Goal: Task Accomplishment & Management: Manage account settings

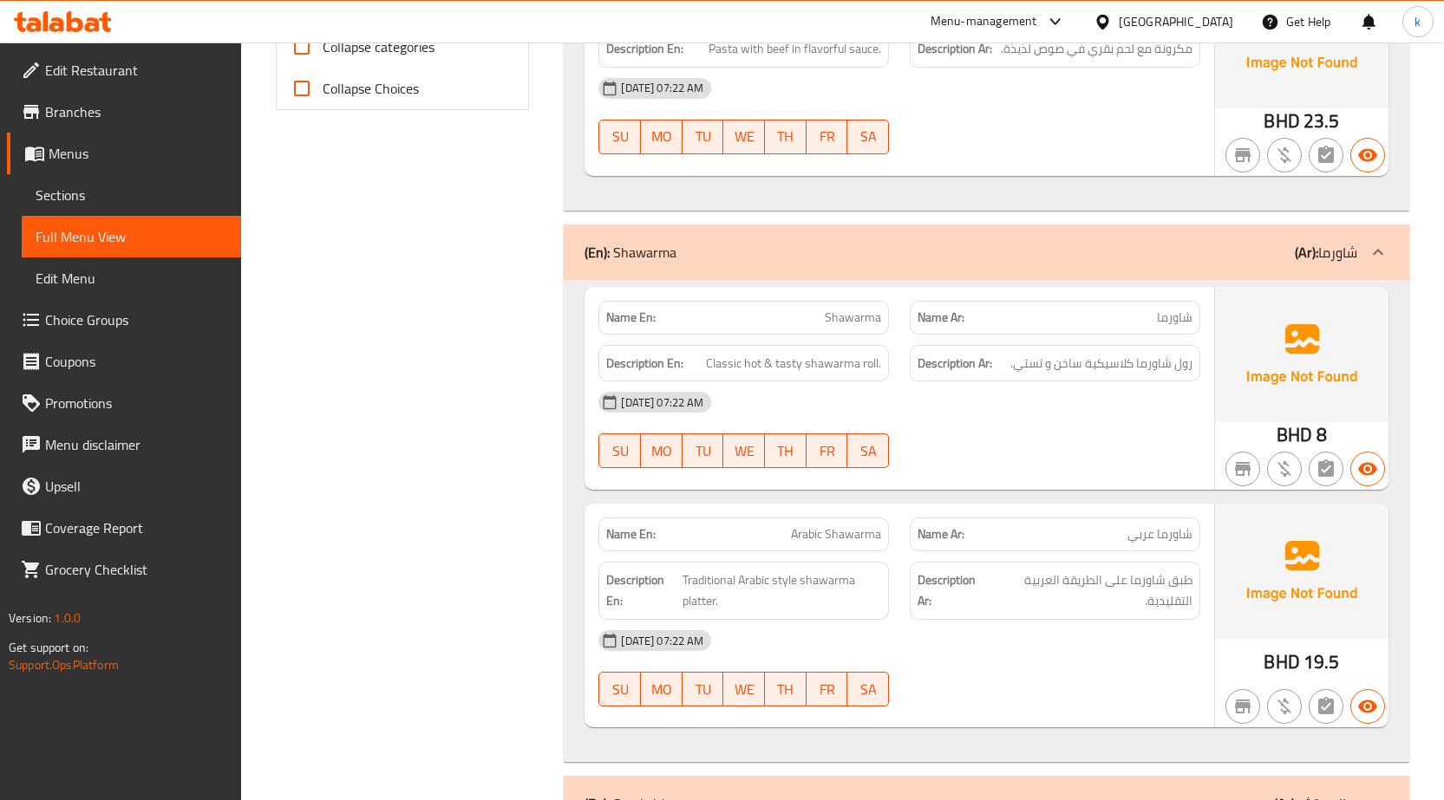
scroll to position [563, 0]
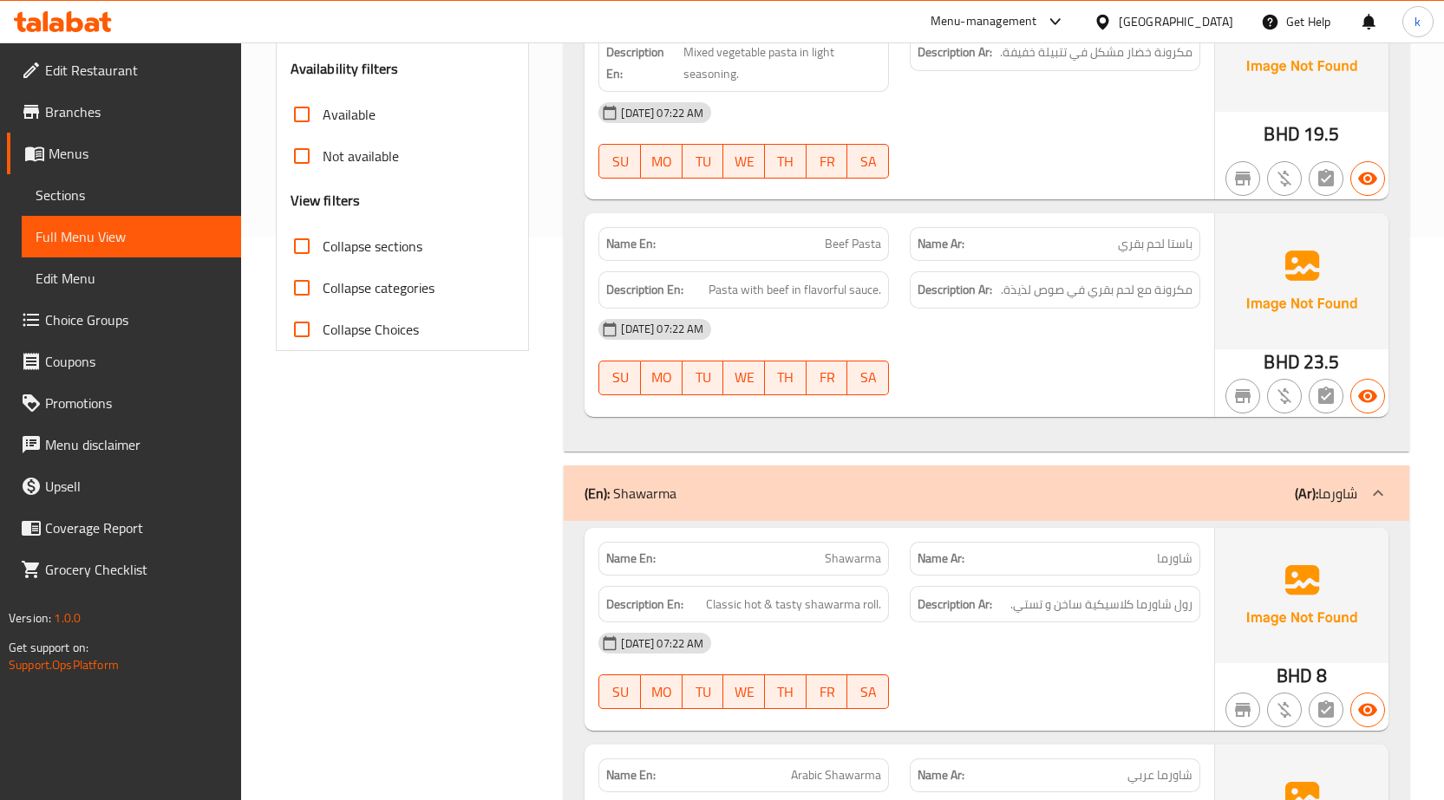
click at [50, 149] on span "Menus" at bounding box center [138, 153] width 179 height 21
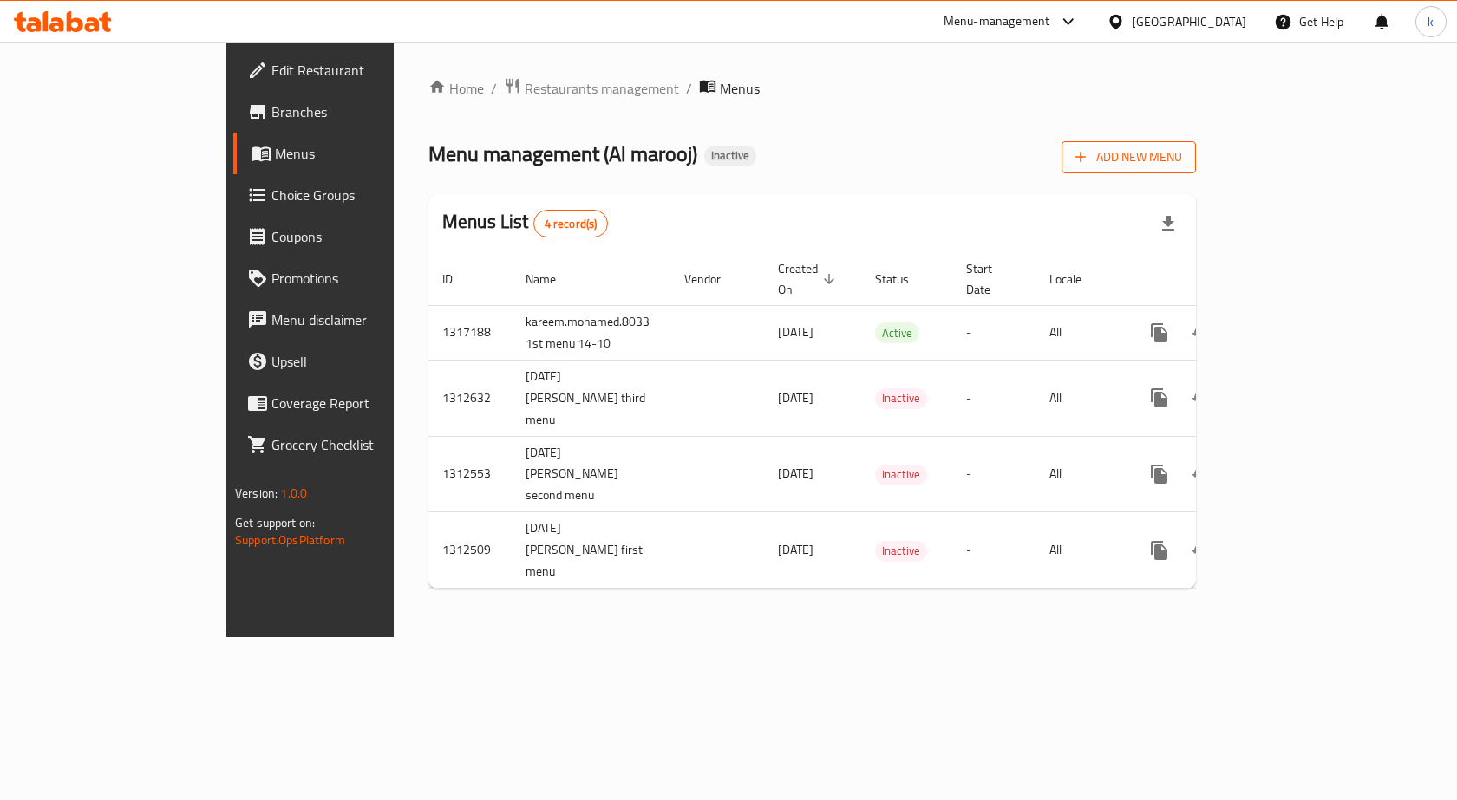
click at [1182, 156] on span "Add New Menu" at bounding box center [1128, 158] width 107 height 22
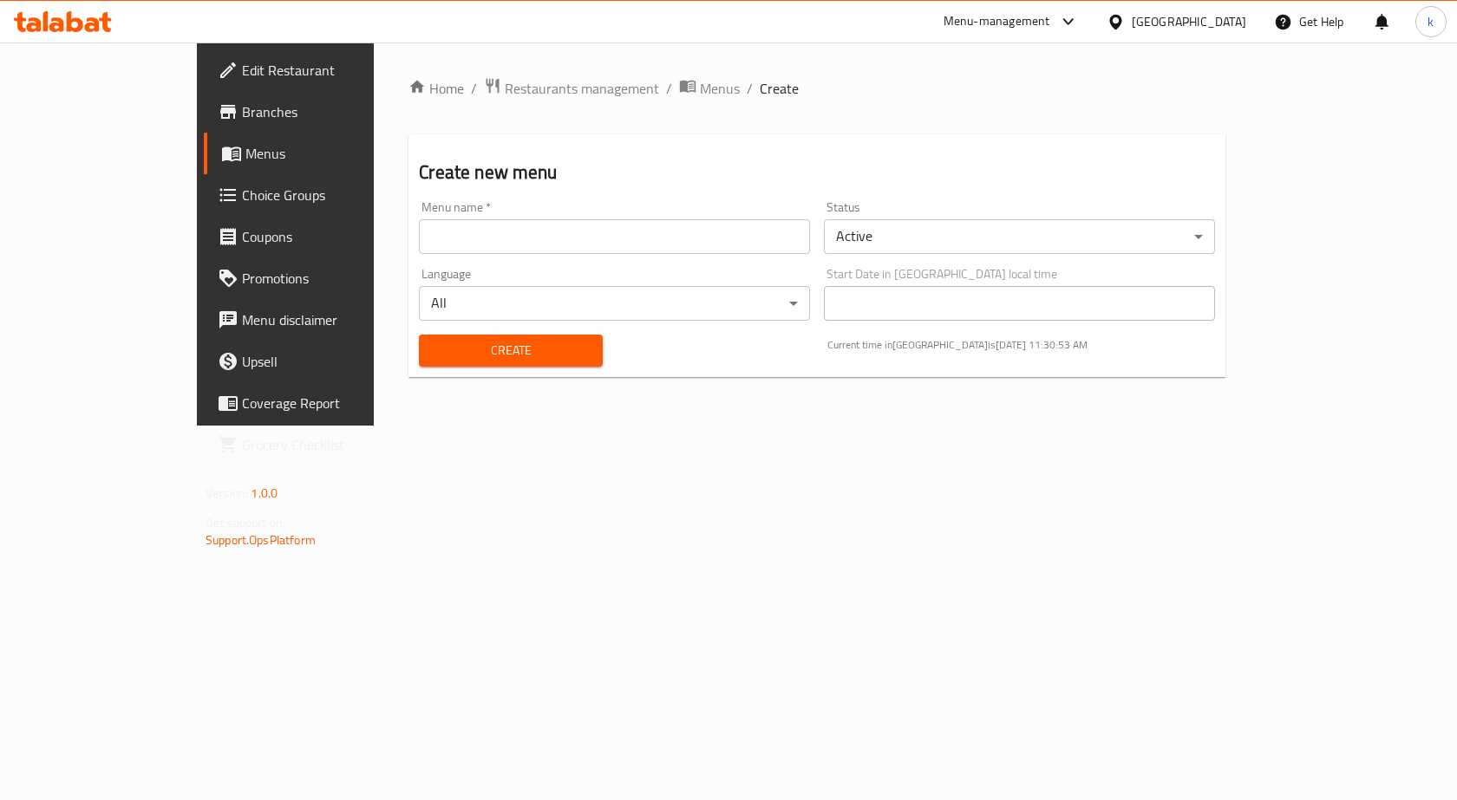
click at [504, 209] on div "Menu name   * Menu name *" at bounding box center [614, 227] width 391 height 53
click at [505, 218] on div "Menu name   * Menu name *" at bounding box center [614, 227] width 391 height 53
click at [477, 249] on input "text" at bounding box center [614, 236] width 391 height 35
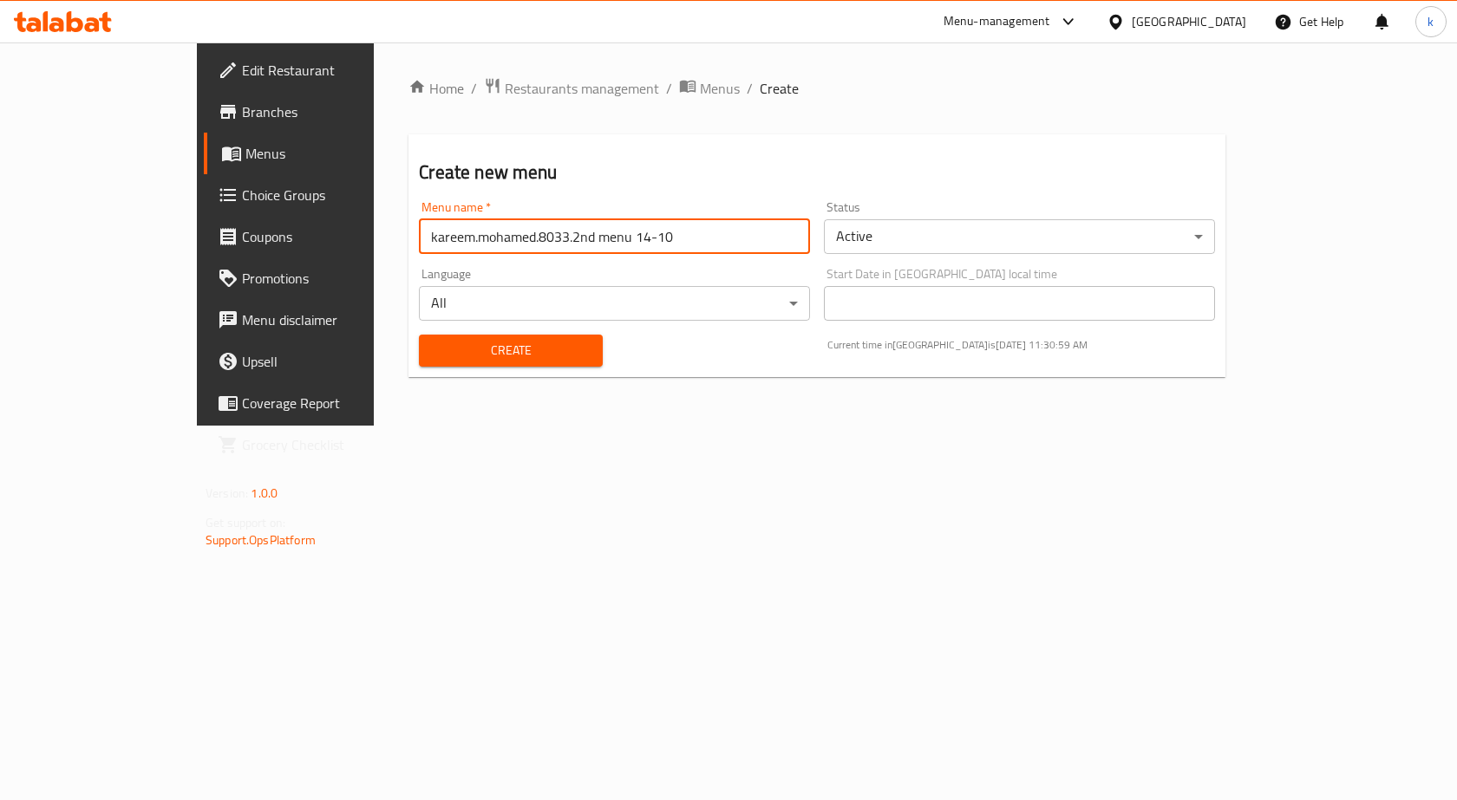
type input "kareem.mohamed.8033.2nd menu 14-10"
click at [419, 335] on button "Create" at bounding box center [510, 351] width 183 height 32
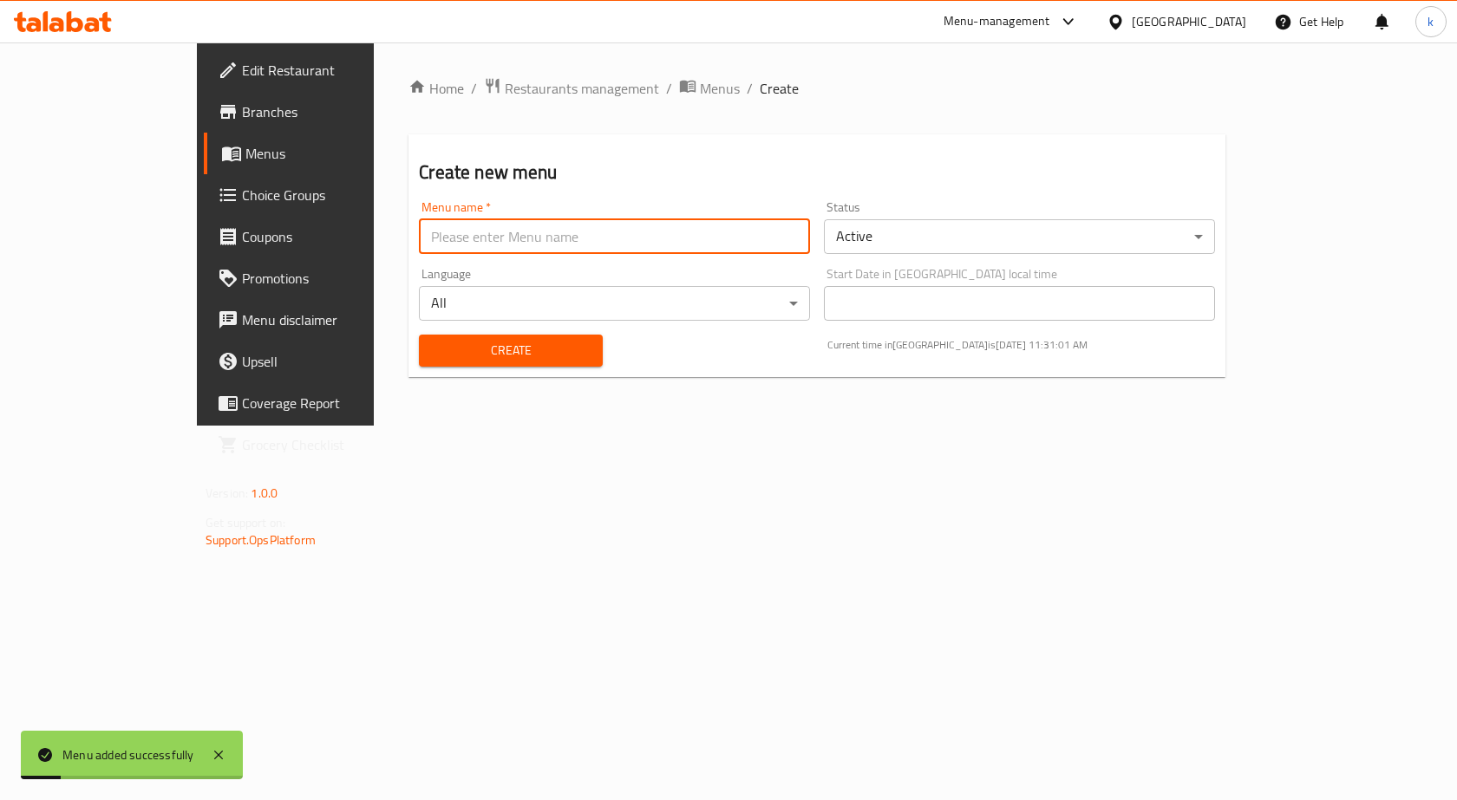
click at [245, 157] on span "Menus" at bounding box center [335, 153] width 181 height 21
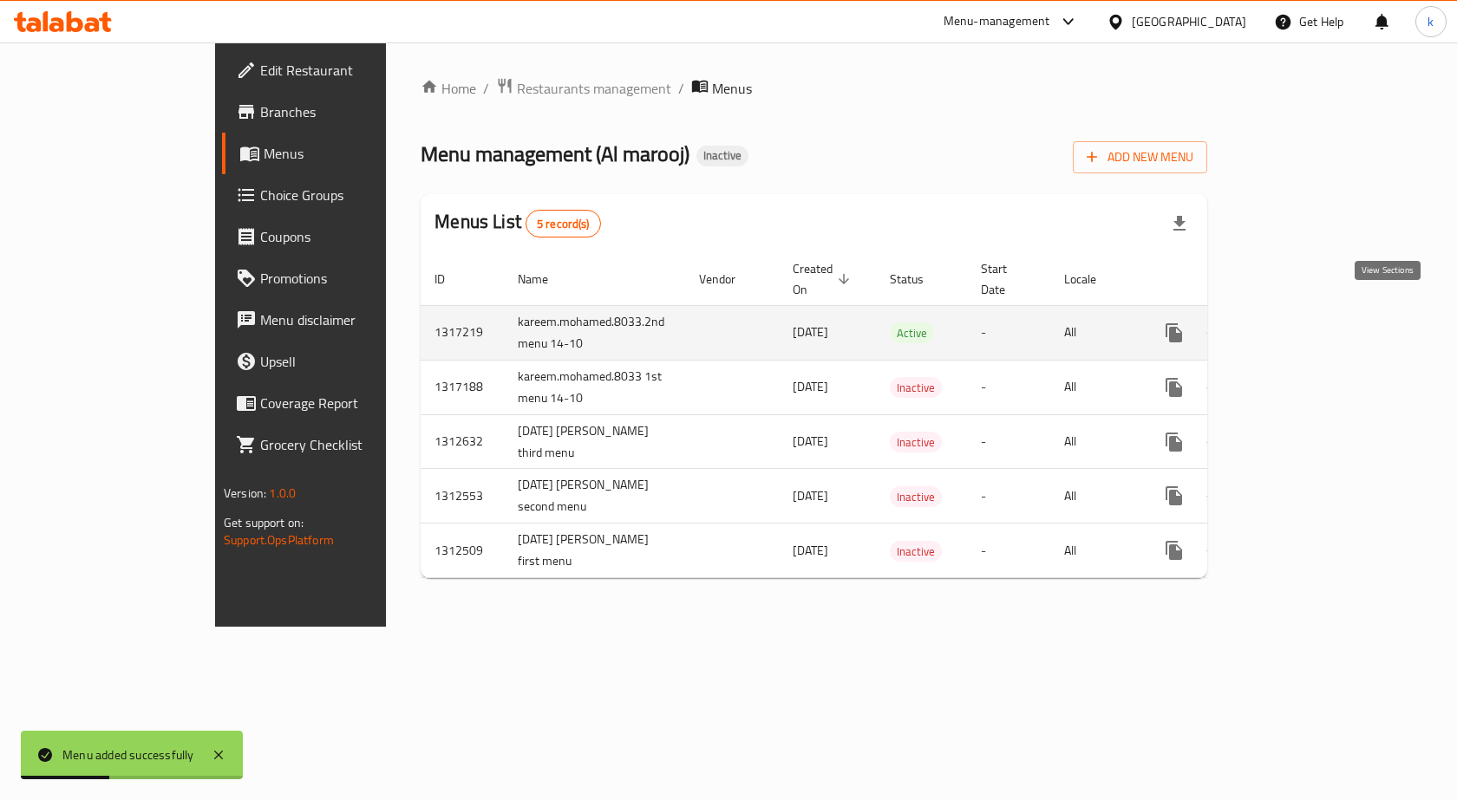
click at [1309, 323] on icon "enhanced table" at bounding box center [1298, 333] width 21 height 21
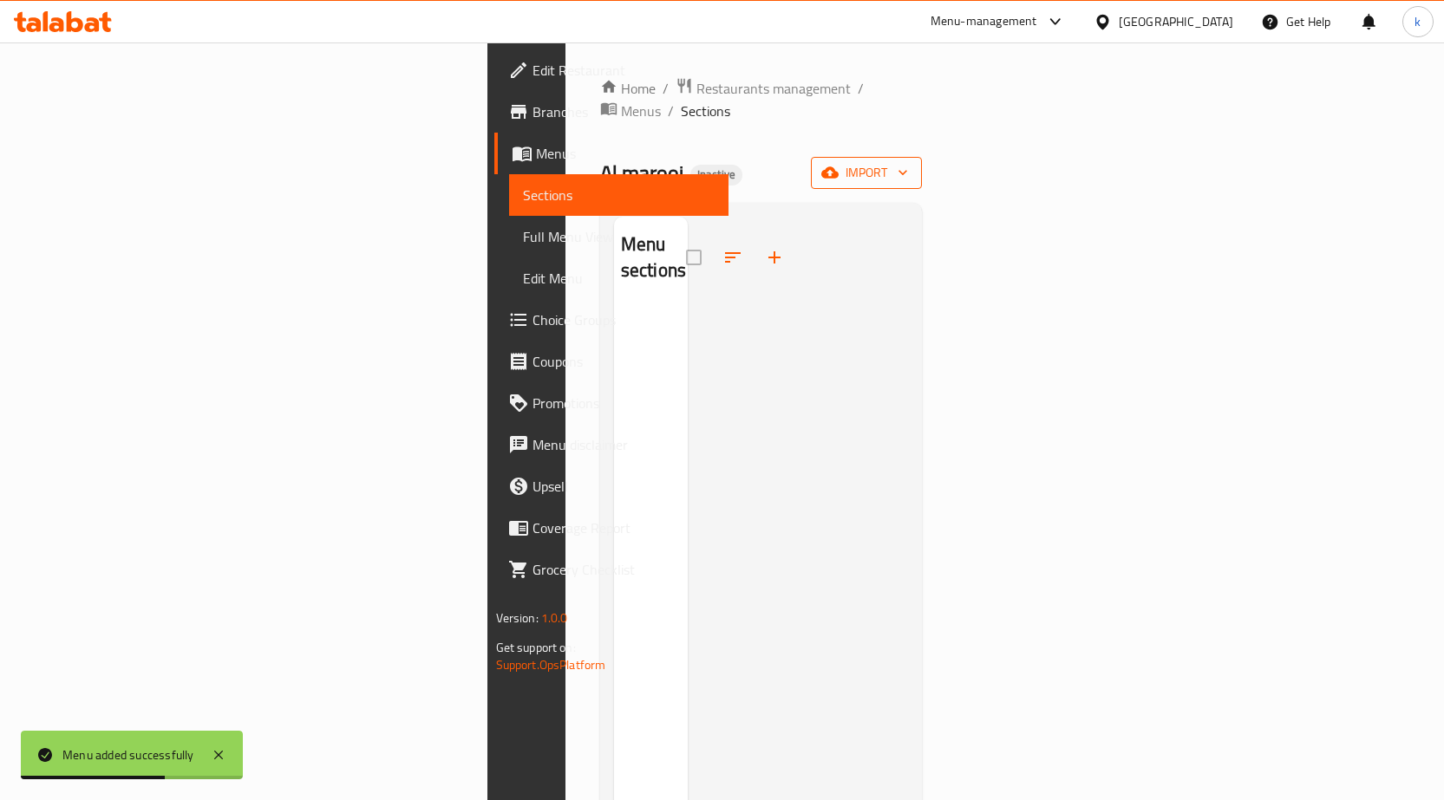
click at [908, 162] on span "import" at bounding box center [865, 173] width 83 height 22
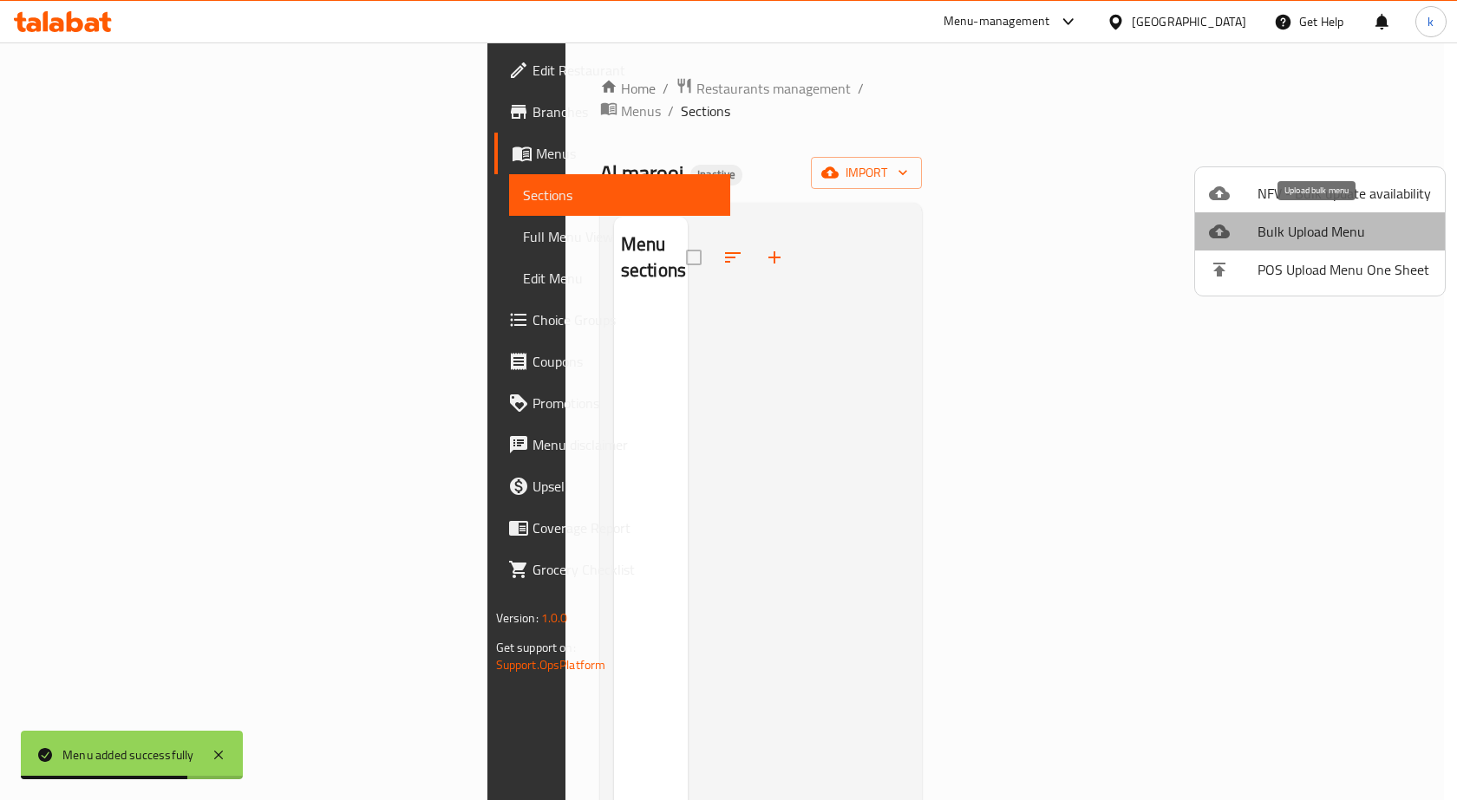
click at [1326, 240] on span "Bulk Upload Menu" at bounding box center [1343, 231] width 173 height 21
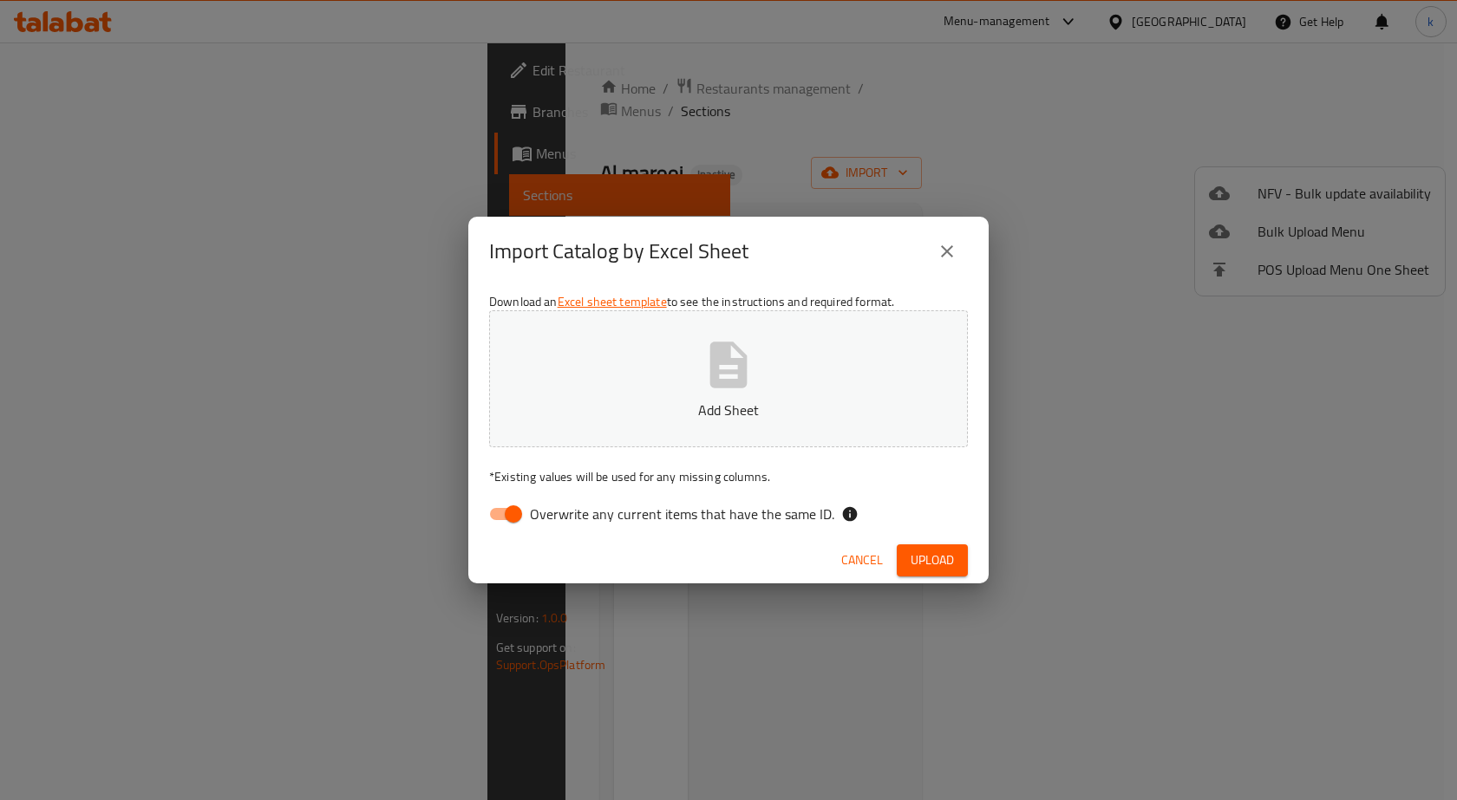
click at [510, 505] on input "Overwrite any current items that have the same ID." at bounding box center [513, 514] width 99 height 33
checkbox input "false"
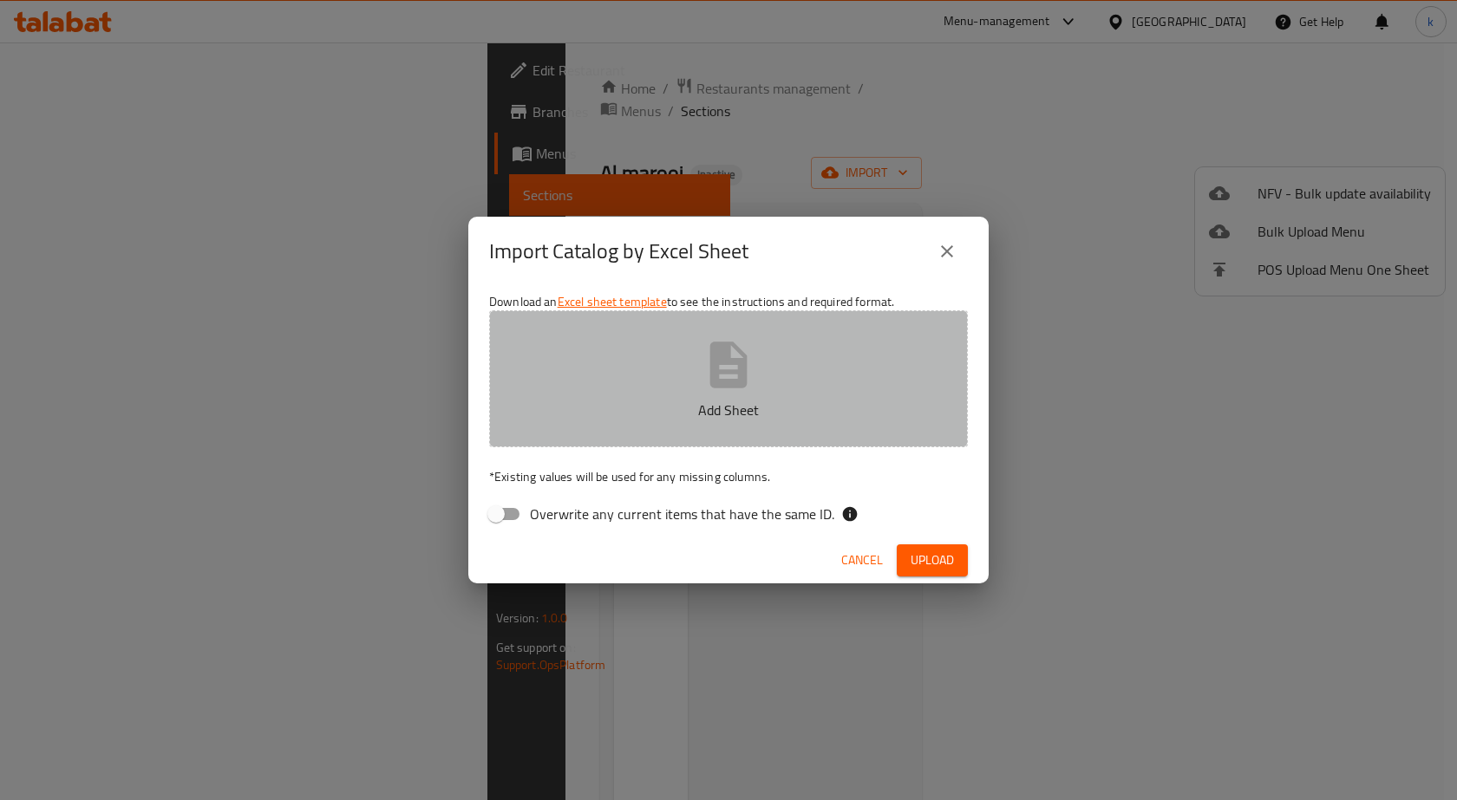
click at [687, 396] on button "Add Sheet" at bounding box center [728, 378] width 479 height 137
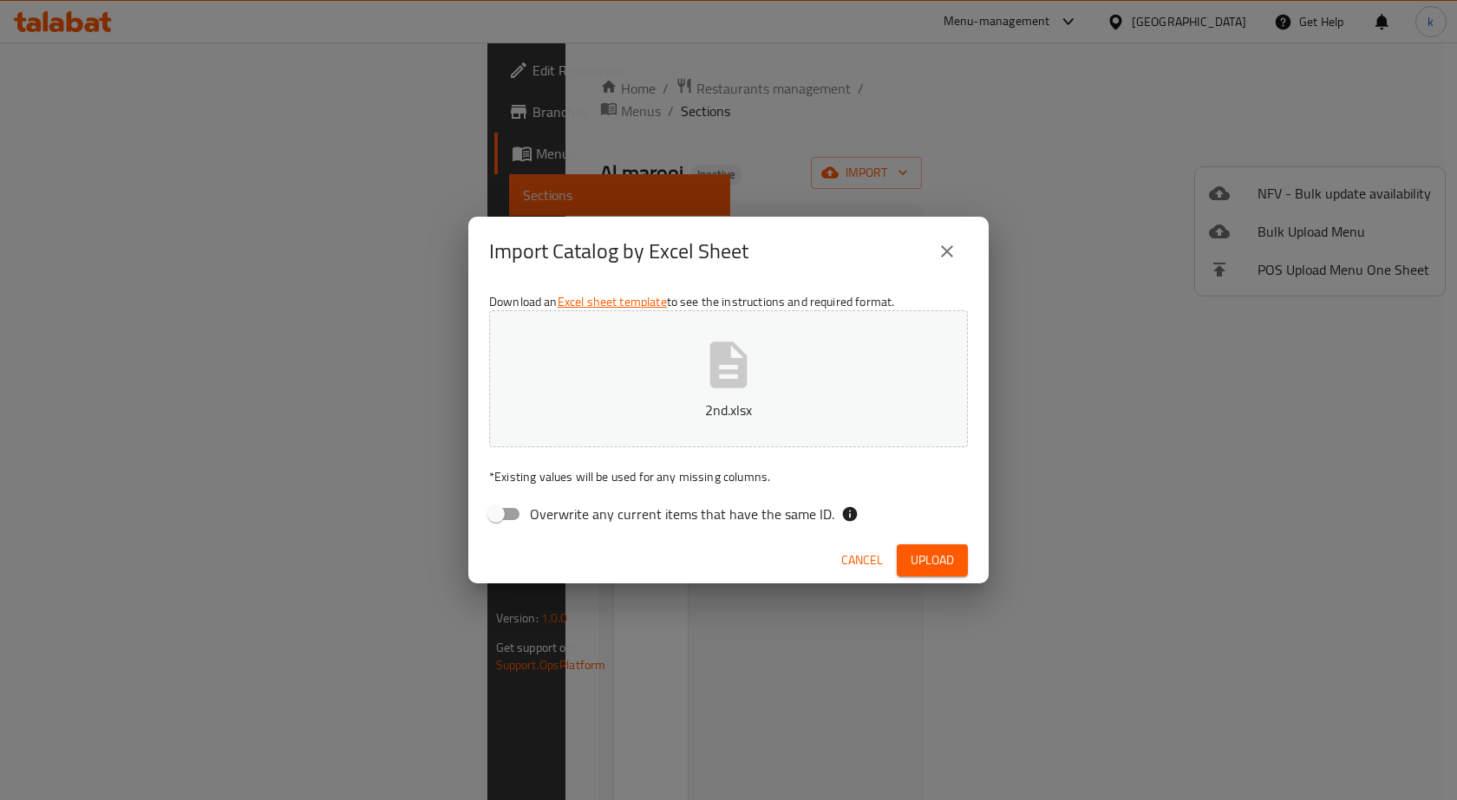
click at [927, 544] on button "Upload" at bounding box center [931, 560] width 71 height 32
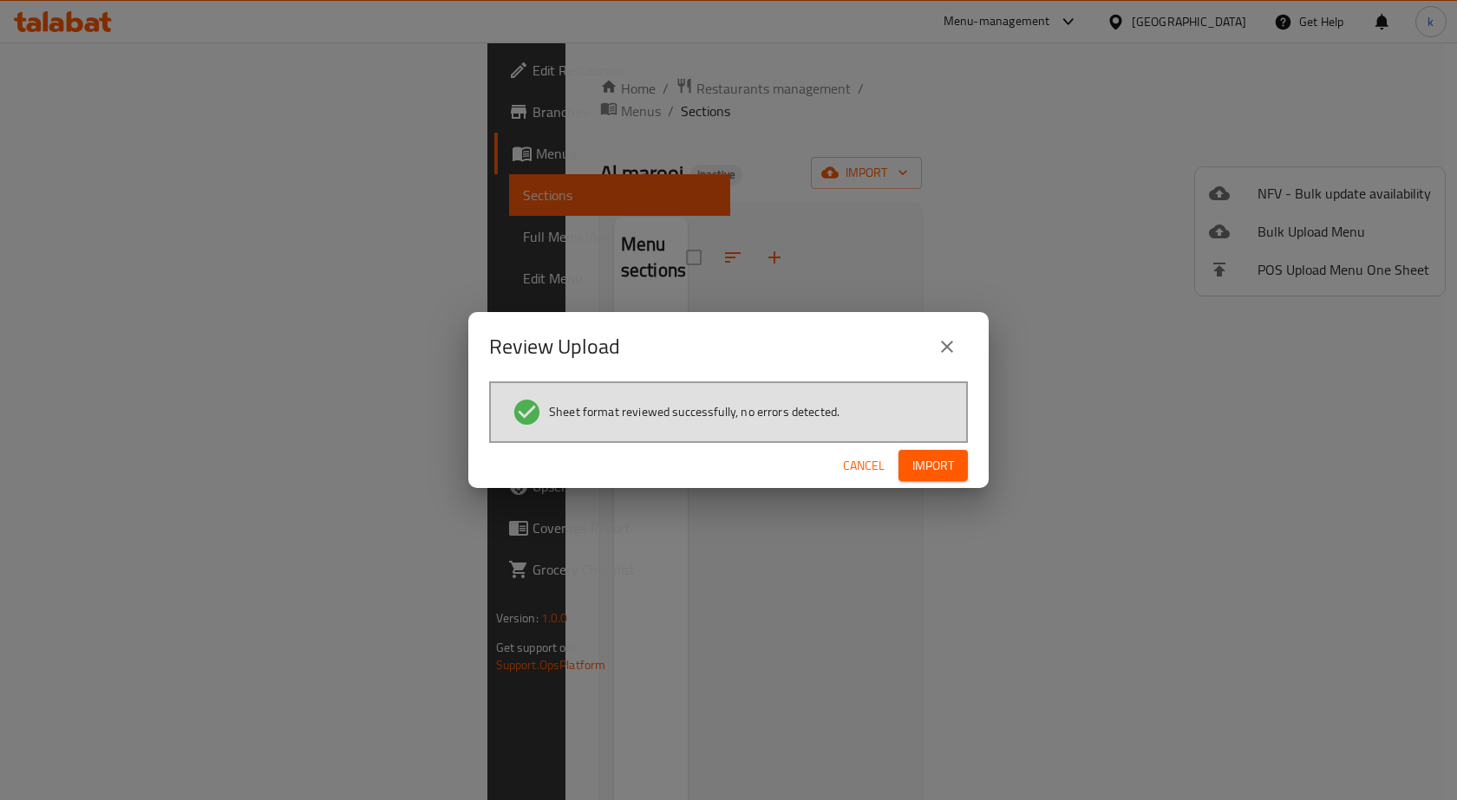
click at [923, 458] on span "Import" at bounding box center [933, 466] width 42 height 22
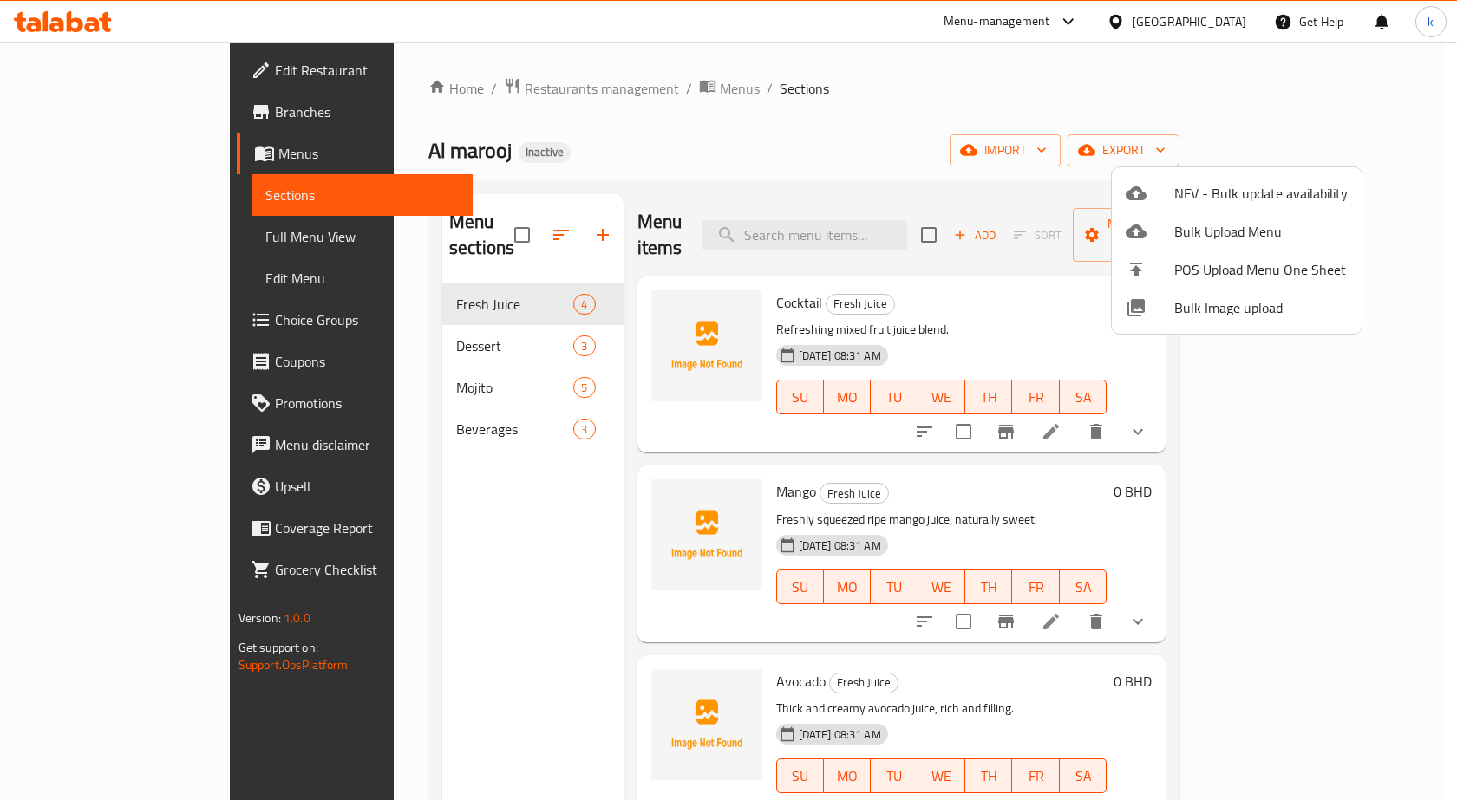
click at [138, 233] on div at bounding box center [728, 400] width 1457 height 800
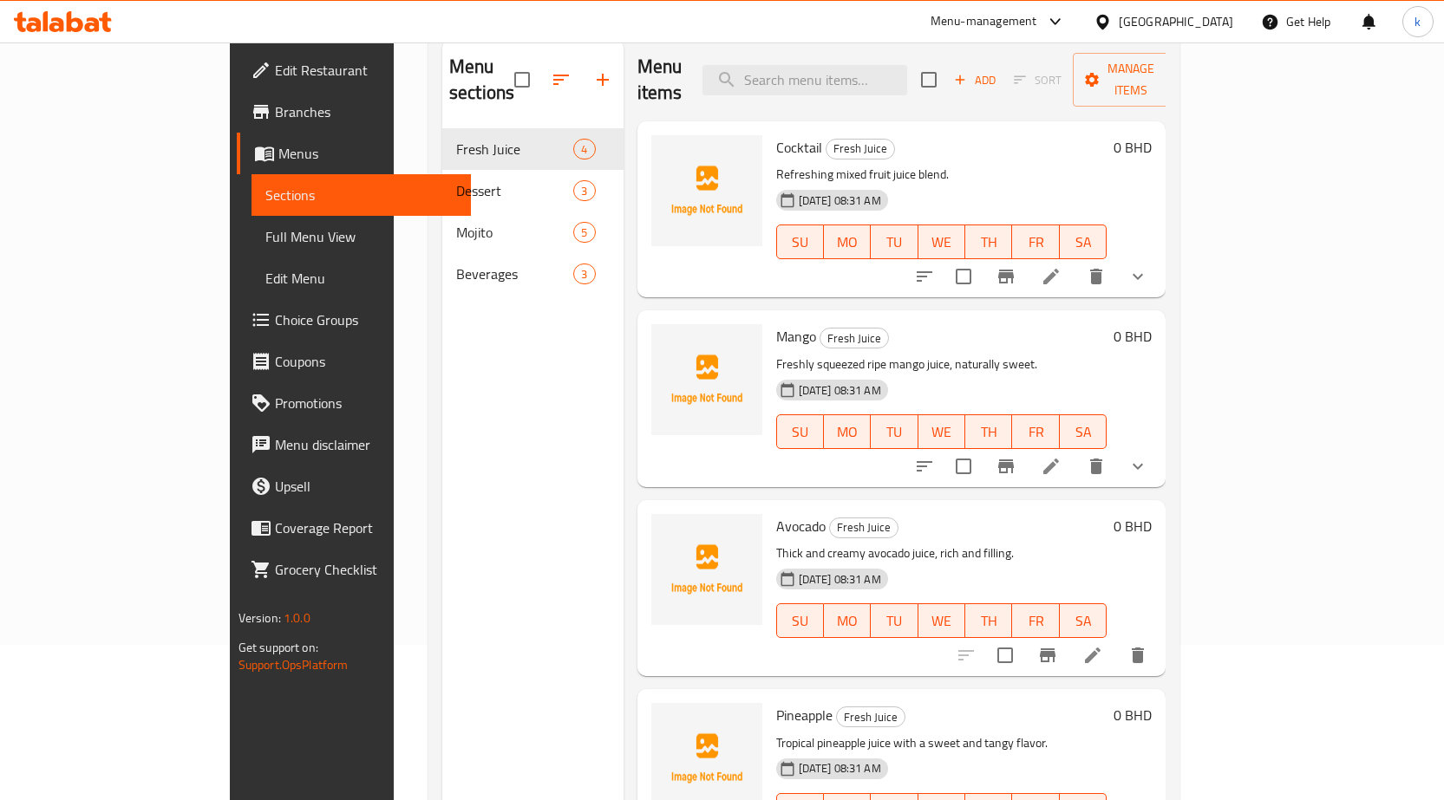
scroll to position [173, 0]
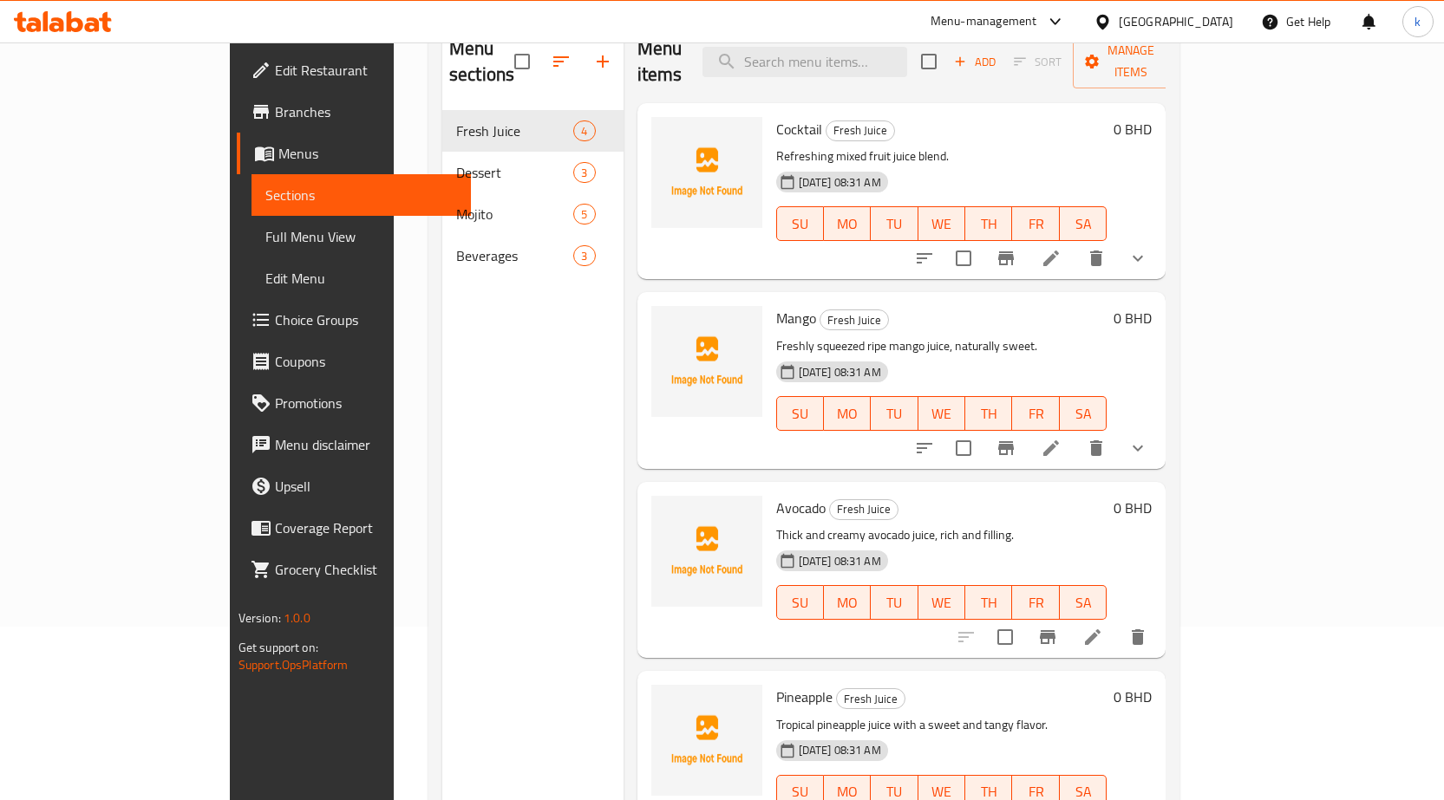
click at [265, 229] on span "Full Menu View" at bounding box center [361, 236] width 192 height 21
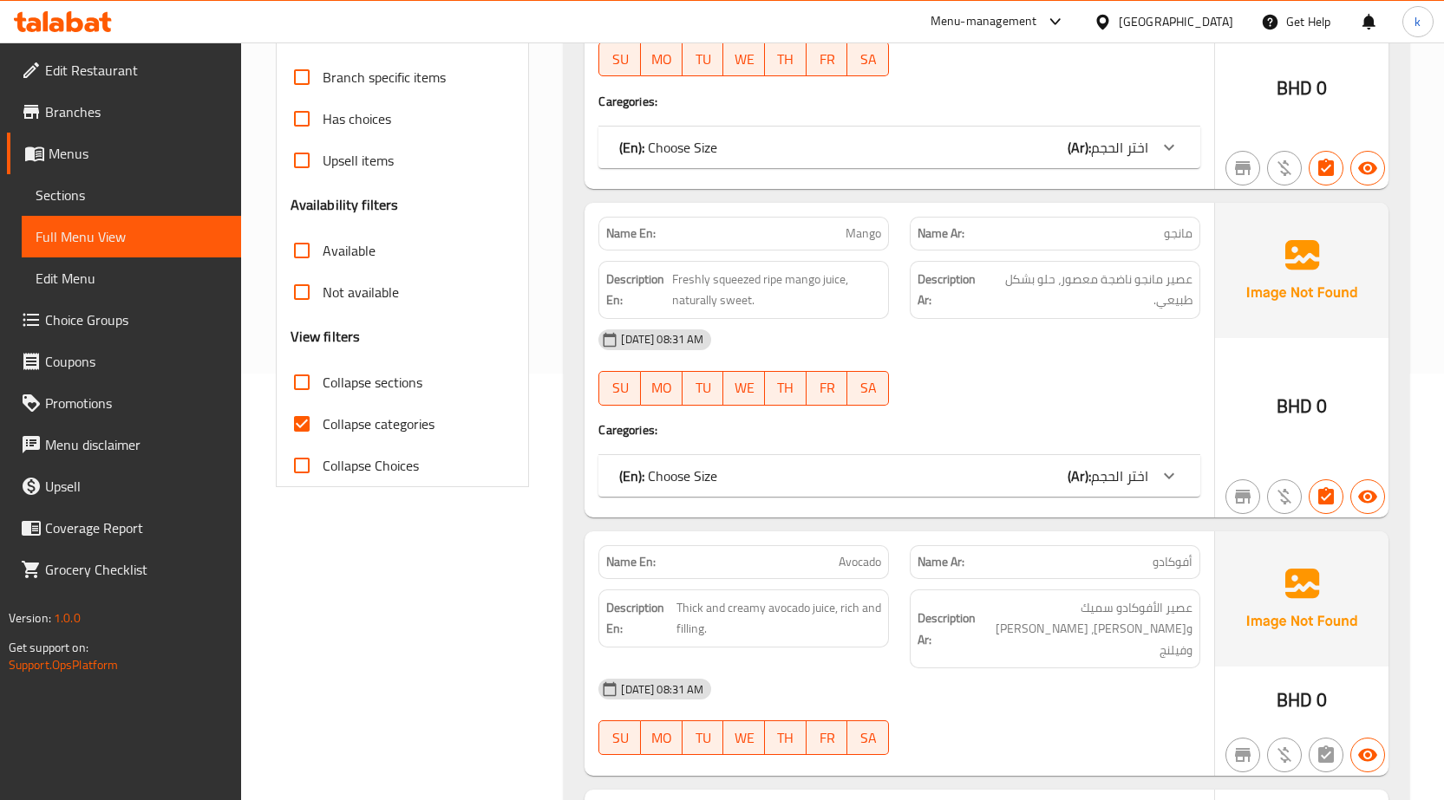
scroll to position [607, 0]
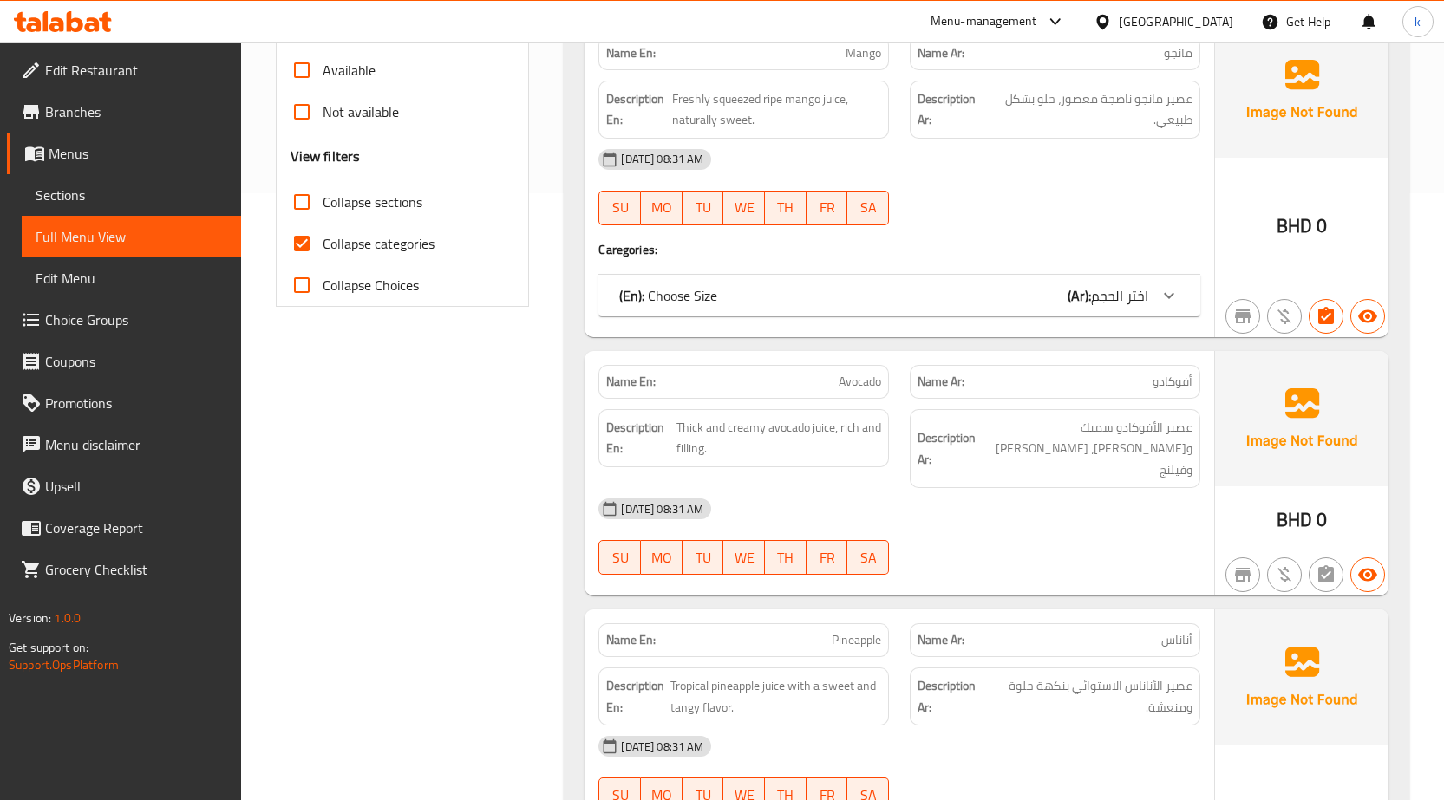
click at [401, 250] on span "Collapse categories" at bounding box center [379, 243] width 112 height 21
click at [323, 250] on input "Collapse categories" at bounding box center [302, 244] width 42 height 42
checkbox input "false"
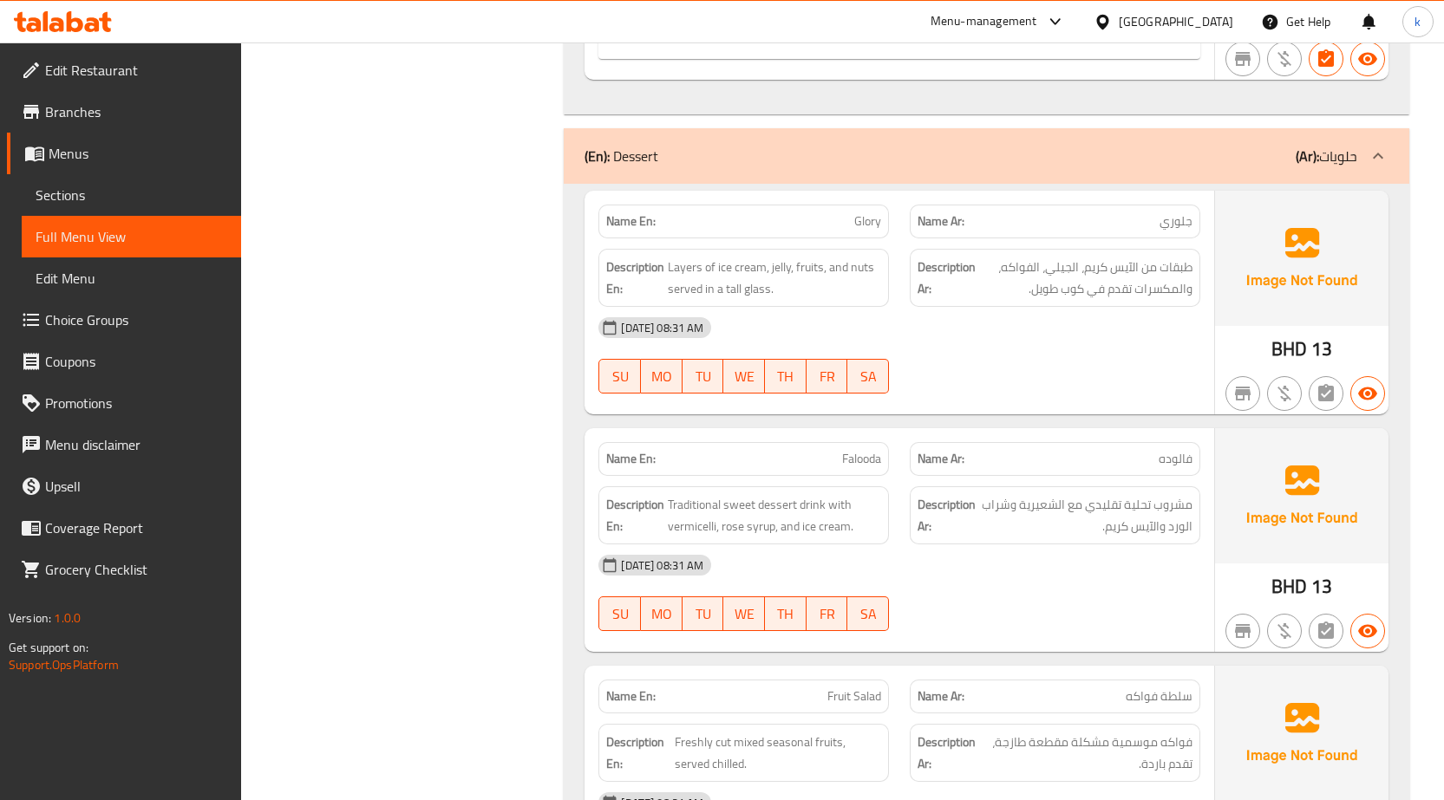
scroll to position [2167, 0]
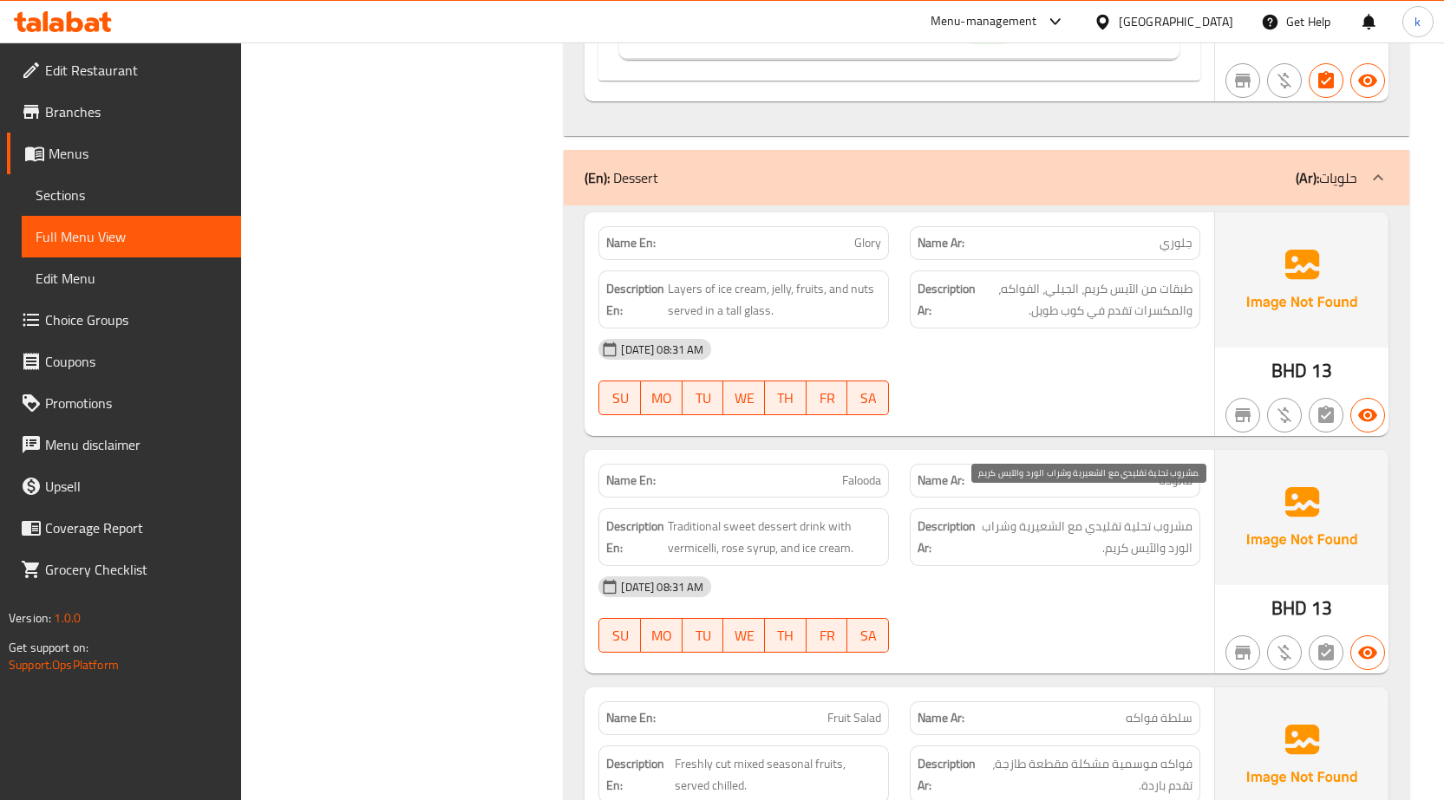
click at [1132, 516] on span "مشروب تحلية تقليدي مع الشعيرية وشراب الورد والآيس كريم." at bounding box center [1085, 537] width 213 height 42
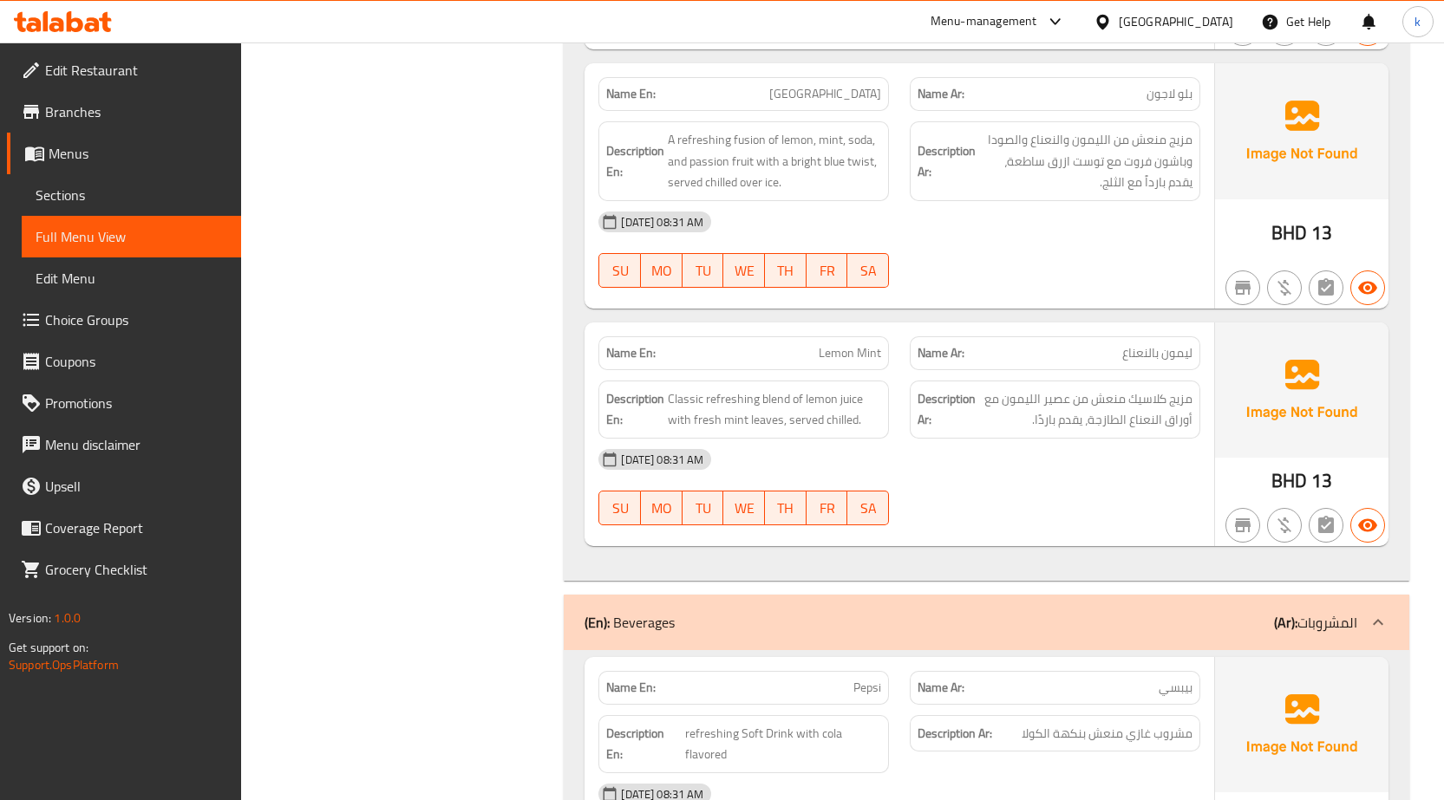
scroll to position [3933, 0]
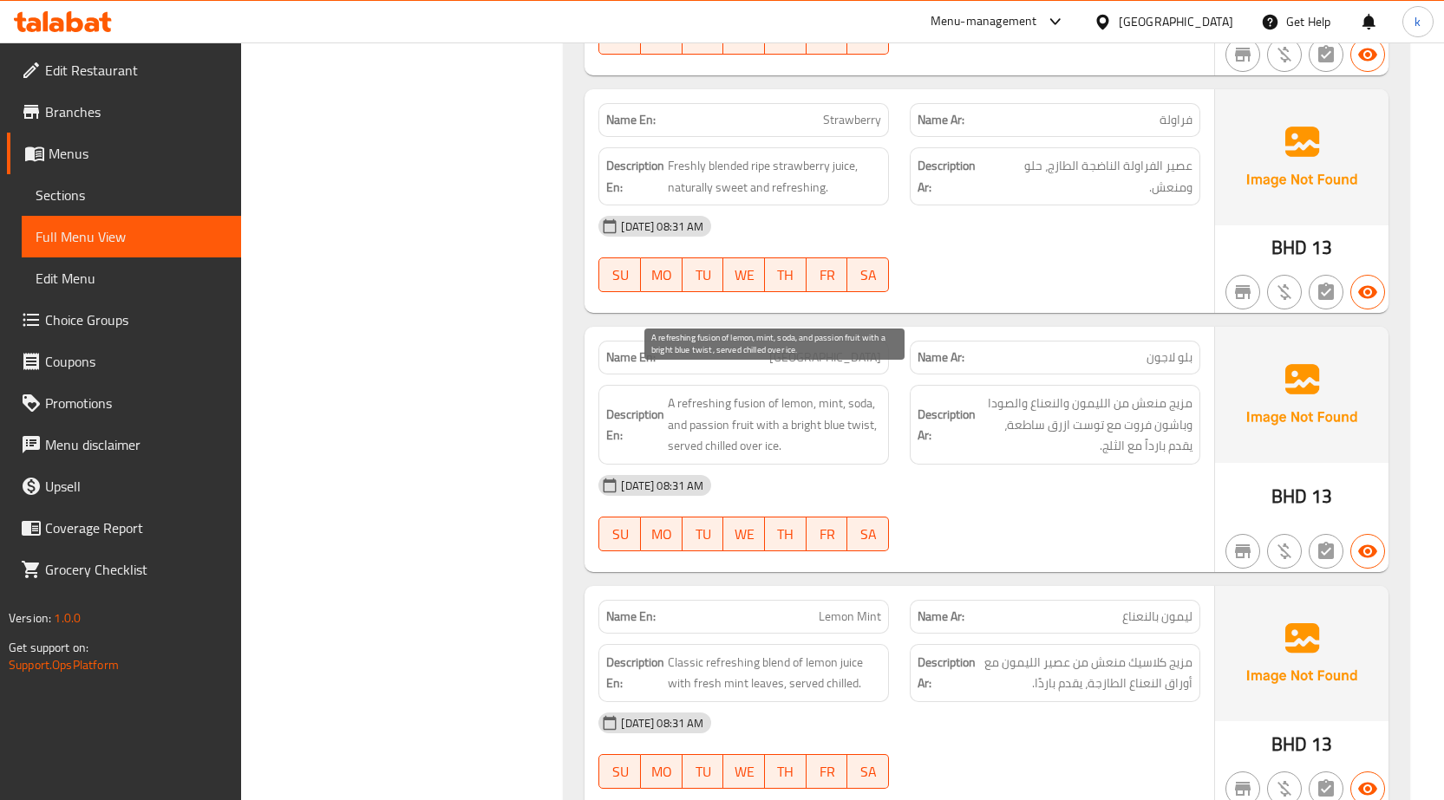
click at [858, 405] on span "A refreshing fusion of lemon, mint, soda, and passion fruit with a bright blue …" at bounding box center [774, 425] width 213 height 64
drag, startPoint x: 814, startPoint y: 401, endPoint x: 871, endPoint y: 401, distance: 57.2
click at [871, 401] on span "A refreshing fusion of lemon, mint, soda, and passion fruit with a bright blue …" at bounding box center [774, 425] width 213 height 64
copy span "bright blue twist"
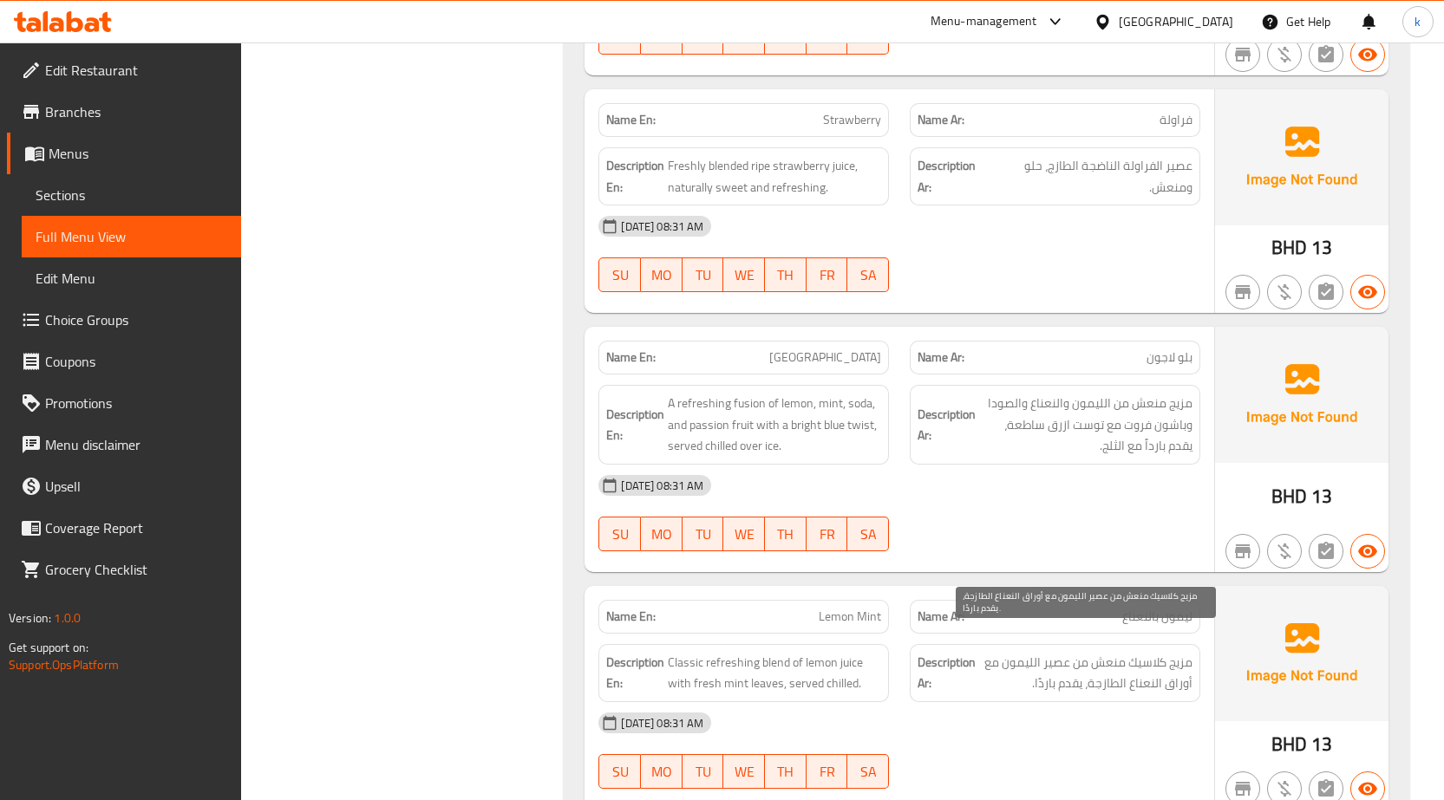
click at [1031, 666] on span "مزيج كلاسيك منعش من عصير الليمون مع أوراق النعناع الطازجة، يقدم باردًا." at bounding box center [1085, 673] width 213 height 42
click at [849, 349] on span "[GEOGRAPHIC_DATA]" at bounding box center [825, 358] width 112 height 18
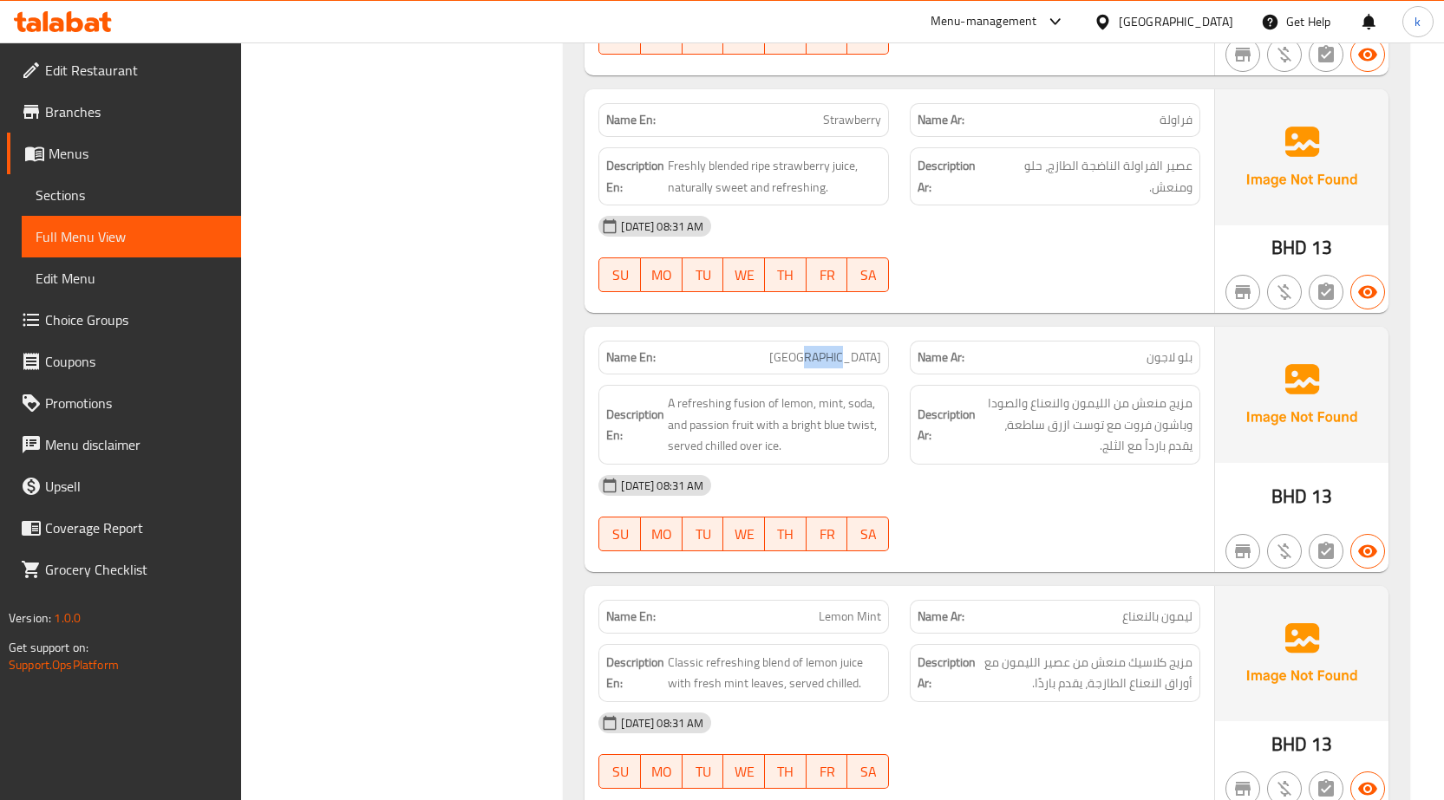
click at [849, 349] on span "[GEOGRAPHIC_DATA]" at bounding box center [825, 358] width 112 height 18
copy span "[GEOGRAPHIC_DATA]"
click at [117, 198] on span "Sections" at bounding box center [132, 195] width 192 height 21
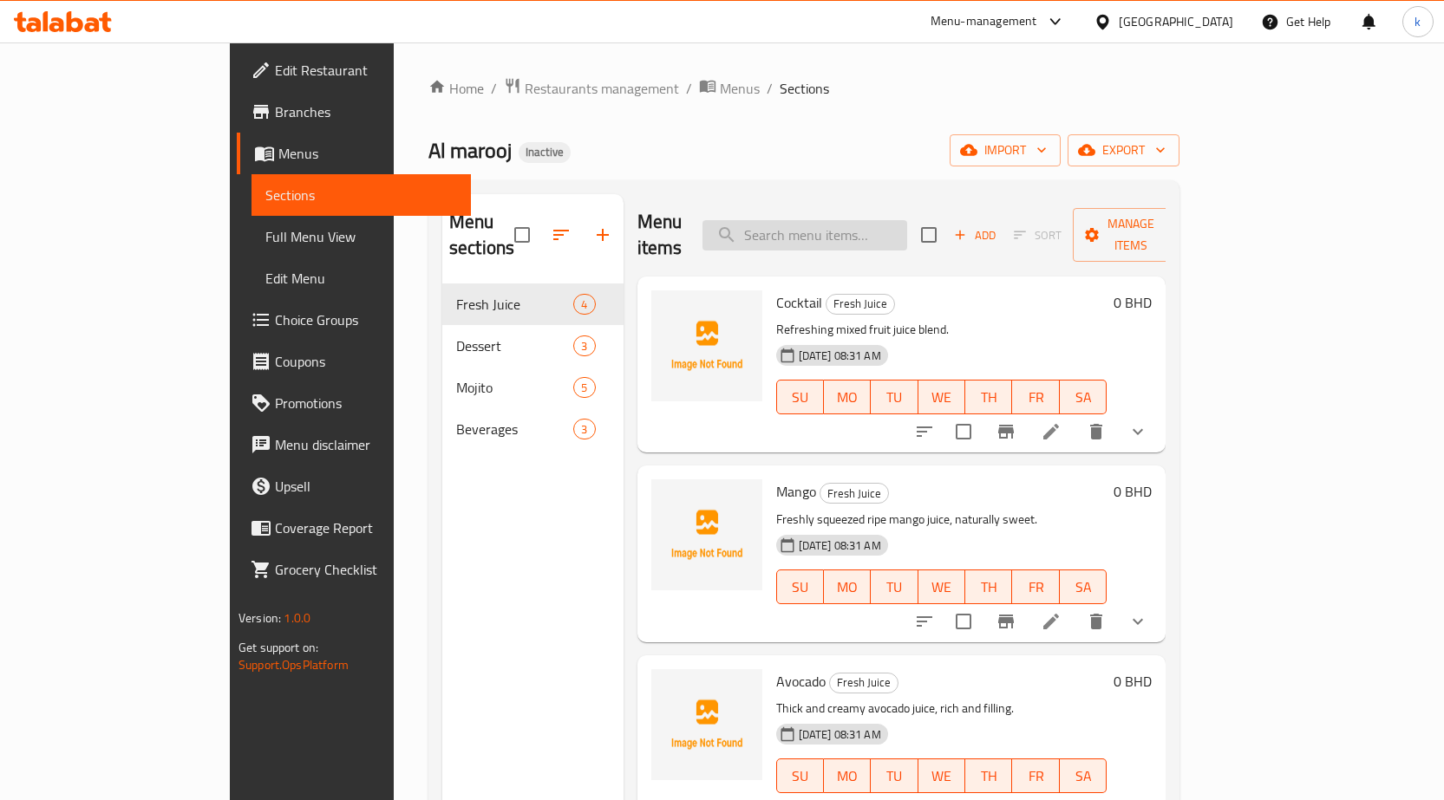
click at [859, 220] on input "search" at bounding box center [804, 235] width 205 height 30
paste input "[GEOGRAPHIC_DATA]"
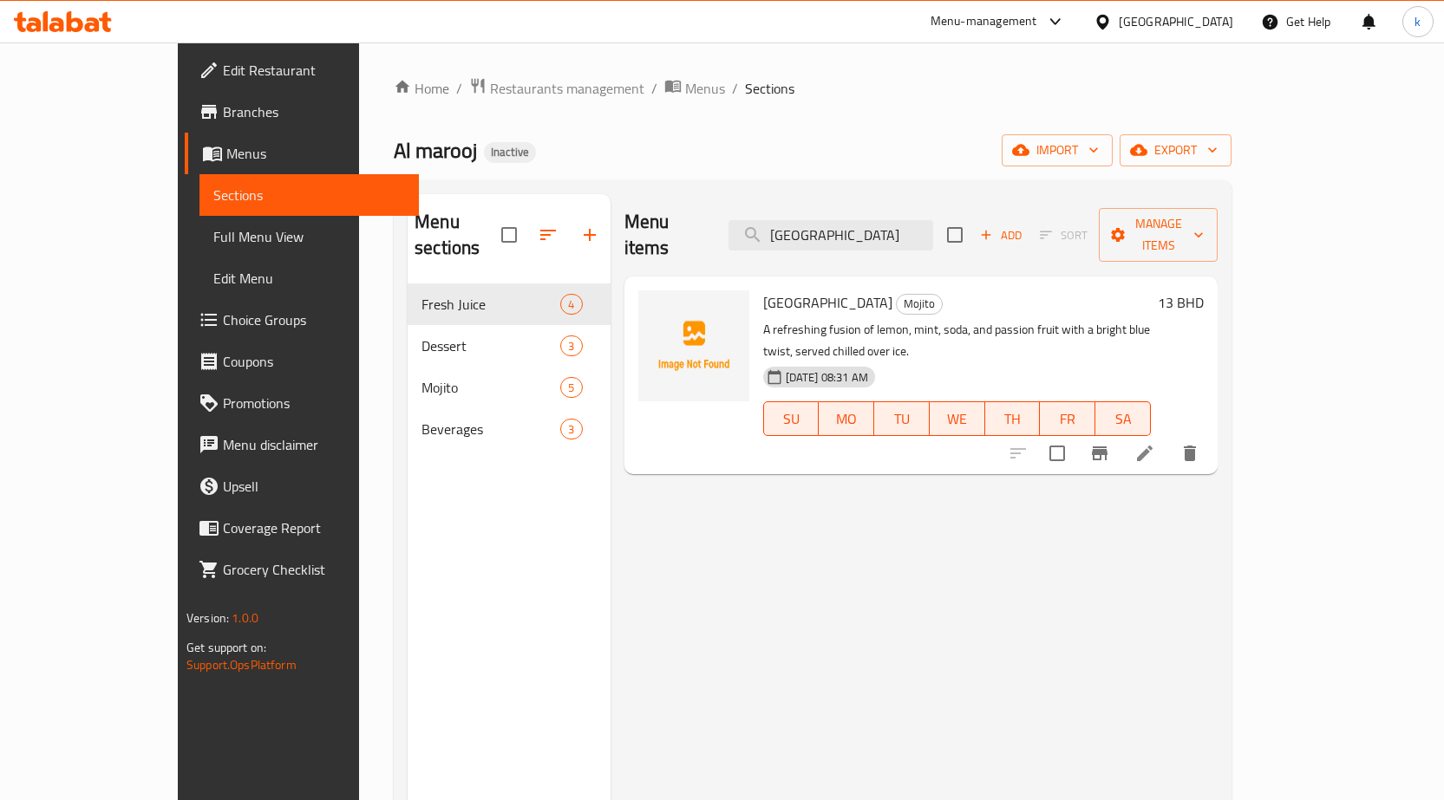
type input "[GEOGRAPHIC_DATA]"
click at [1152, 446] on icon at bounding box center [1145, 454] width 16 height 16
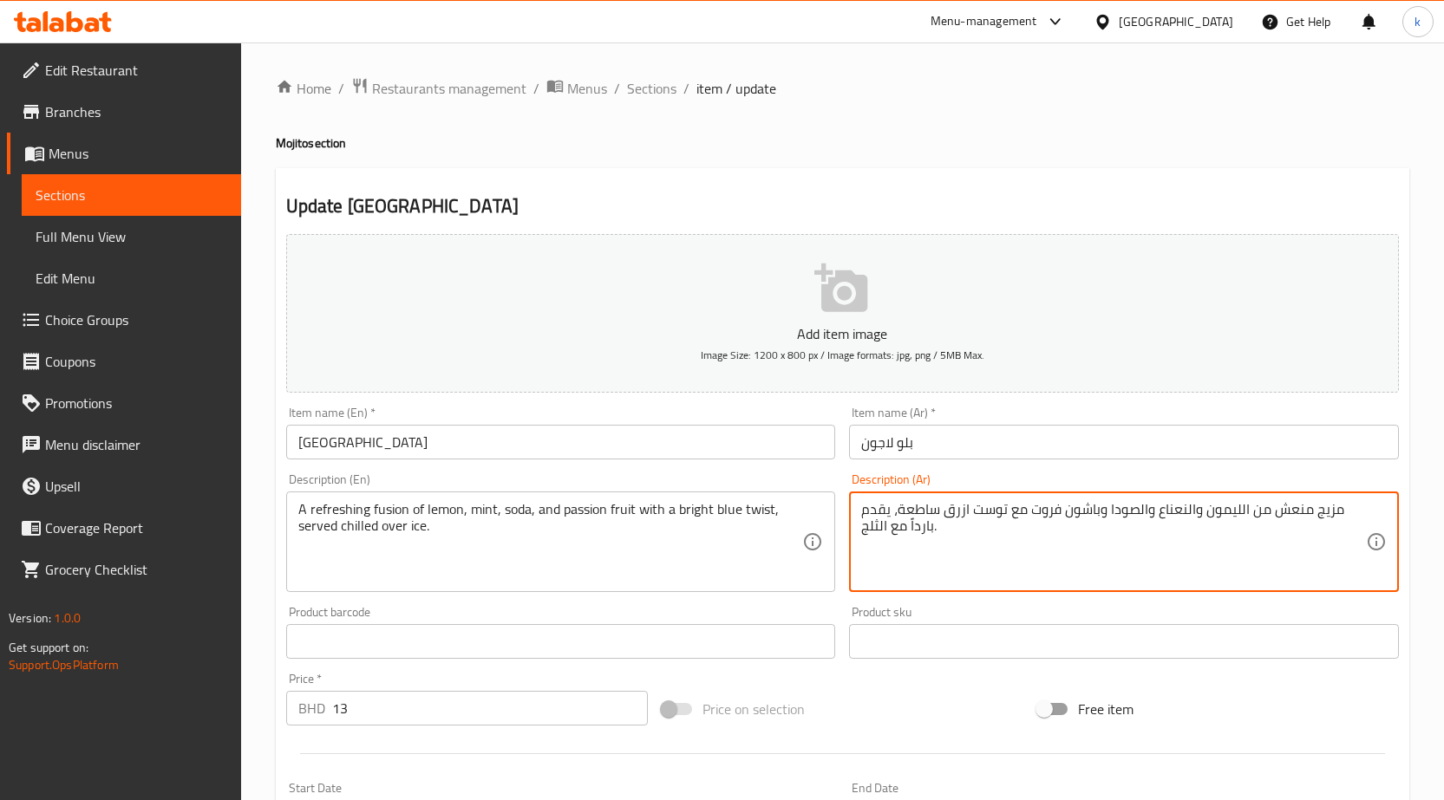
drag, startPoint x: 926, startPoint y: 509, endPoint x: 962, endPoint y: 509, distance: 36.4
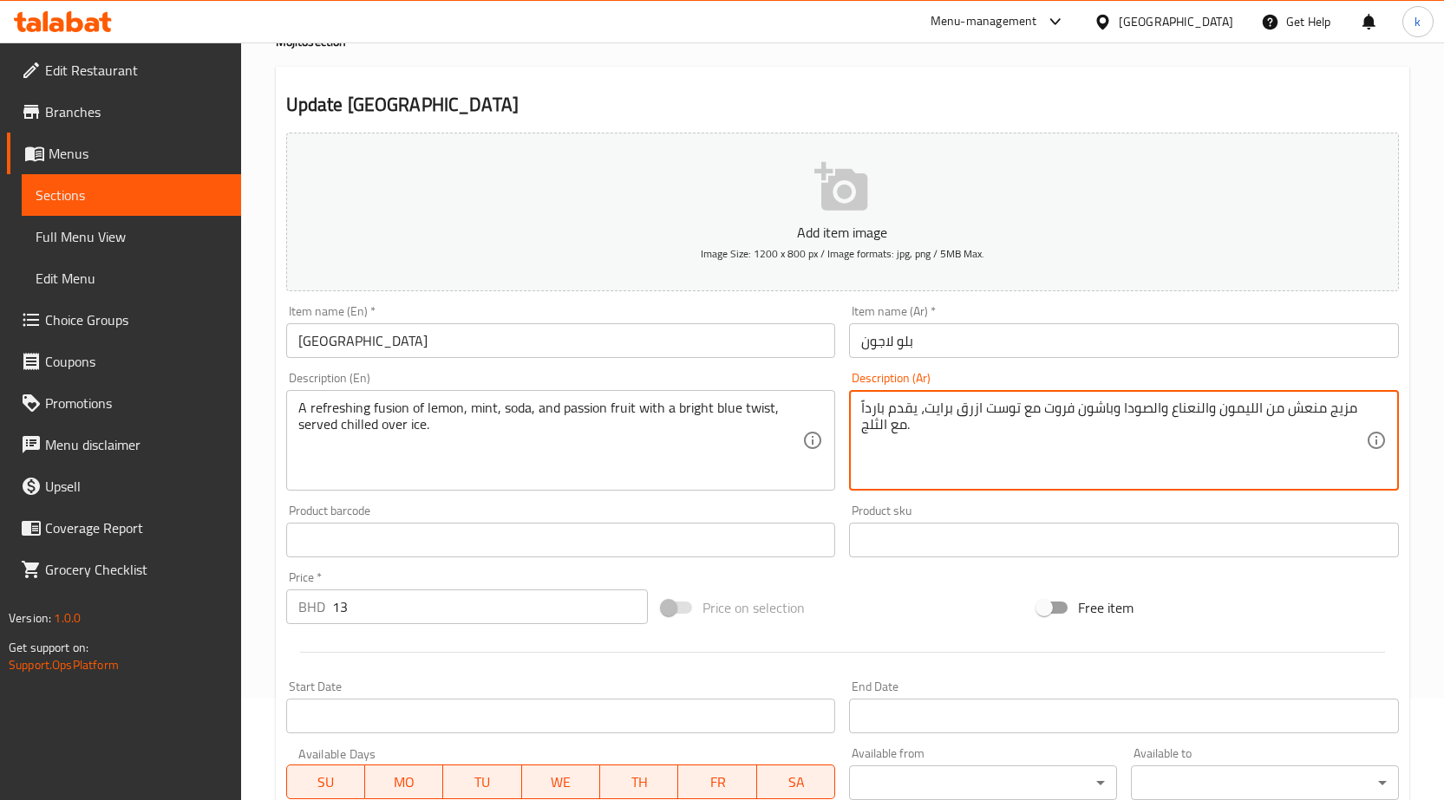
scroll to position [425, 0]
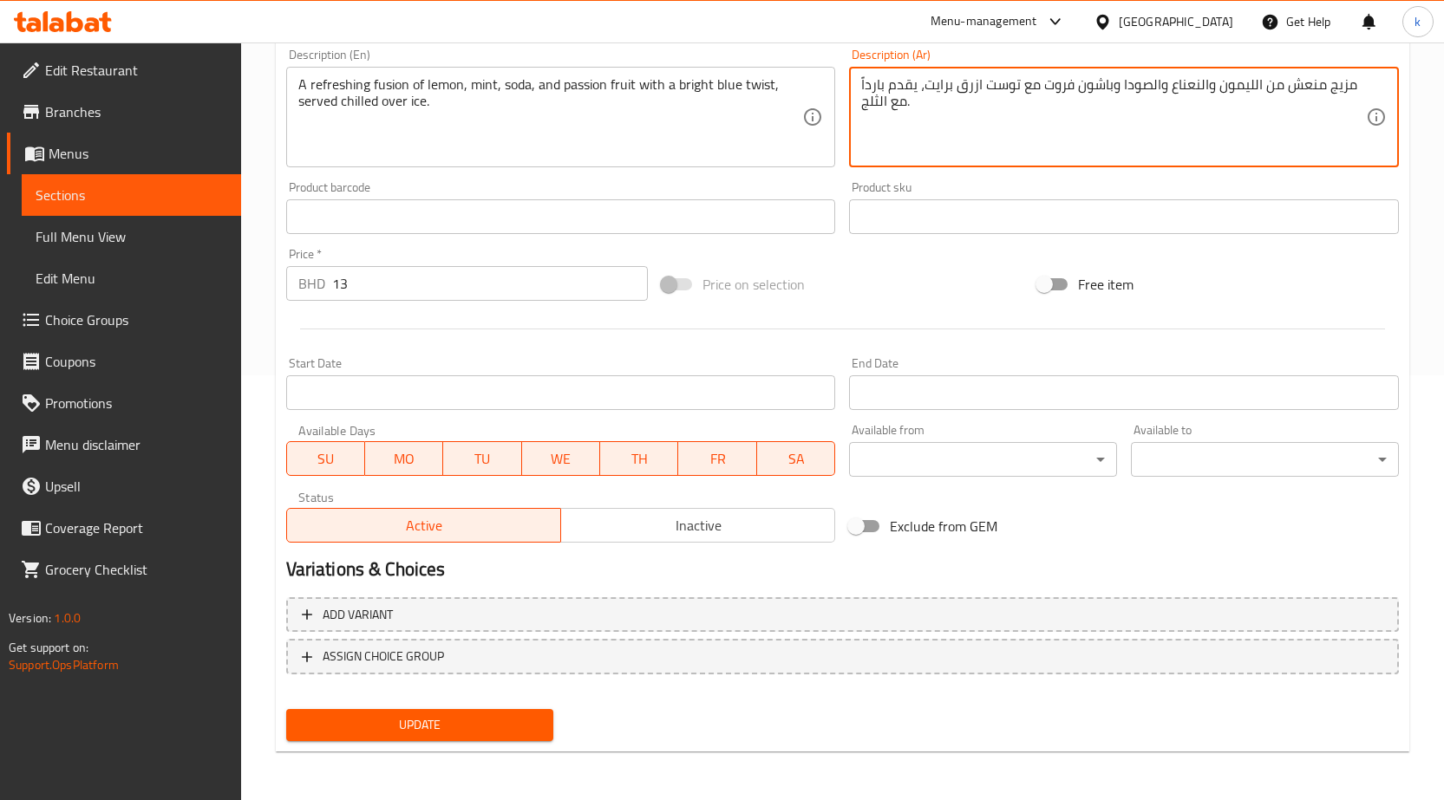
type textarea "مزيج منعش من الليمون والنعناع والصودا وباشون فروت مع توست ازرق برايت، يقدم بارد…"
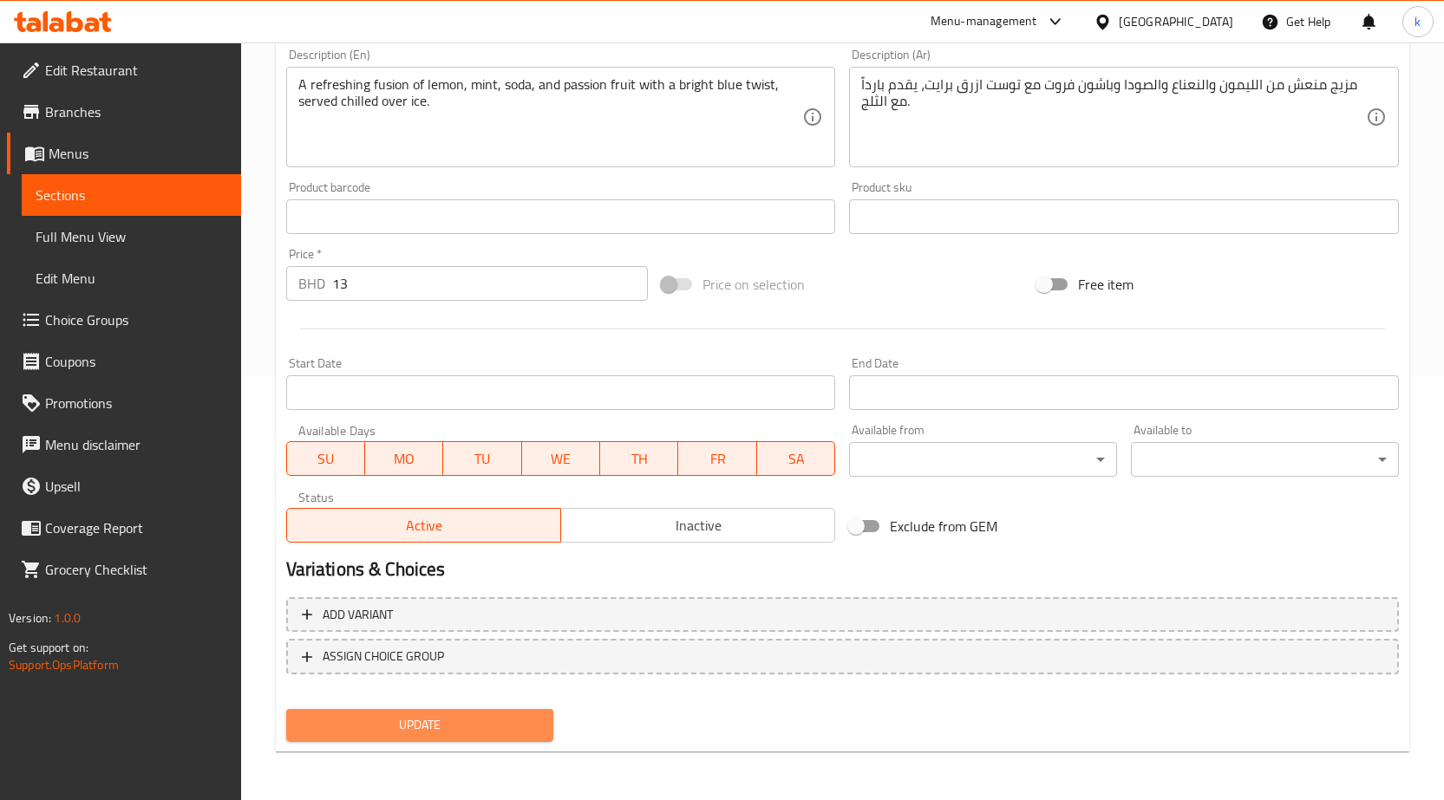
click at [430, 738] on button "Update" at bounding box center [420, 725] width 268 height 32
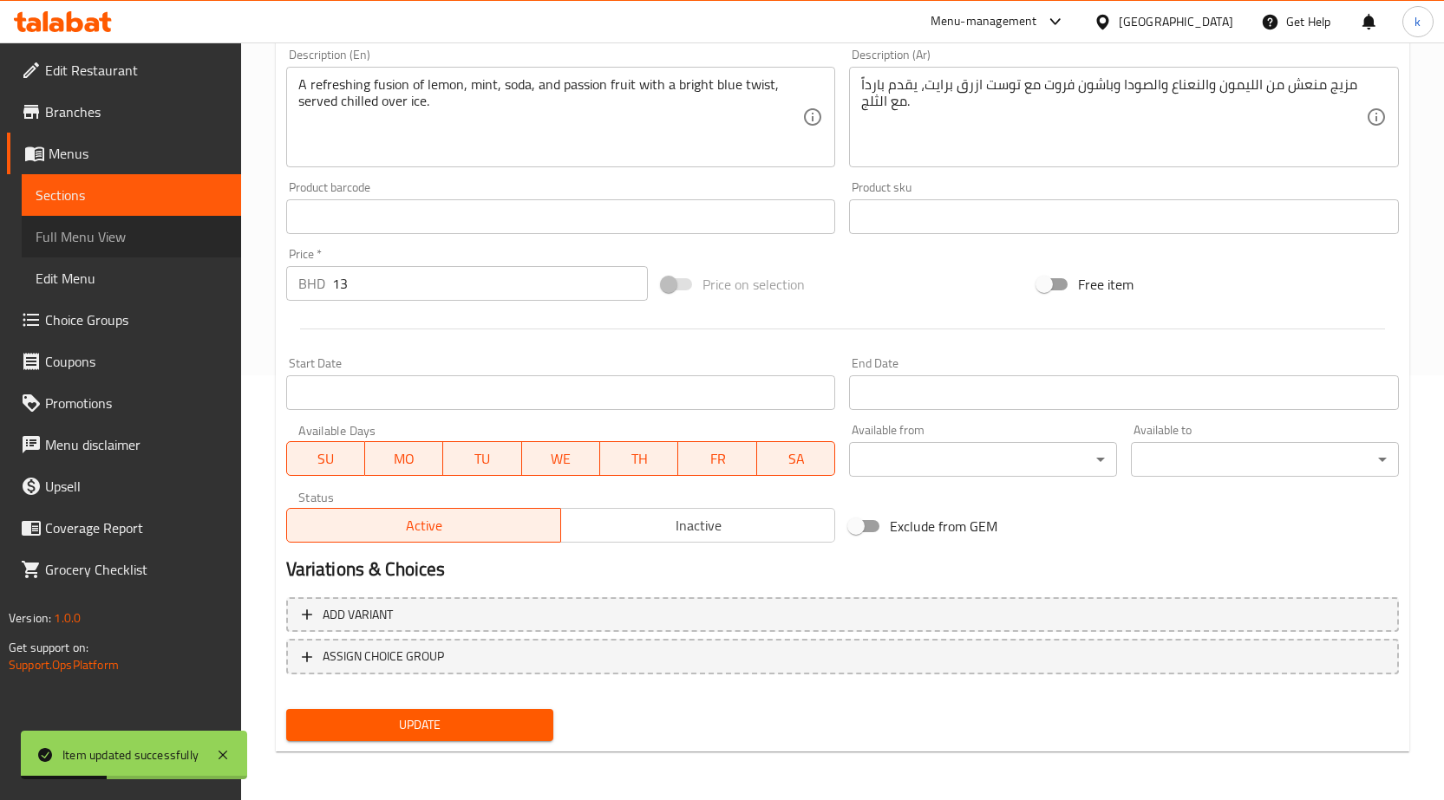
click at [86, 237] on span "Full Menu View" at bounding box center [132, 236] width 192 height 21
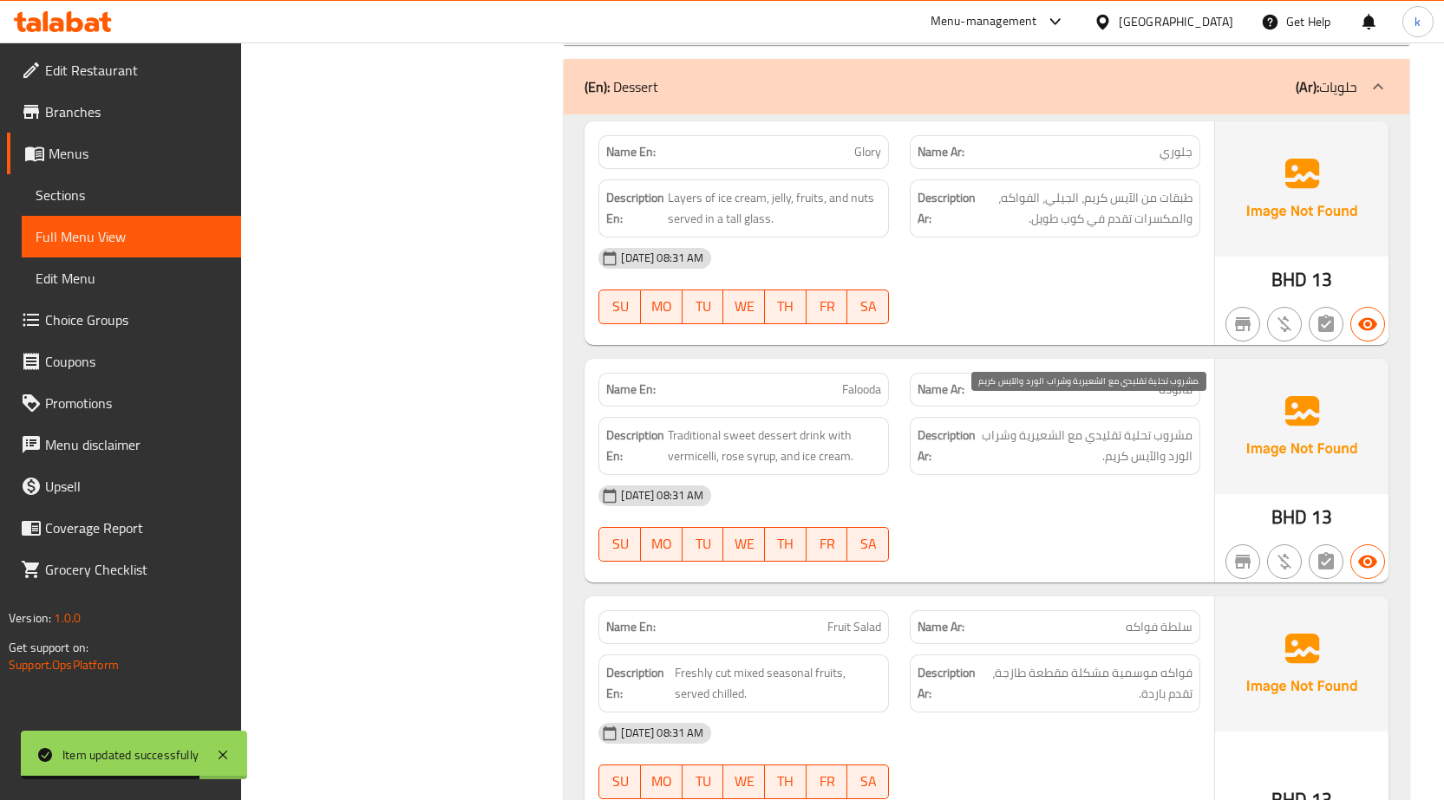
scroll to position [1552, 0]
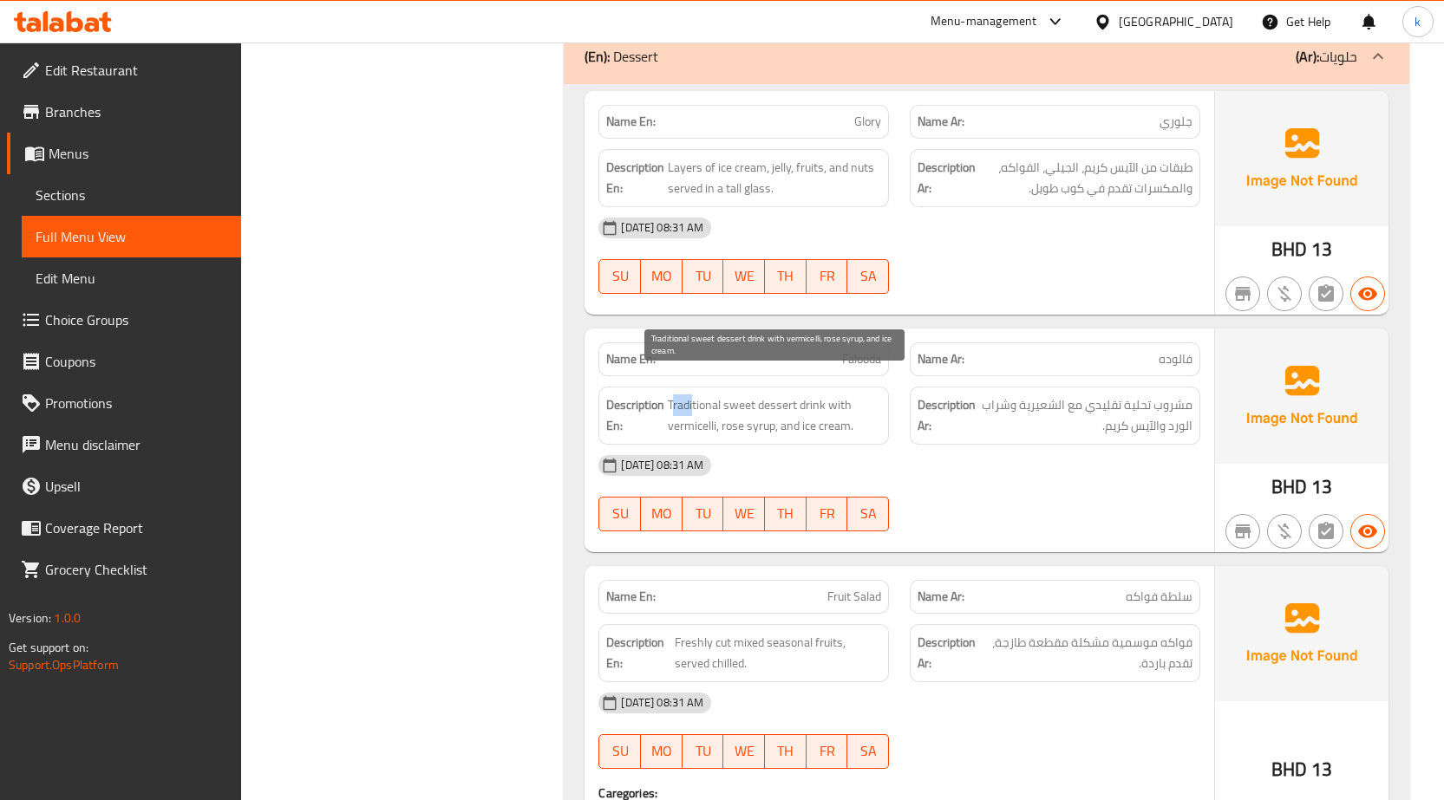
drag, startPoint x: 673, startPoint y: 374, endPoint x: 692, endPoint y: 394, distance: 28.2
click at [692, 394] on span "Traditional sweet dessert drink with vermicelli, rose syrup, and ice cream." at bounding box center [774, 415] width 213 height 42
click at [670, 394] on span "Traditional sweet dessert drink with vermicelli, rose syrup, and ice cream." at bounding box center [774, 415] width 213 height 42
click at [675, 394] on span "Traditional sweet dessert drink with vermicelli, rose syrup, and ice cream." at bounding box center [774, 415] width 213 height 42
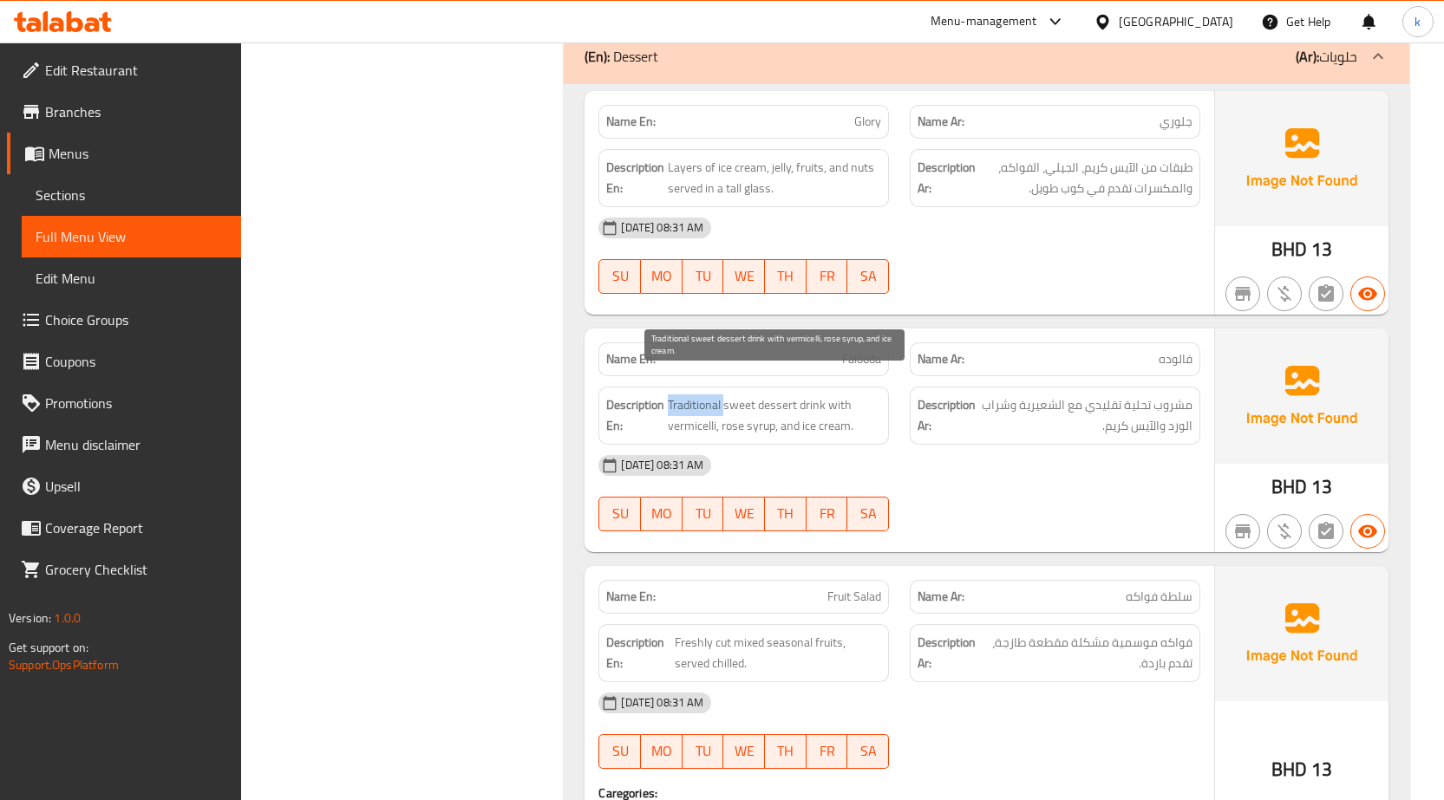
click at [675, 394] on span "Traditional sweet dessert drink with vermicelli, rose syrup, and ice cream." at bounding box center [774, 415] width 213 height 42
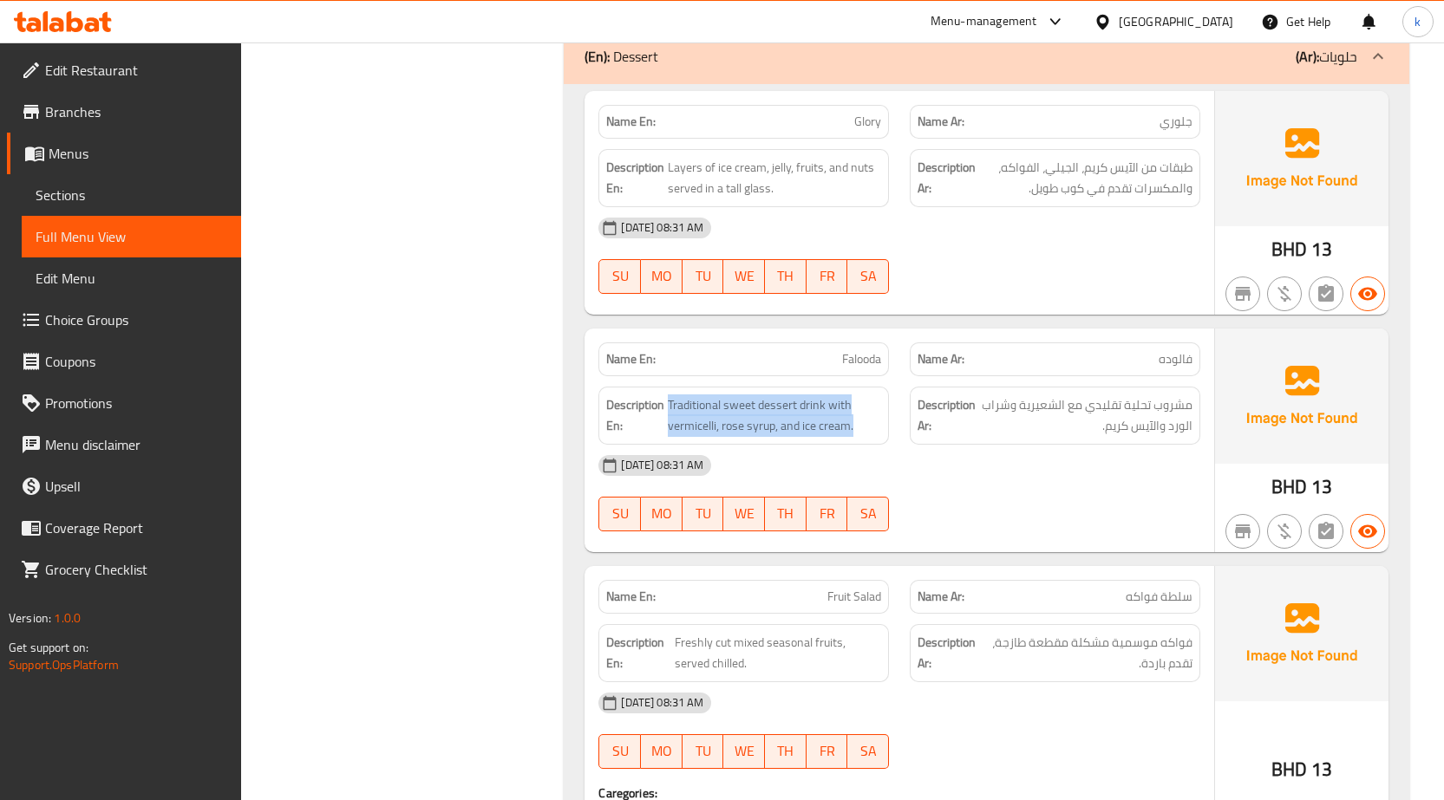
click at [123, 195] on span "Sections" at bounding box center [132, 195] width 192 height 21
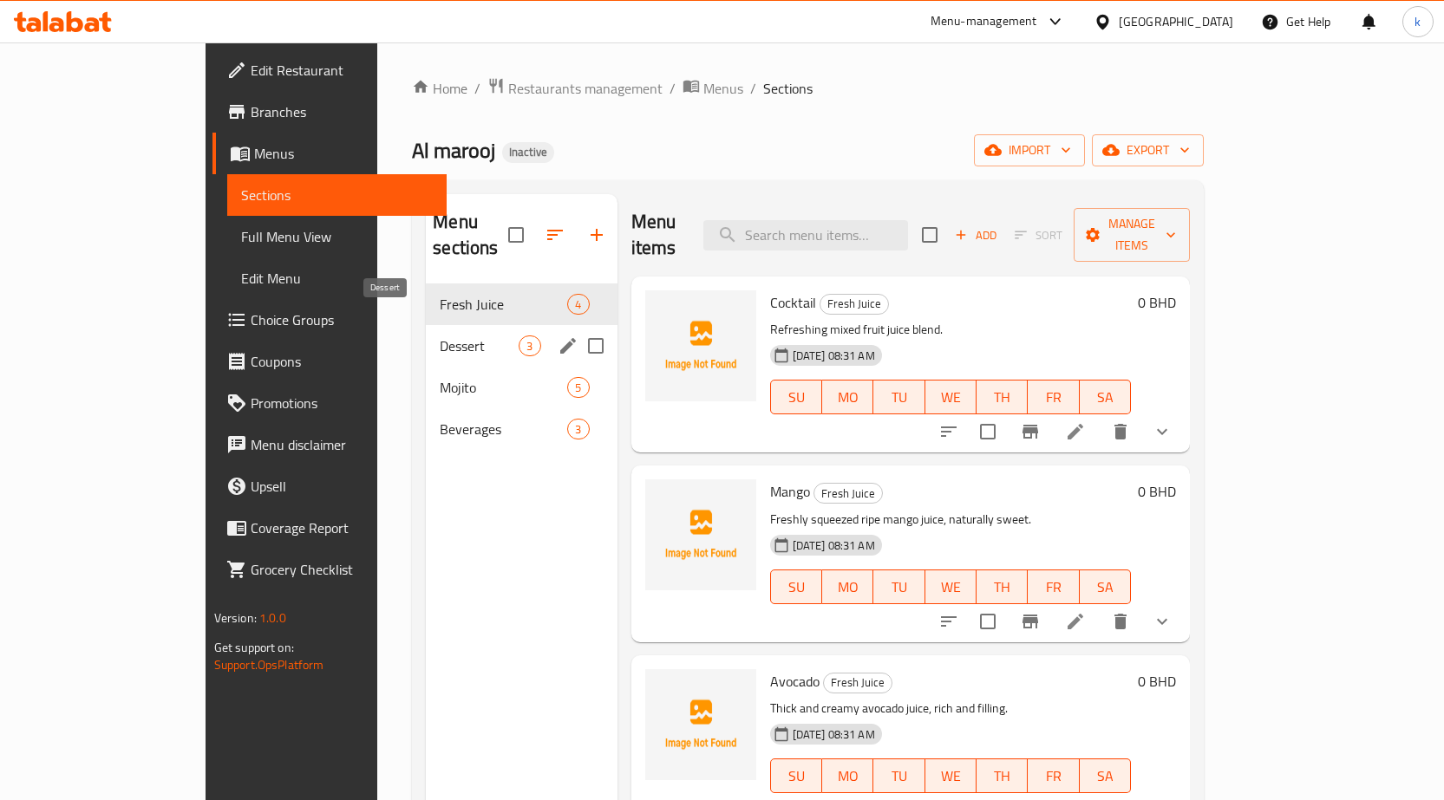
click at [440, 336] on span "Dessert" at bounding box center [479, 346] width 79 height 21
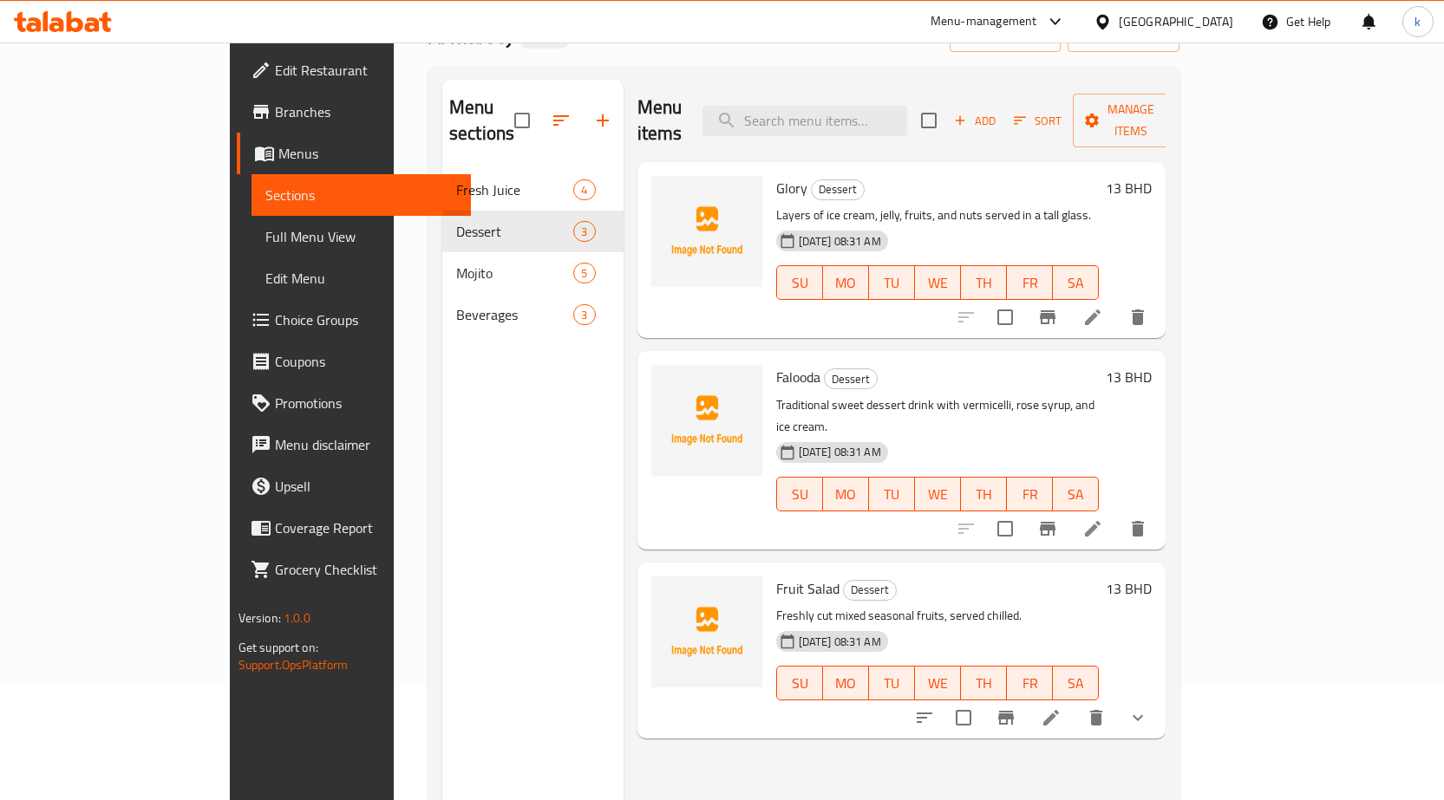
scroll to position [173, 0]
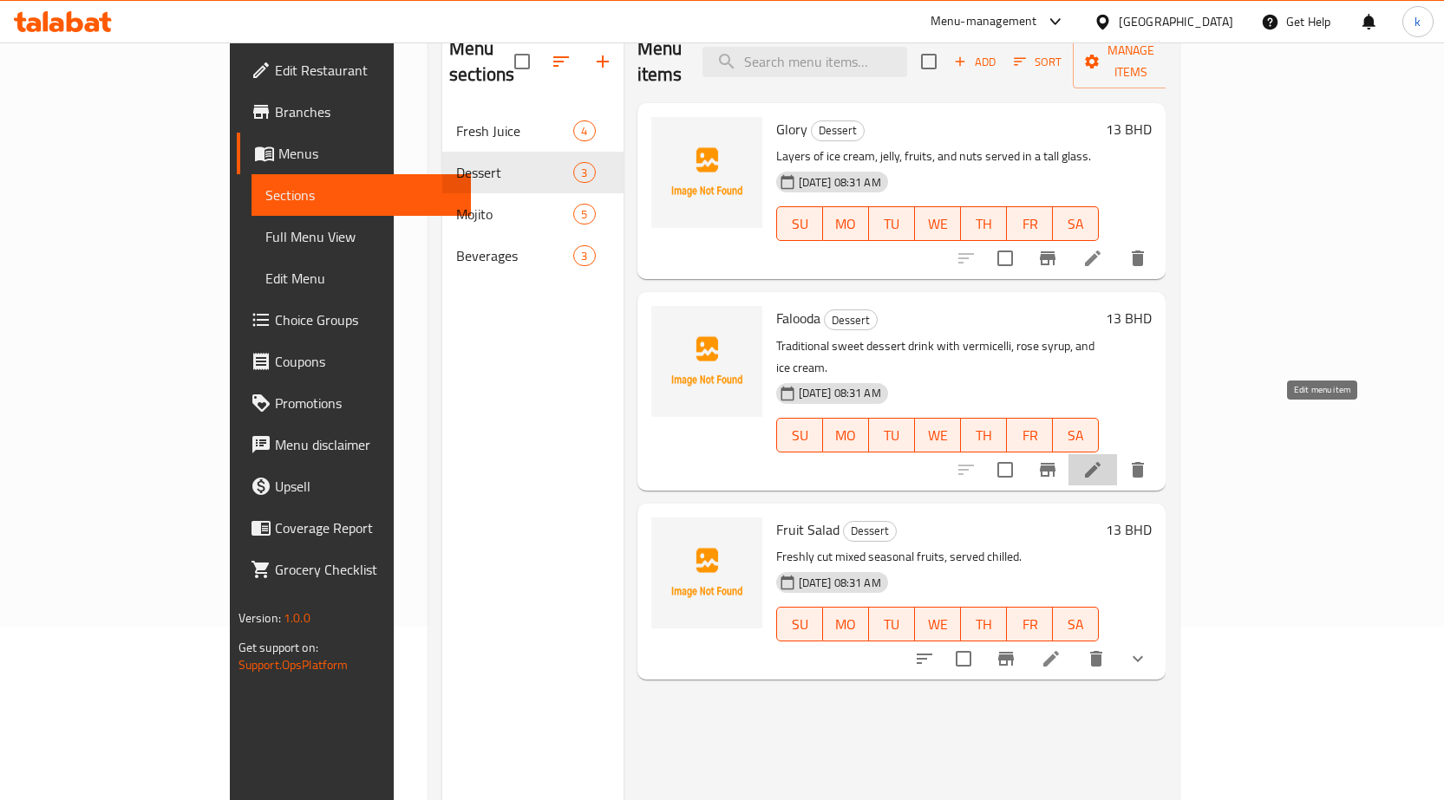
click at [1103, 459] on icon at bounding box center [1092, 469] width 21 height 21
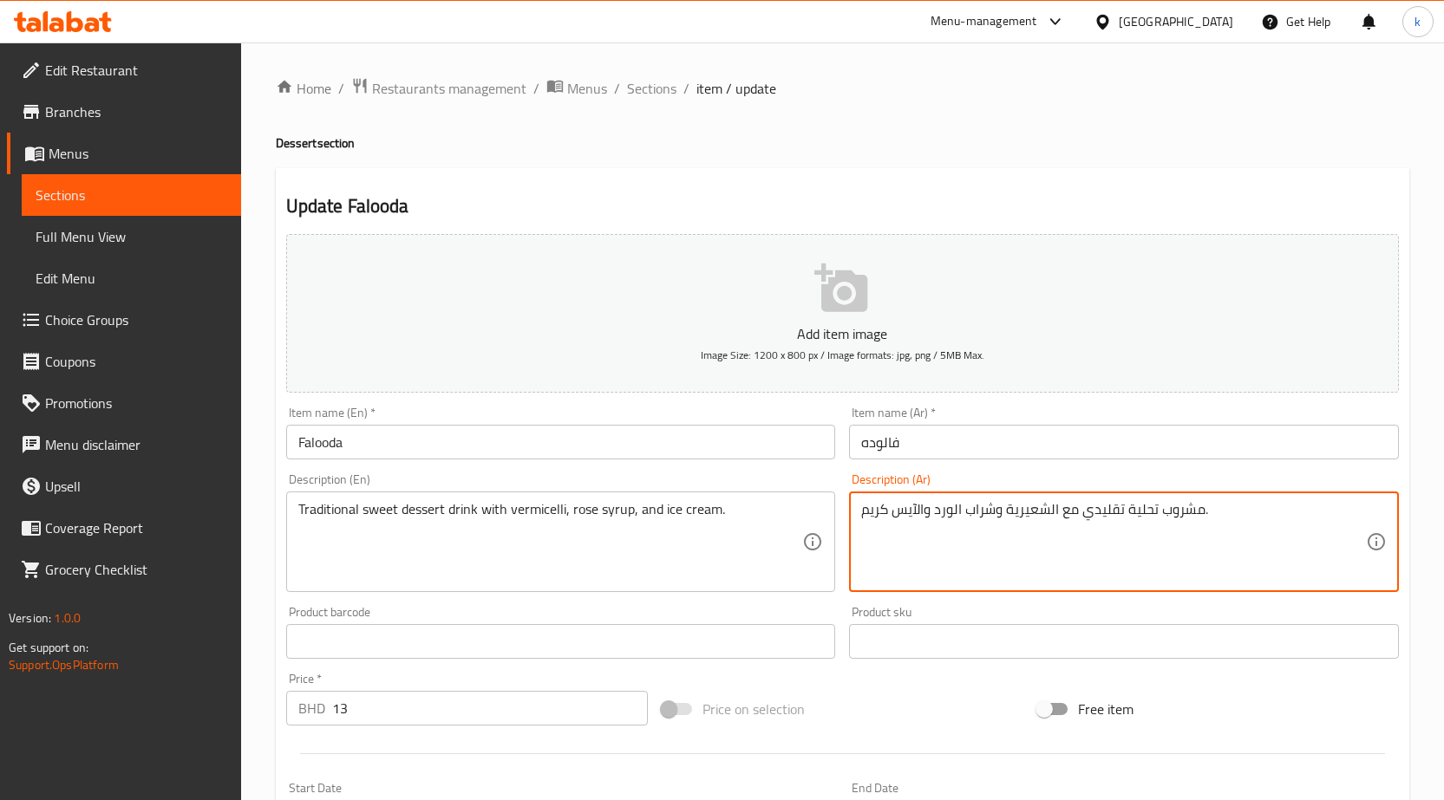
click at [1144, 513] on textarea "مشروب تحلية تقليدي مع الشعيرية وشراب الورد والآيس كريم." at bounding box center [1113, 542] width 505 height 82
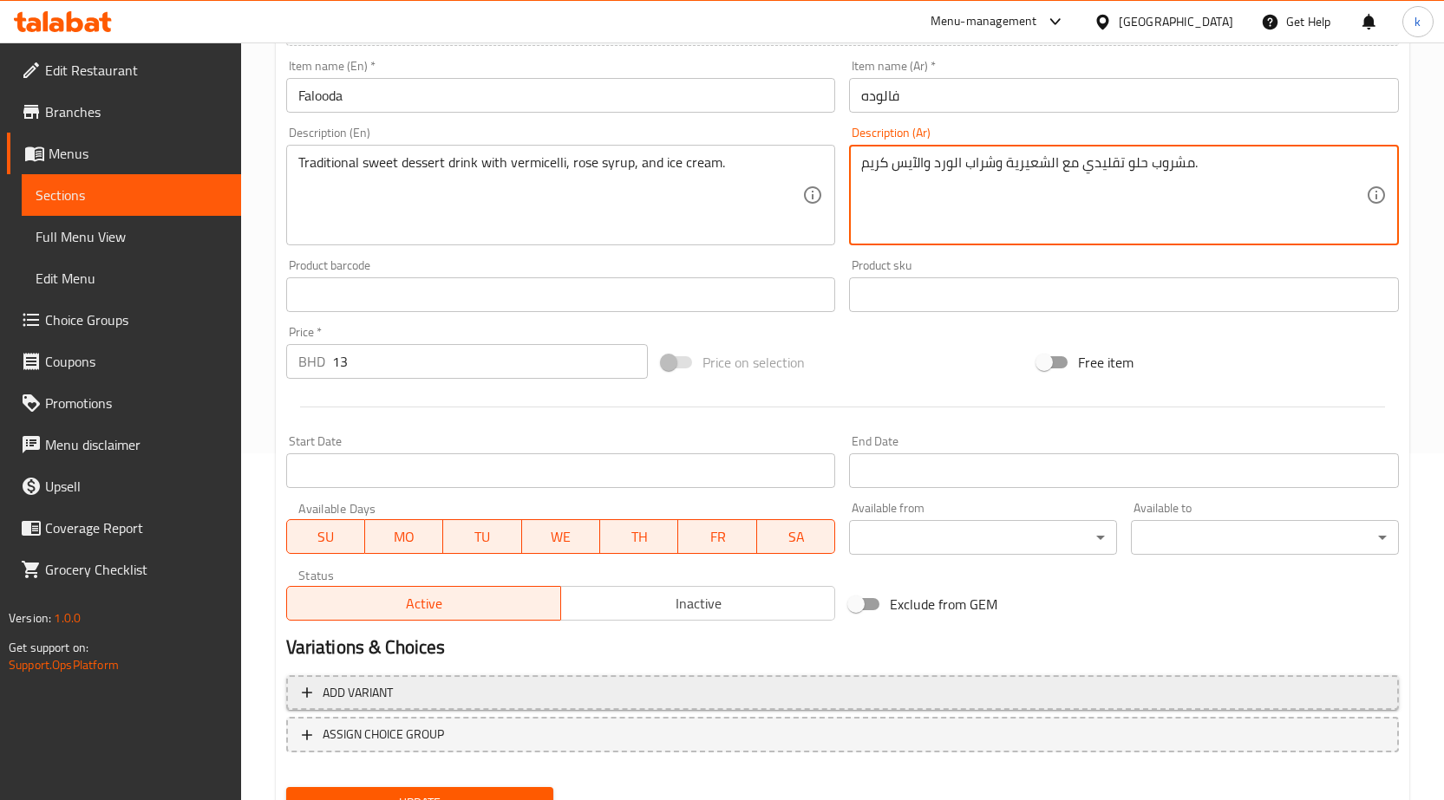
scroll to position [425, 0]
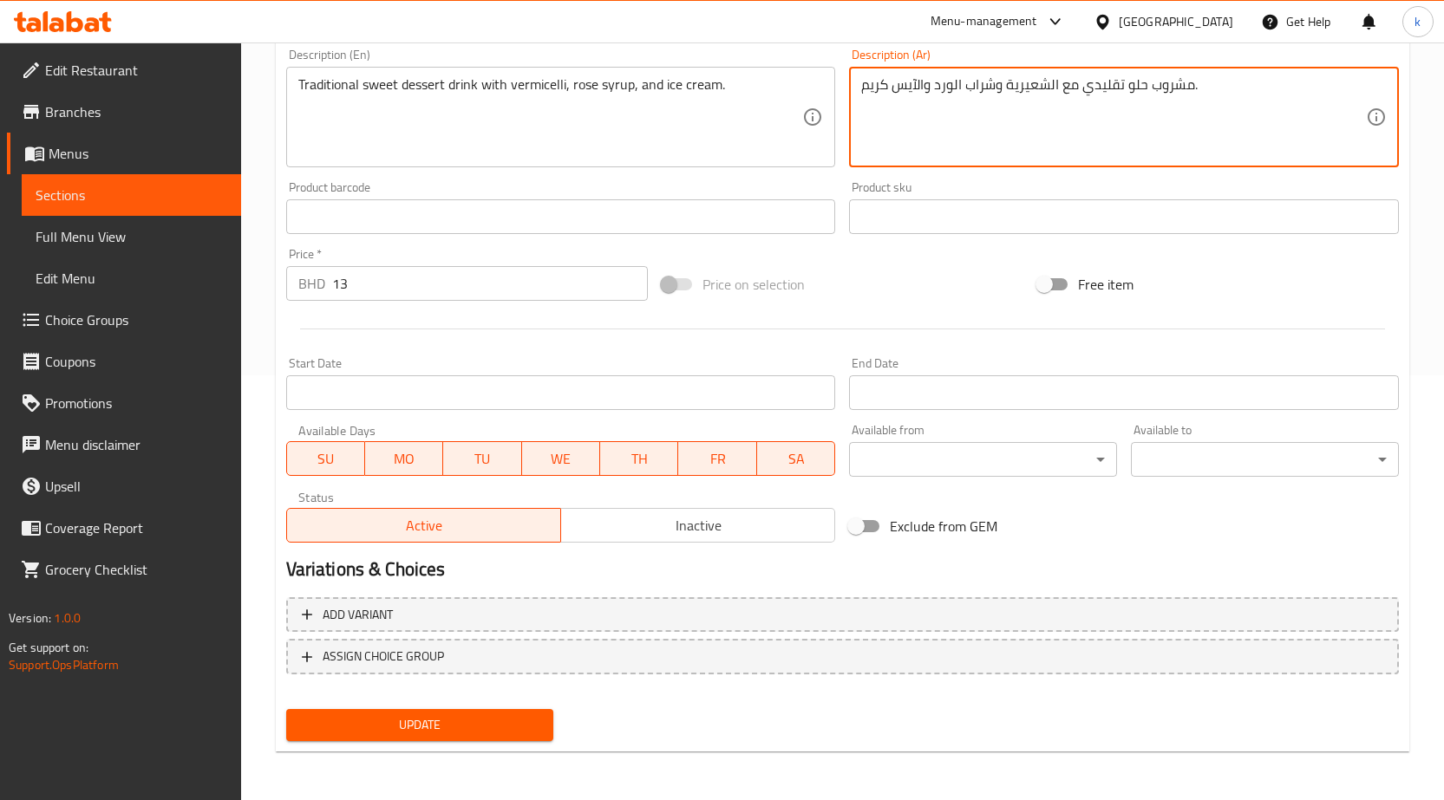
type textarea "مشروب حلو تقليدي مع الشعيرية وشراب الورد والآيس كريم."
click at [410, 714] on span "Update" at bounding box center [420, 725] width 240 height 22
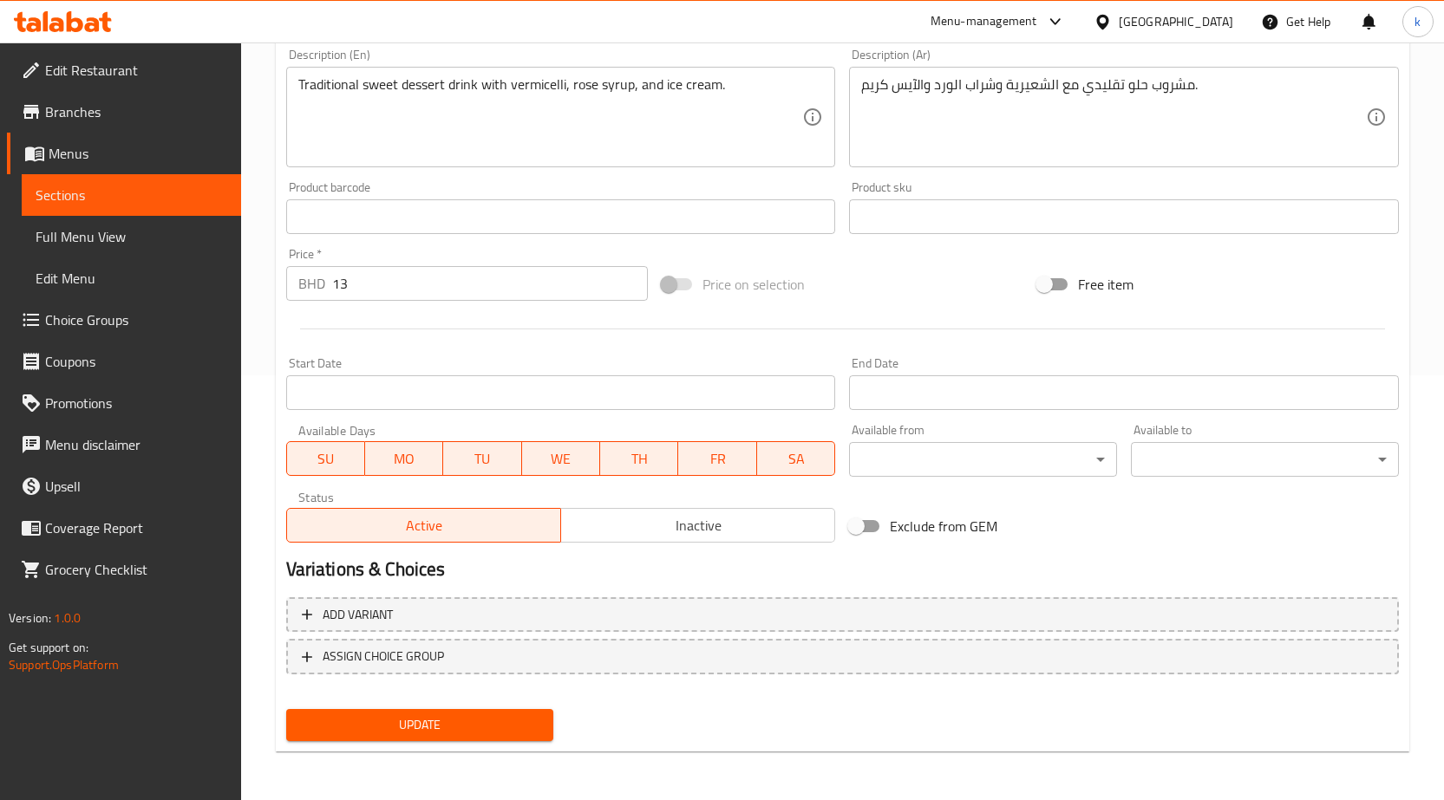
click at [126, 247] on link "Full Menu View" at bounding box center [131, 237] width 219 height 42
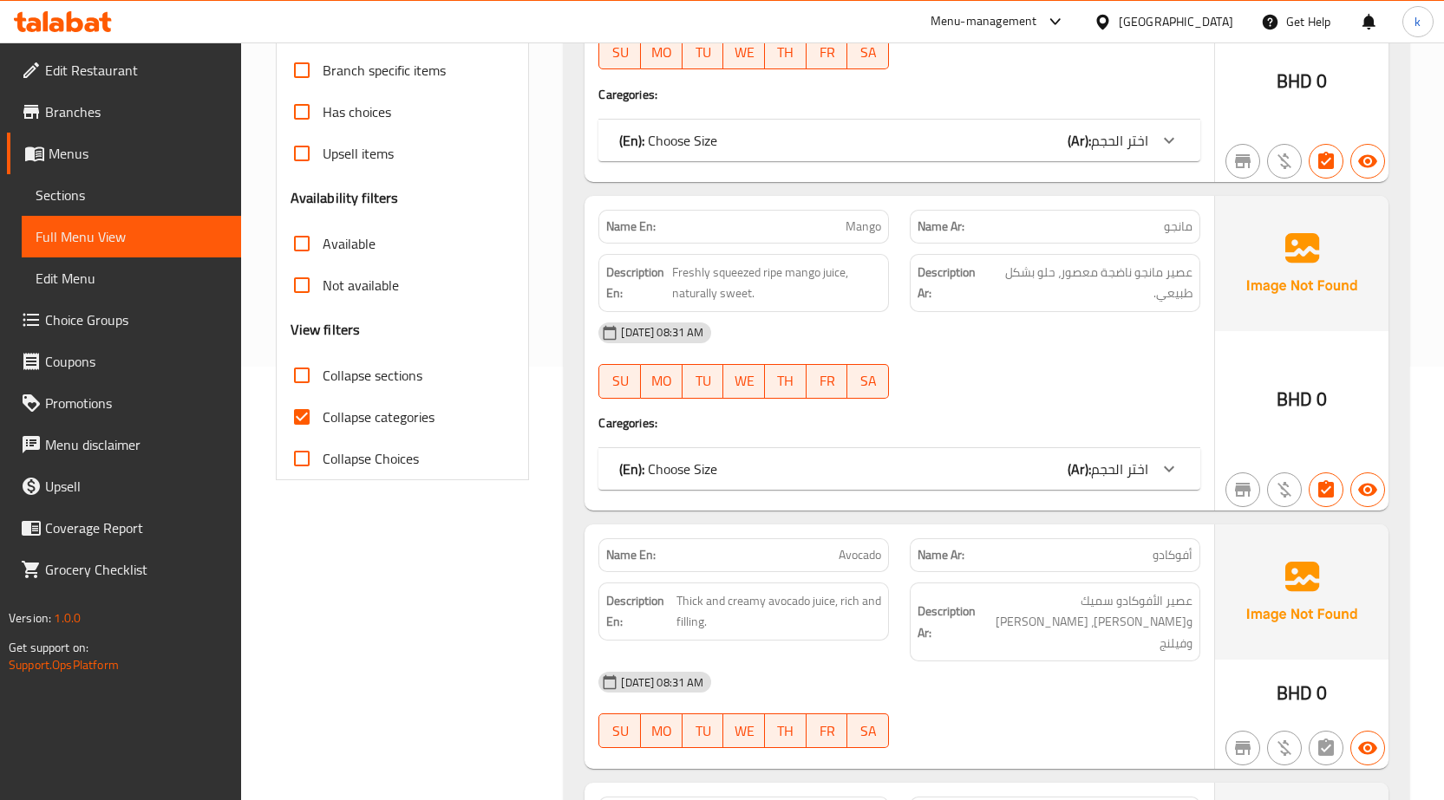
click at [381, 414] on span "Collapse categories" at bounding box center [379, 417] width 112 height 21
click at [323, 414] on input "Collapse categories" at bounding box center [302, 417] width 42 height 42
checkbox input "false"
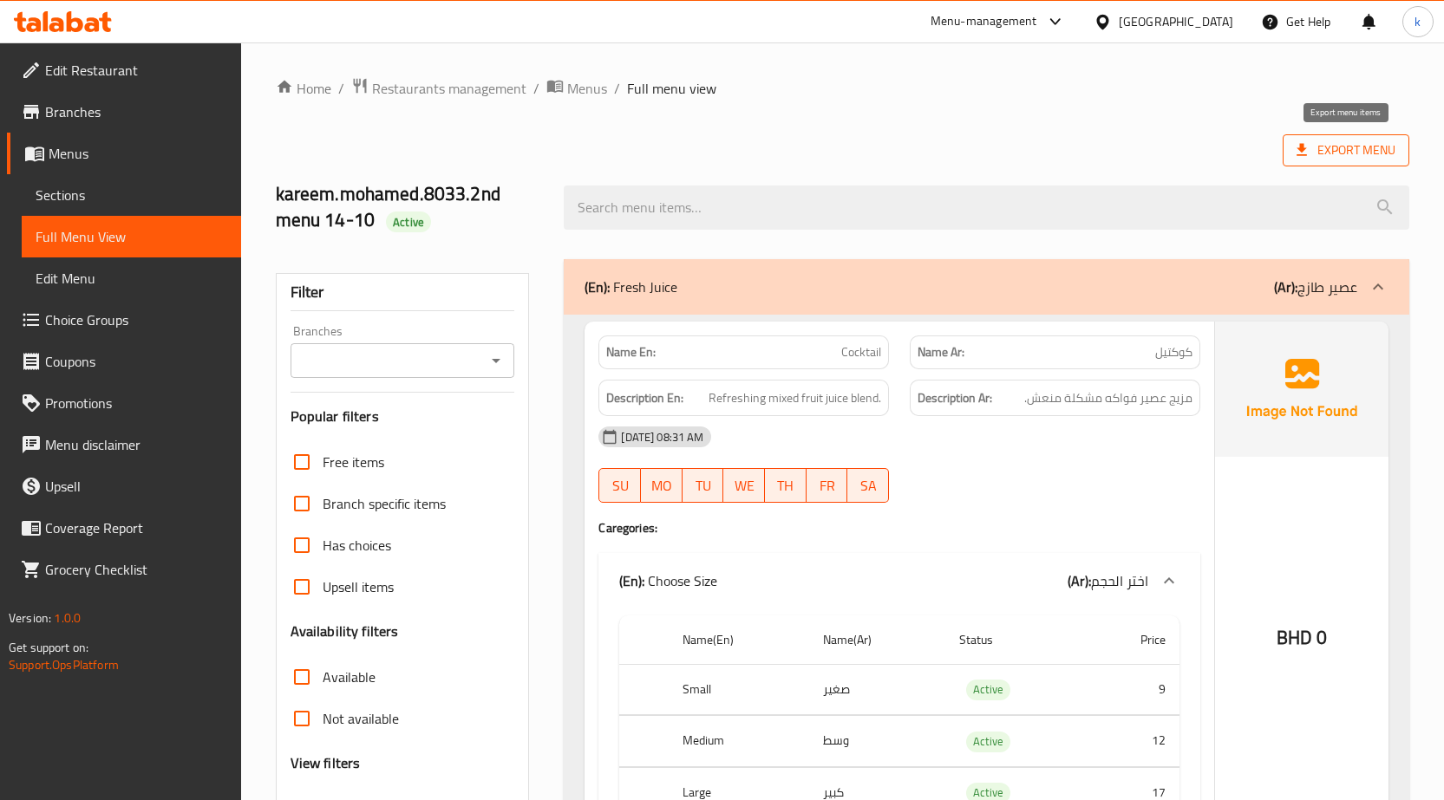
click at [1326, 154] on span "Export Menu" at bounding box center [1345, 151] width 99 height 22
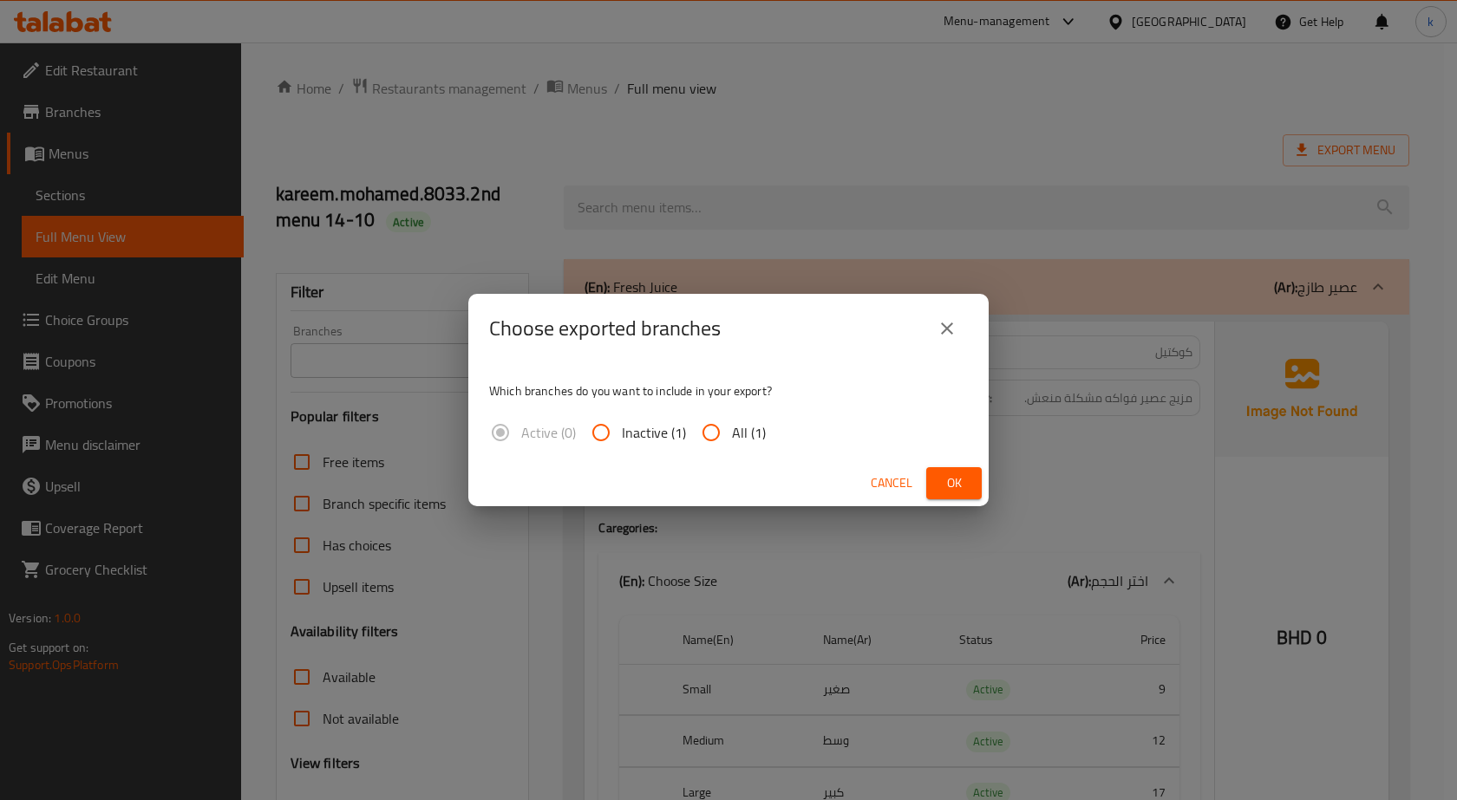
click at [708, 420] on input "All (1)" at bounding box center [711, 433] width 42 height 42
radio input "true"
click at [948, 470] on button "Ok" at bounding box center [953, 483] width 55 height 32
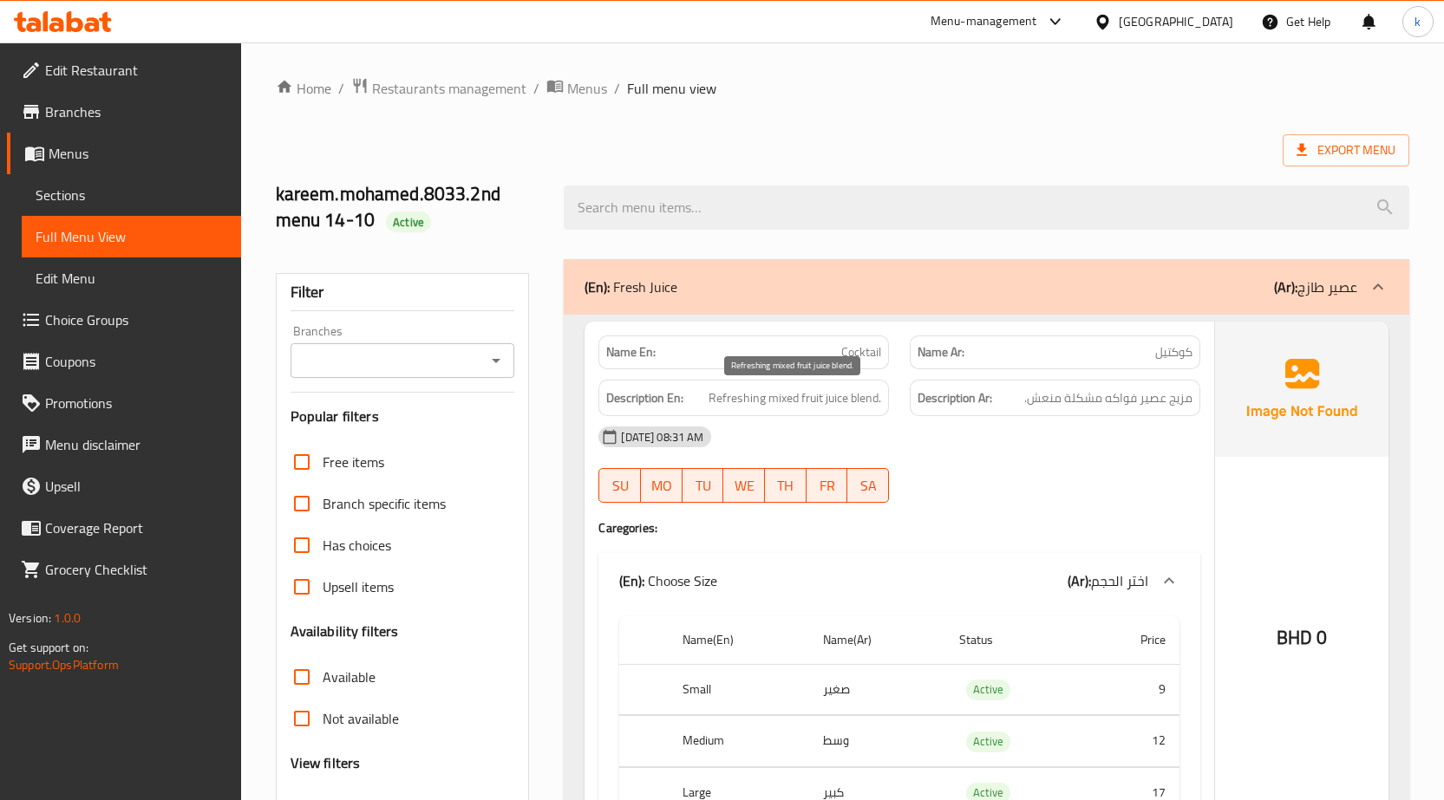
click at [853, 404] on span "Refreshing mixed fruit juice blend." at bounding box center [794, 399] width 173 height 22
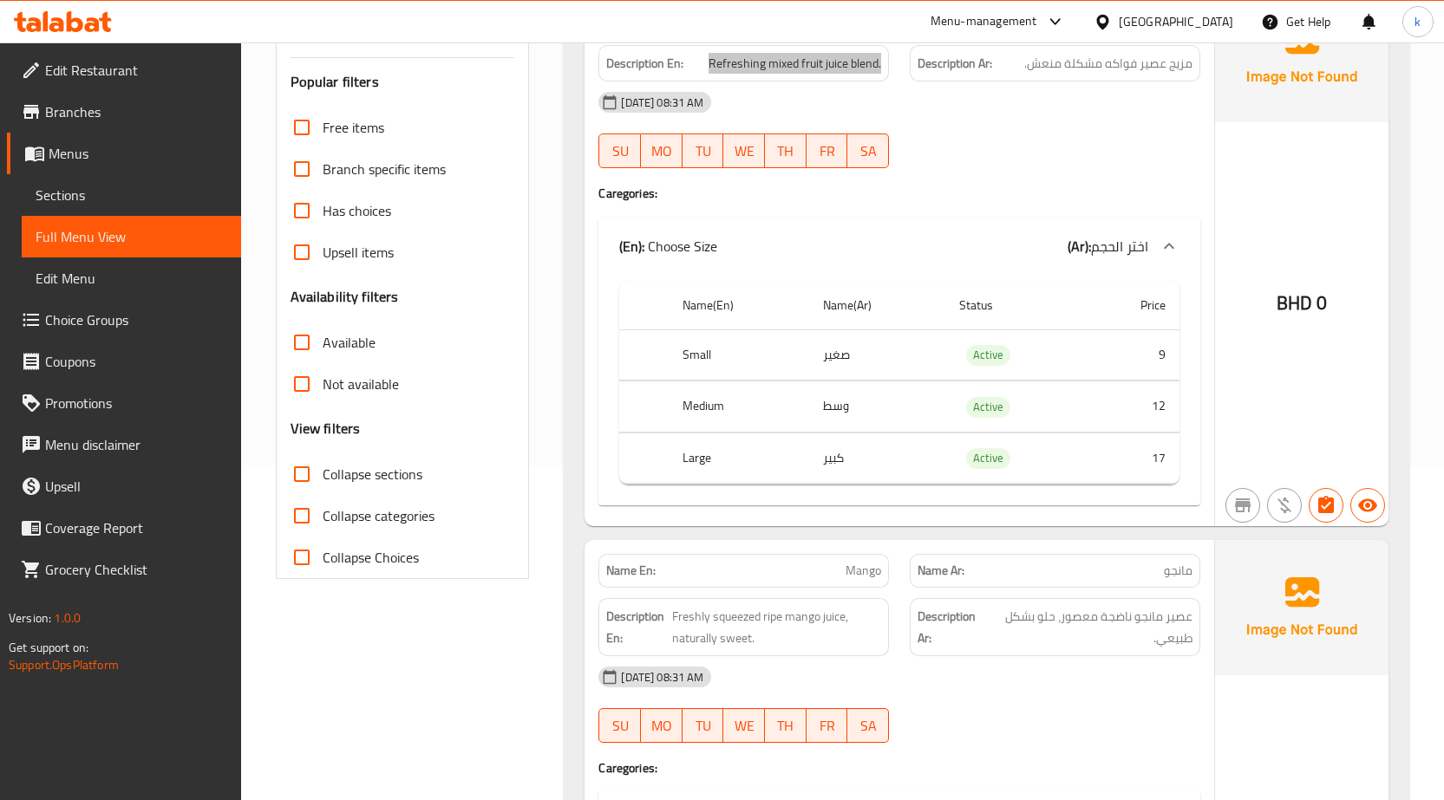
scroll to position [347, 0]
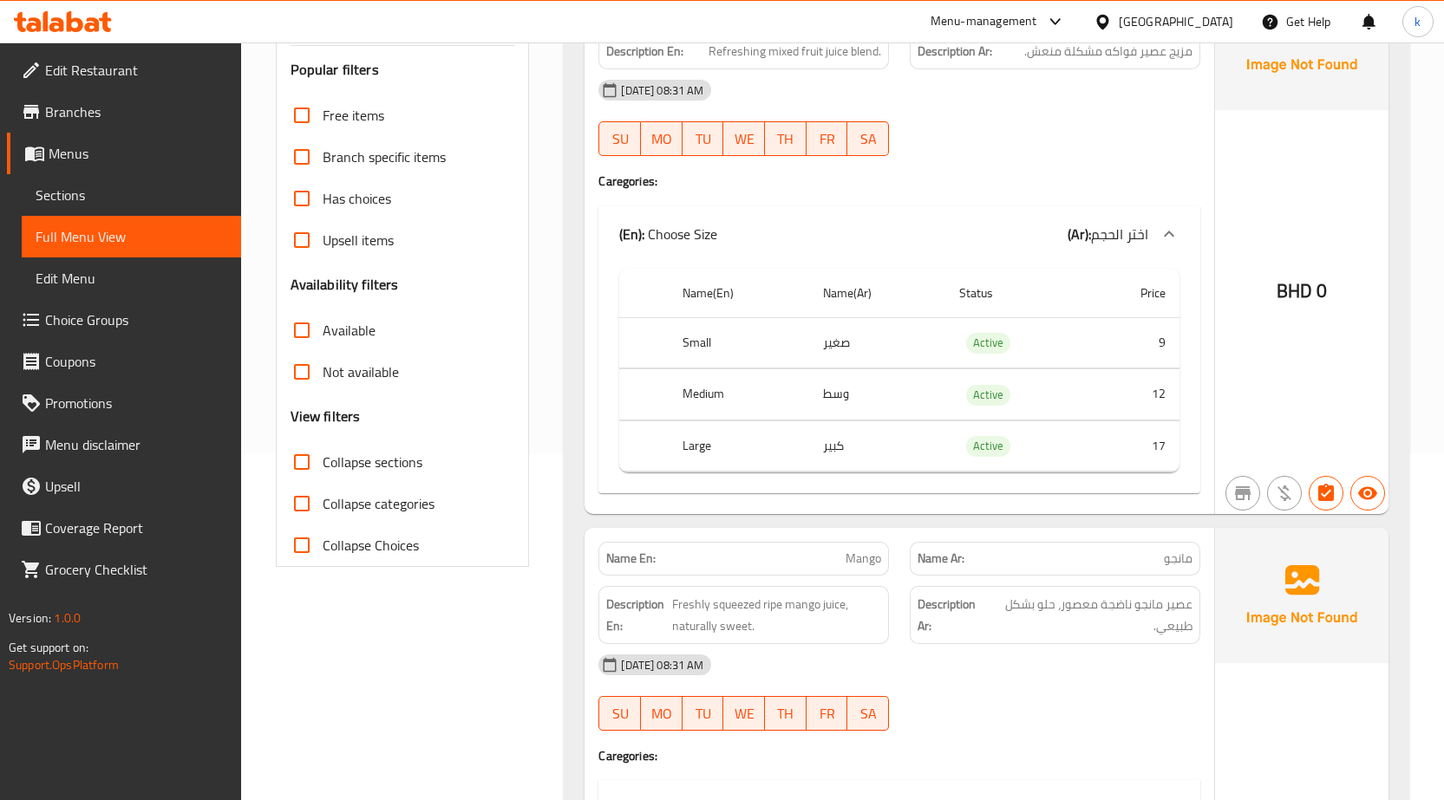
click at [1085, 283] on th "Price" at bounding box center [1132, 293] width 94 height 49
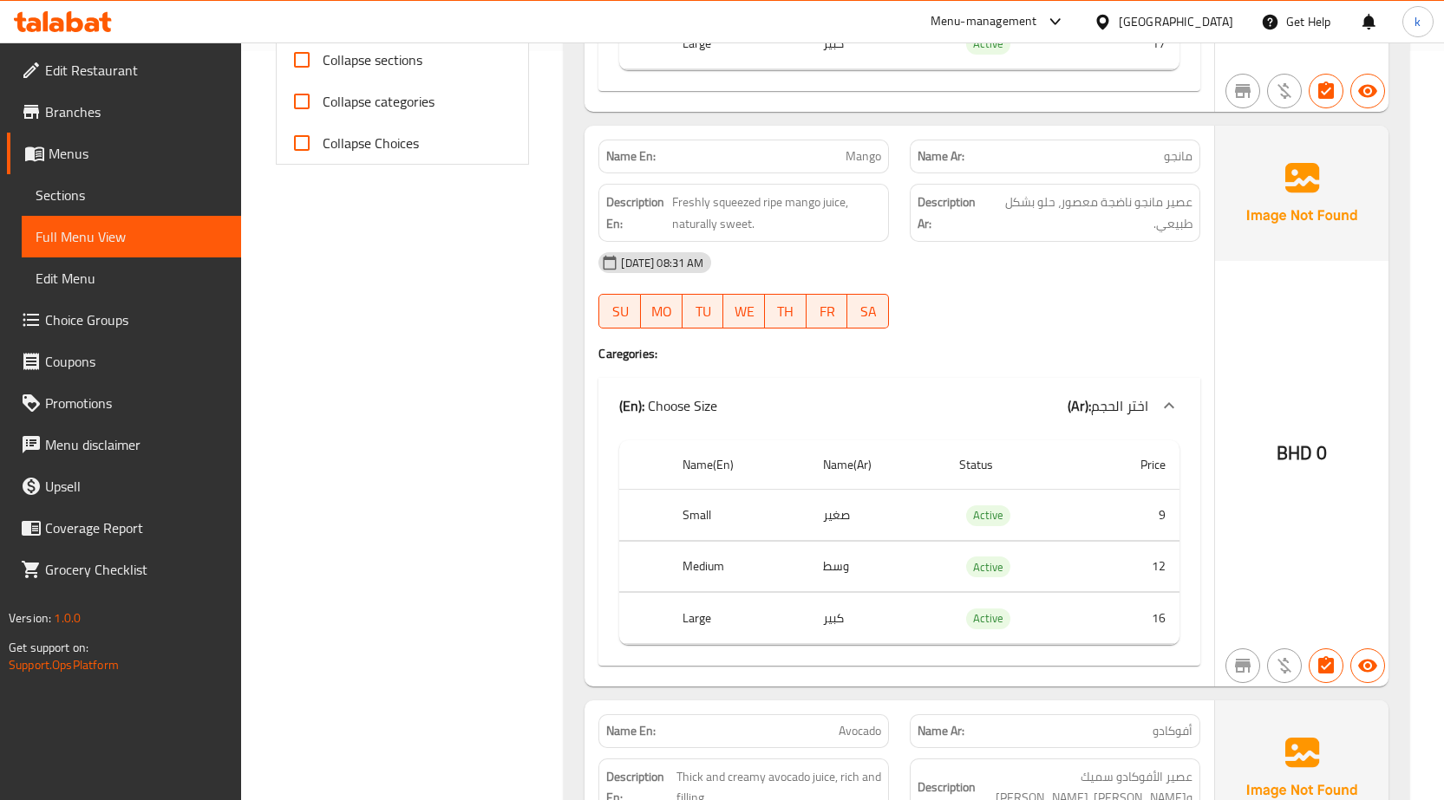
scroll to position [780, 0]
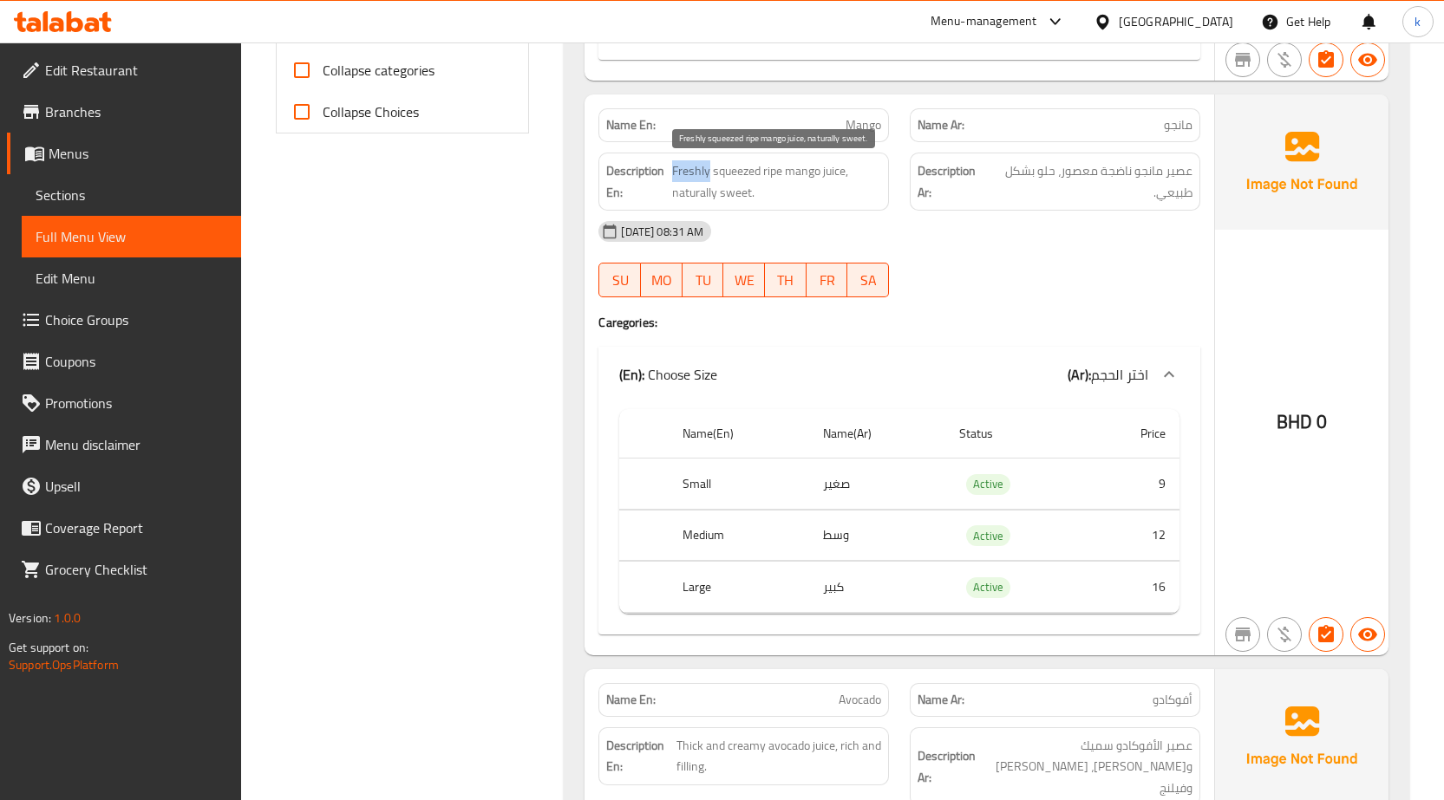
drag, startPoint x: 669, startPoint y: 170, endPoint x: 709, endPoint y: 170, distance: 39.9
click at [709, 170] on h6 "Description En: Freshly squeezed ripe mango juice, naturally sweet." at bounding box center [743, 181] width 275 height 42
copy span "Freshly"
click at [130, 160] on span "Menus" at bounding box center [138, 153] width 179 height 21
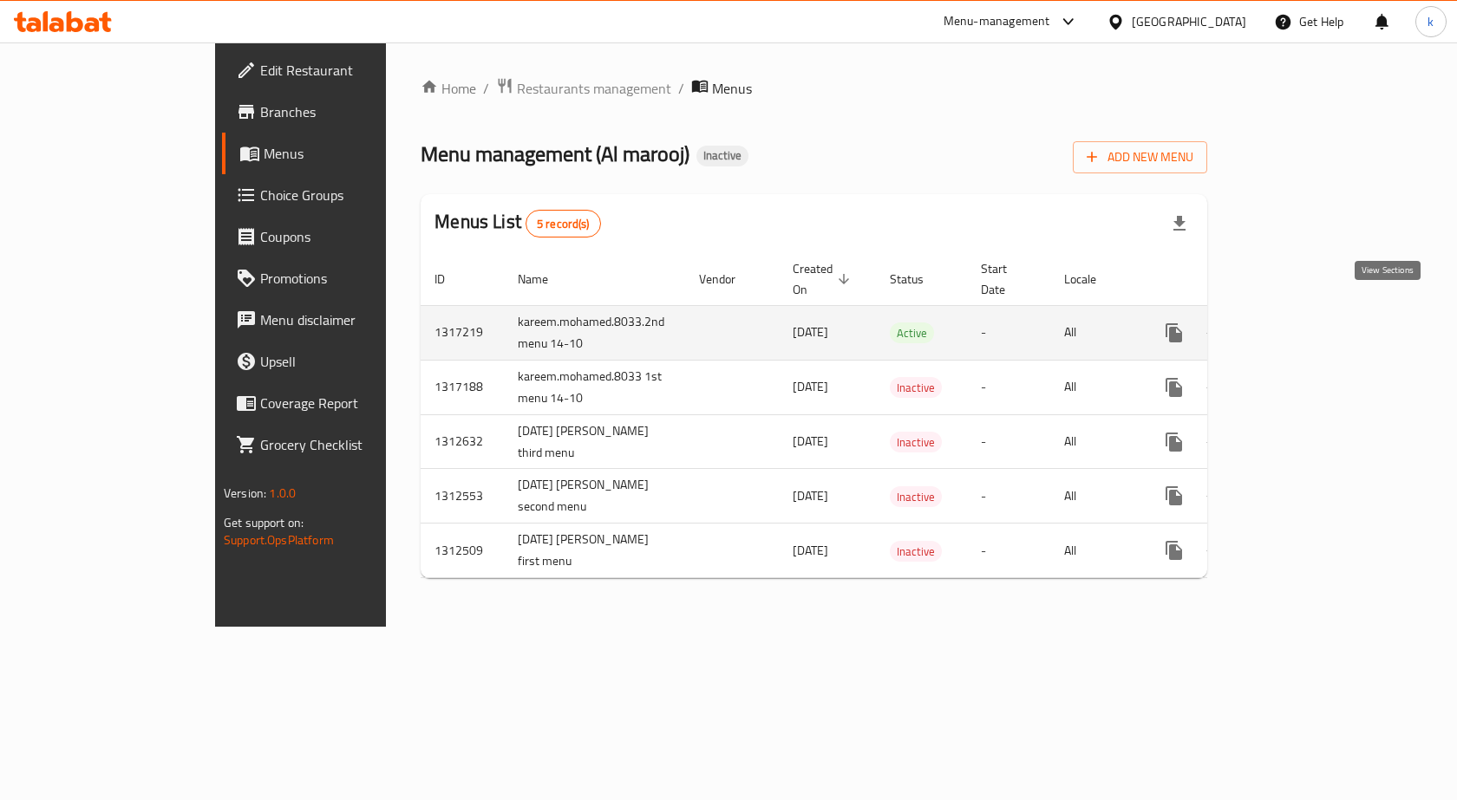
click at [1309, 323] on icon "enhanced table" at bounding box center [1298, 333] width 21 height 21
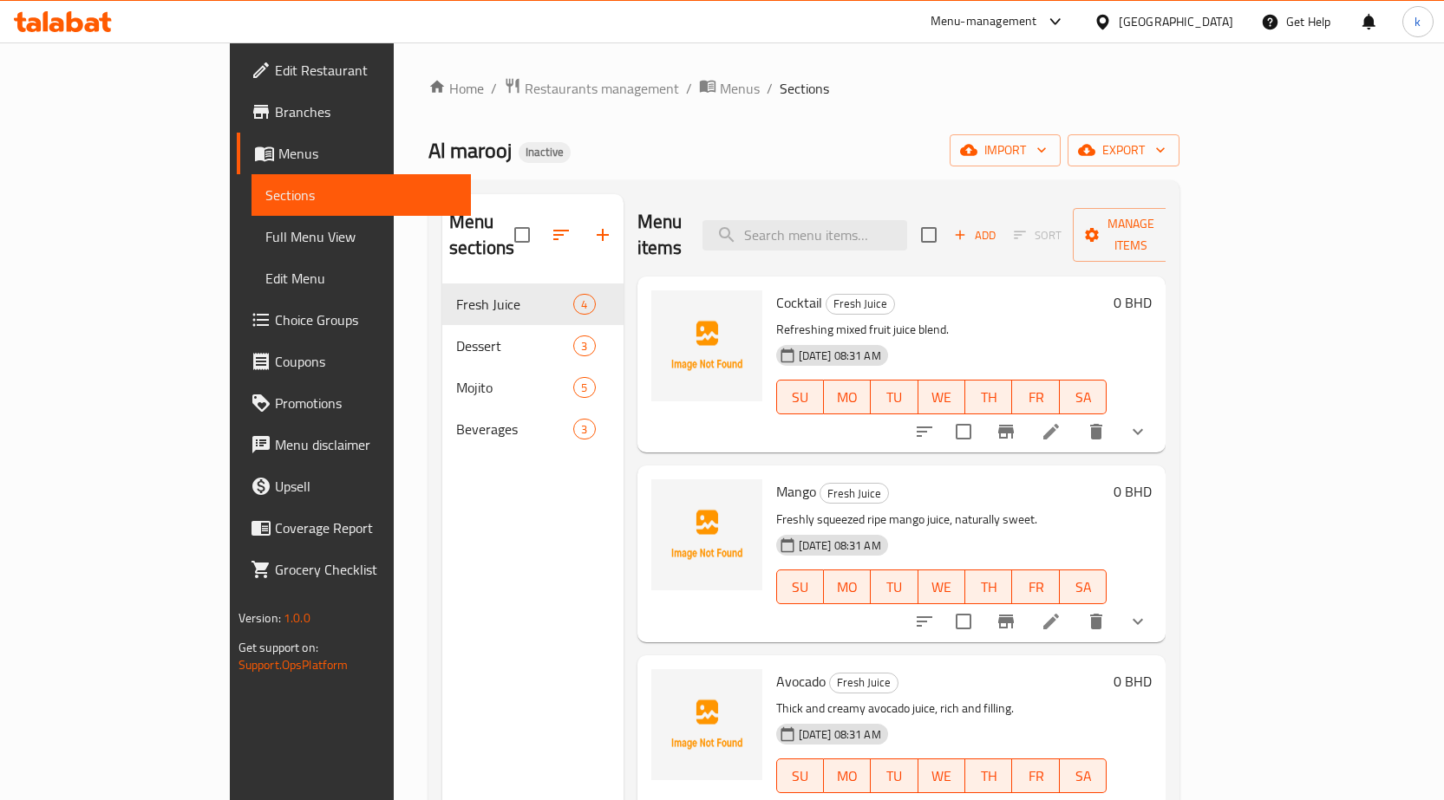
click at [1075, 606] on li at bounding box center [1050, 621] width 49 height 31
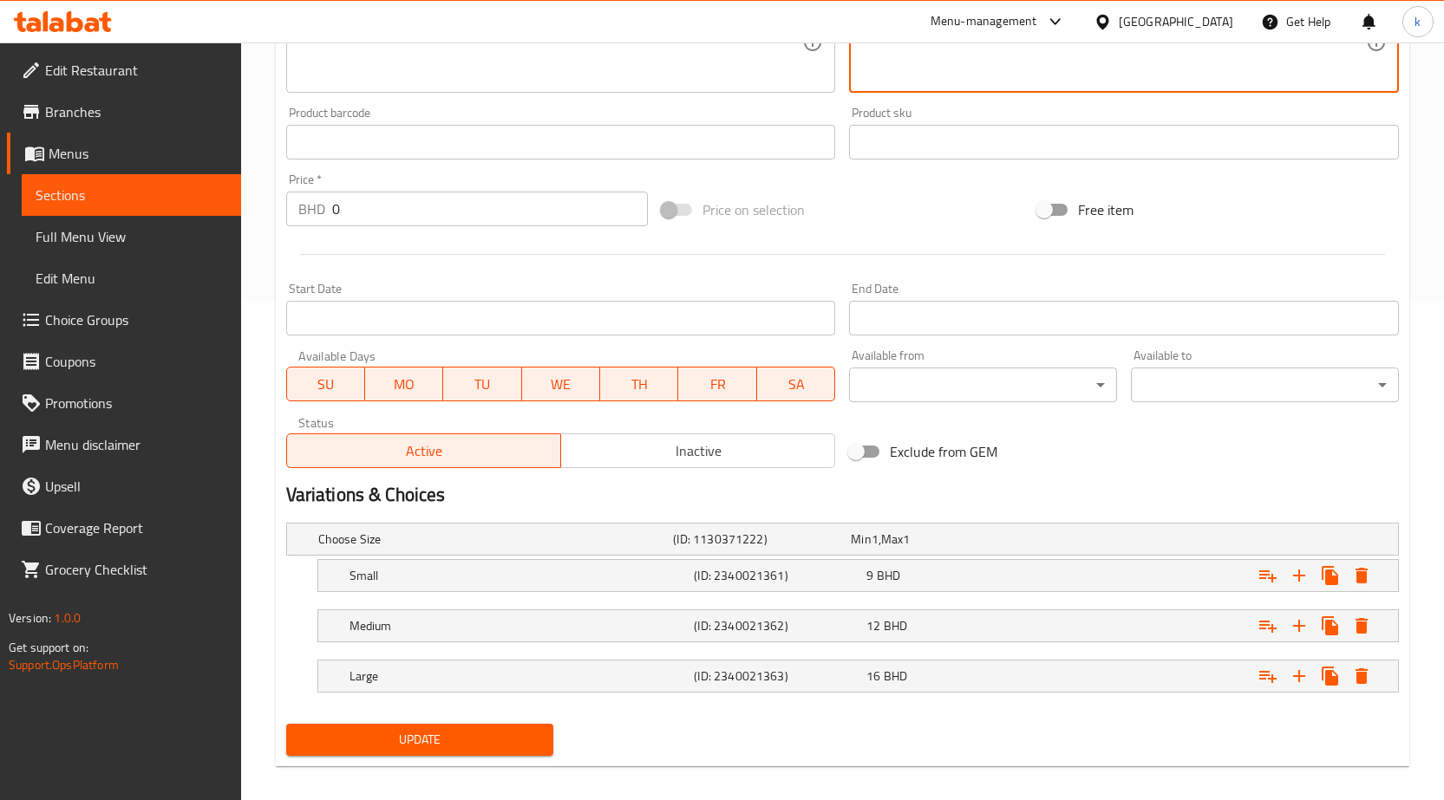
scroll to position [514, 0]
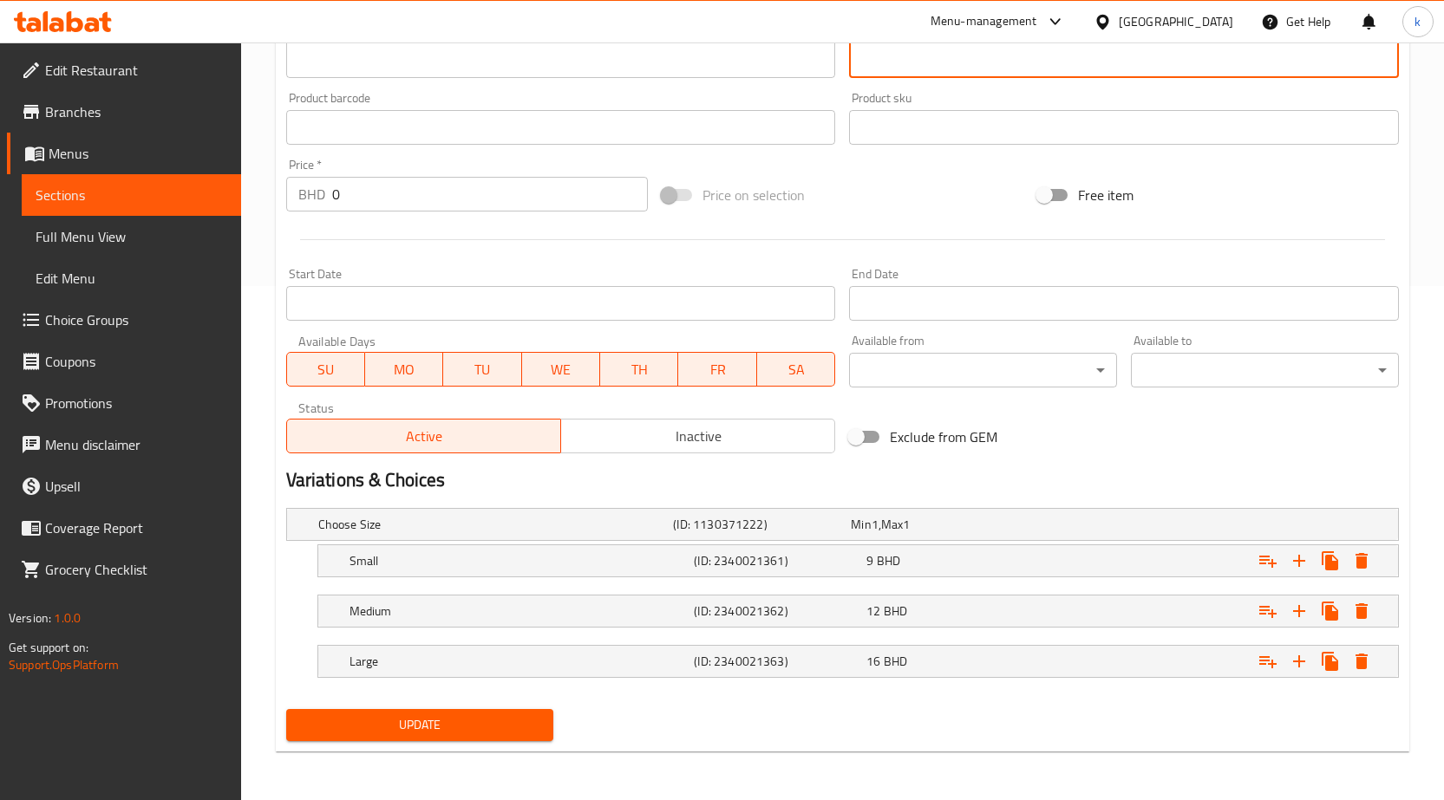
type textarea "عصير مانجو طازج ناضجة معصور، حلو بشكل طبيعي."
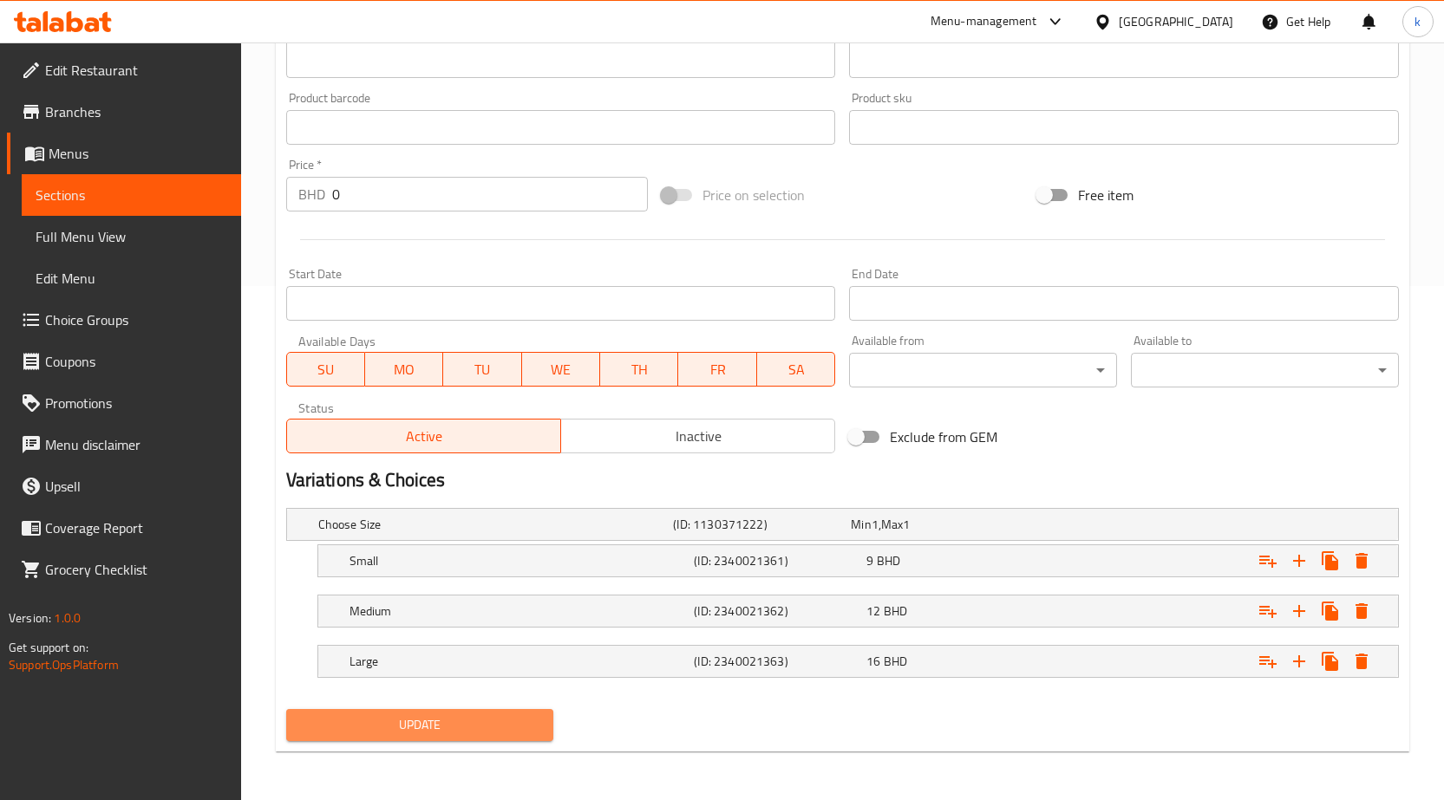
click at [466, 737] on button "Update" at bounding box center [420, 725] width 268 height 32
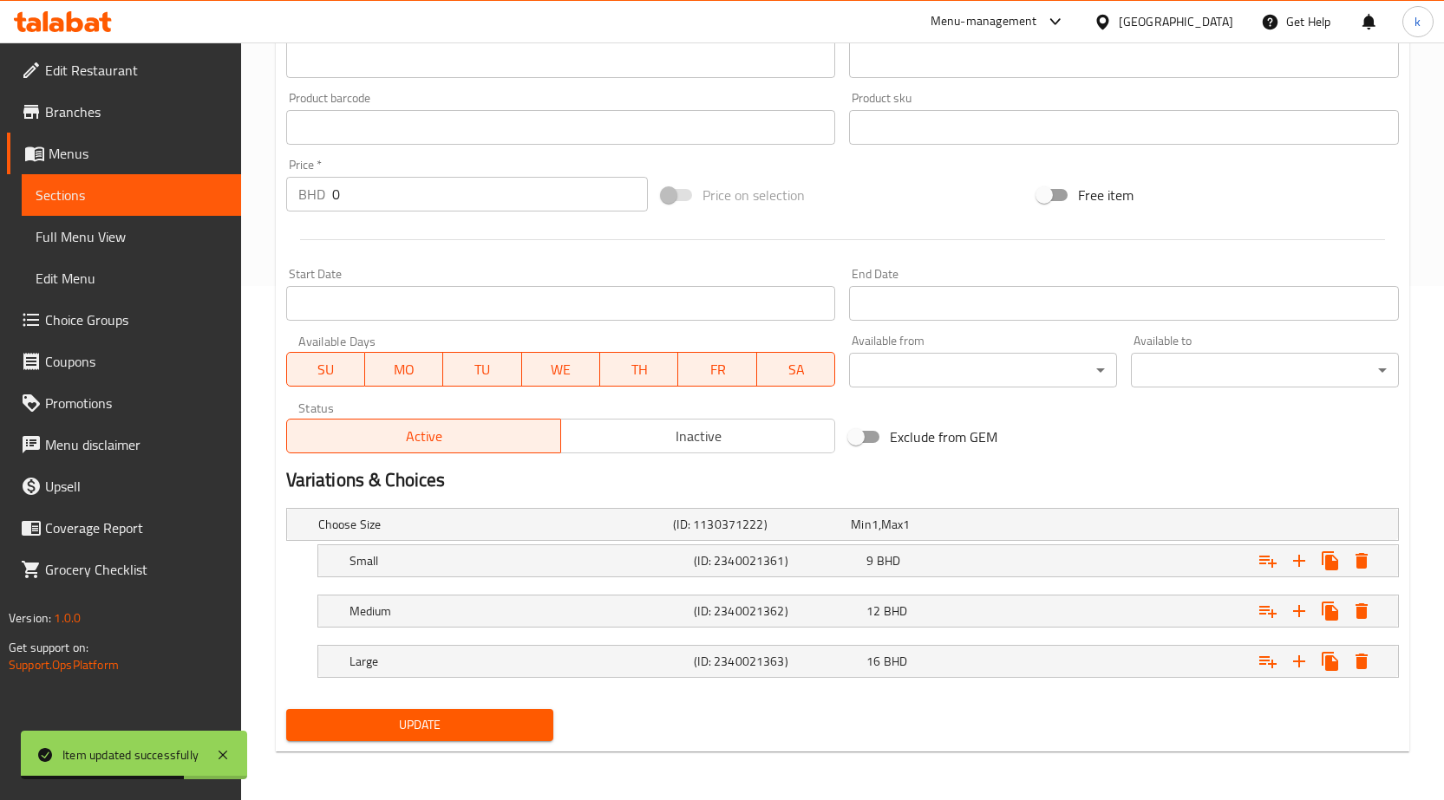
click at [147, 244] on span "Full Menu View" at bounding box center [132, 236] width 192 height 21
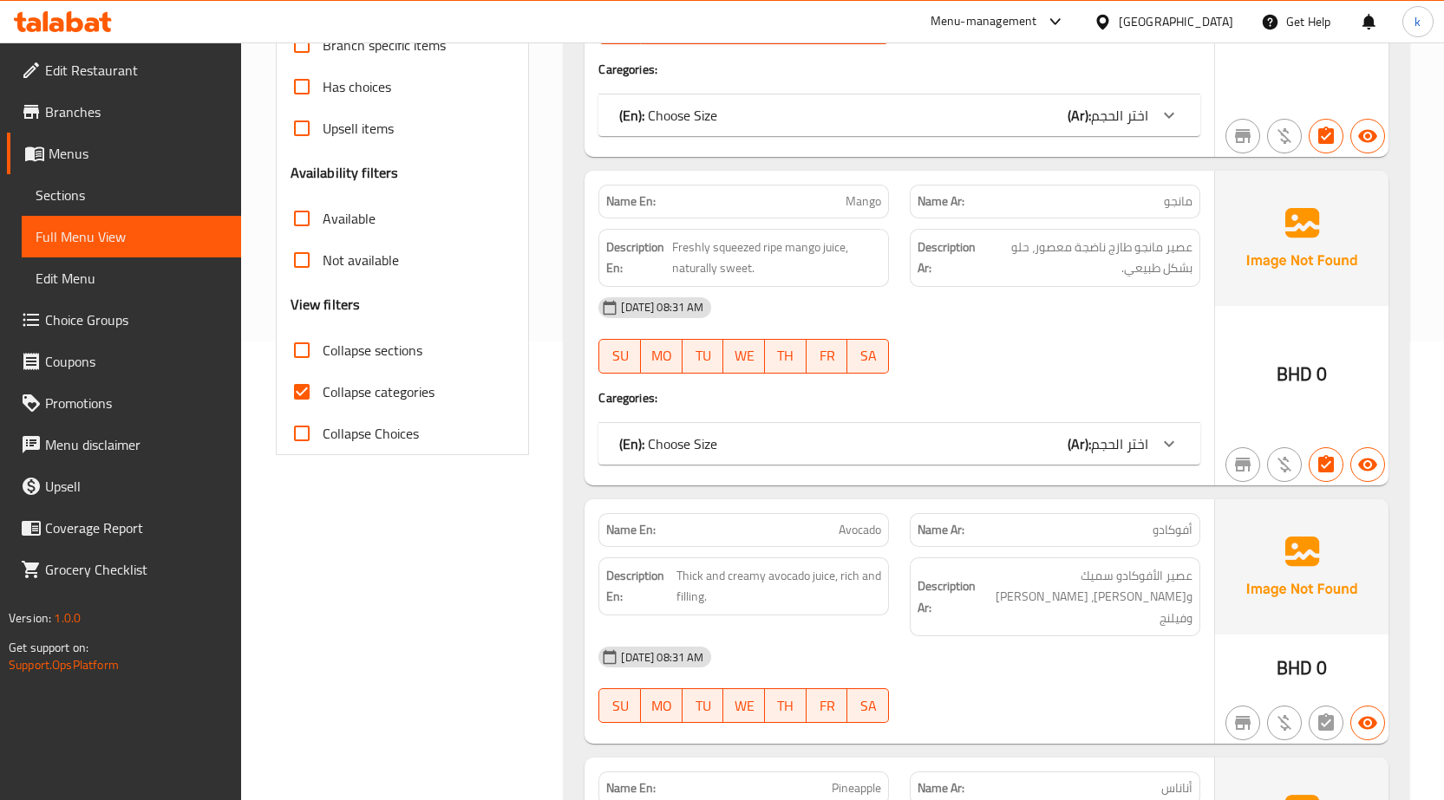
scroll to position [427, 0]
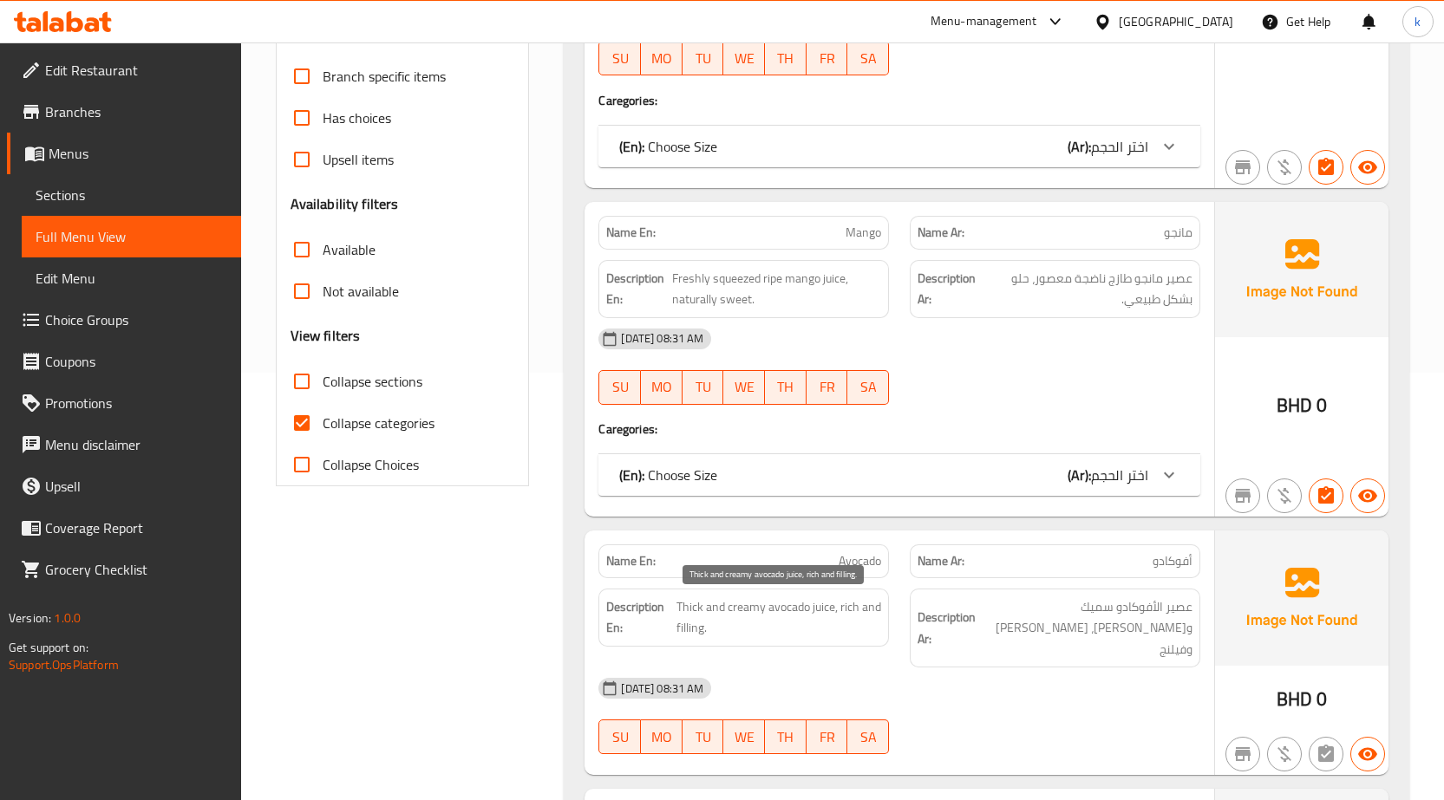
click at [782, 613] on span "Thick and creamy avocado juice, rich and filling." at bounding box center [778, 617] width 205 height 42
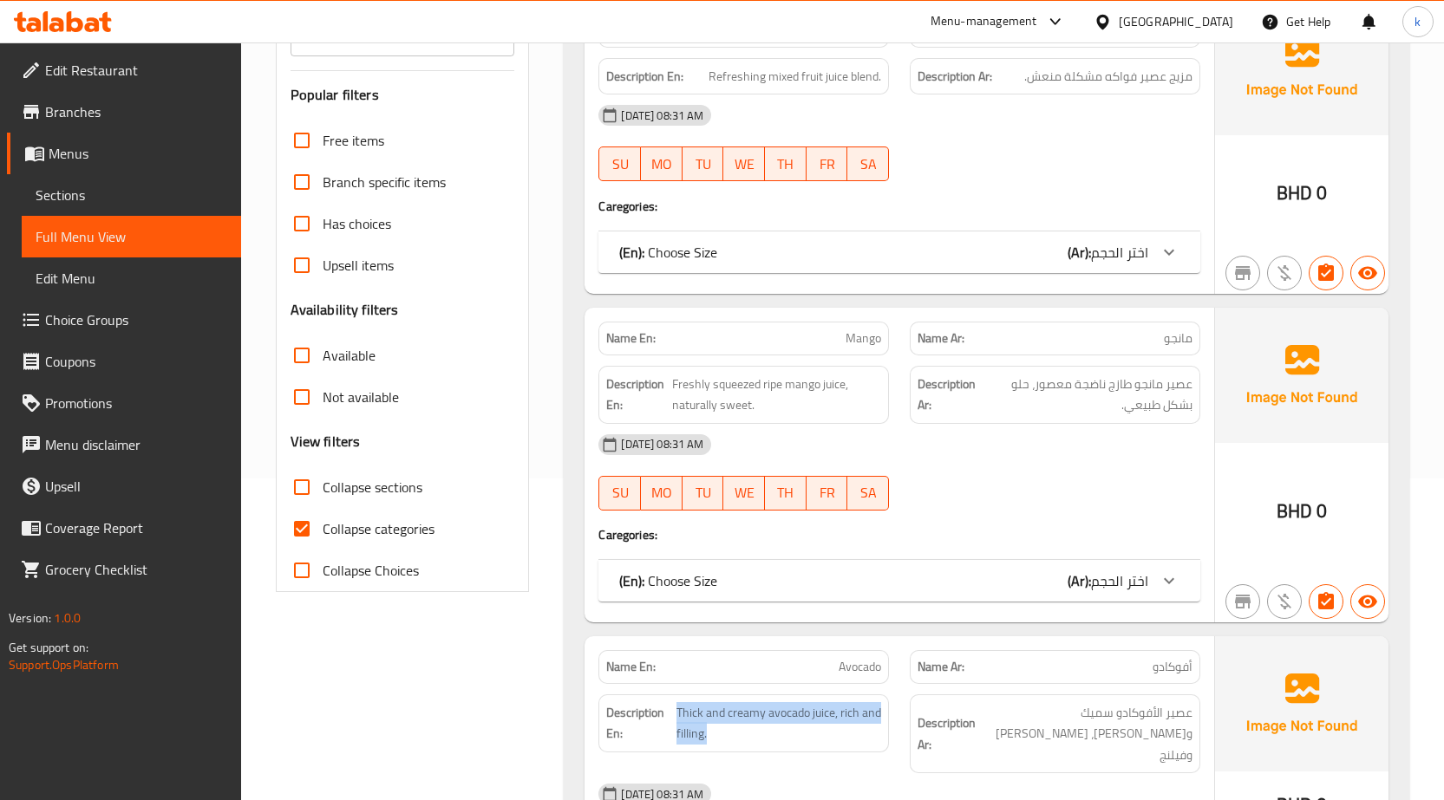
scroll to position [347, 0]
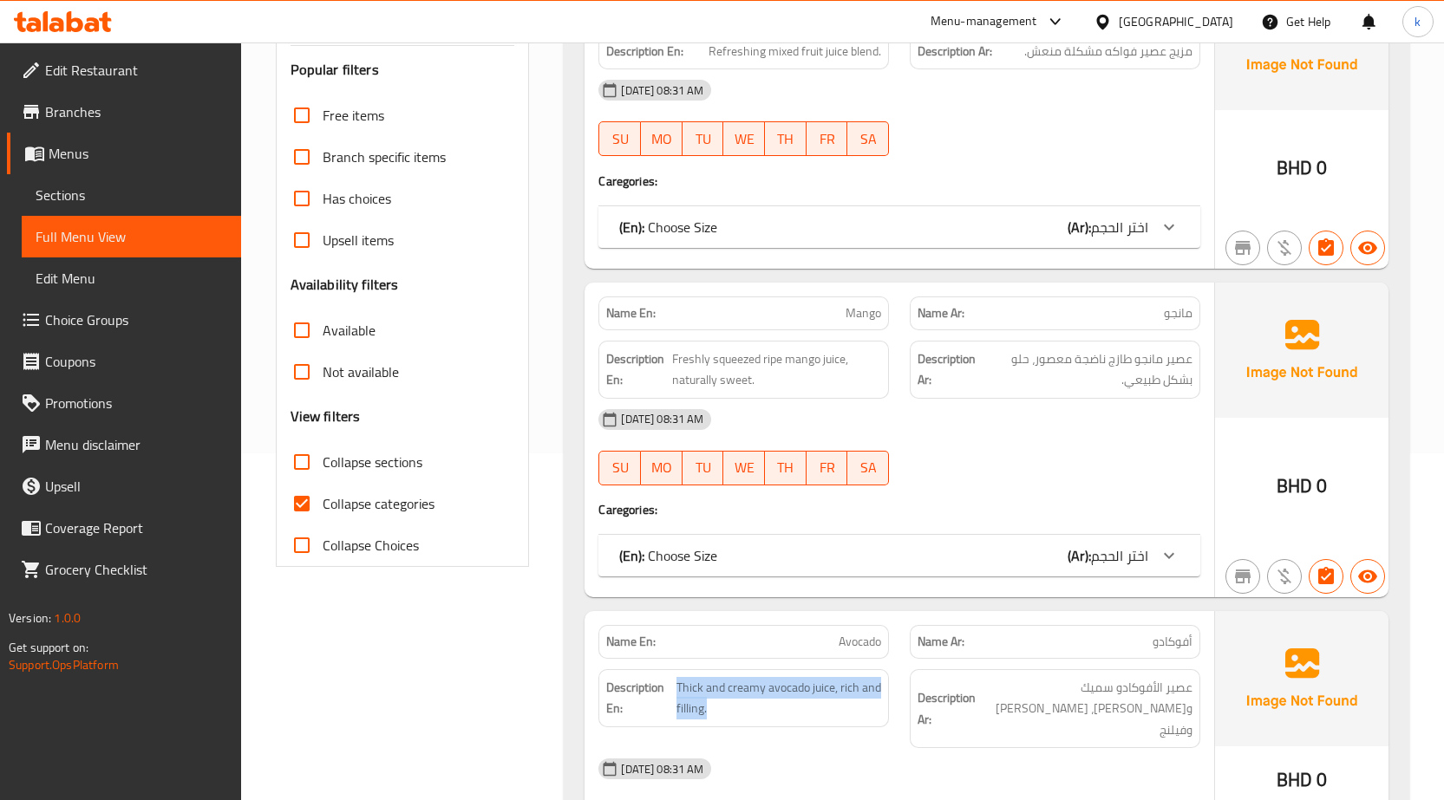
click at [291, 506] on input "Collapse categories" at bounding box center [302, 504] width 42 height 42
checkbox input "false"
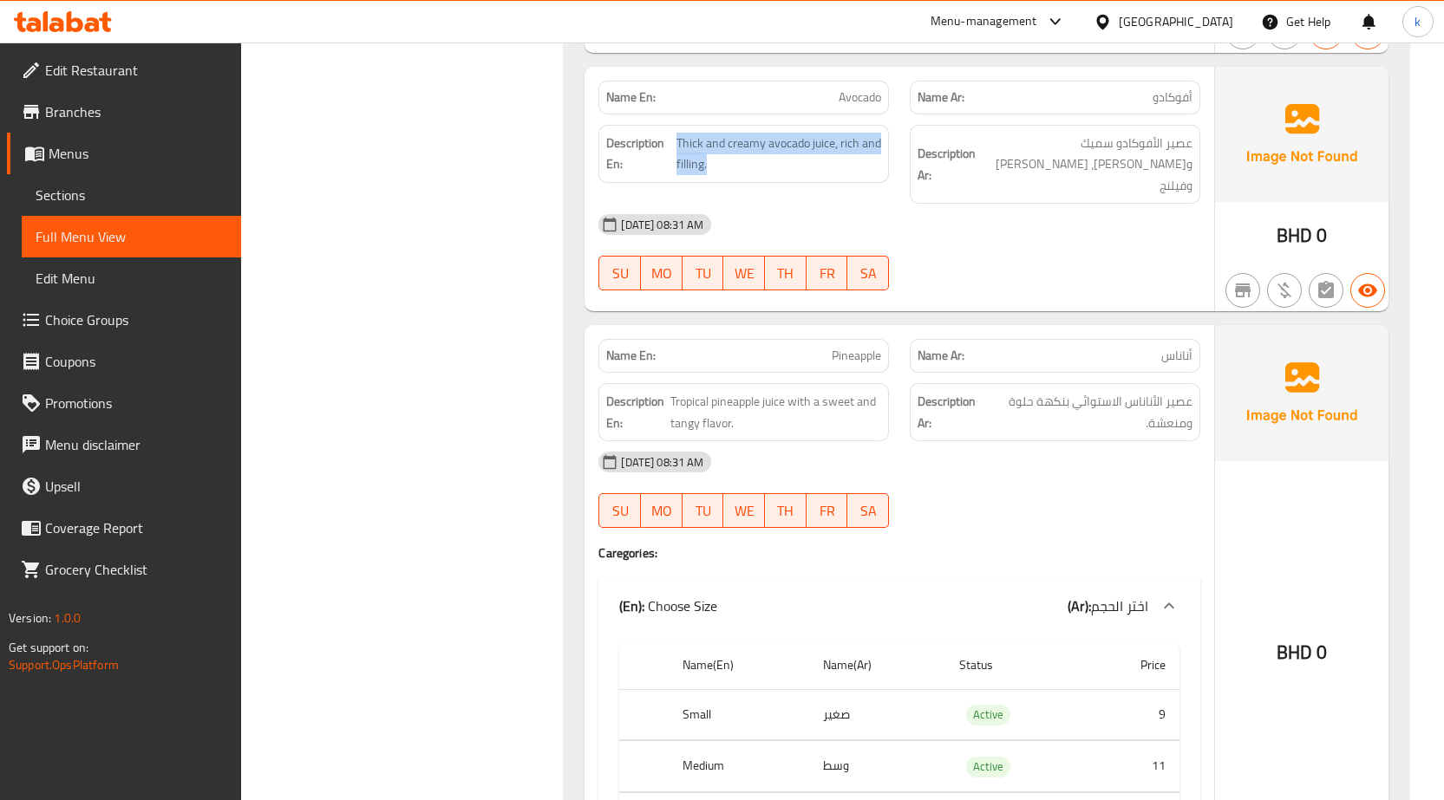
scroll to position [1387, 0]
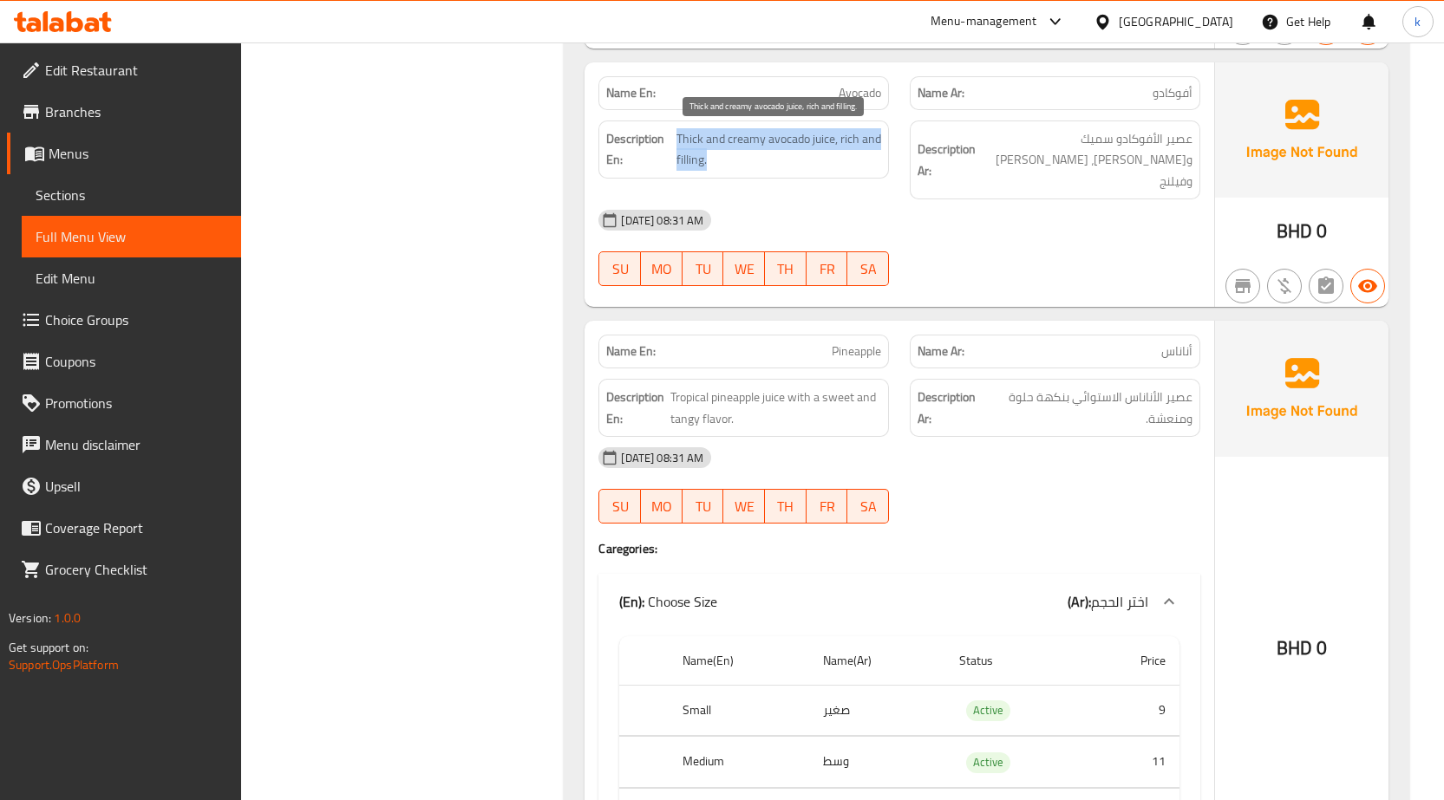
click at [693, 161] on span "Thick and creamy avocado juice, rich and filling." at bounding box center [778, 149] width 205 height 42
drag, startPoint x: 1084, startPoint y: 186, endPoint x: 1066, endPoint y: 178, distance: 19.4
click at [1085, 199] on div "[DATE] 08:31 AM" at bounding box center [899, 220] width 622 height 42
click at [741, 152] on span "Thick and creamy avocado juice, rich and filling." at bounding box center [778, 149] width 205 height 42
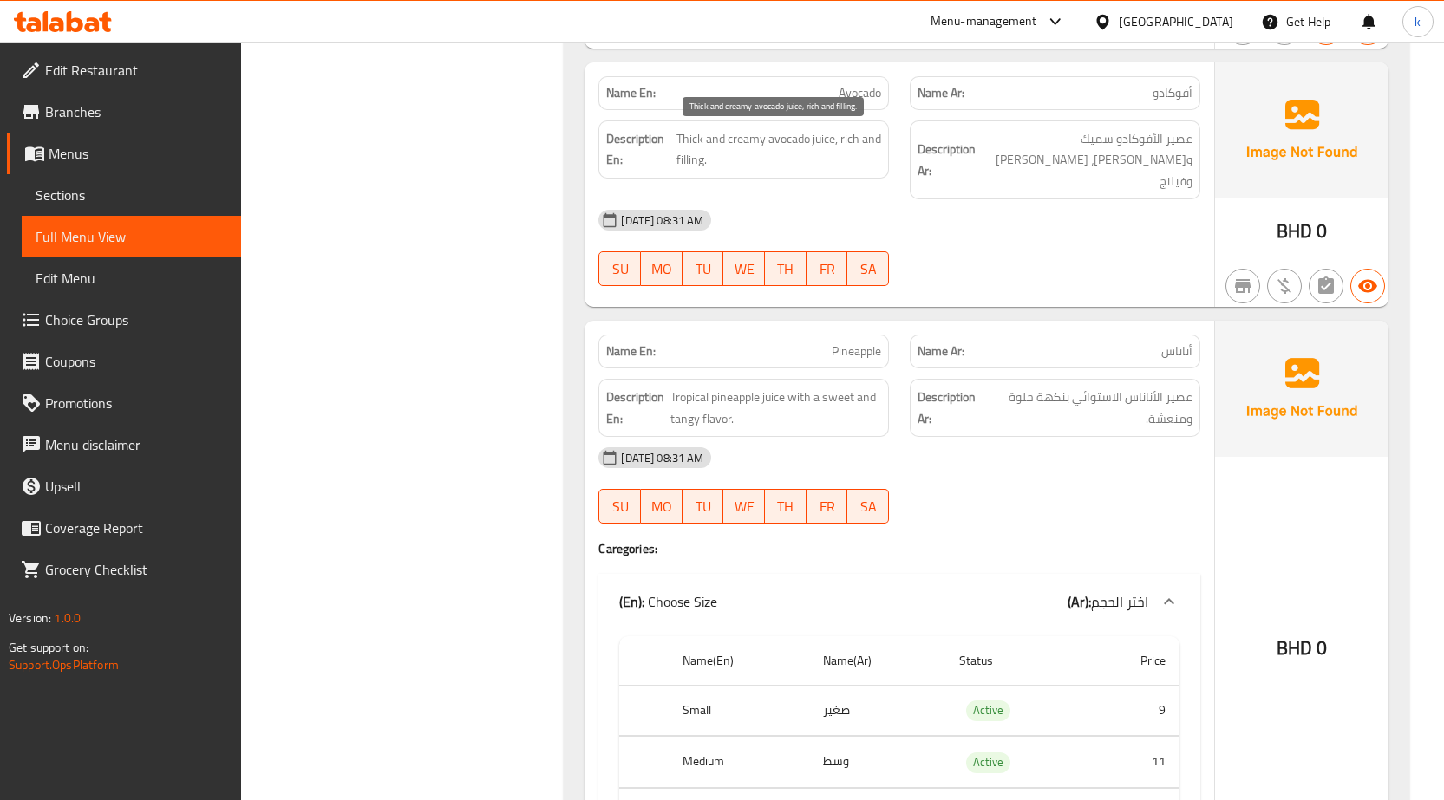
click at [742, 139] on span "Thick and creamy avocado juice, rich and filling." at bounding box center [778, 149] width 205 height 42
copy span "Thick and creamy avocado juice, rich and filling."
click at [823, 84] on p "Name En: Avocado" at bounding box center [743, 93] width 275 height 18
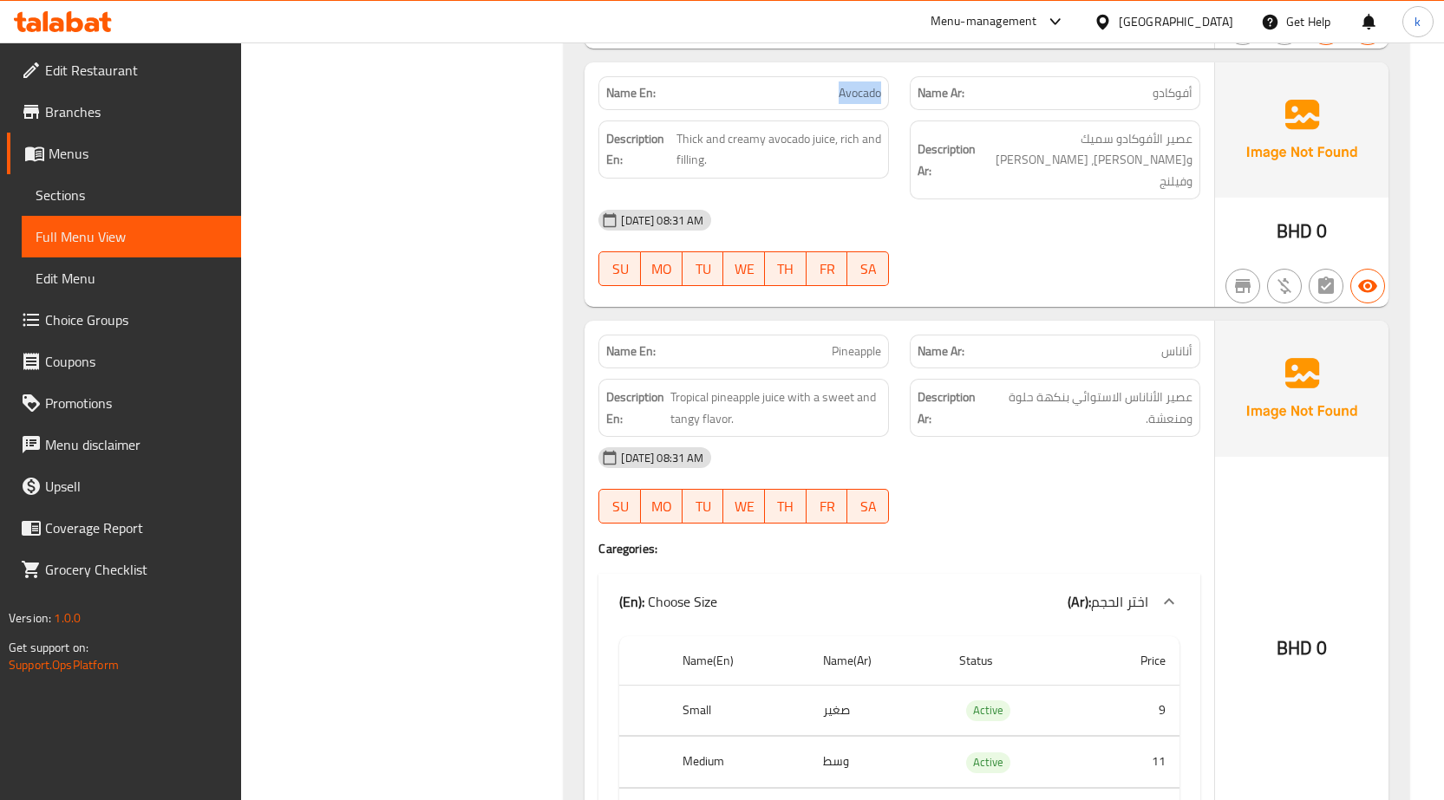
click at [823, 84] on p "Name En: Avocado" at bounding box center [743, 93] width 275 height 18
copy span "Avocado"
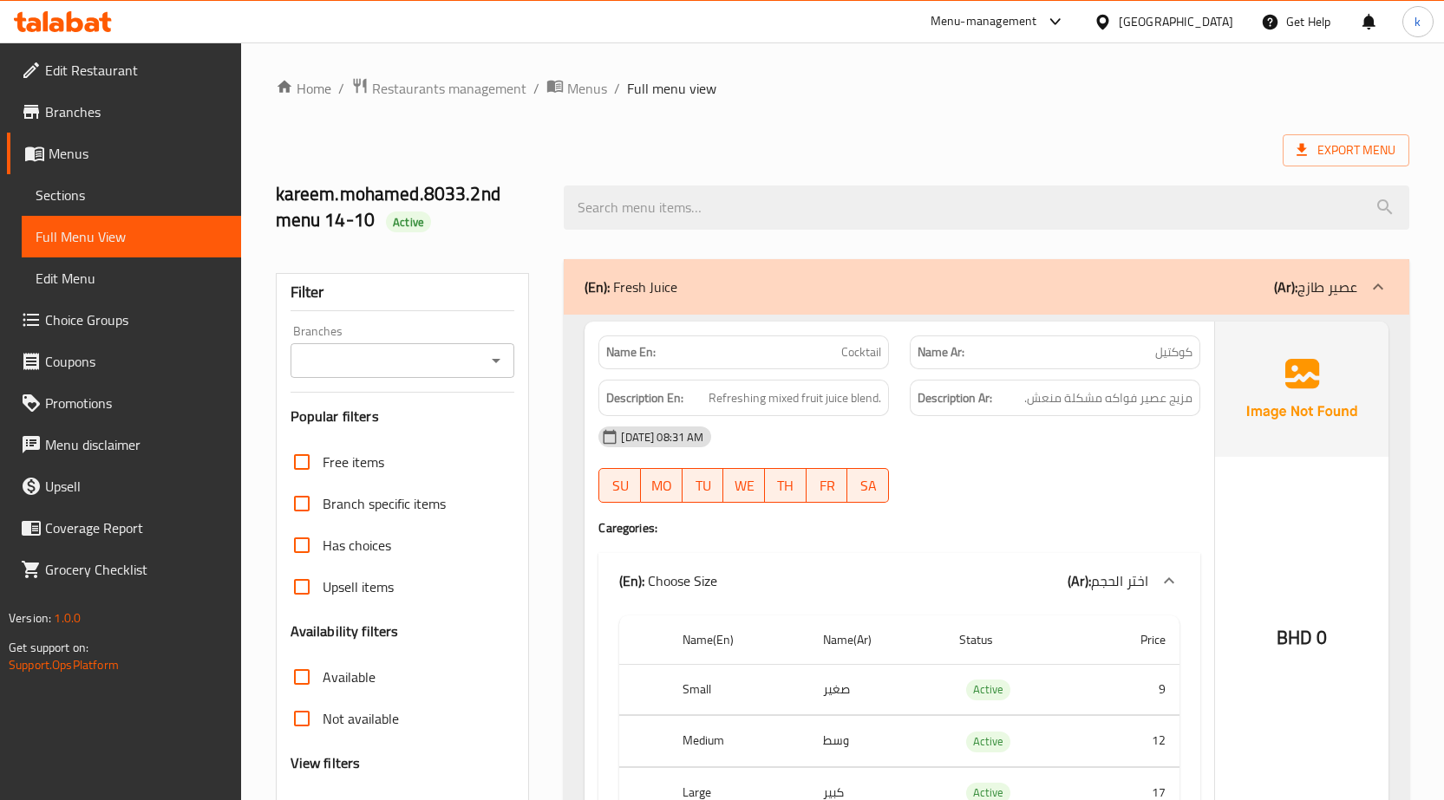
scroll to position [562, 0]
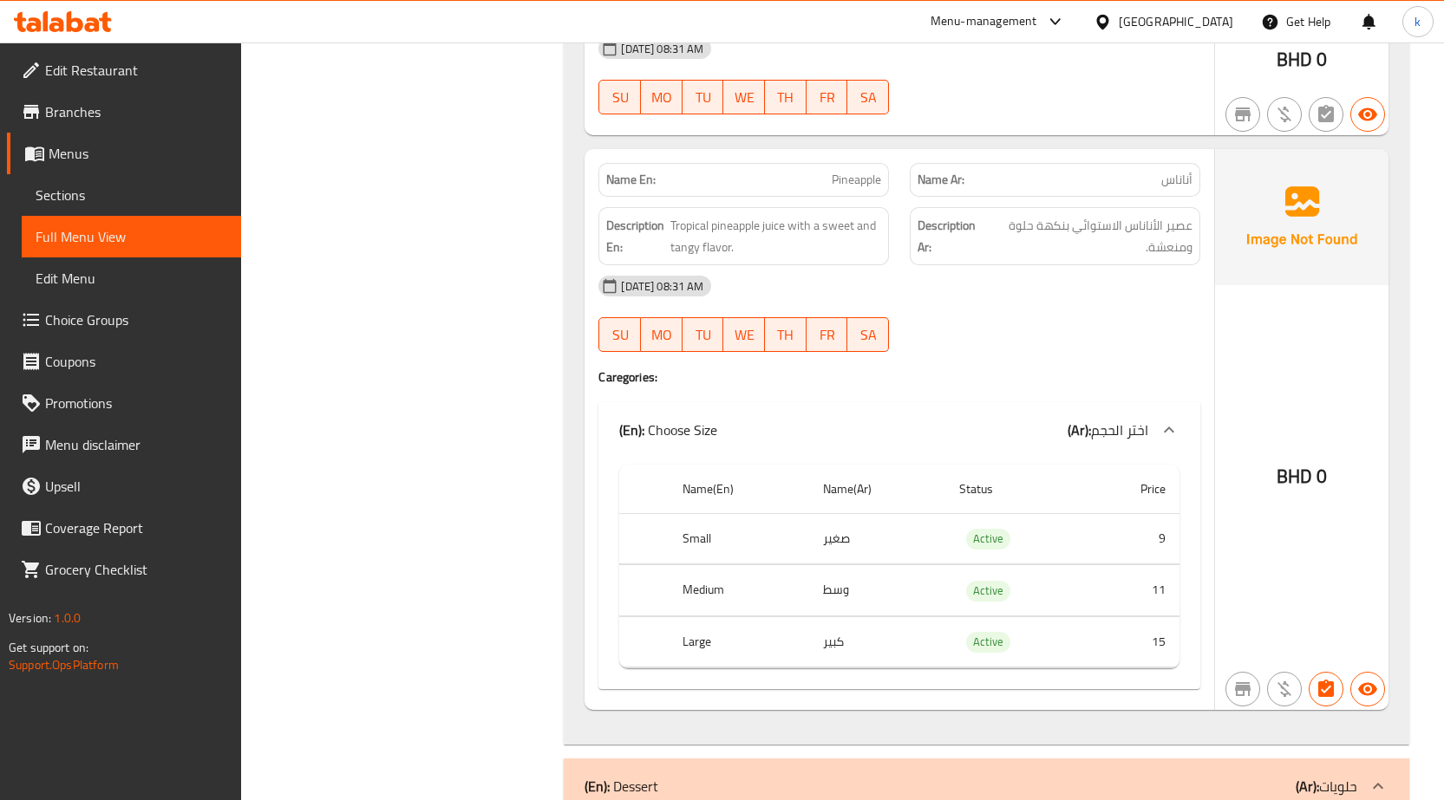
scroll to position [1657, 0]
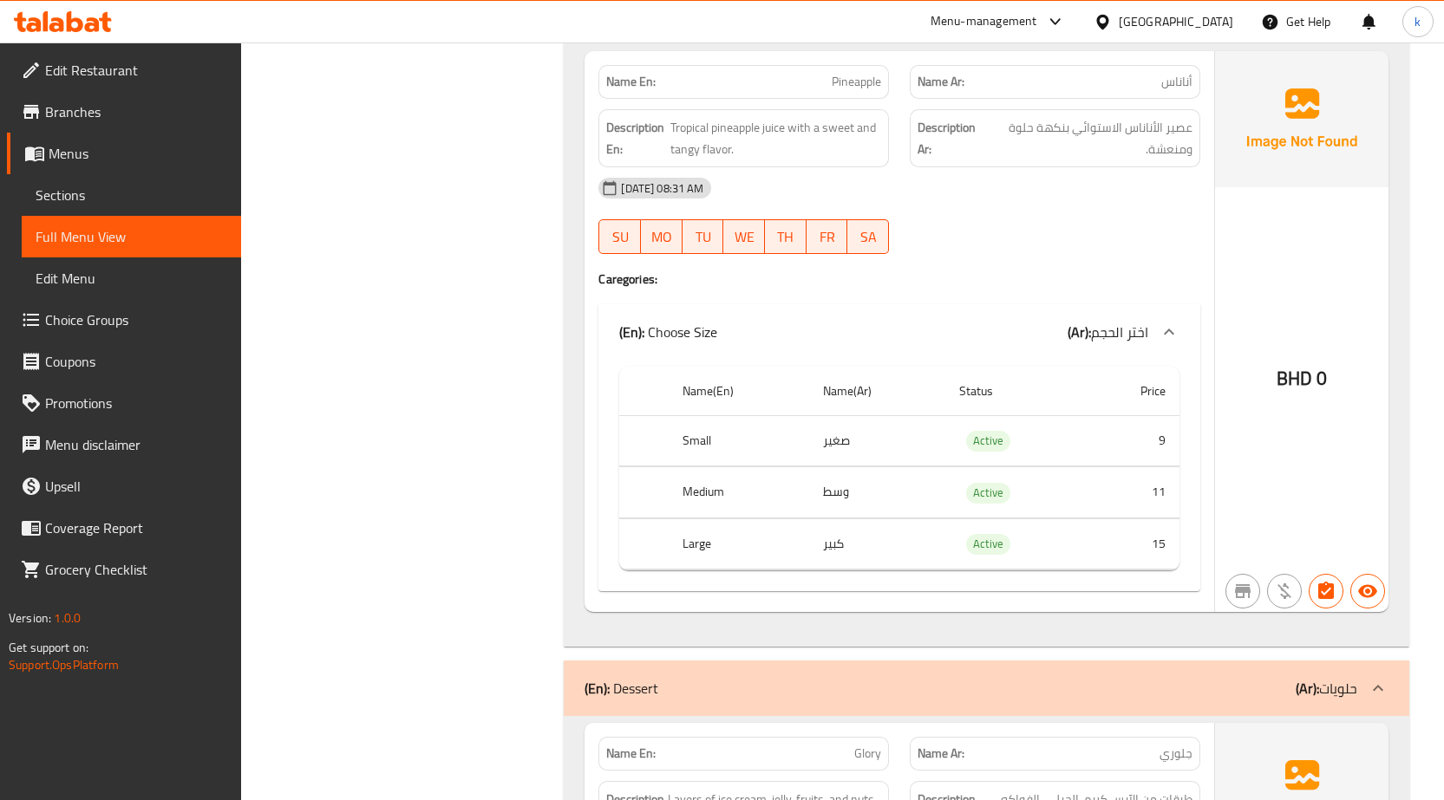
drag, startPoint x: 401, startPoint y: 287, endPoint x: 448, endPoint y: 279, distance: 48.3
click at [1016, 191] on div "14-10-2025 08:31 AM SU MO TU WE TH FR SA" at bounding box center [899, 215] width 622 height 97
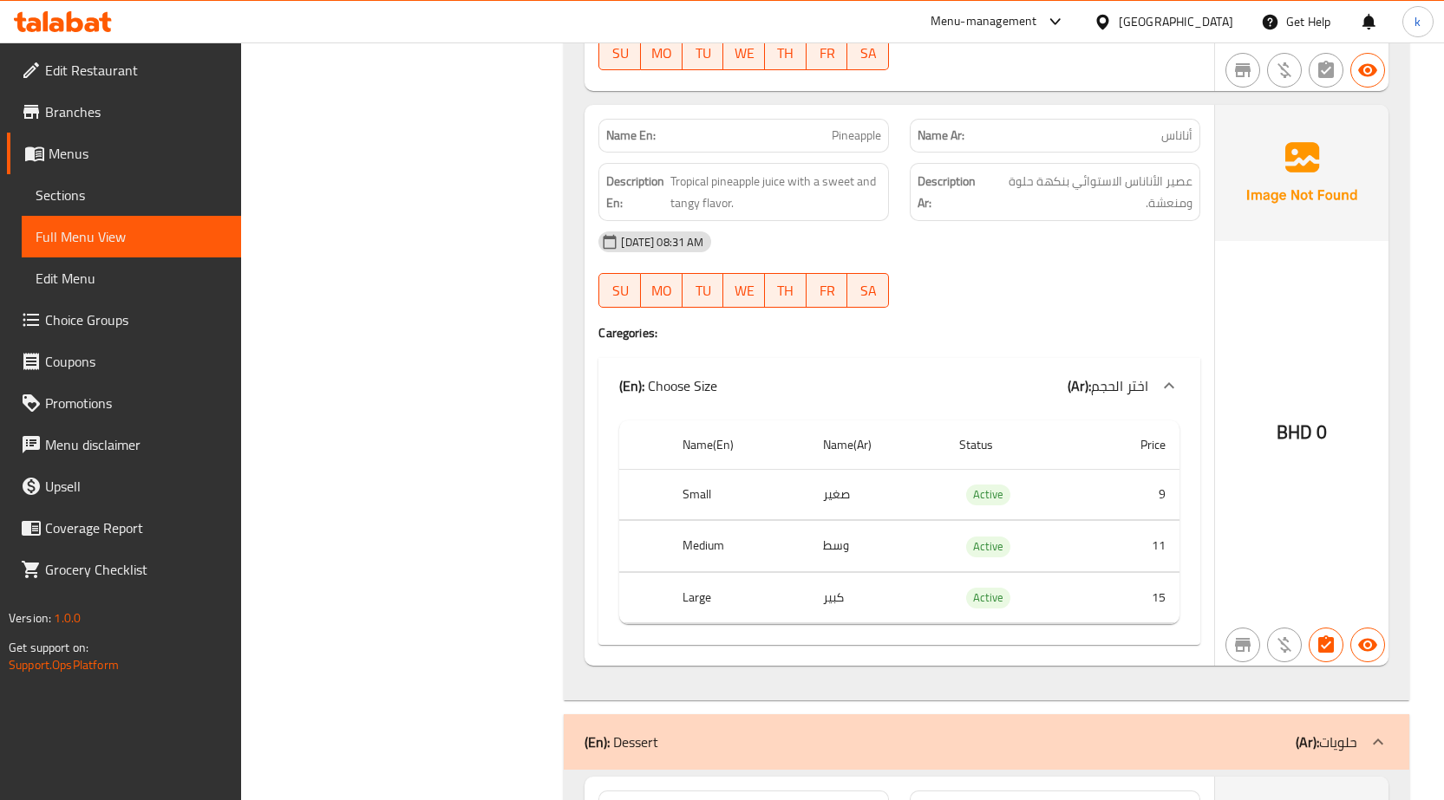
scroll to position [1494, 0]
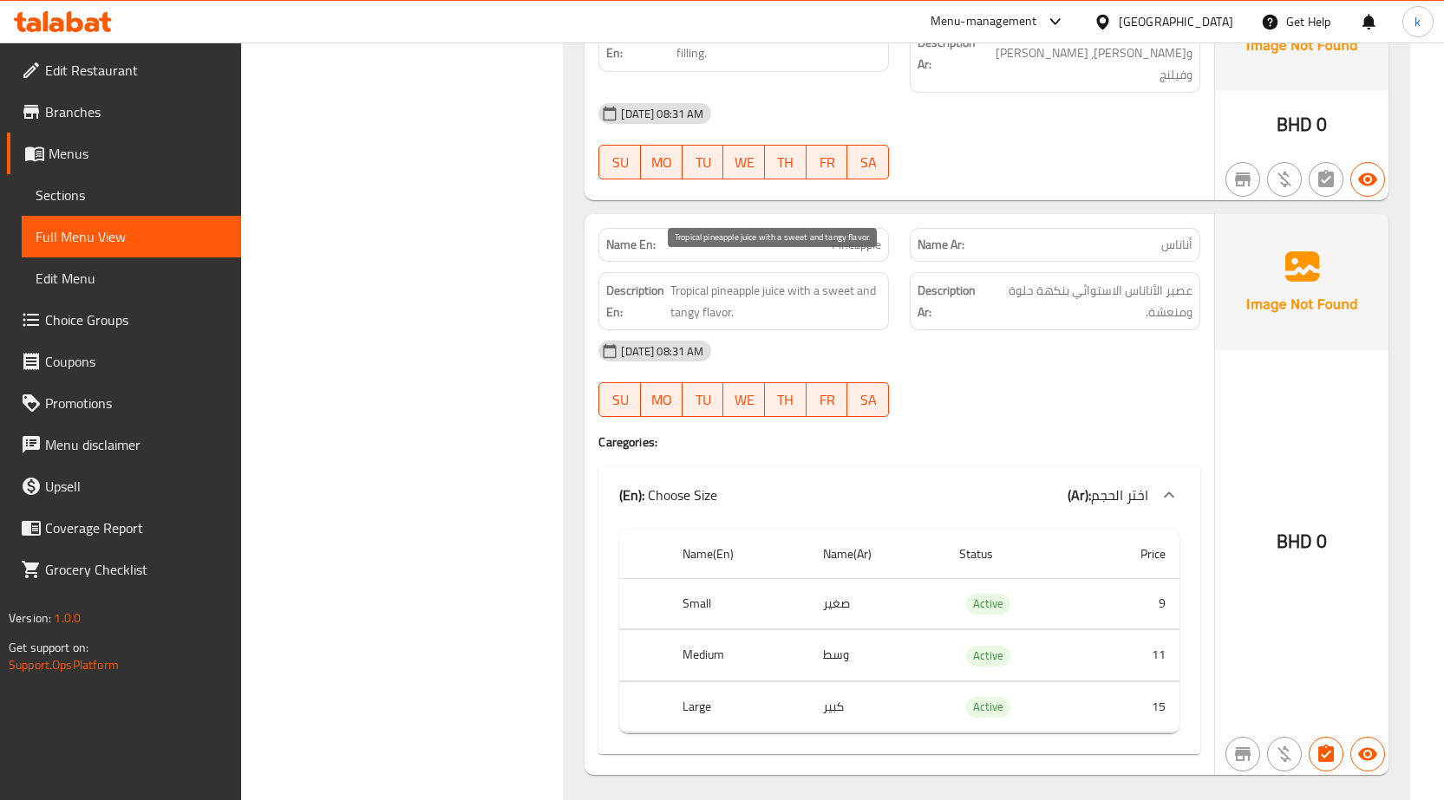
click at [694, 280] on span "Tropical pineapple juice with a sweet and tangy flavor." at bounding box center [776, 301] width 212 height 42
click at [702, 280] on span "Tropical pineapple juice with a sweet and tangy flavor." at bounding box center [776, 301] width 212 height 42
click at [827, 236] on p "Name En: Pineapple" at bounding box center [743, 245] width 275 height 18
click at [836, 236] on span "Pineapple" at bounding box center [855, 245] width 49 height 18
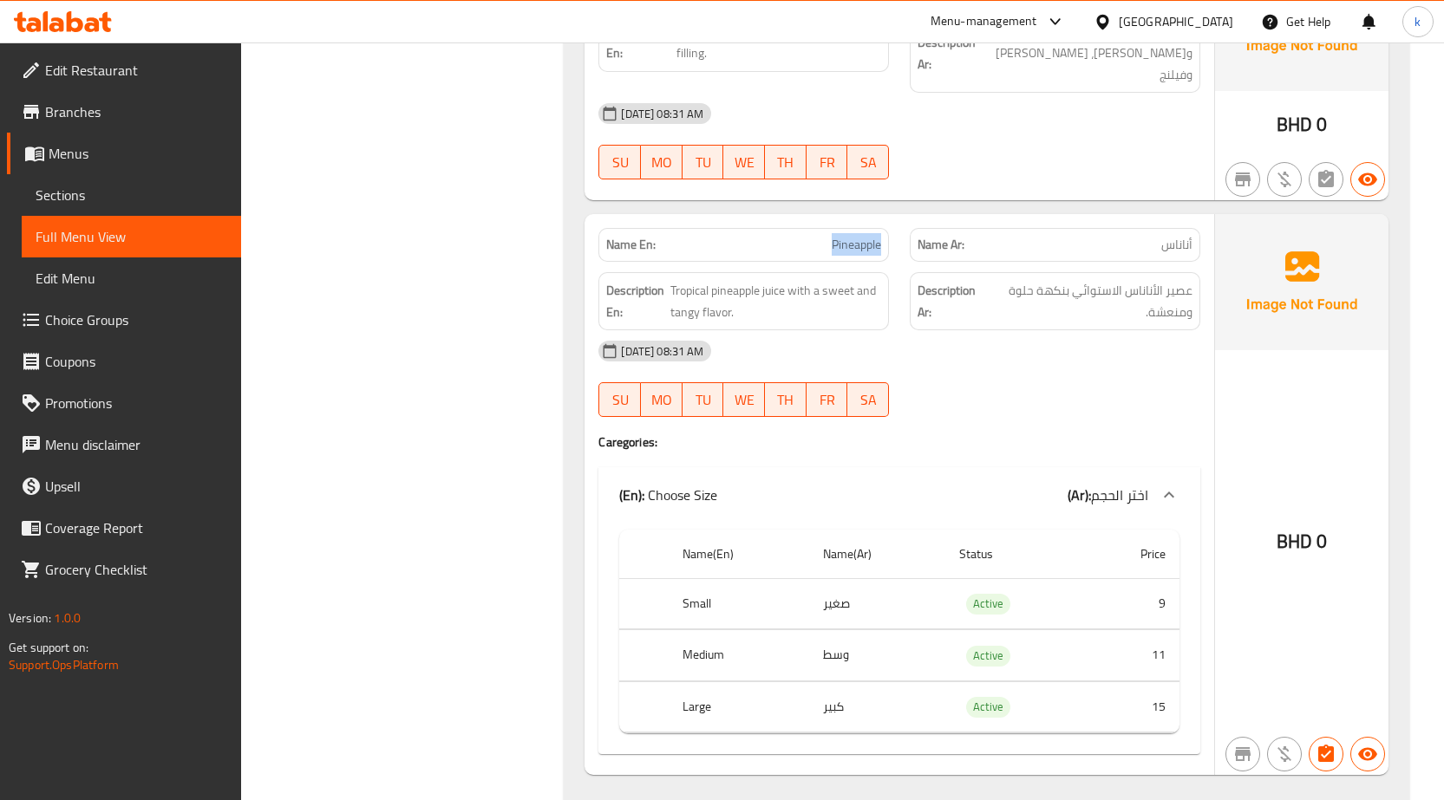
click at [836, 236] on span "Pineapple" at bounding box center [855, 245] width 49 height 18
copy span "Pineapple"
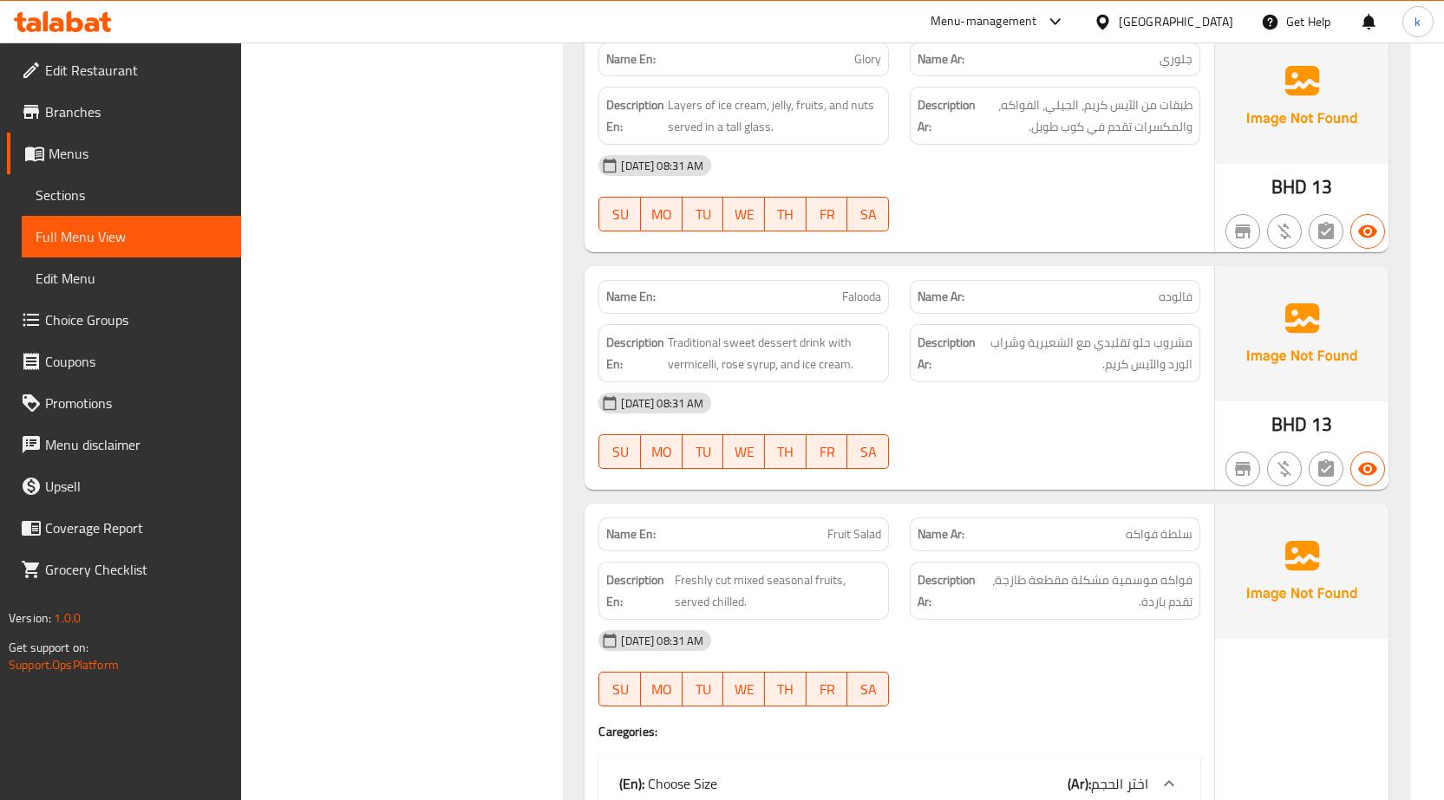
scroll to position [2361, 0]
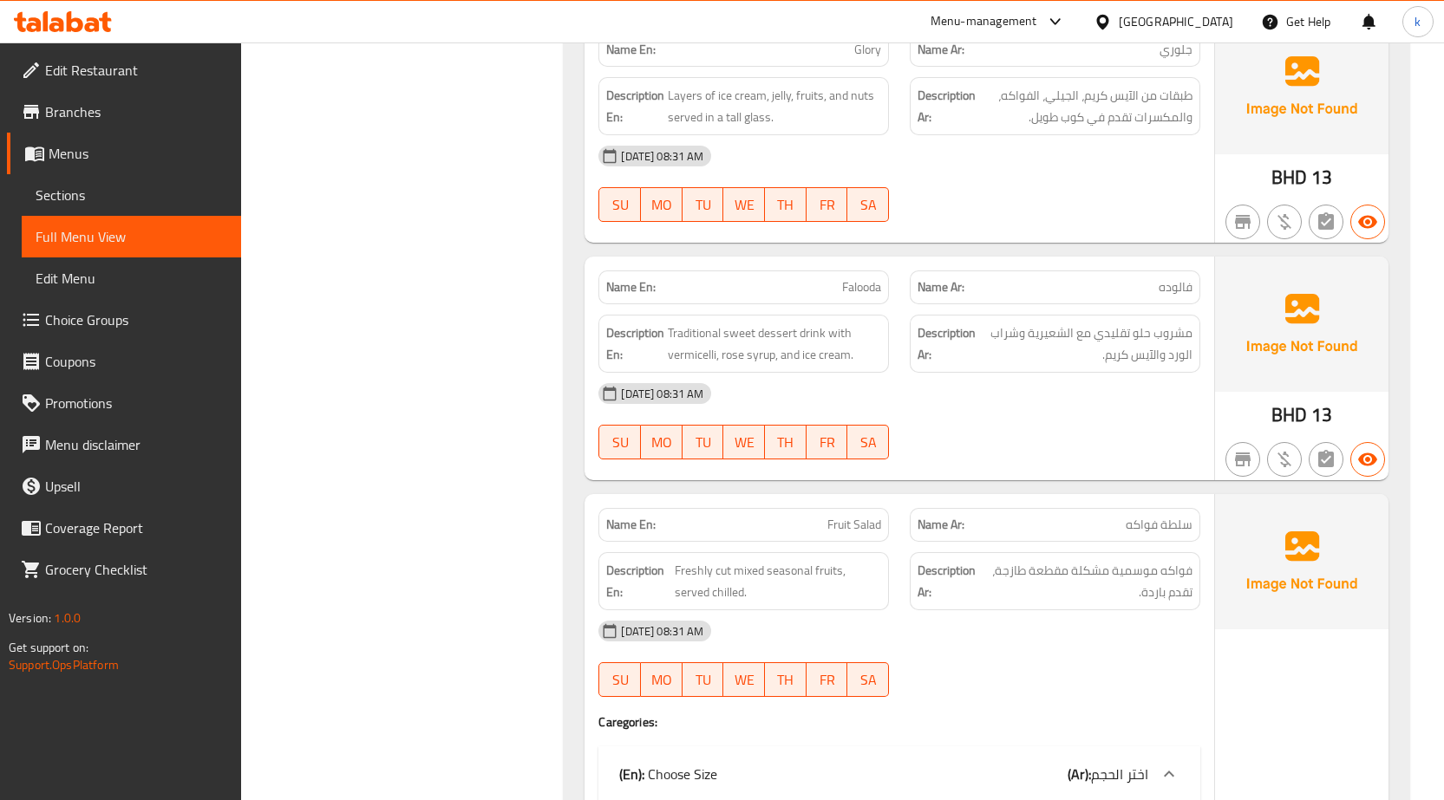
click at [534, 232] on div "Filter Branches Branches Popular filters Free items Branch specific items Has c…" at bounding box center [409, 562] width 289 height 5349
click at [874, 278] on span "Falooda" at bounding box center [861, 287] width 39 height 18
copy span "Falooda"
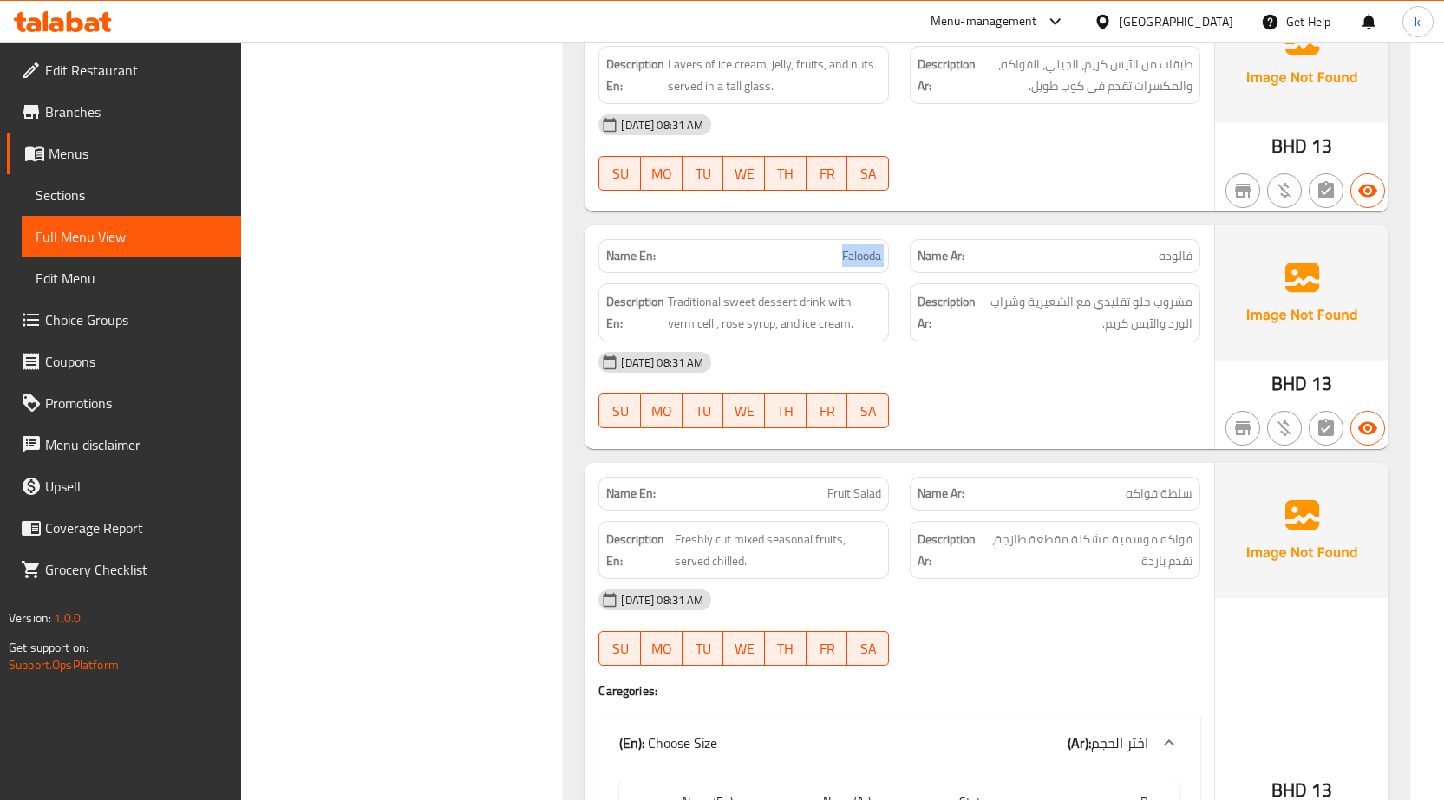
scroll to position [2447, 0]
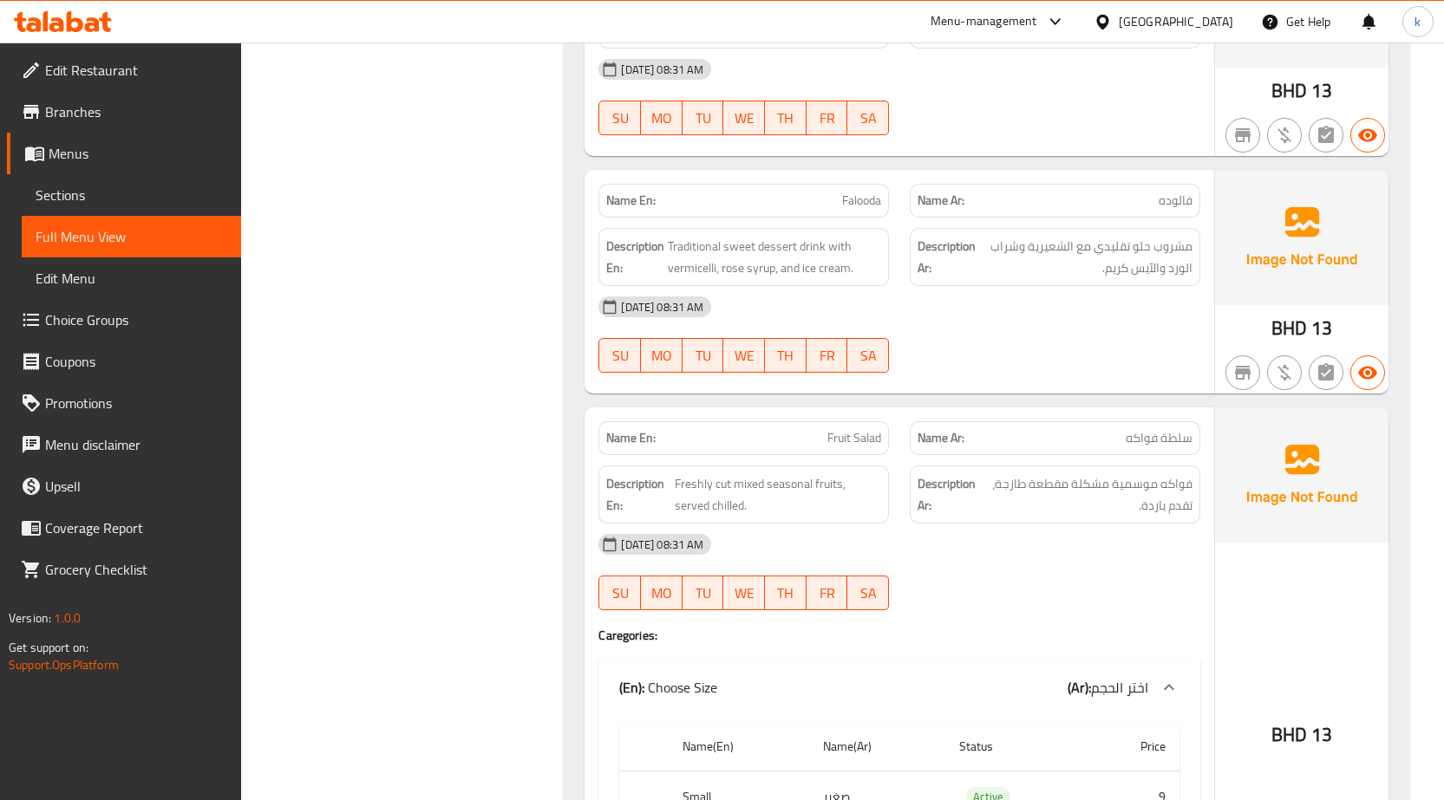
click at [972, 125] on div at bounding box center [1054, 135] width 311 height 21
click at [1073, 147] on div "Name En: Glory Name Ar: جلوري Description En: Layers of ice cream, jelly, fruit…" at bounding box center [986, 464] width 845 height 1078
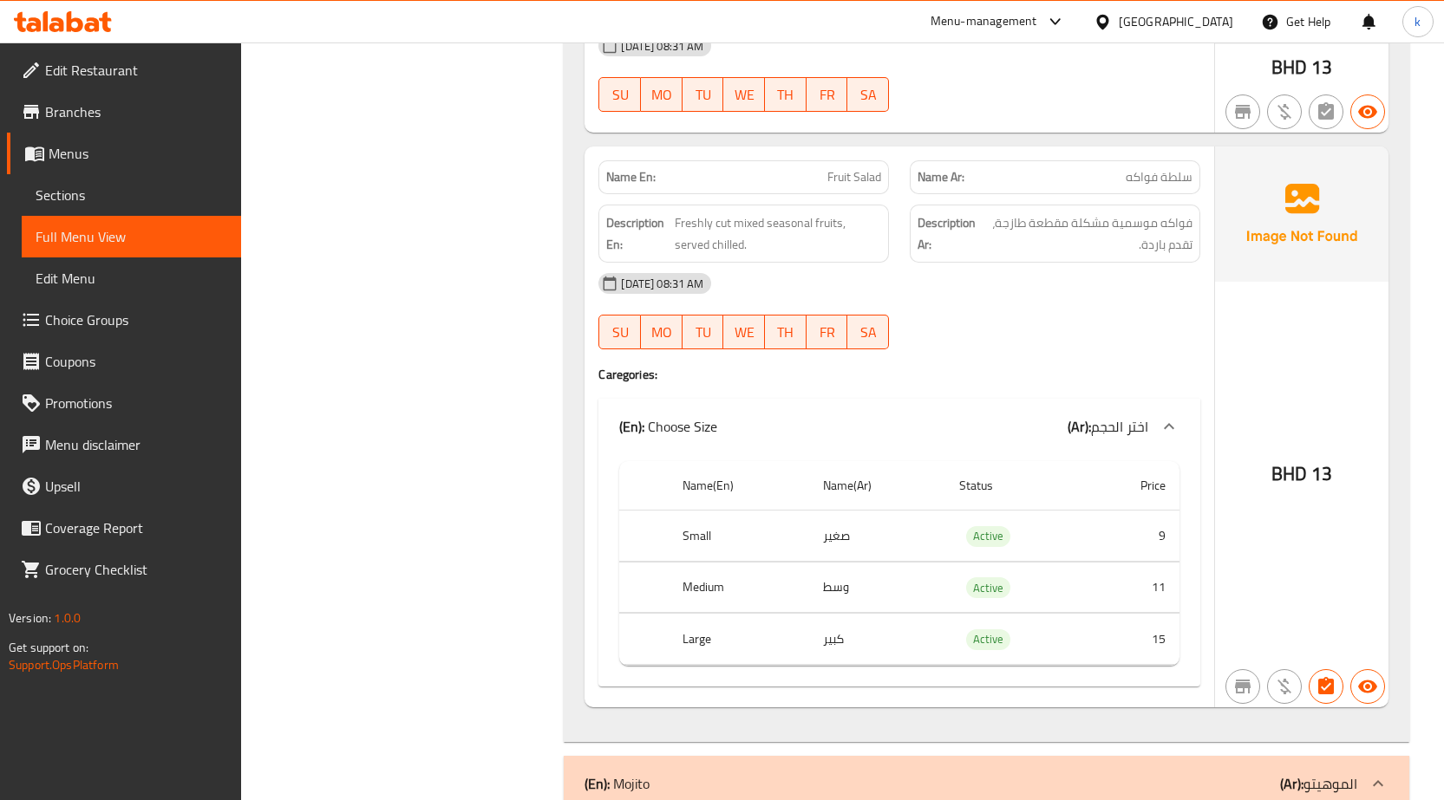
scroll to position [2708, 0]
click at [851, 169] on span "Fruit Salad" at bounding box center [854, 178] width 54 height 18
copy span "Fruit Salad"
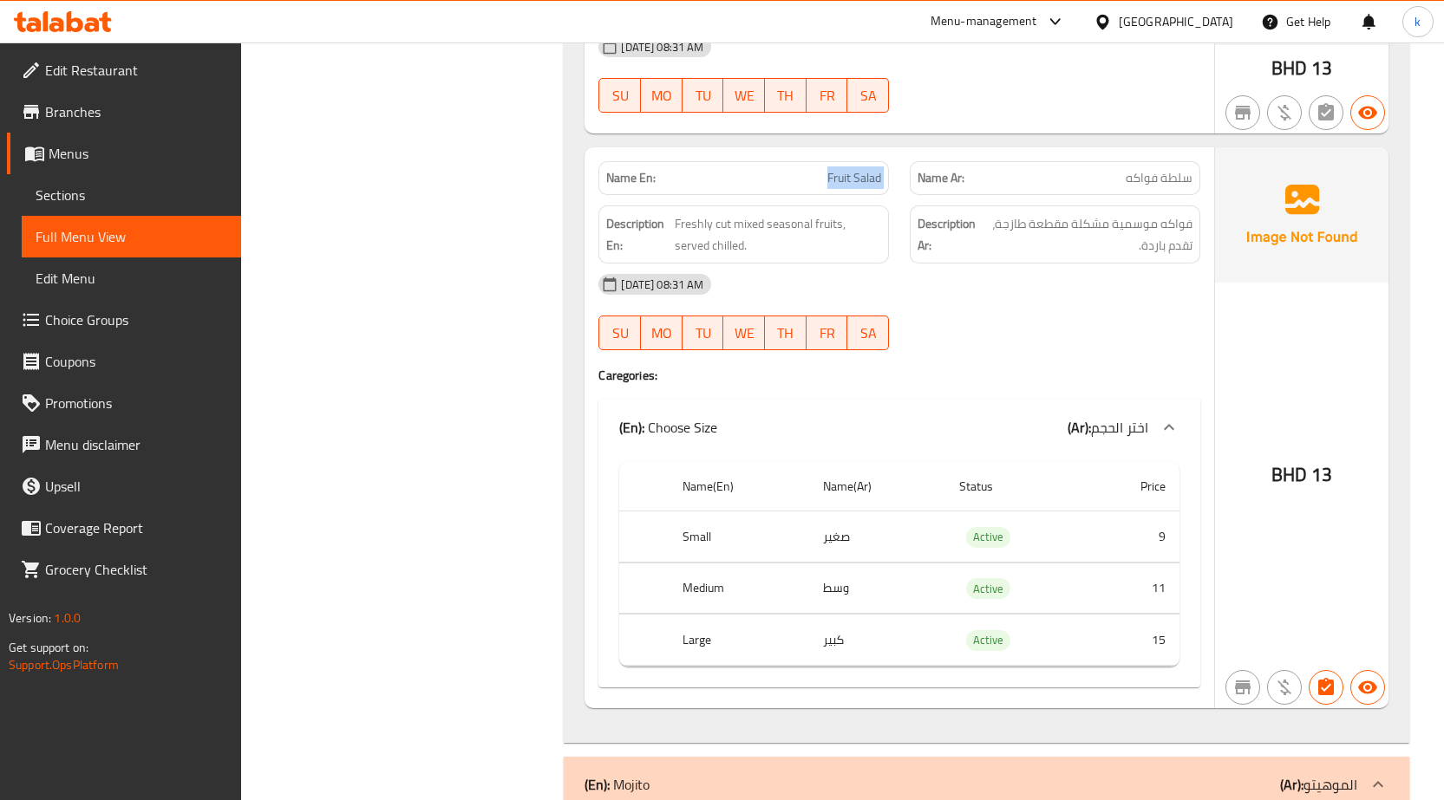
click at [107, 192] on span "Sections" at bounding box center [132, 195] width 192 height 21
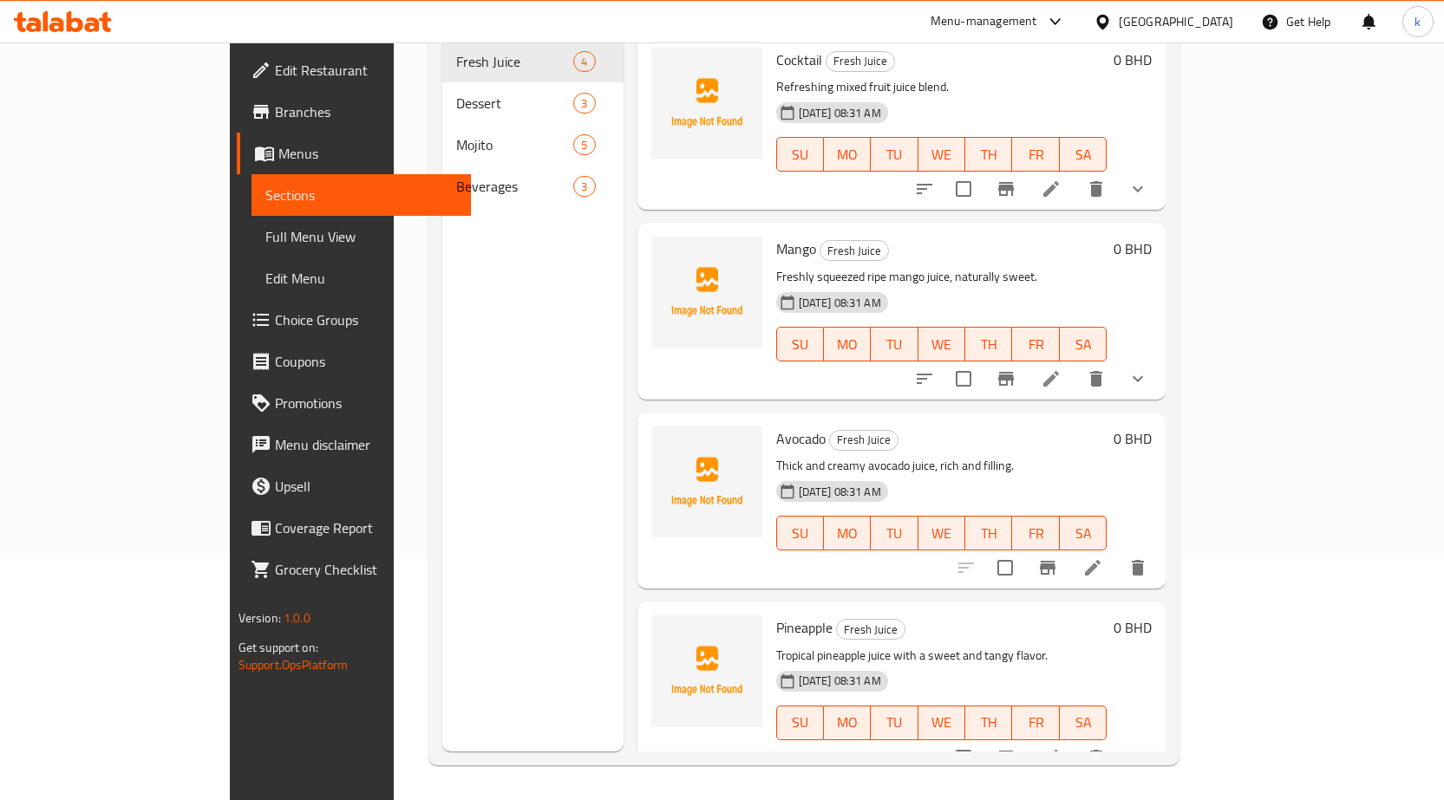
click at [265, 238] on span "Full Menu View" at bounding box center [361, 236] width 192 height 21
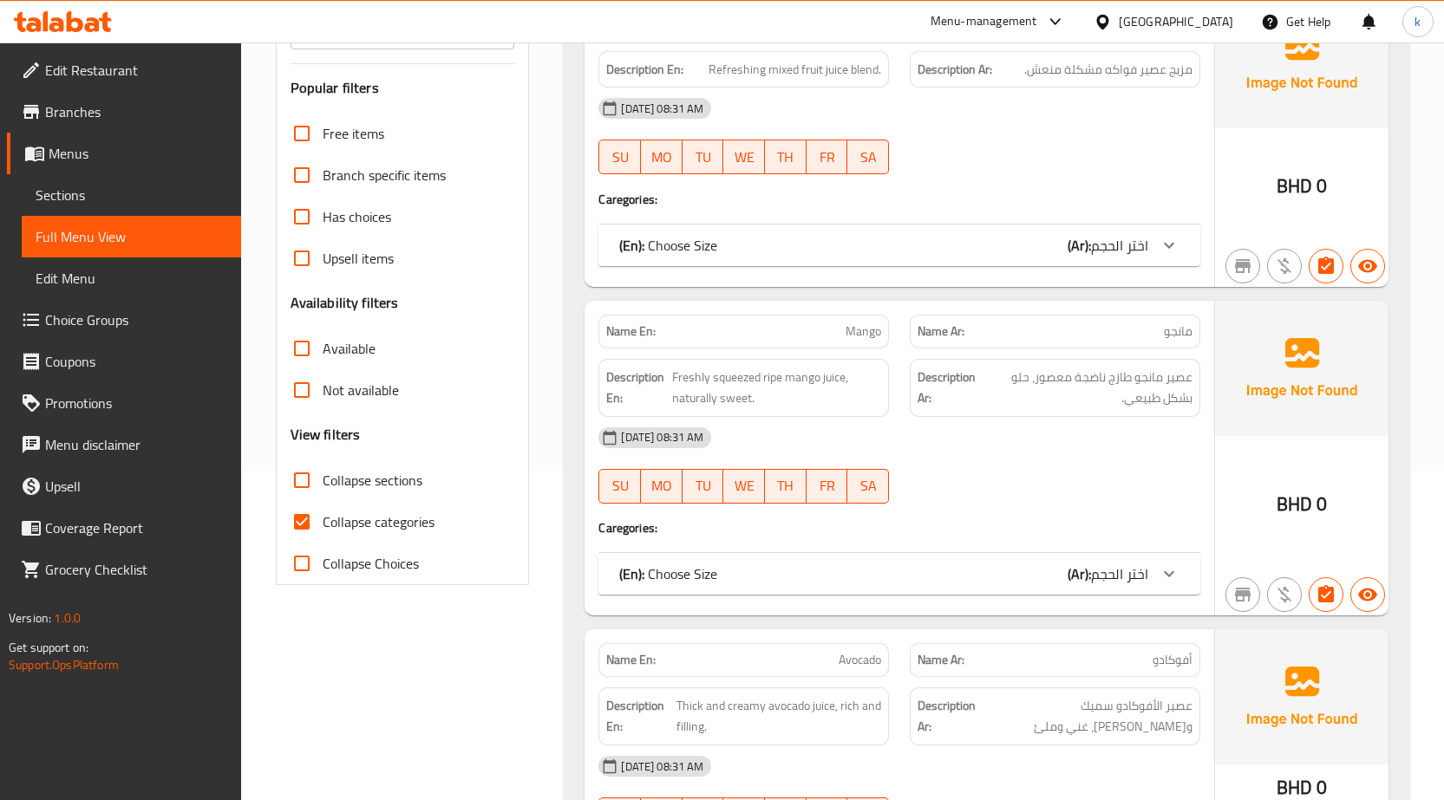
scroll to position [329, 0]
click at [377, 523] on span "Collapse categories" at bounding box center [379, 521] width 112 height 21
click at [323, 523] on input "Collapse categories" at bounding box center [302, 521] width 42 height 42
checkbox input "false"
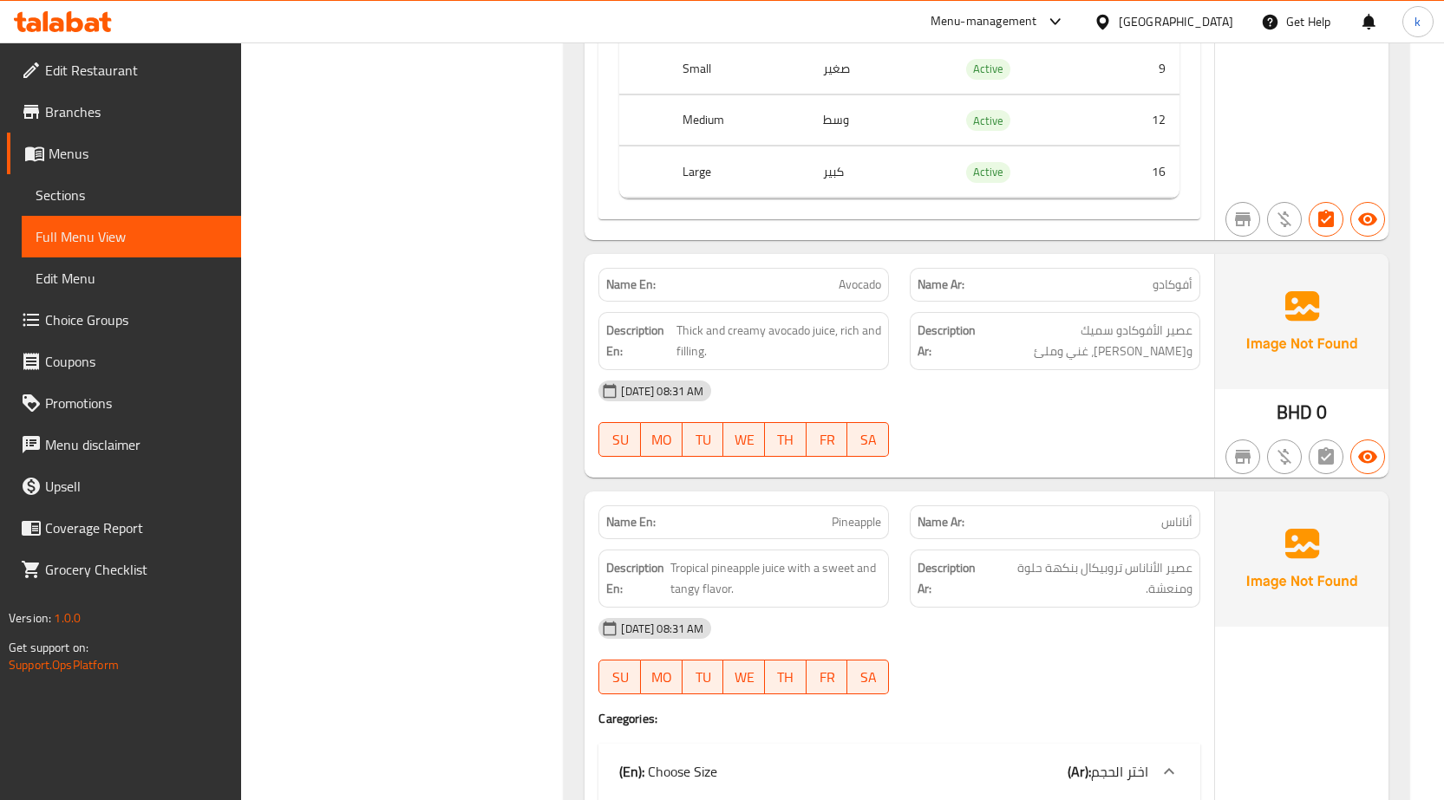
scroll to position [1196, 0]
click at [1115, 286] on p "Name Ar: أفوكادو" at bounding box center [1054, 284] width 275 height 18
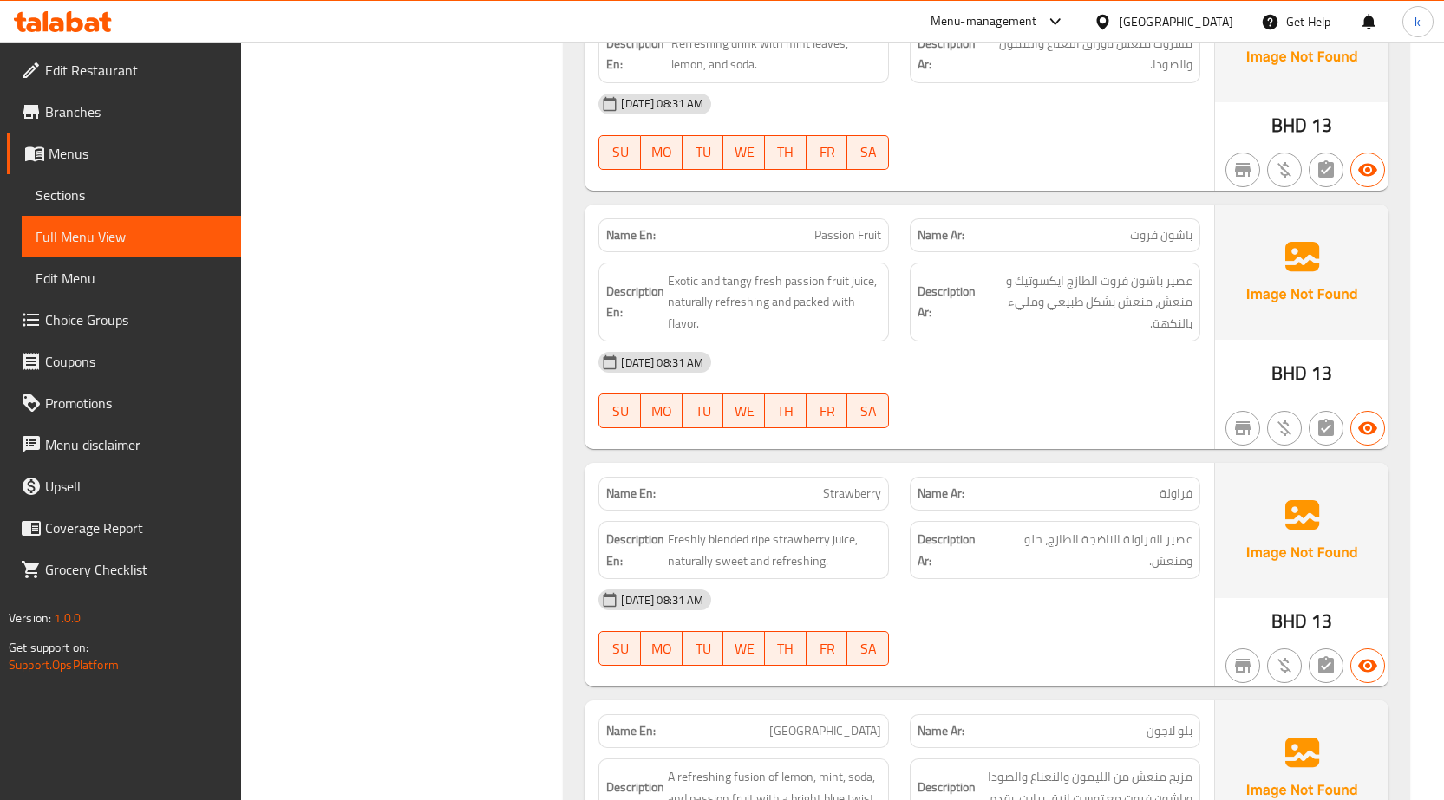
scroll to position [3203, 0]
click at [707, 281] on span "Exotic and tangy fresh passion fruit juice, naturally refreshing and packed wit…" at bounding box center [774, 302] width 213 height 64
click at [699, 283] on span "Exotic and tangy fresh passion fruit juice, naturally refreshing and packed wit…" at bounding box center [774, 302] width 213 height 64
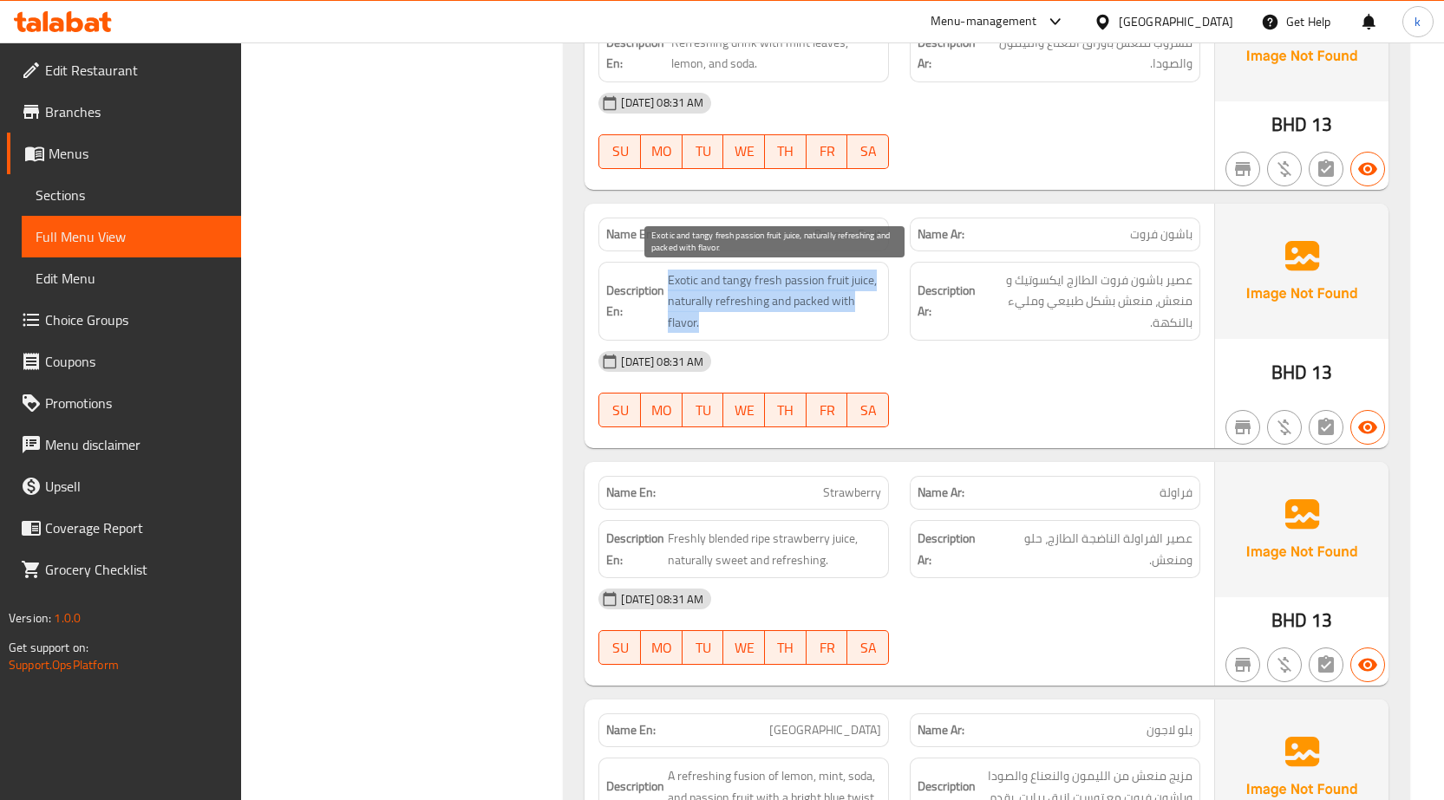
drag, startPoint x: 699, startPoint y: 283, endPoint x: 676, endPoint y: 283, distance: 22.5
click at [676, 283] on span "Exotic and tangy fresh passion fruit juice, naturally refreshing and packed wit…" at bounding box center [774, 302] width 213 height 64
click at [675, 279] on span "Exotic and tangy fresh passion fruit juice, naturally refreshing and packed wit…" at bounding box center [774, 302] width 213 height 64
click at [678, 278] on span "Exotic and tangy fresh passion fruit juice, naturally refreshing and packed wit…" at bounding box center [774, 302] width 213 height 64
click at [680, 278] on span "Exotic and tangy fresh passion fruit juice, naturally refreshing and packed wit…" at bounding box center [774, 302] width 213 height 64
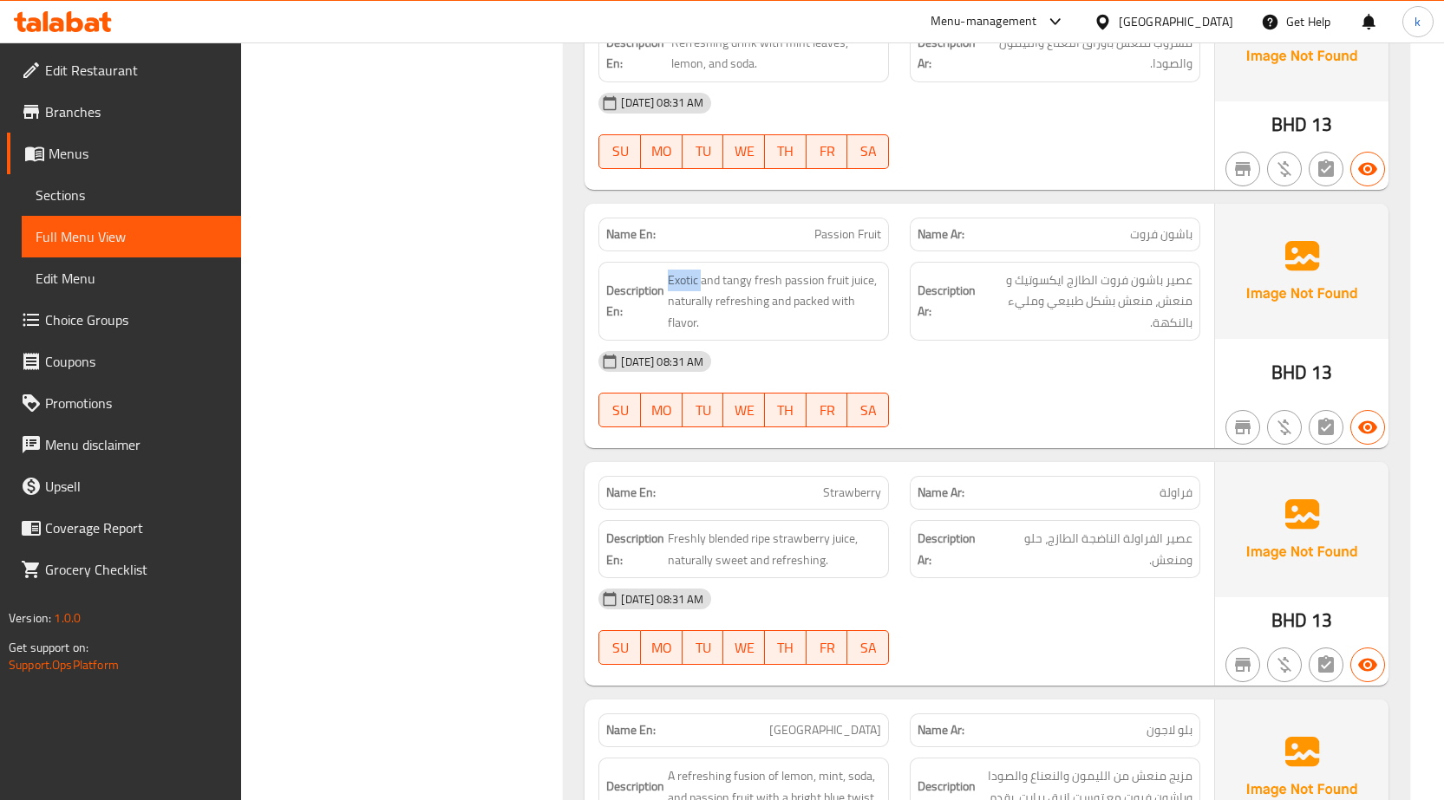
copy span "Exotic"
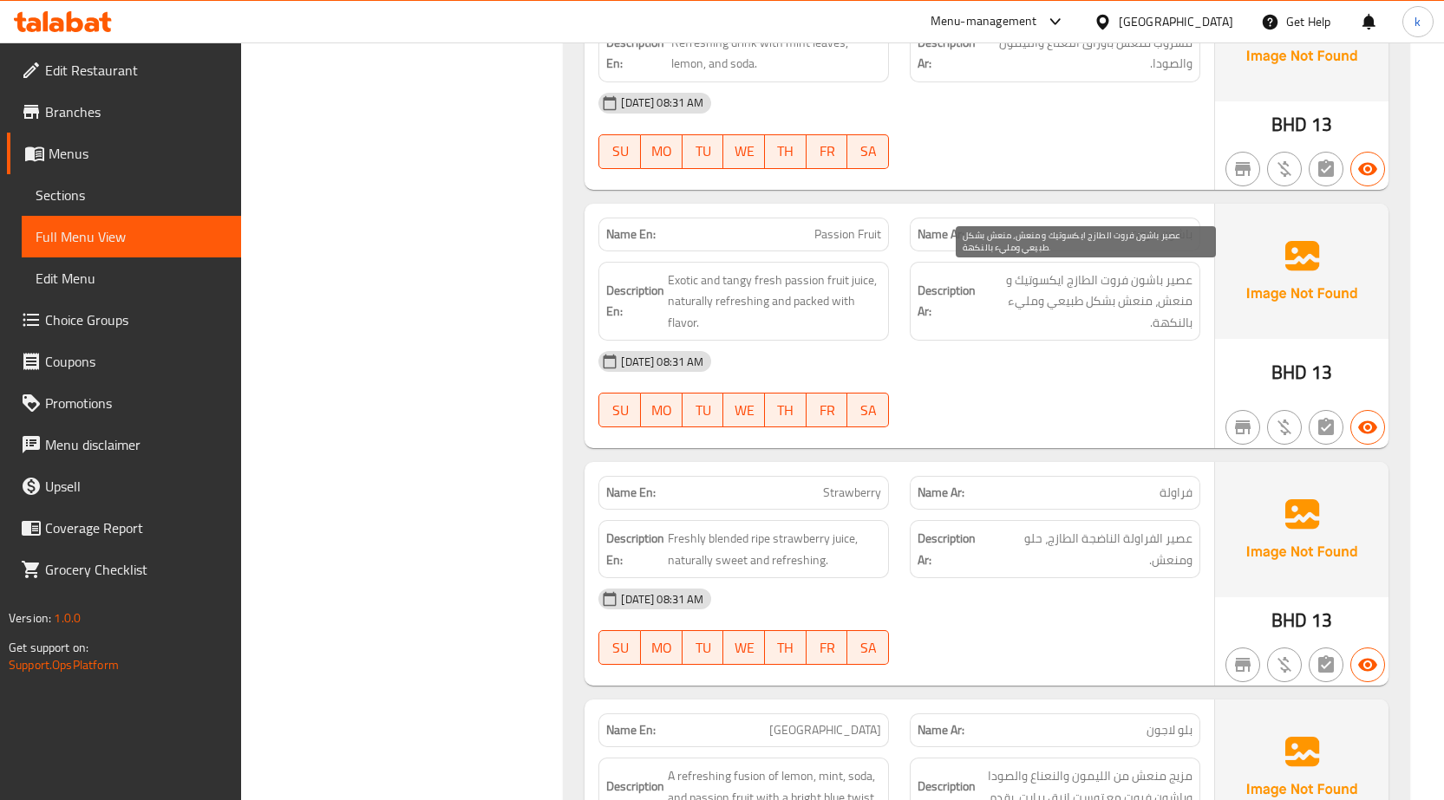
click at [1178, 300] on span "عصير باشون فروت الطازج ايكسوتيك و منعش، منعش بشكل طبيعي ومليء بالنكهة." at bounding box center [1085, 302] width 213 height 64
click at [839, 240] on span "Passion Fruit" at bounding box center [847, 234] width 67 height 18
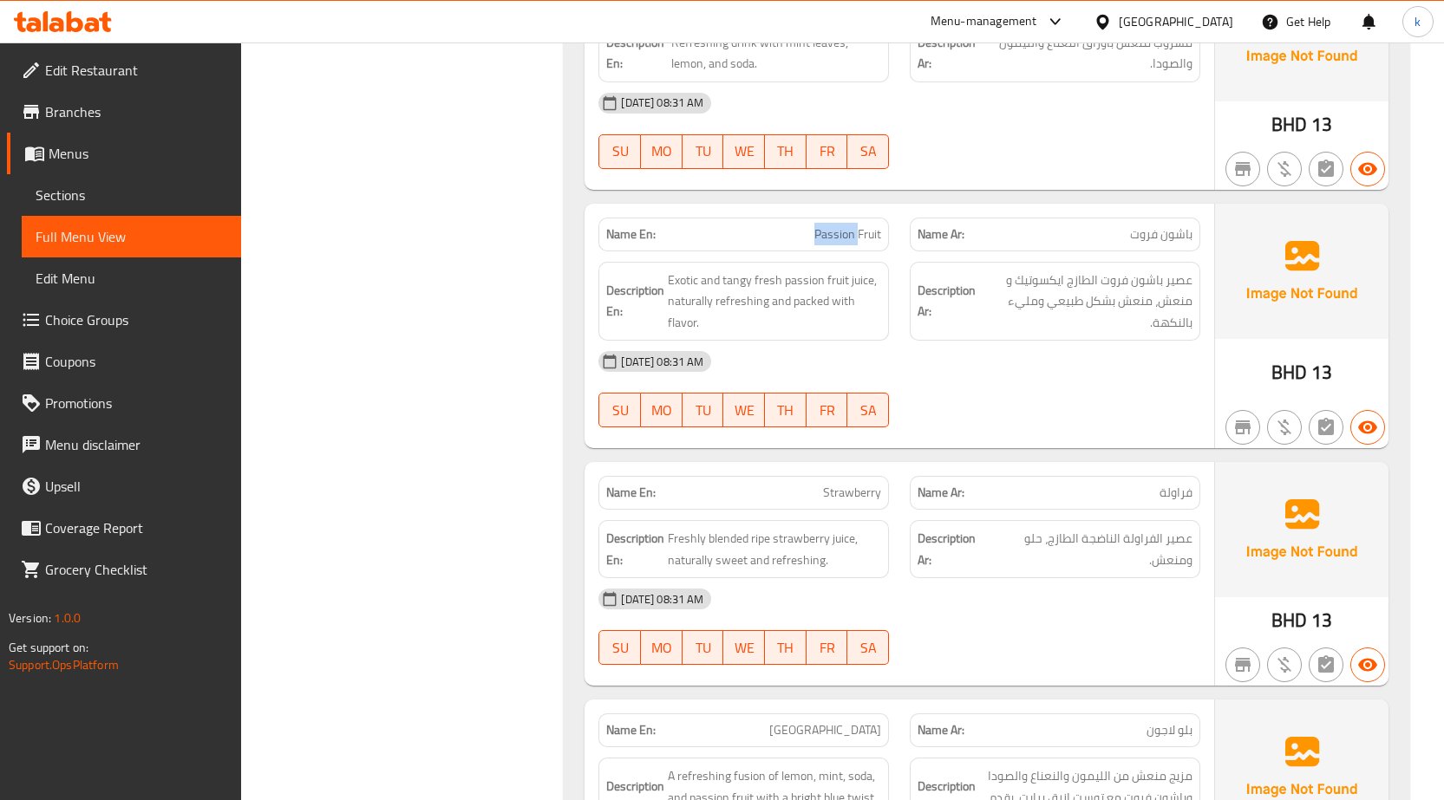
click at [839, 240] on span "Passion Fruit" at bounding box center [847, 234] width 67 height 18
copy span "Passion Fruit"
click at [993, 132] on div "14-10-2025 08:31 AM SU MO TU WE TH FR SA" at bounding box center [899, 130] width 622 height 97
click at [849, 499] on span "Strawberry" at bounding box center [852, 493] width 58 height 18
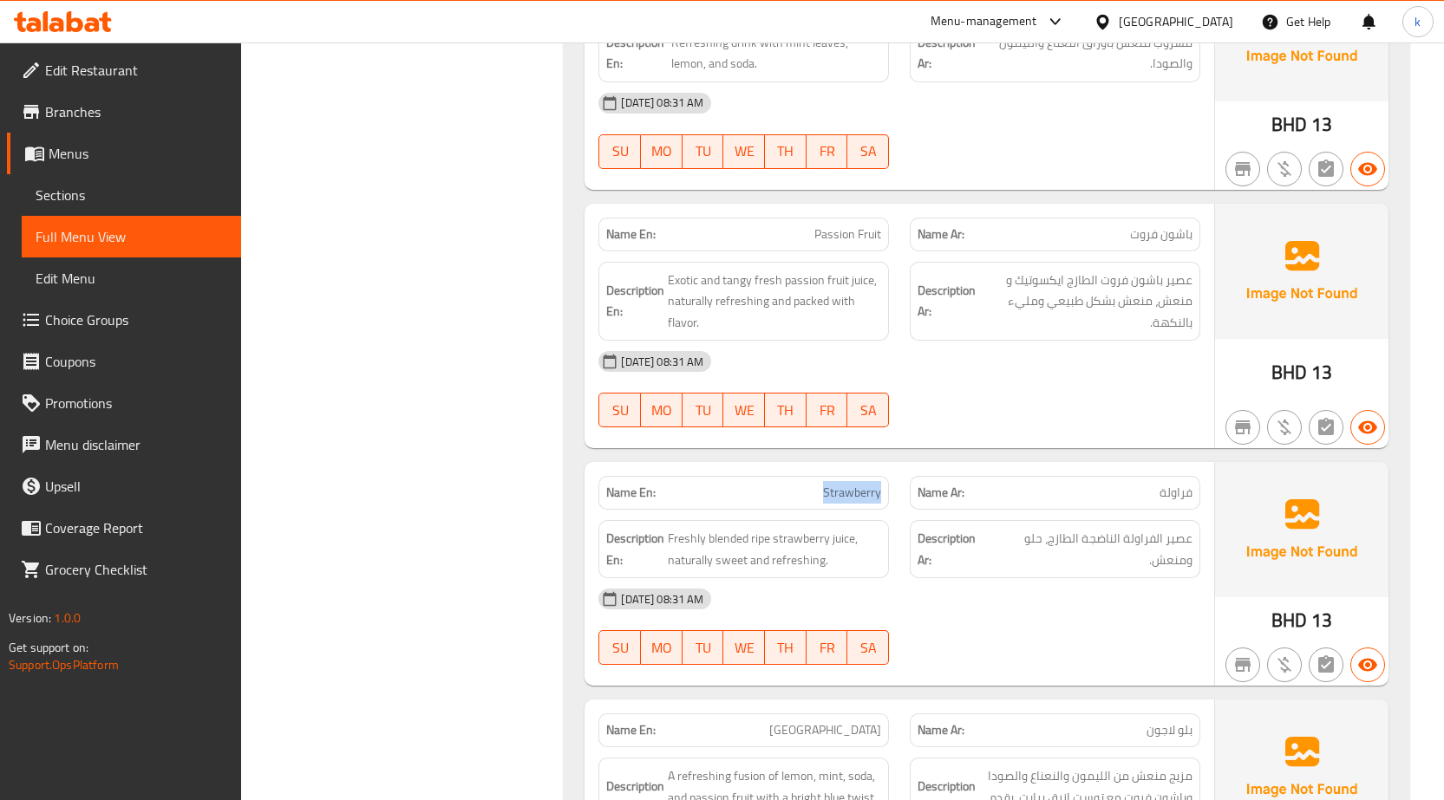
click at [849, 499] on span "Strawberry" at bounding box center [852, 493] width 58 height 18
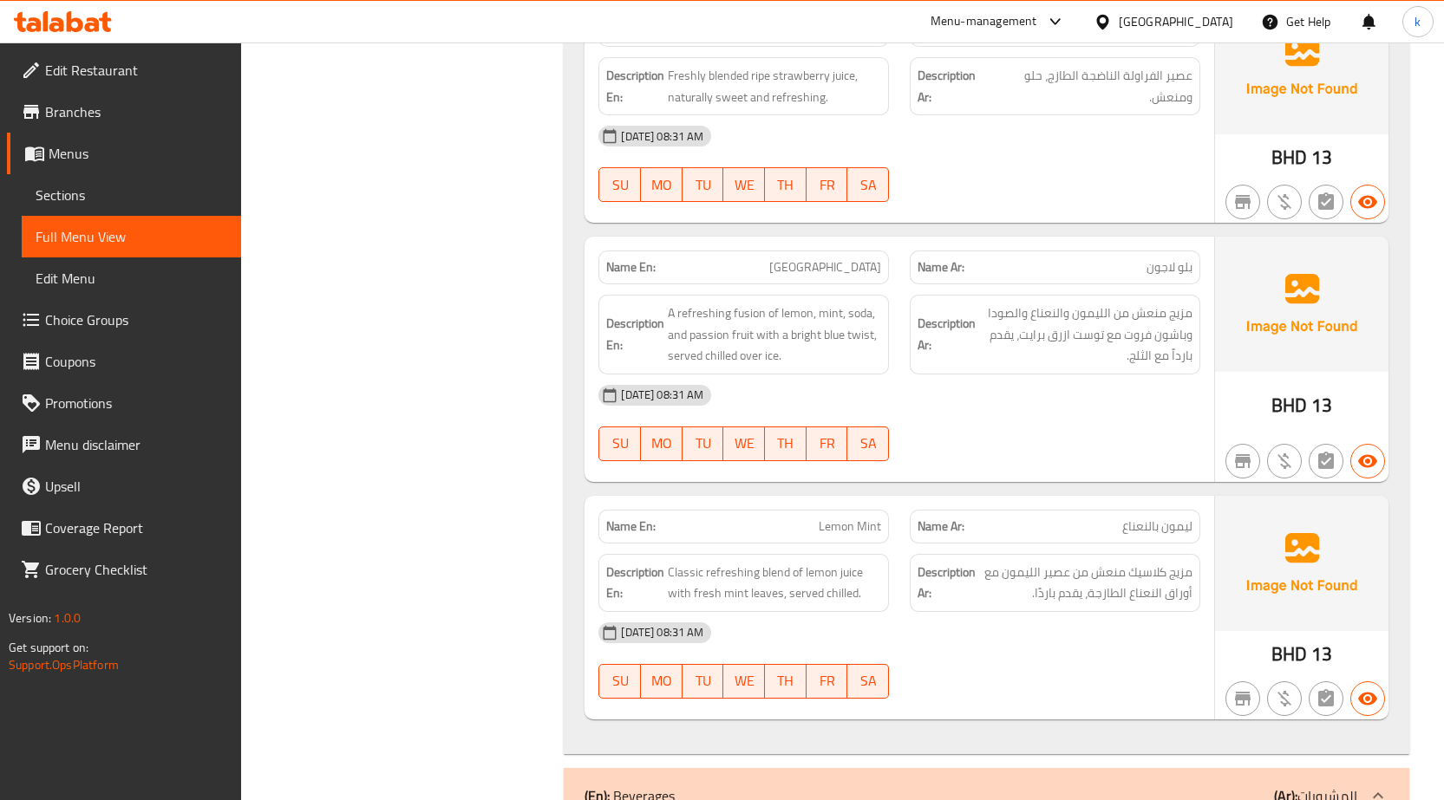
scroll to position [3752, 0]
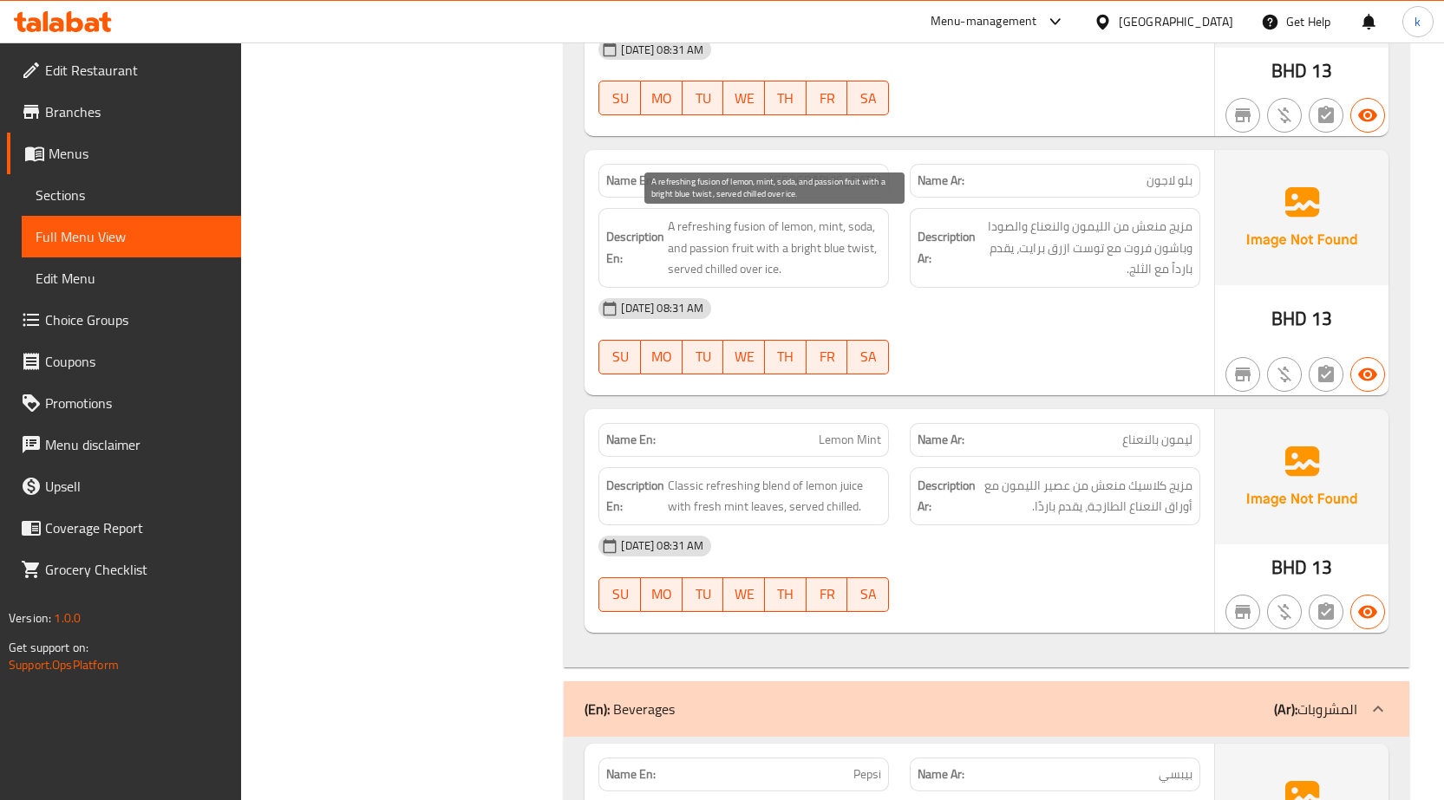
click at [753, 223] on span "A refreshing fusion of lemon, mint, soda, and passion fruit with a bright blue …" at bounding box center [774, 248] width 213 height 64
click at [845, 182] on span "[GEOGRAPHIC_DATA]" at bounding box center [825, 181] width 112 height 18
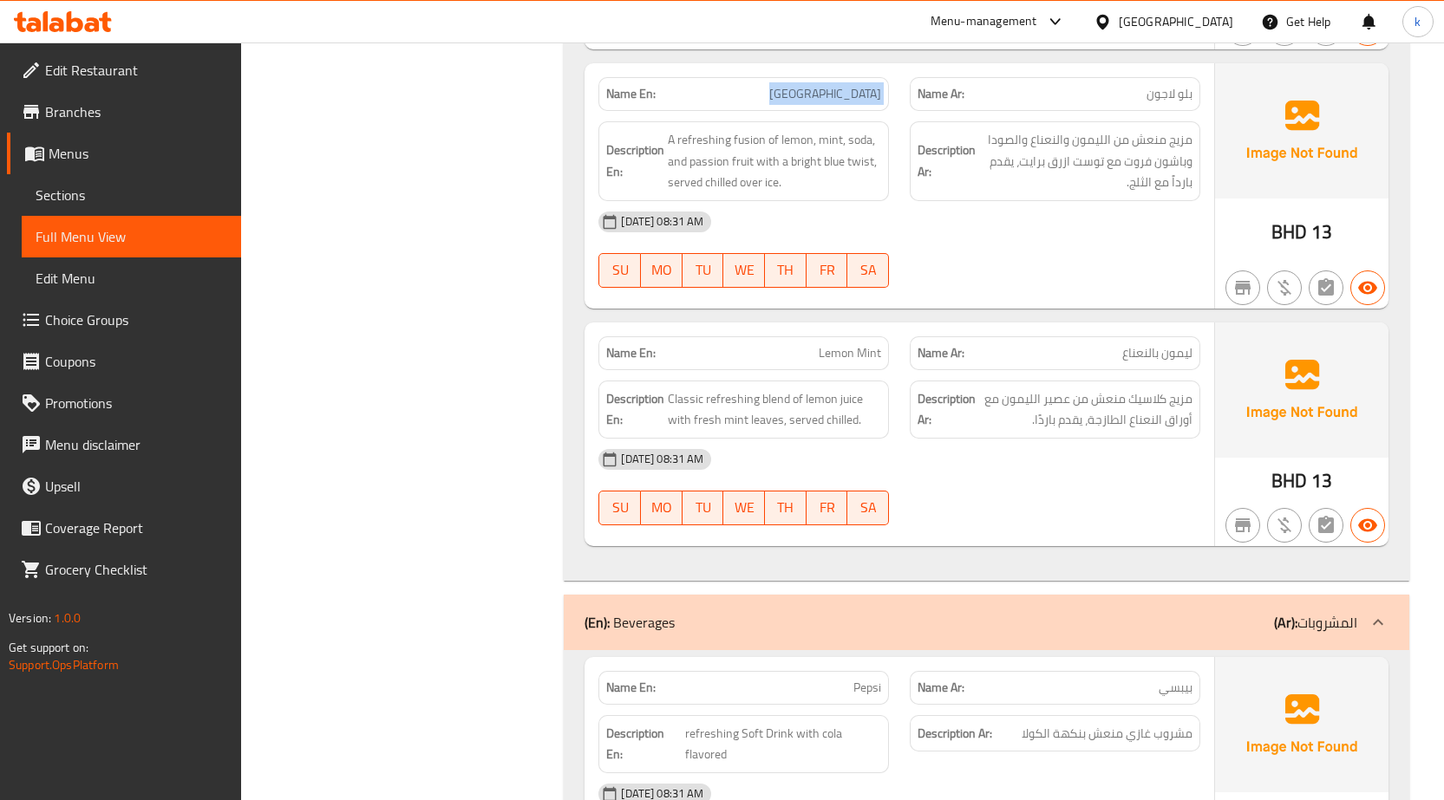
scroll to position [4012, 0]
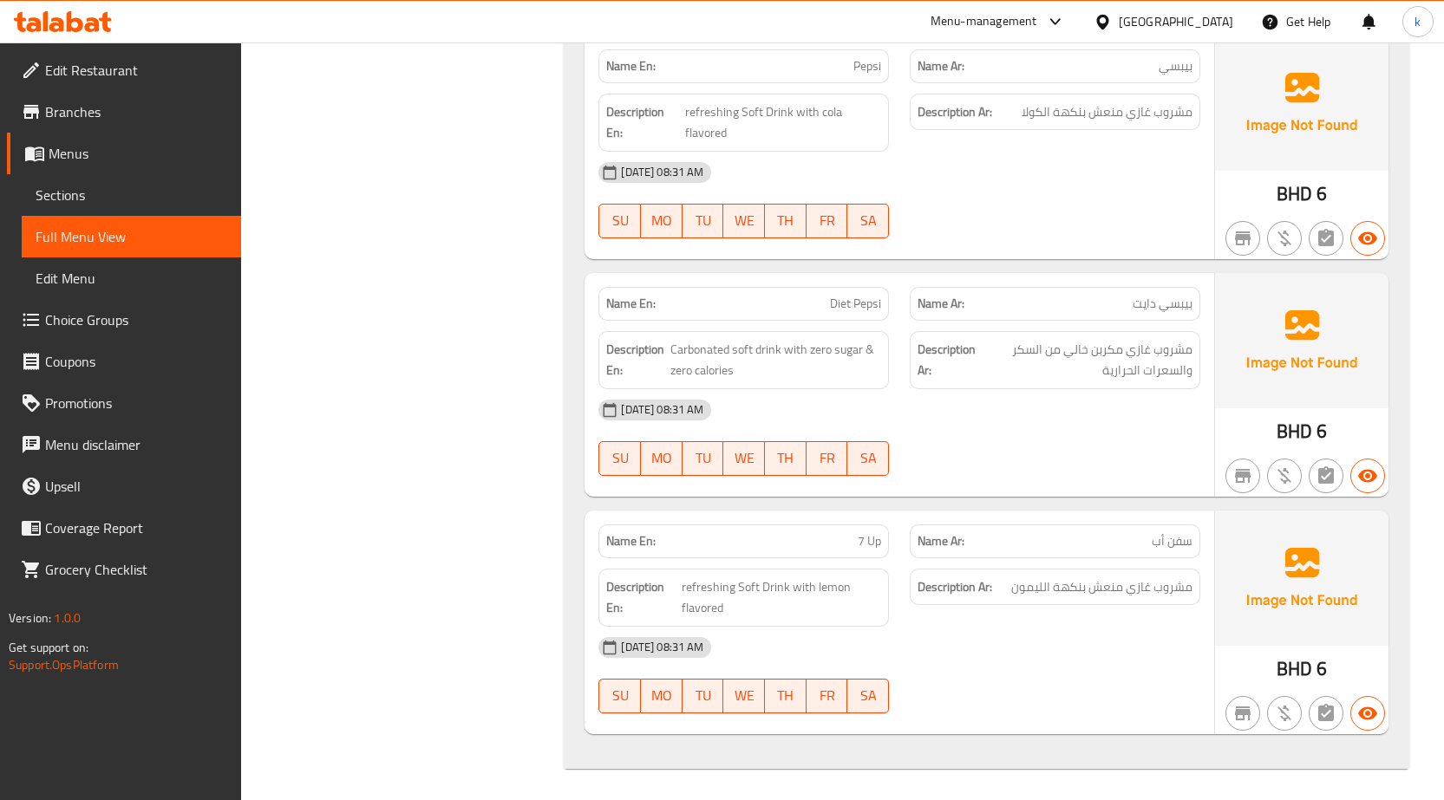
scroll to position [4464, 0]
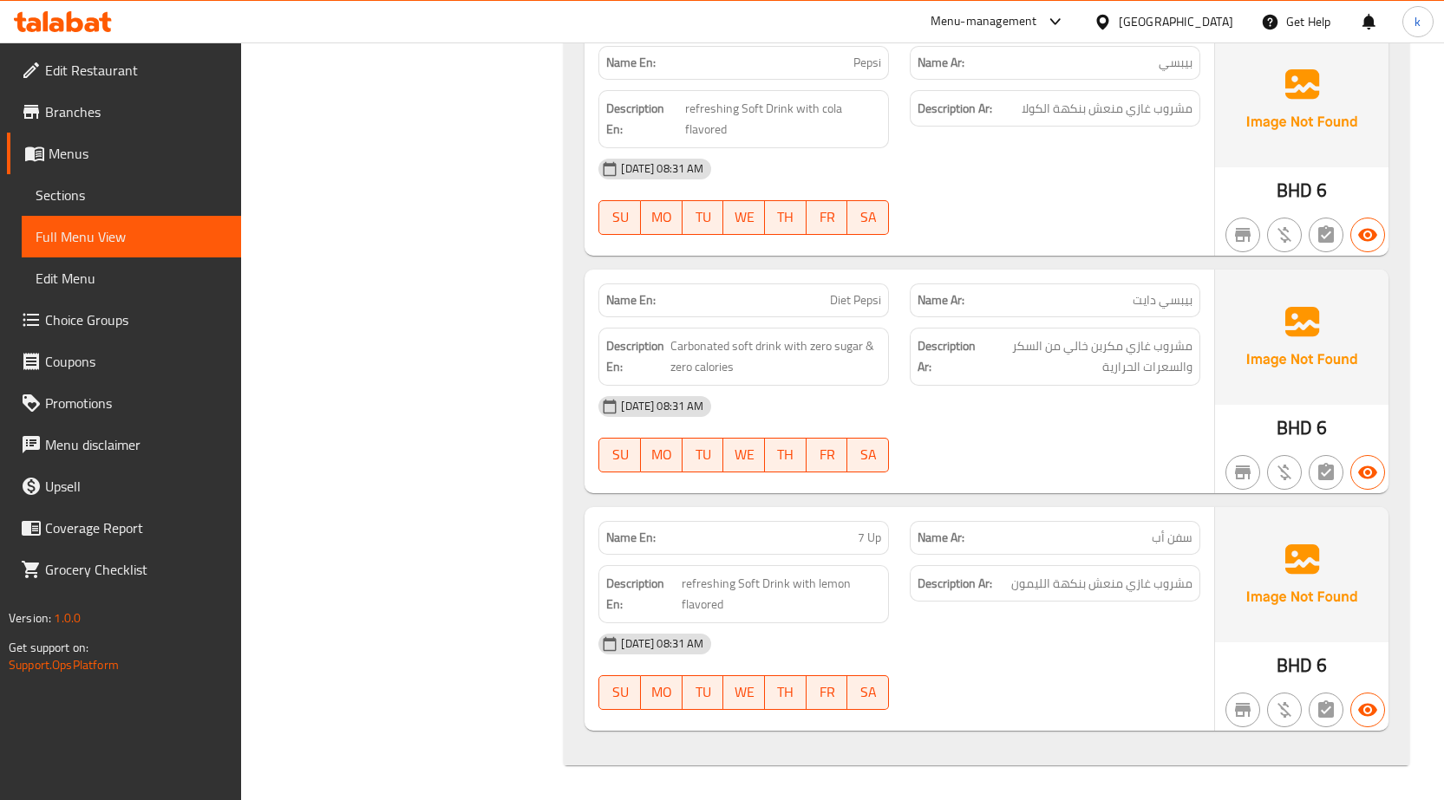
click at [818, 350] on span "Carbonated soft drink with zero sugar & zero calories" at bounding box center [775, 357] width 211 height 42
drag, startPoint x: 809, startPoint y: 349, endPoint x: 859, endPoint y: 343, distance: 50.6
click at [859, 343] on span "Carbonated soft drink with zero sugar & zero calories" at bounding box center [775, 357] width 211 height 42
click at [886, 394] on div "[DATE] 08:31 AM" at bounding box center [899, 407] width 622 height 42
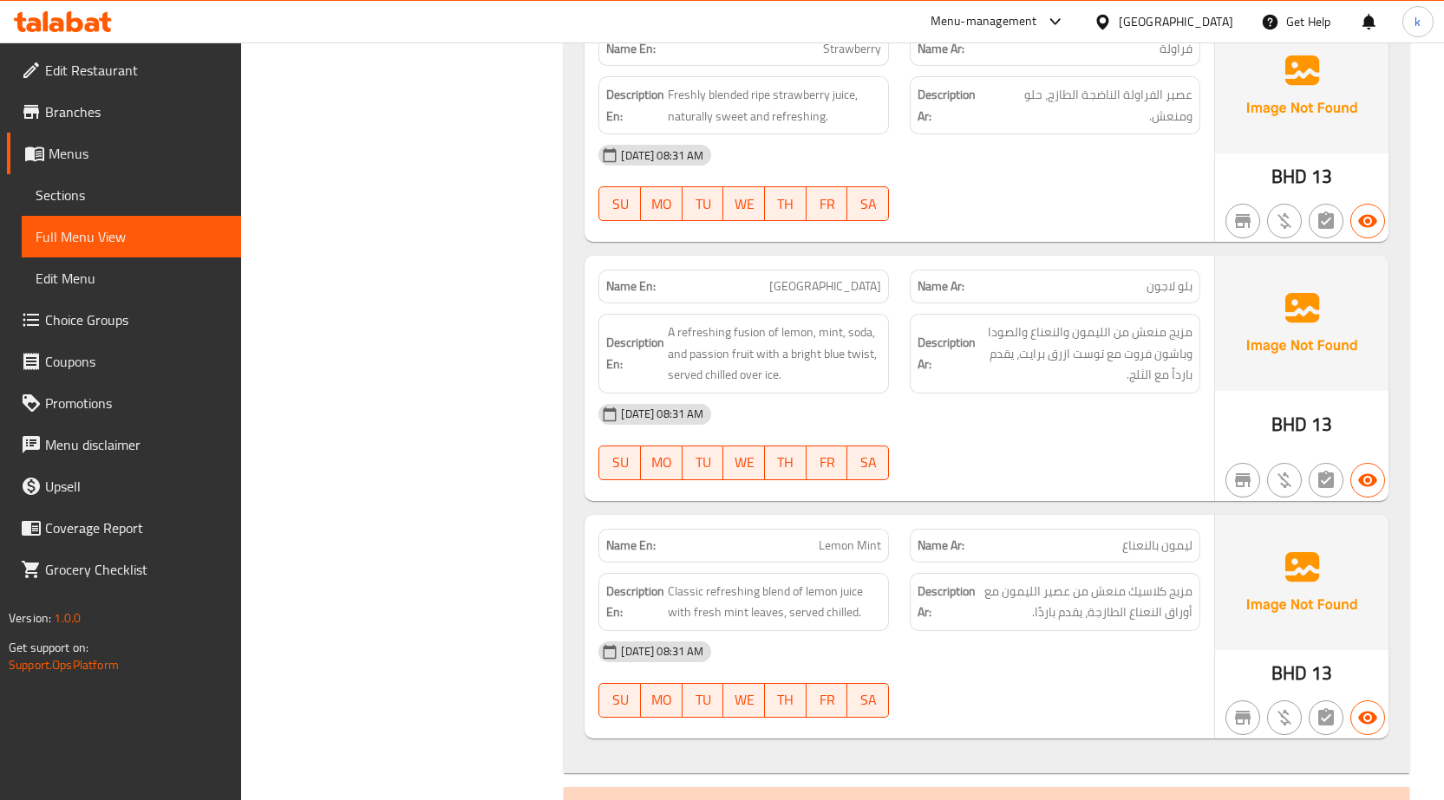
scroll to position [3403, 0]
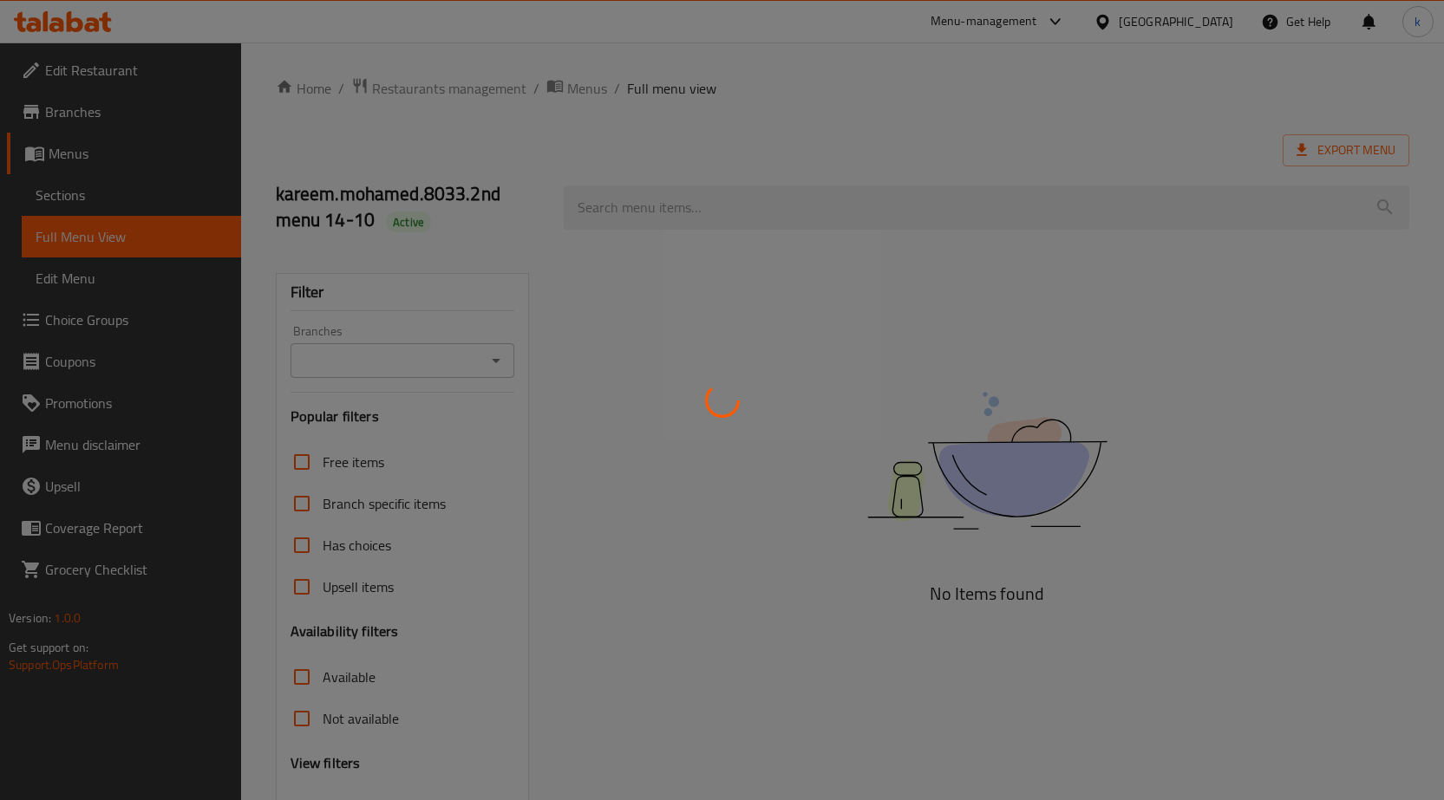
click at [72, 195] on div at bounding box center [722, 400] width 1444 height 800
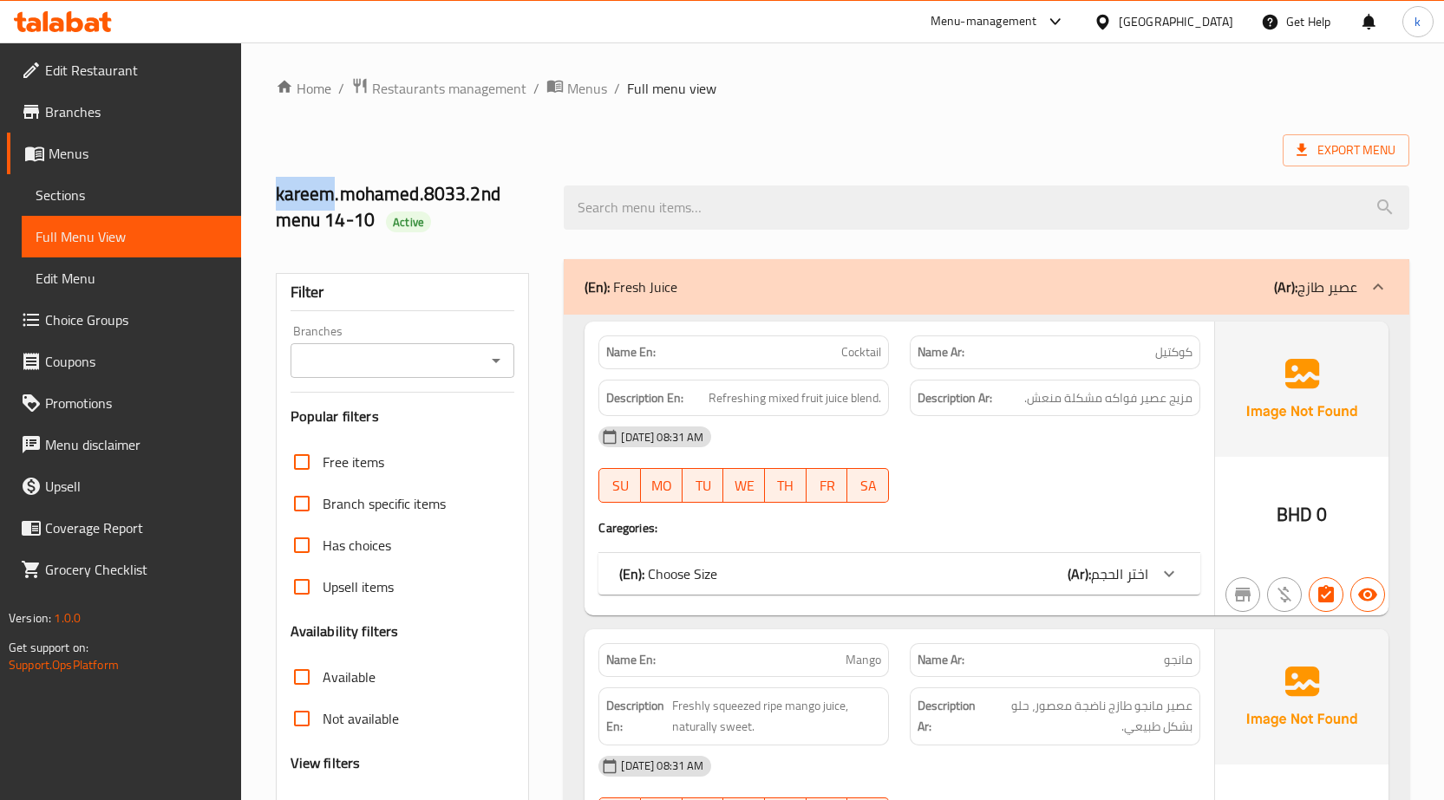
click at [72, 195] on span "Sections" at bounding box center [132, 195] width 192 height 21
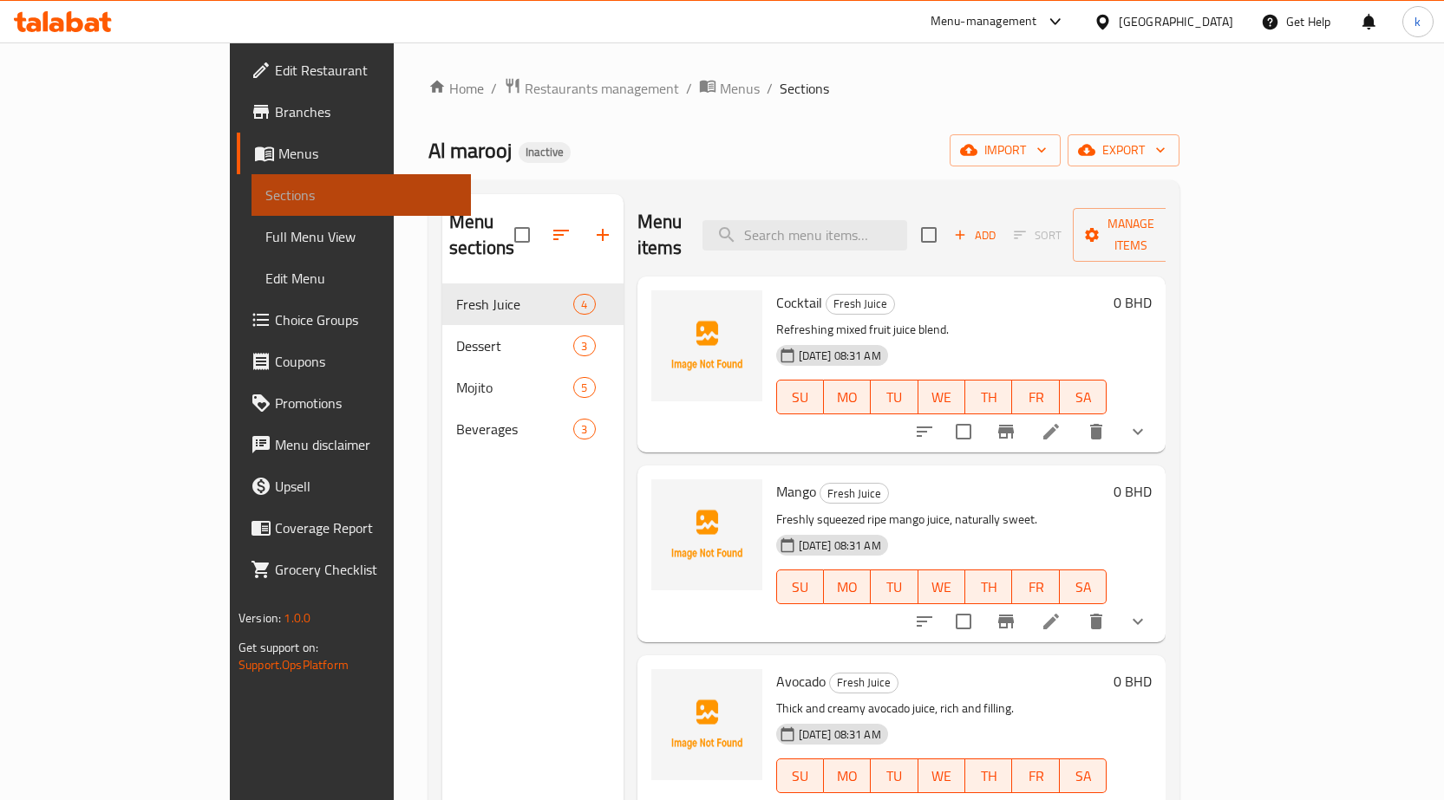
click at [265, 195] on span "Sections" at bounding box center [361, 195] width 192 height 21
paste input "Avocado"
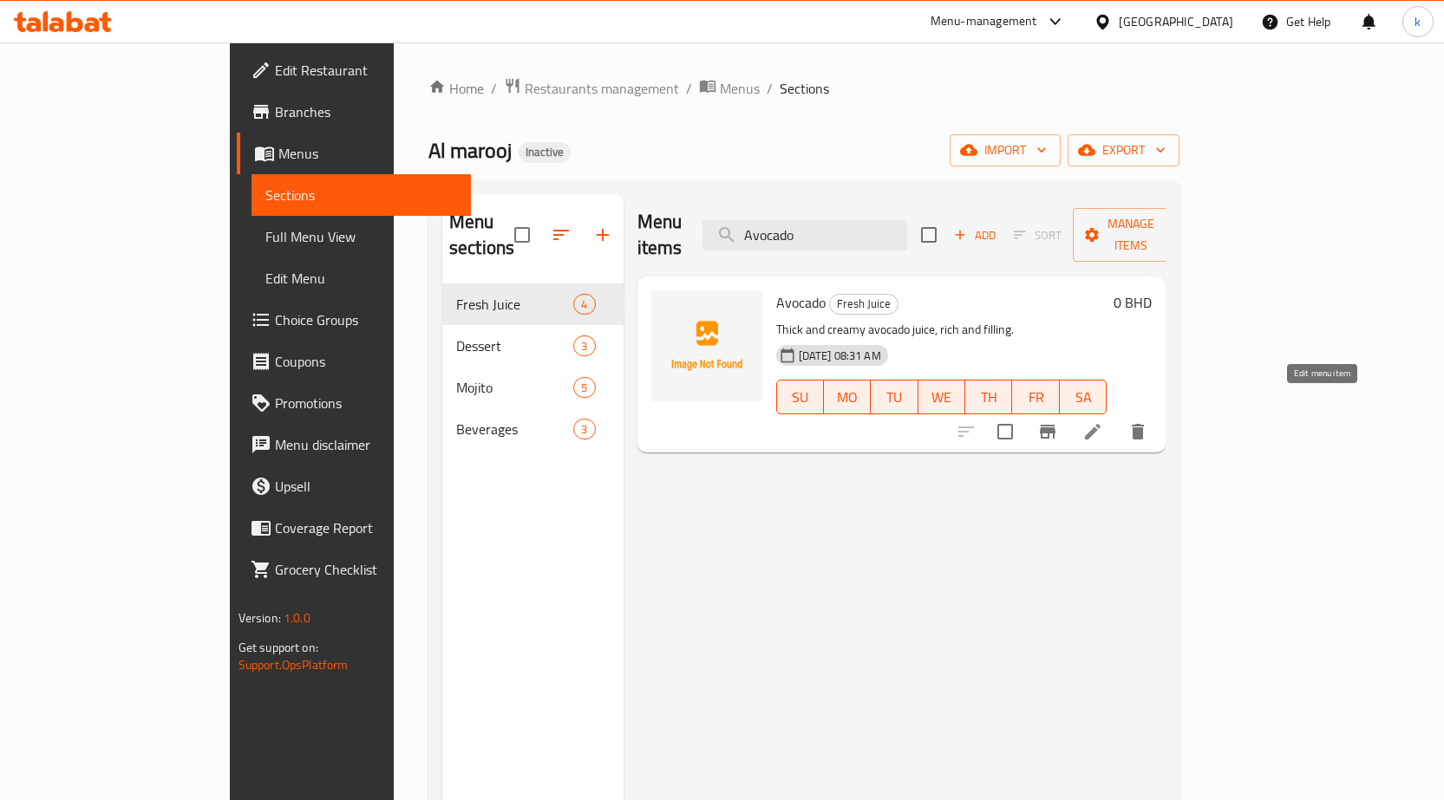
type input "Avocado"
click at [1103, 421] on icon at bounding box center [1092, 431] width 21 height 21
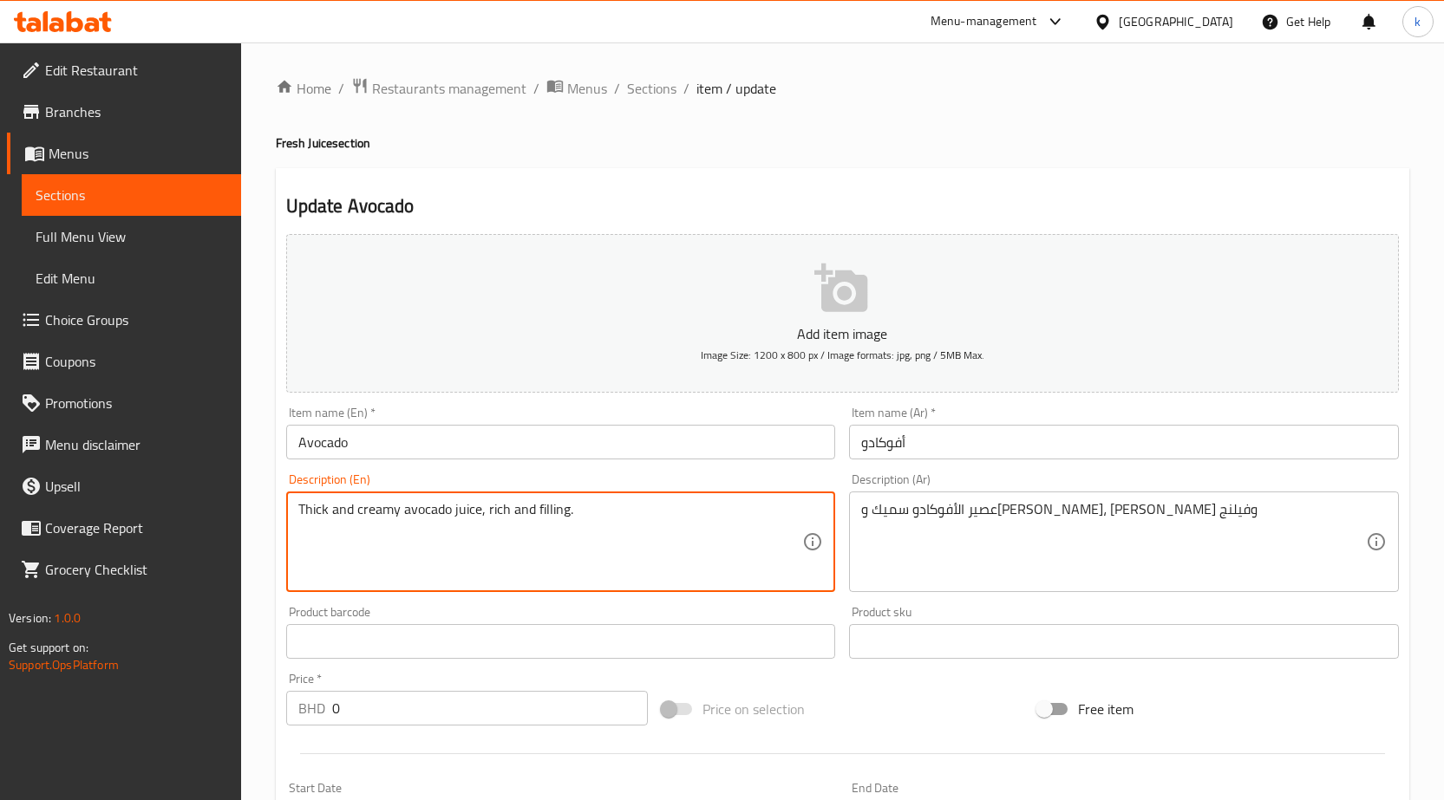
click at [564, 518] on textarea "Thick and creamy avocado juice, rich and filling." at bounding box center [550, 542] width 505 height 82
click at [868, 517] on textarea "عصير الأفوكادو سميك وكريمي، غني وفيلنج" at bounding box center [1113, 542] width 505 height 82
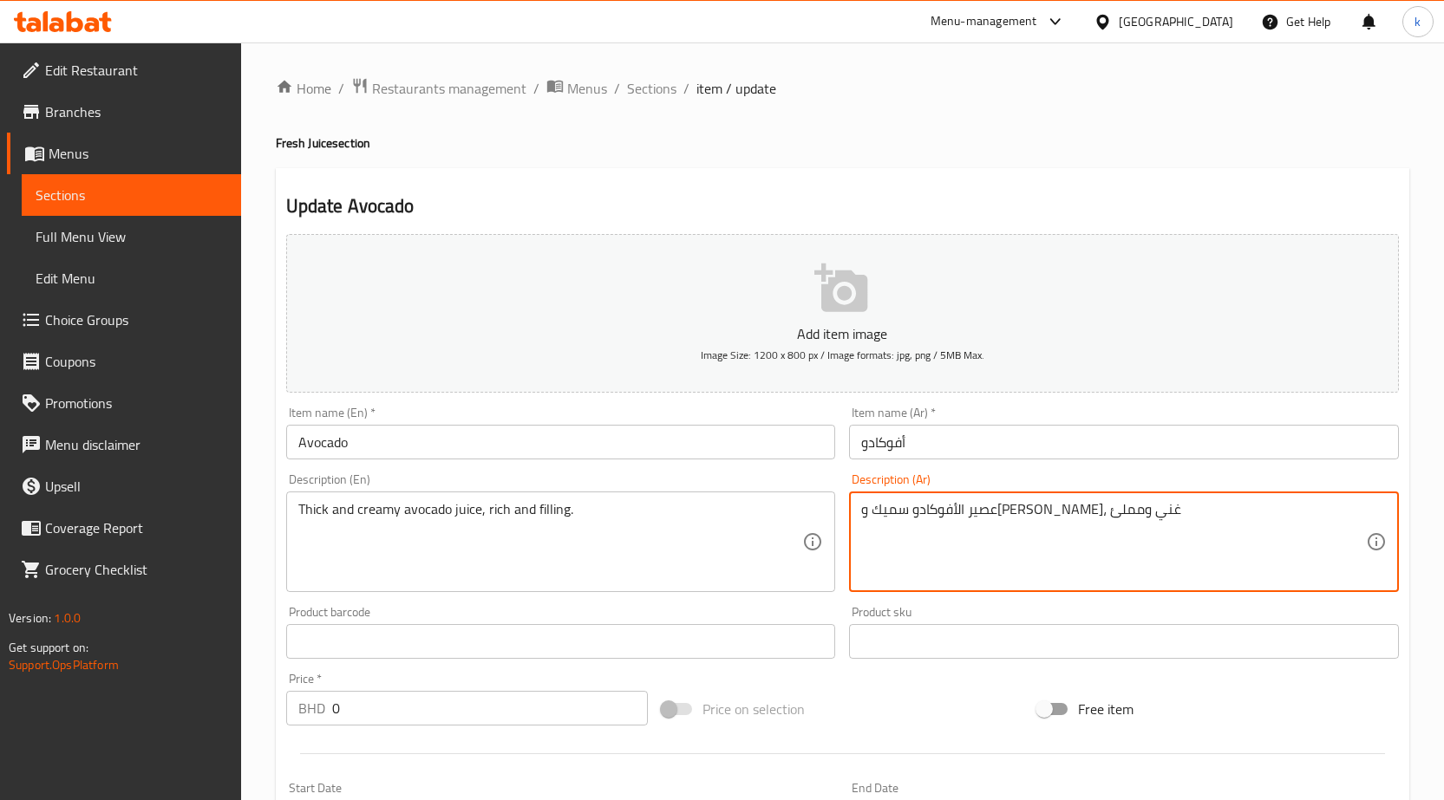
click at [861, 517] on textarea "عصير الأفوكادو سميك وكريمي، غني ومملئ" at bounding box center [1113, 542] width 505 height 82
drag, startPoint x: 889, startPoint y: 511, endPoint x: 875, endPoint y: 506, distance: 14.5
click at [875, 506] on textarea "عصير الأفوكادو سميك وكريمي، غني ومملئ" at bounding box center [1113, 542] width 505 height 82
click at [891, 523] on textarea "عصير الأفوكادو سميك وكريمي، غني ومملئ" at bounding box center [1113, 542] width 505 height 82
click at [882, 509] on textarea "عصير الأفوكادو سميك وكريمي، غني ومملئ" at bounding box center [1113, 542] width 505 height 82
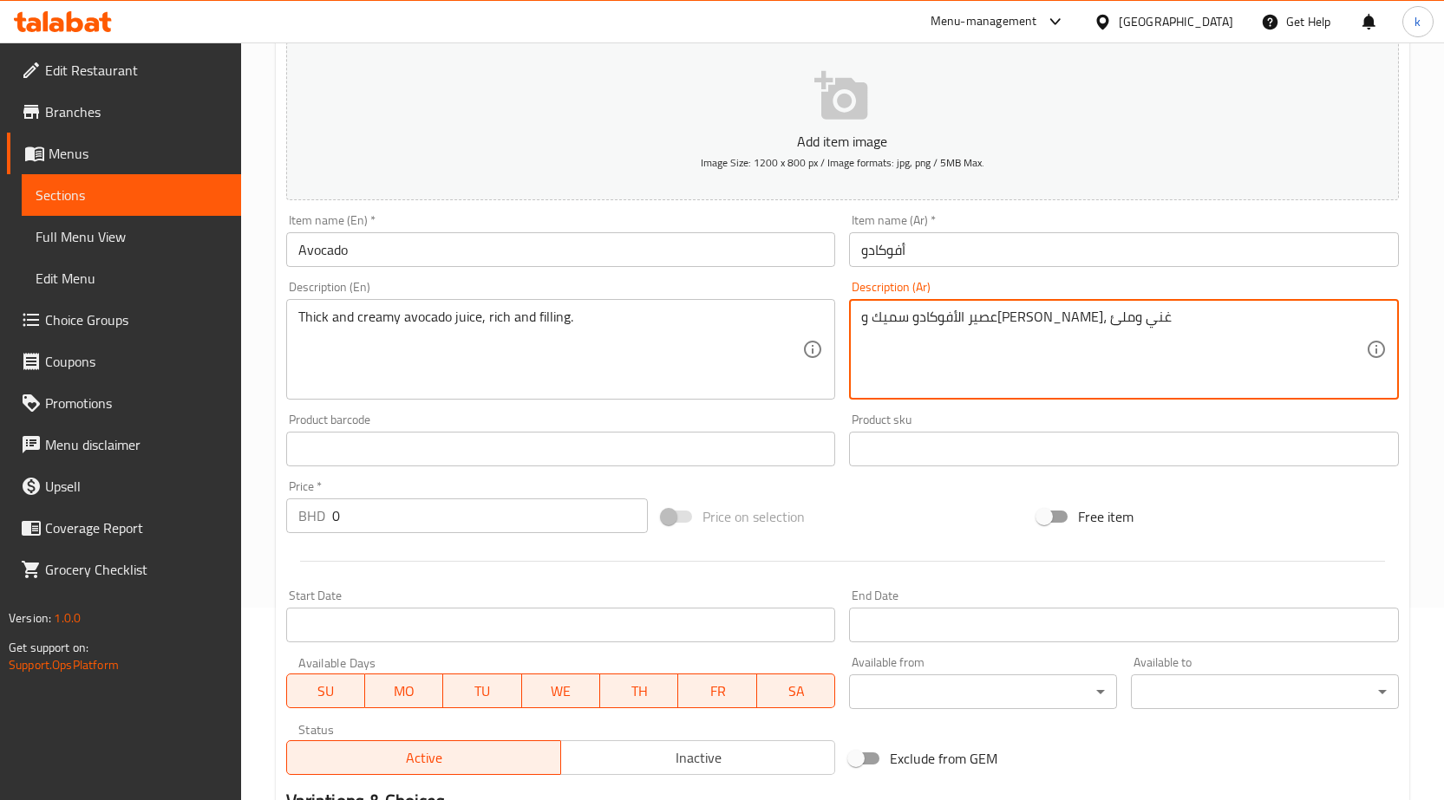
scroll to position [425, 0]
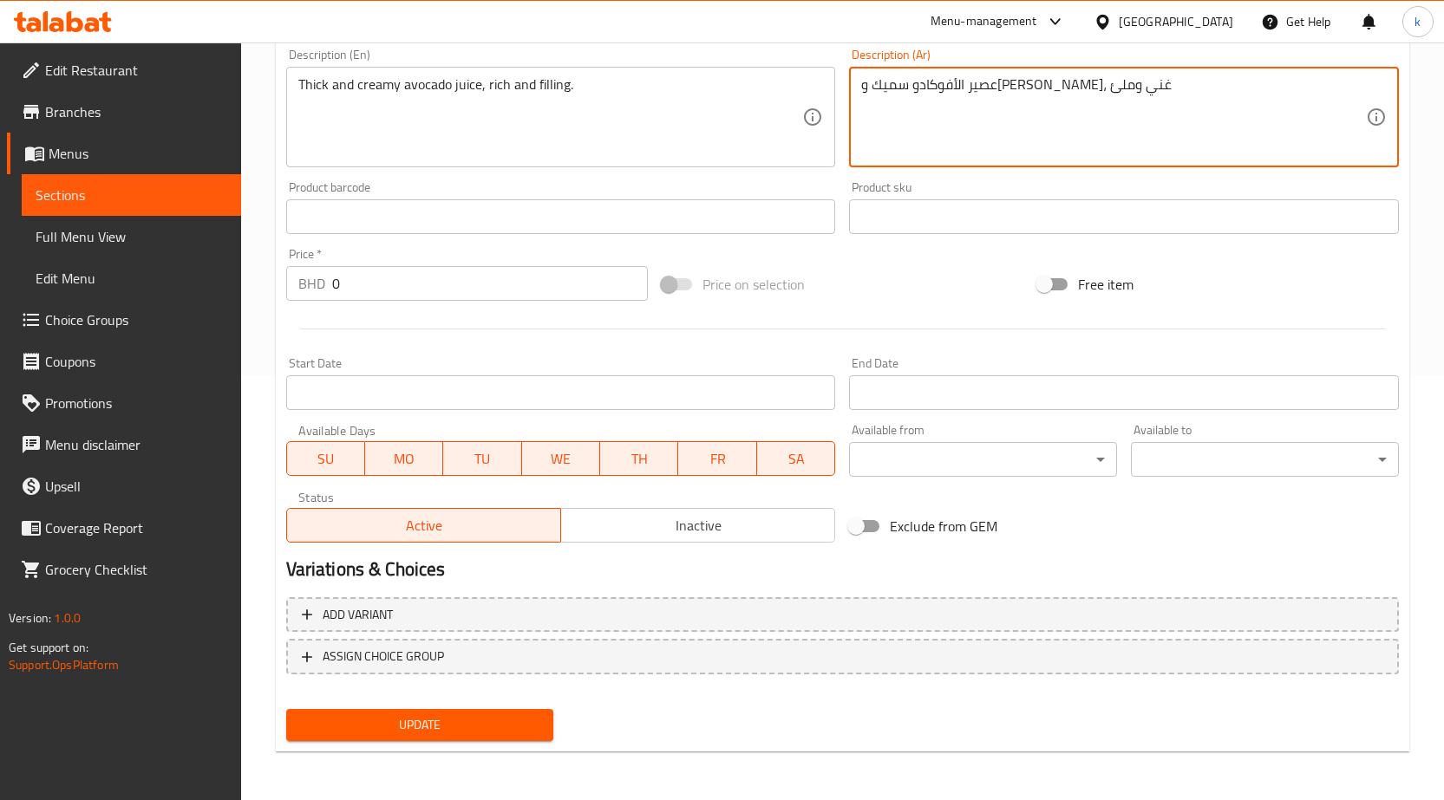
type textarea "عصير الأفوكادو سميك و[PERSON_NAME]، غني وملئ"
click at [442, 726] on span "Update" at bounding box center [420, 725] width 240 height 22
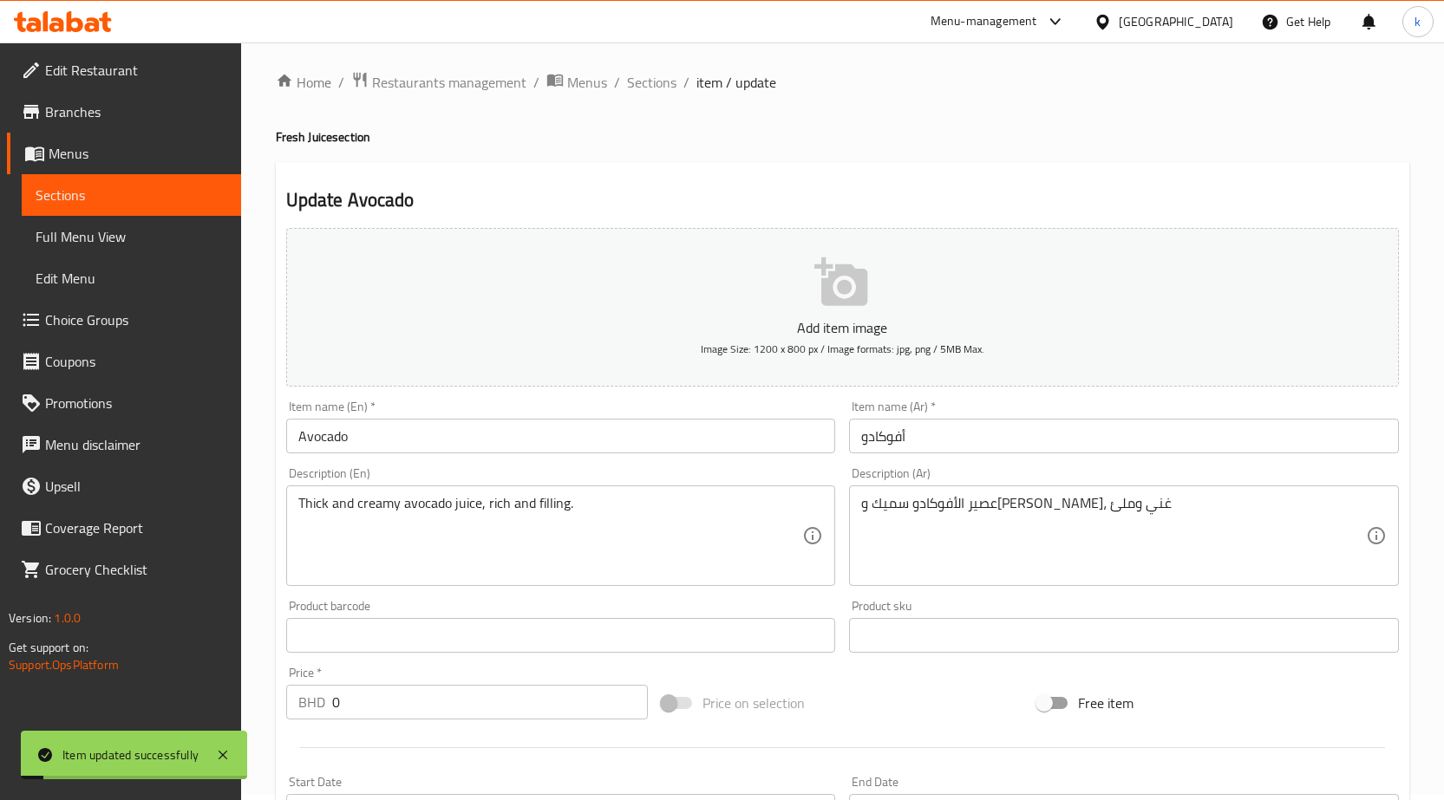
scroll to position [0, 0]
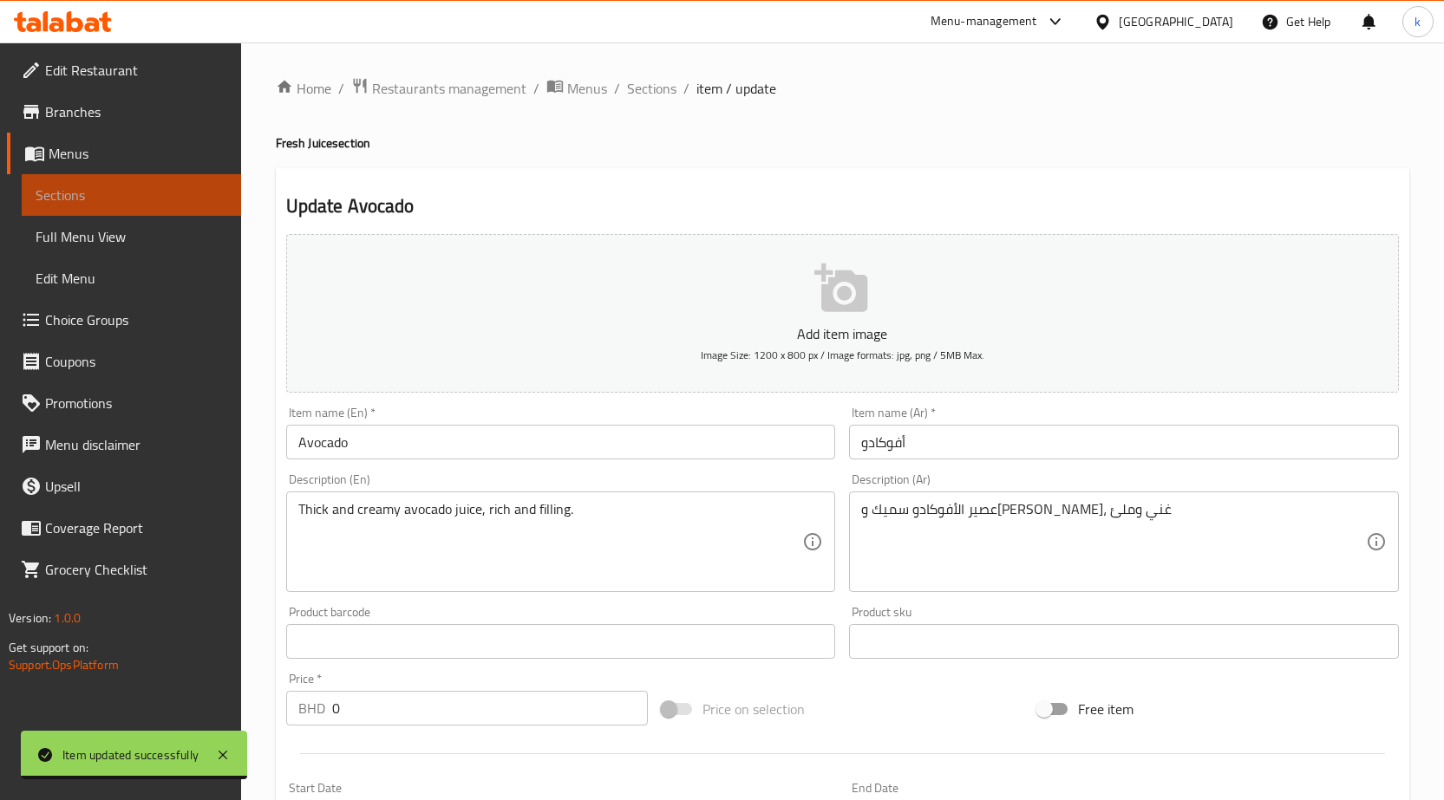
click at [128, 192] on span "Sections" at bounding box center [132, 195] width 192 height 21
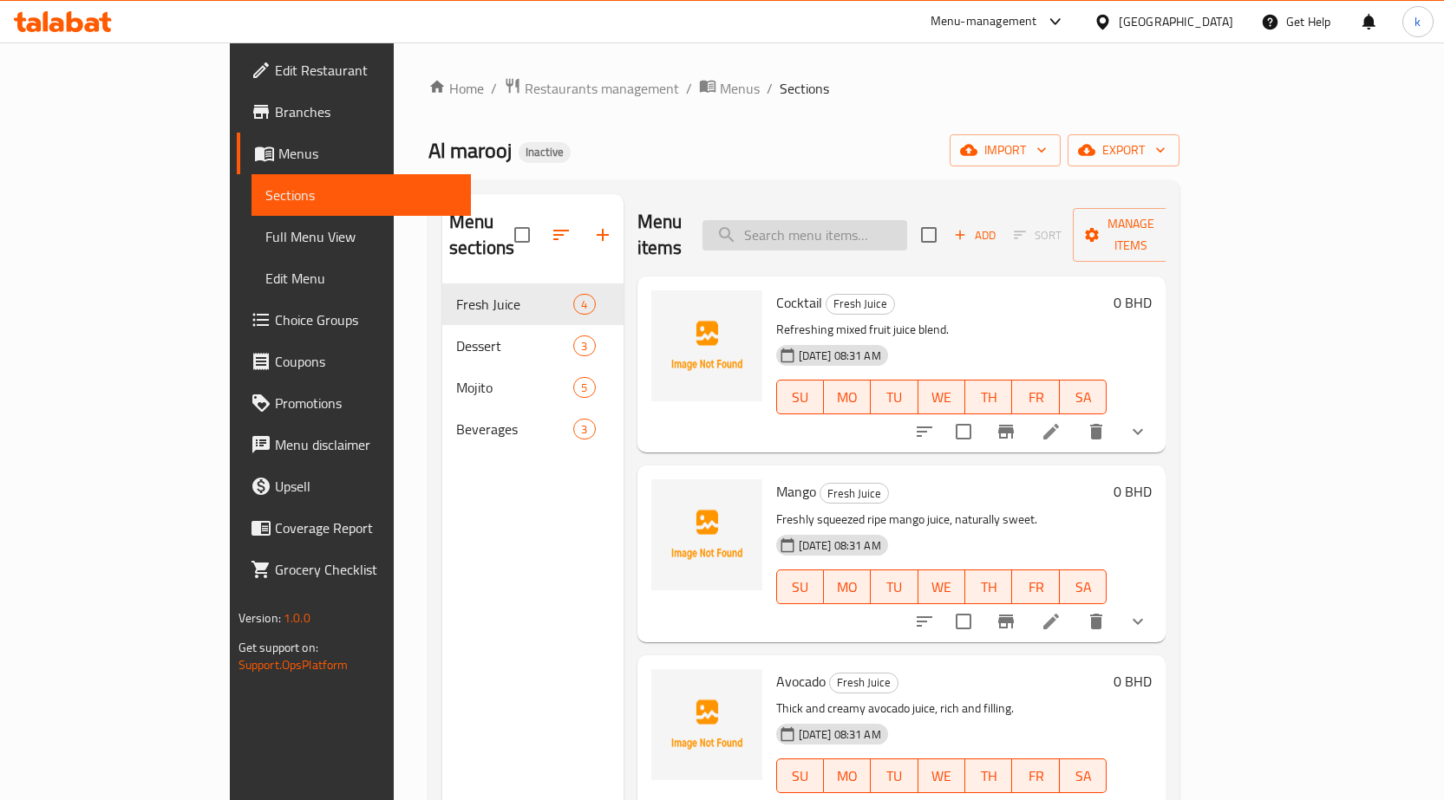
click at [907, 220] on input "search" at bounding box center [804, 235] width 205 height 30
paste input "Pineapple"
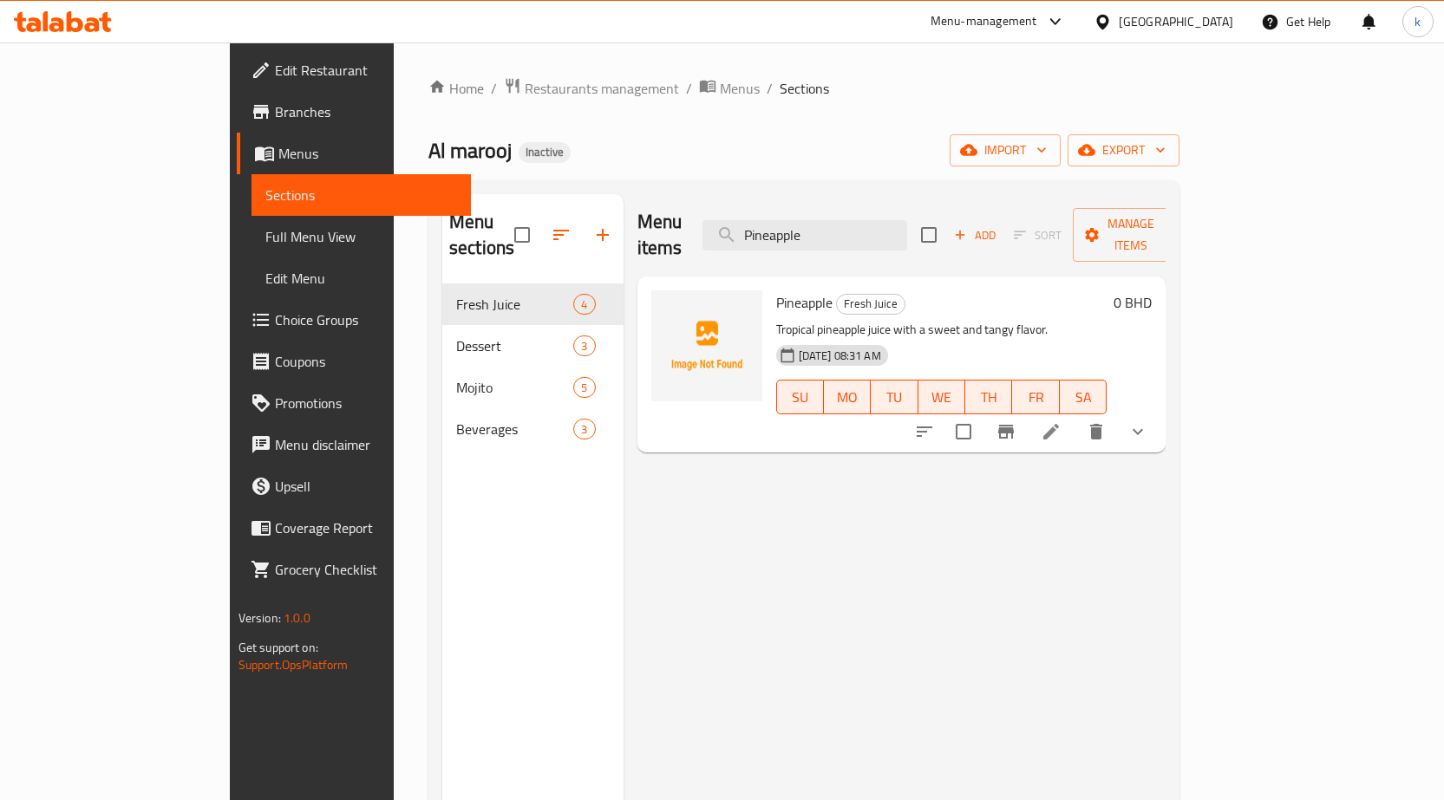
type input "Pineapple"
click at [1059, 424] on icon at bounding box center [1051, 432] width 16 height 16
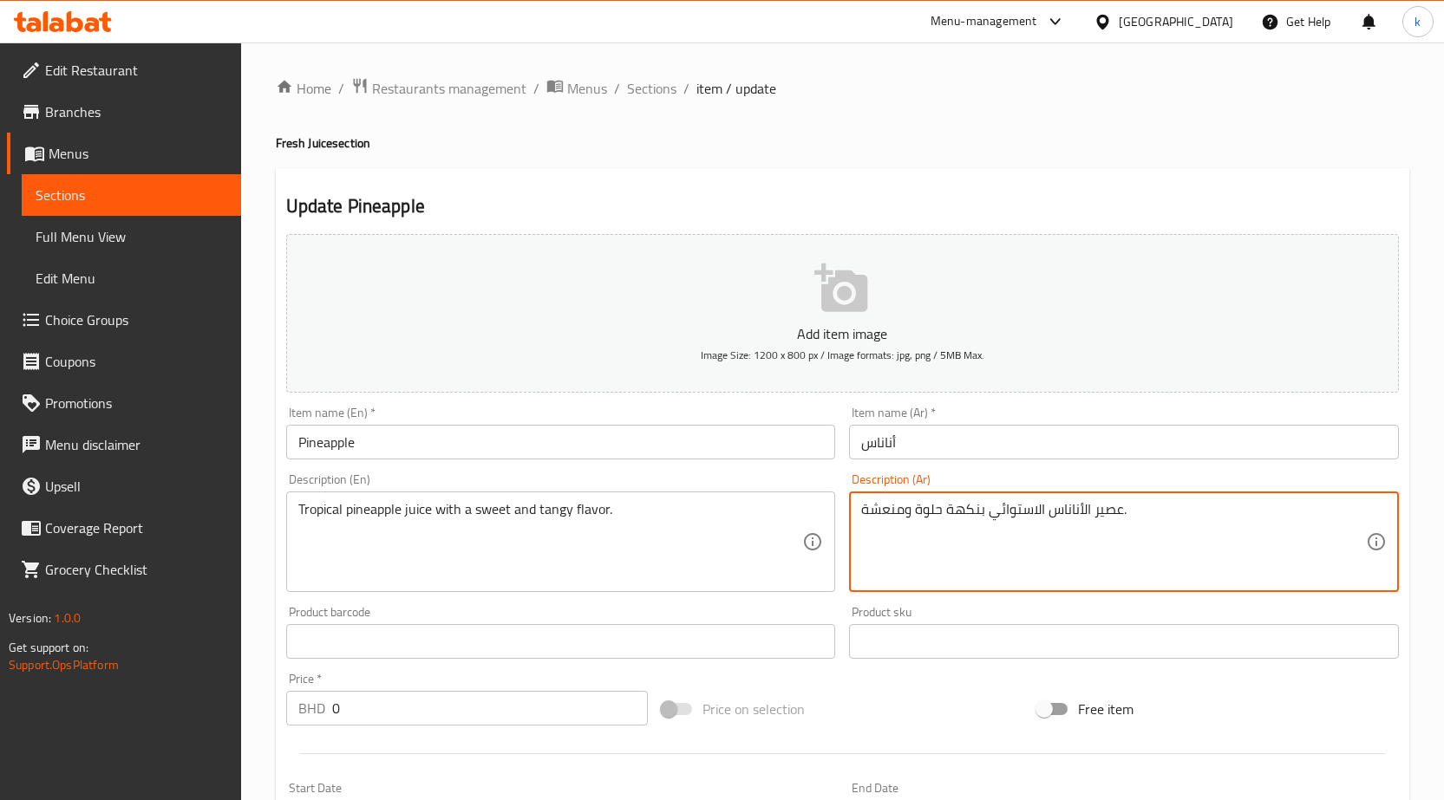
drag, startPoint x: 992, startPoint y: 514, endPoint x: 1042, endPoint y: 511, distance: 50.4
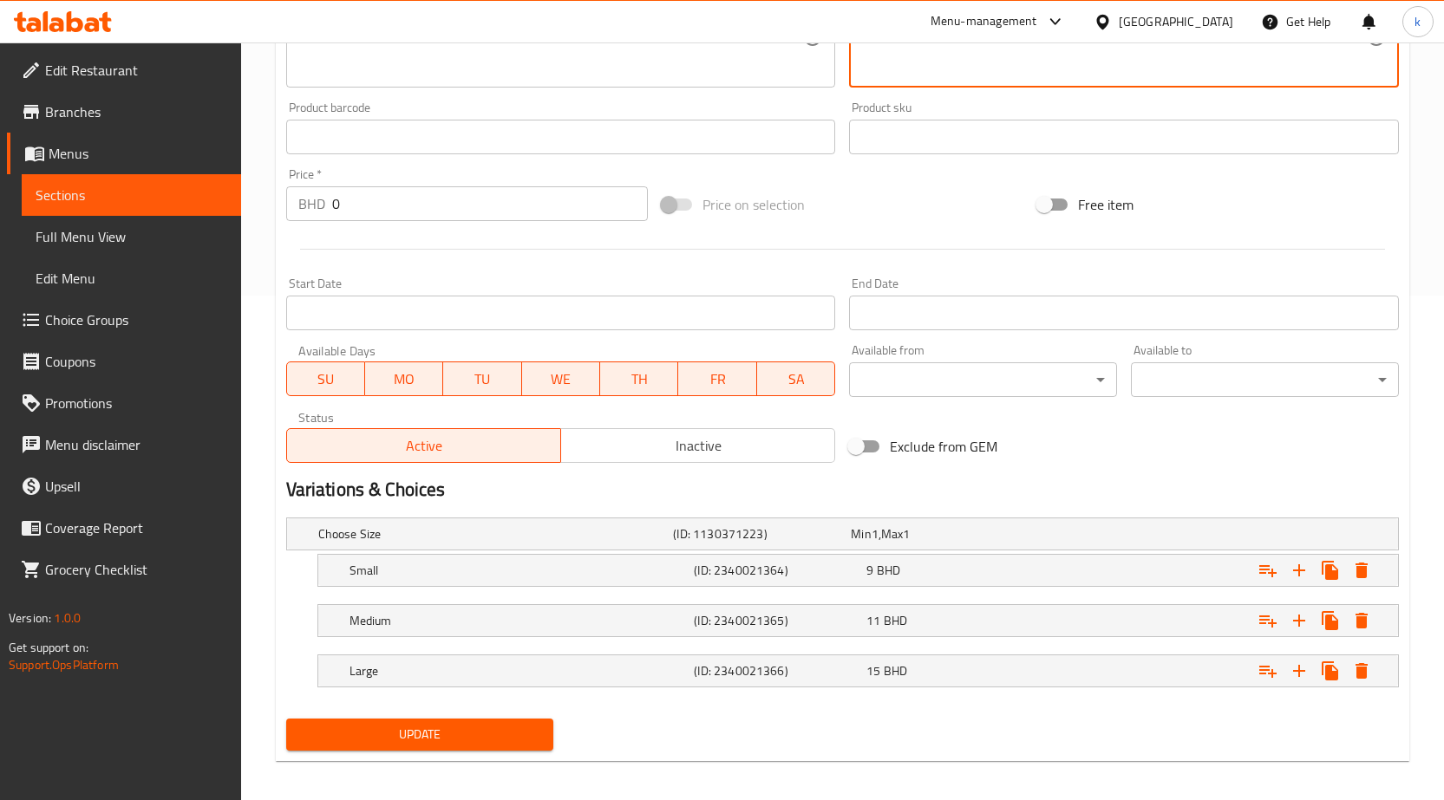
scroll to position [514, 0]
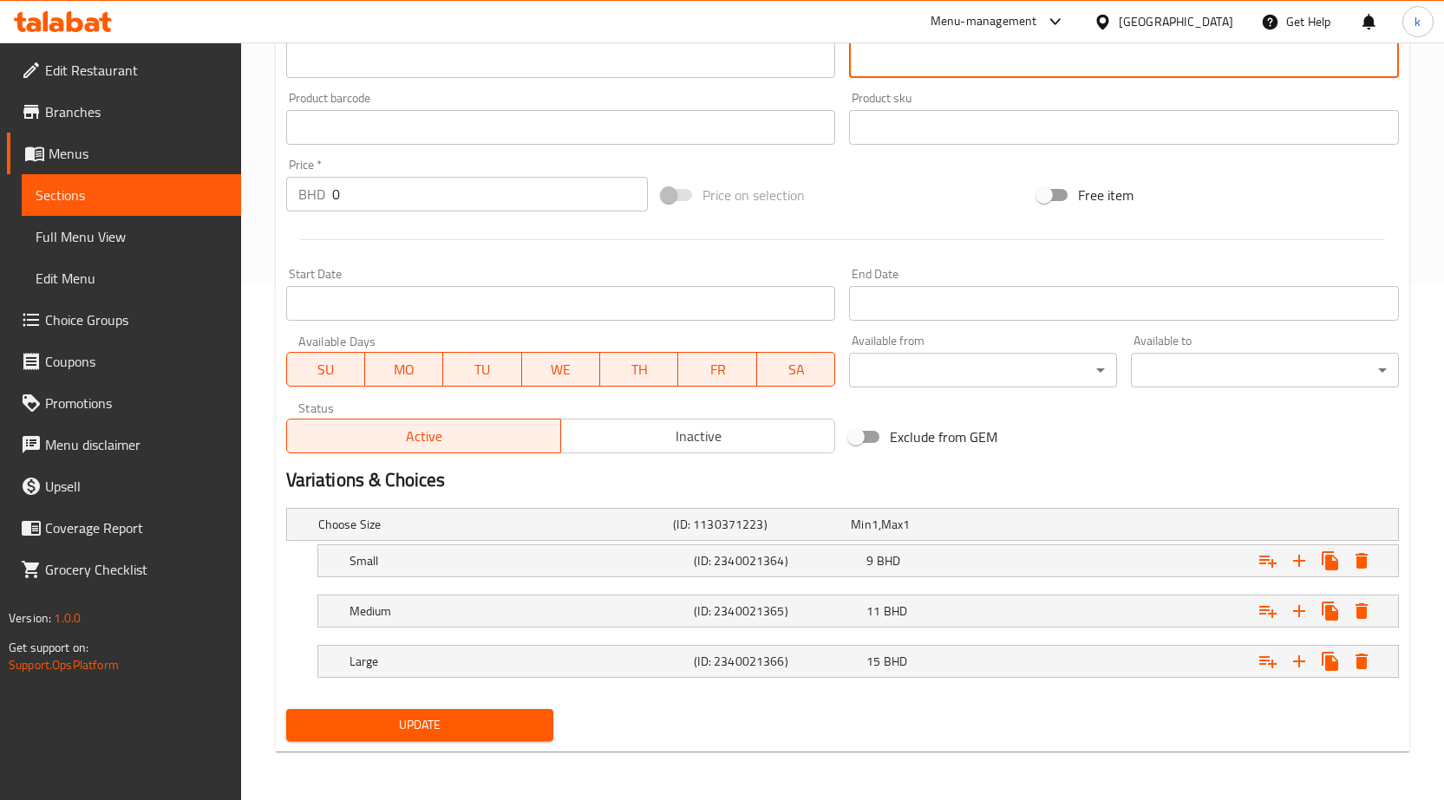
type textarea "عصير الأناناس تروبيكال بنكهة حلوة ومنعشة."
click at [517, 717] on span "Update" at bounding box center [420, 725] width 240 height 22
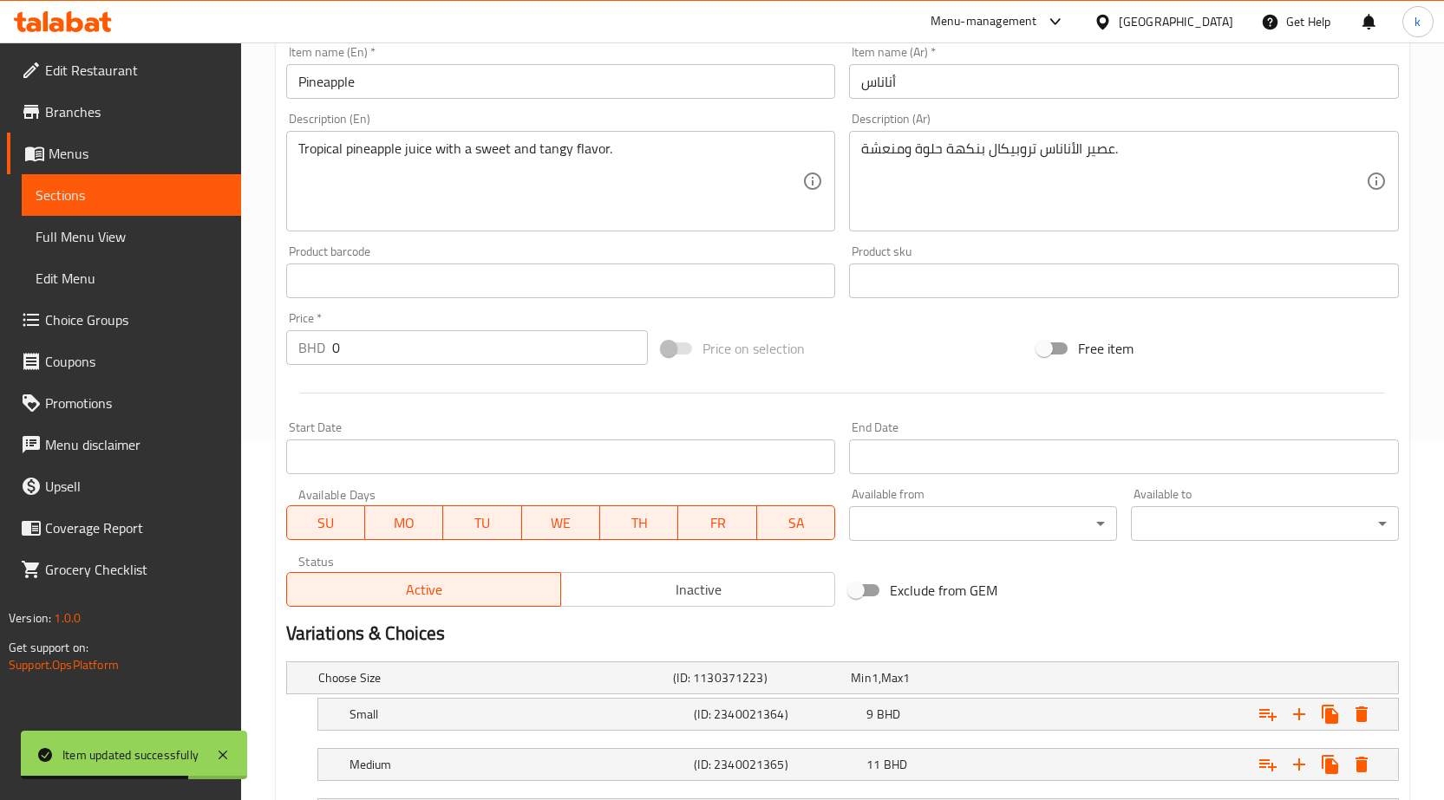
scroll to position [0, 0]
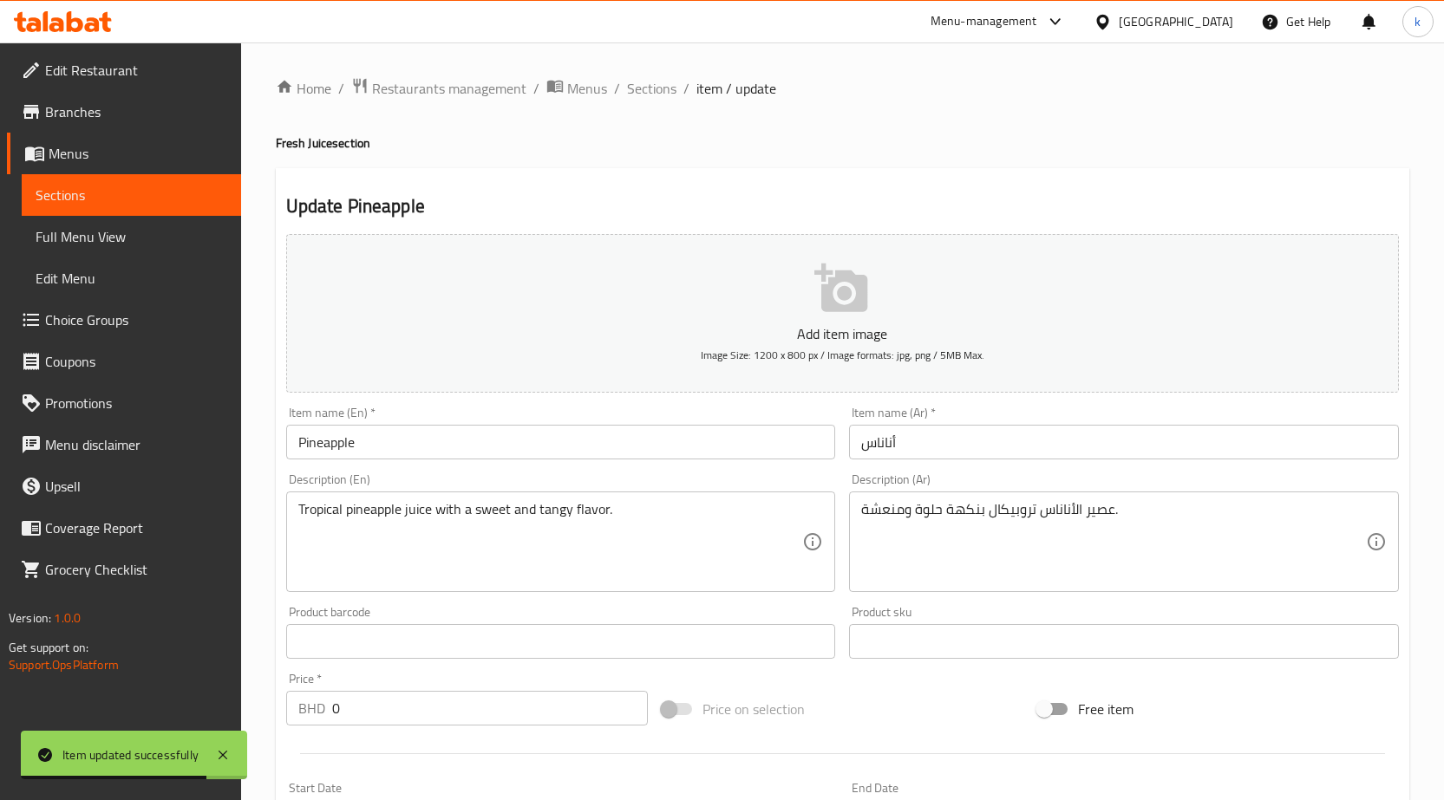
click at [160, 215] on link "Sections" at bounding box center [131, 195] width 219 height 42
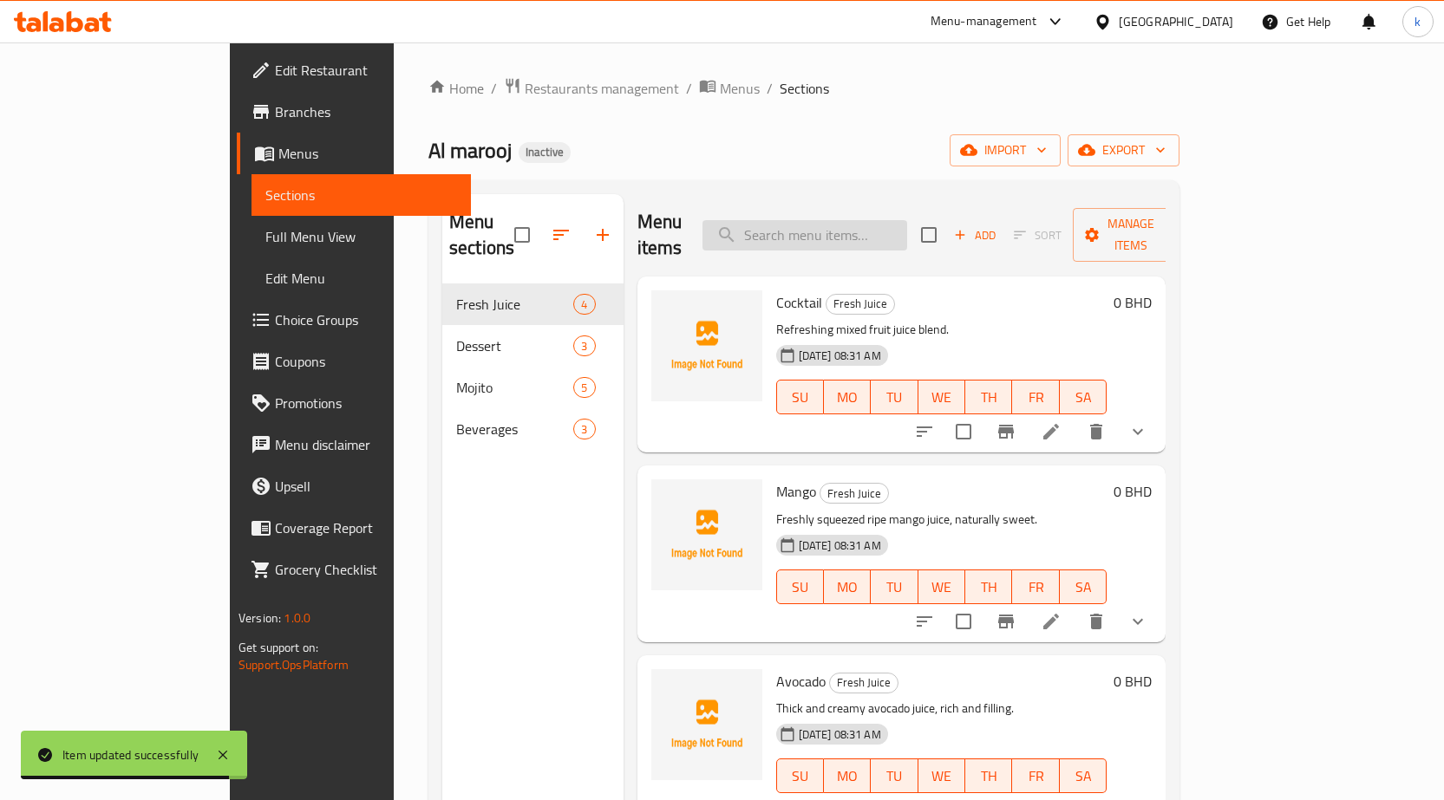
click at [907, 232] on input "search" at bounding box center [804, 235] width 205 height 30
paste input "Falooda"
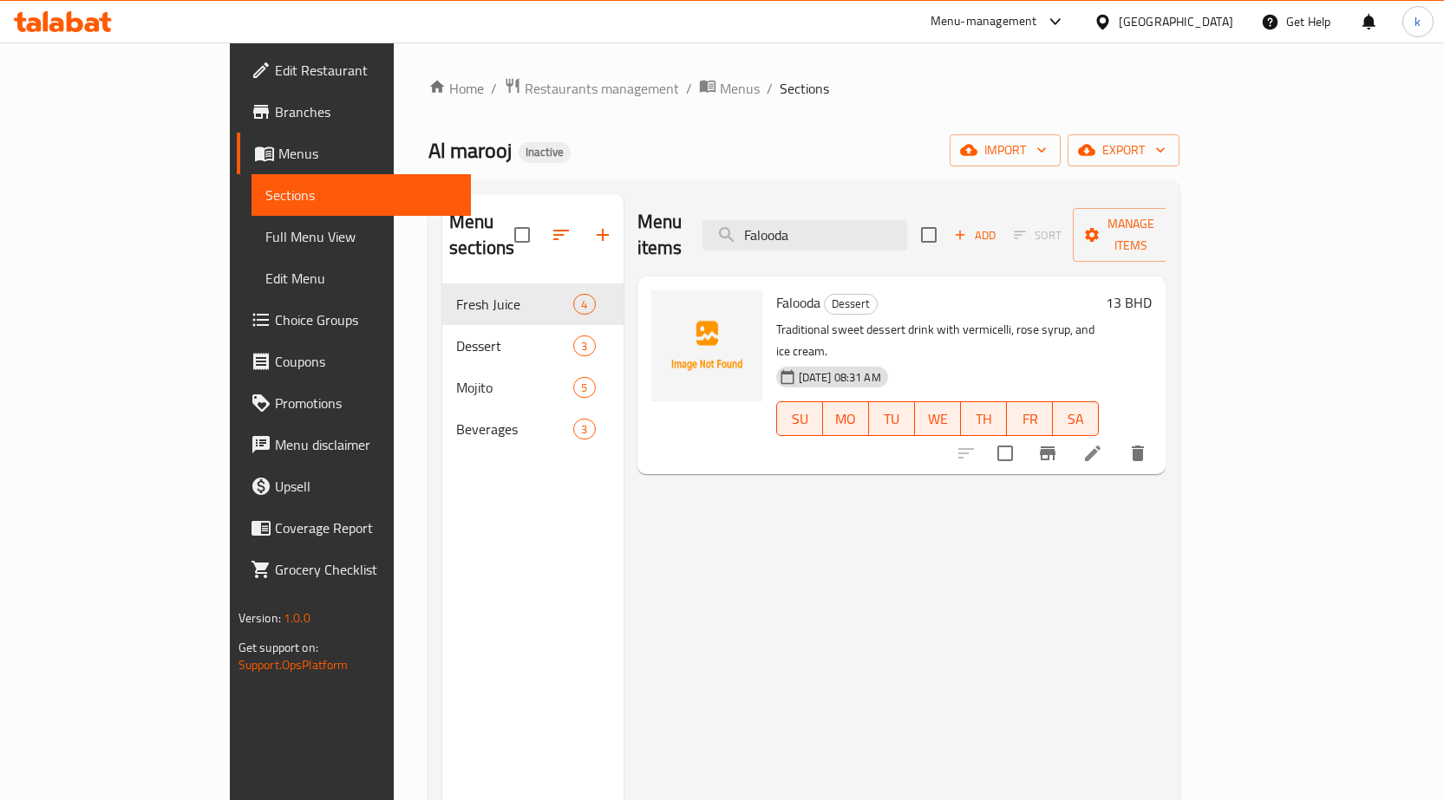
type input "Falooda"
click at [1100, 446] on icon at bounding box center [1093, 454] width 16 height 16
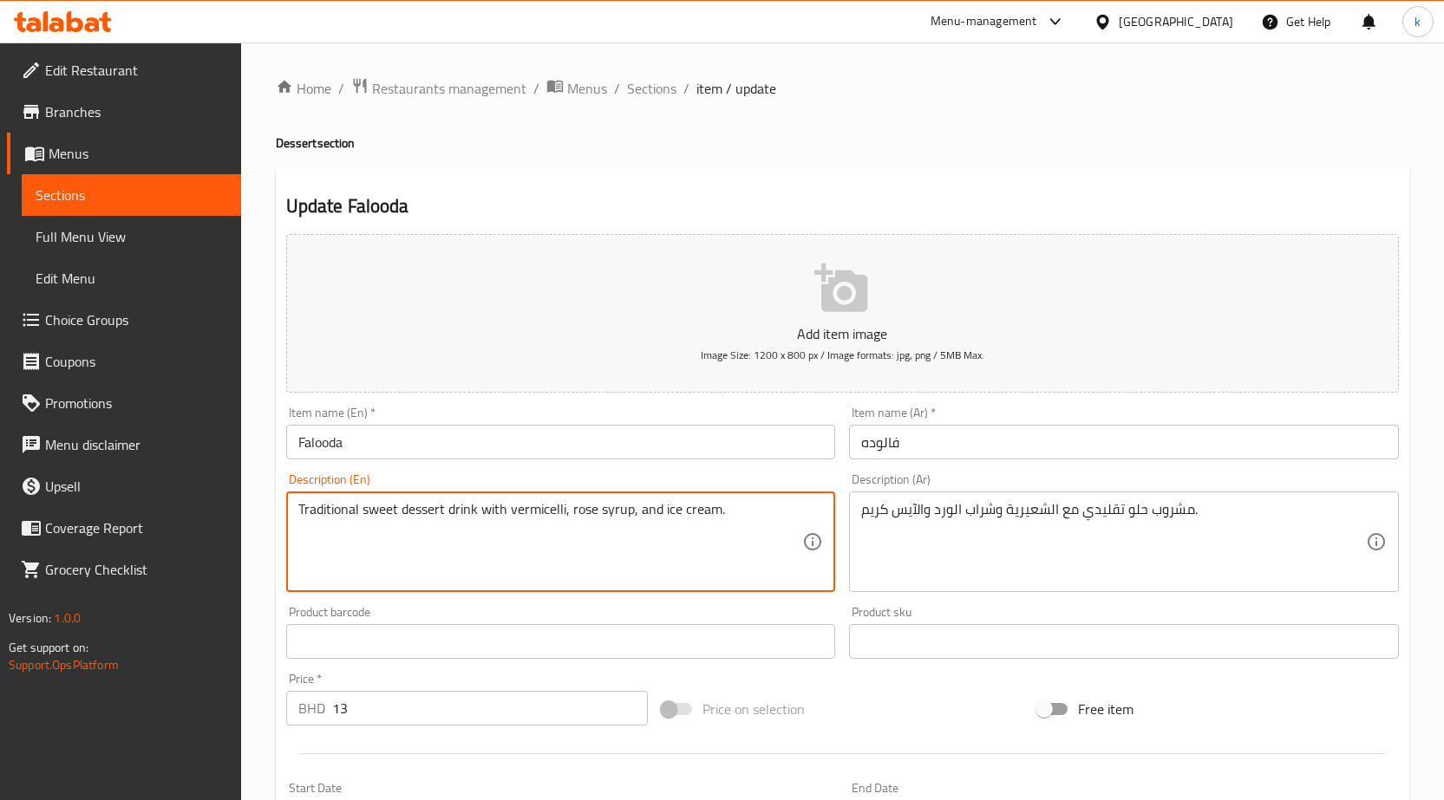
click at [438, 505] on textarea "Traditional sweet dessert drink with vermicelli, rose syrup, and ice cream." at bounding box center [550, 542] width 505 height 82
click at [557, 512] on textarea "Traditional sweet dessert drink with vermicelli, rose syrup, and ice cream." at bounding box center [550, 542] width 505 height 82
drag, startPoint x: 596, startPoint y: 507, endPoint x: 570, endPoint y: 503, distance: 25.5
click at [570, 503] on textarea "Traditional sweet dessert drink with vermicelli, rose syrup, and ice cream." at bounding box center [550, 542] width 505 height 82
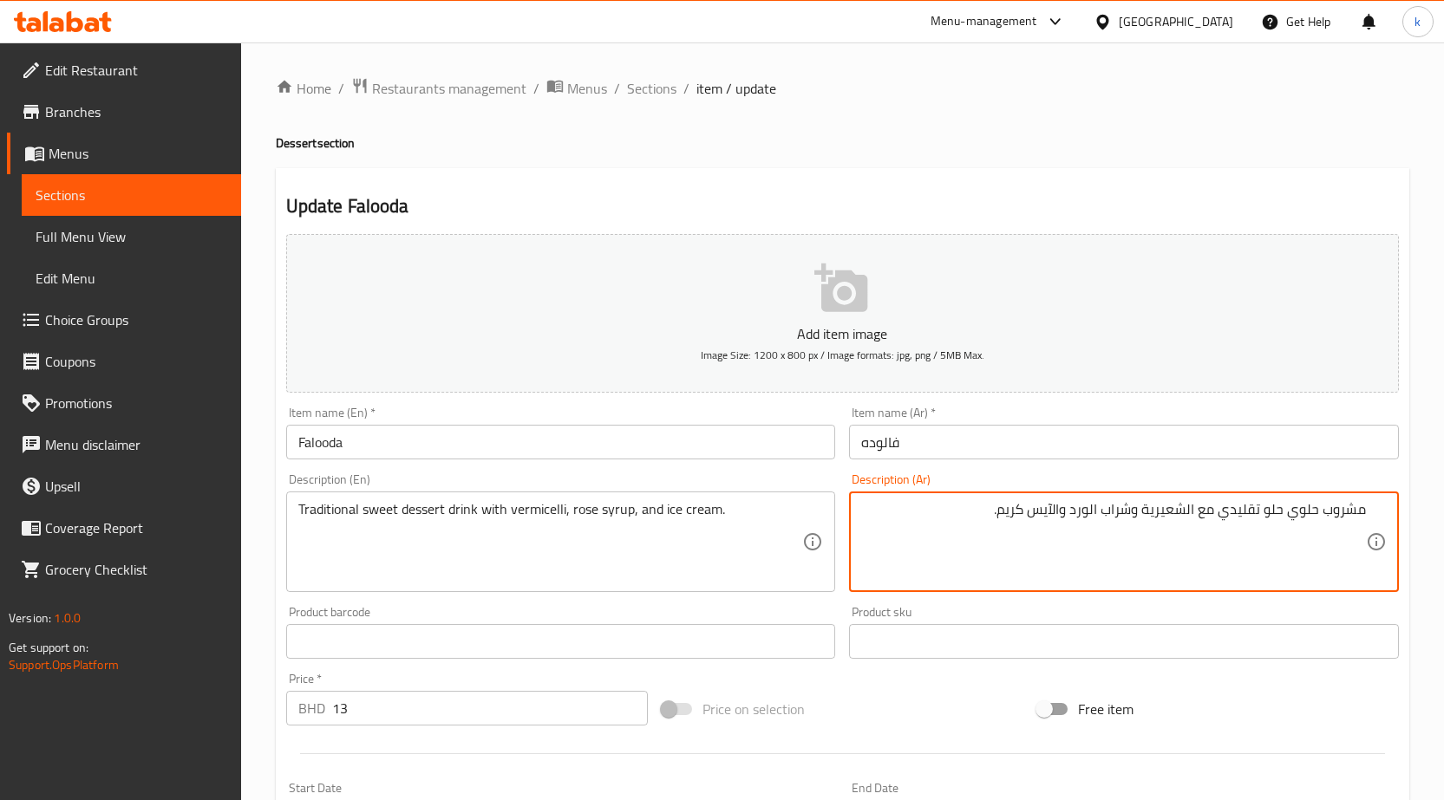
drag, startPoint x: 1073, startPoint y: 510, endPoint x: 1092, endPoint y: 510, distance: 19.1
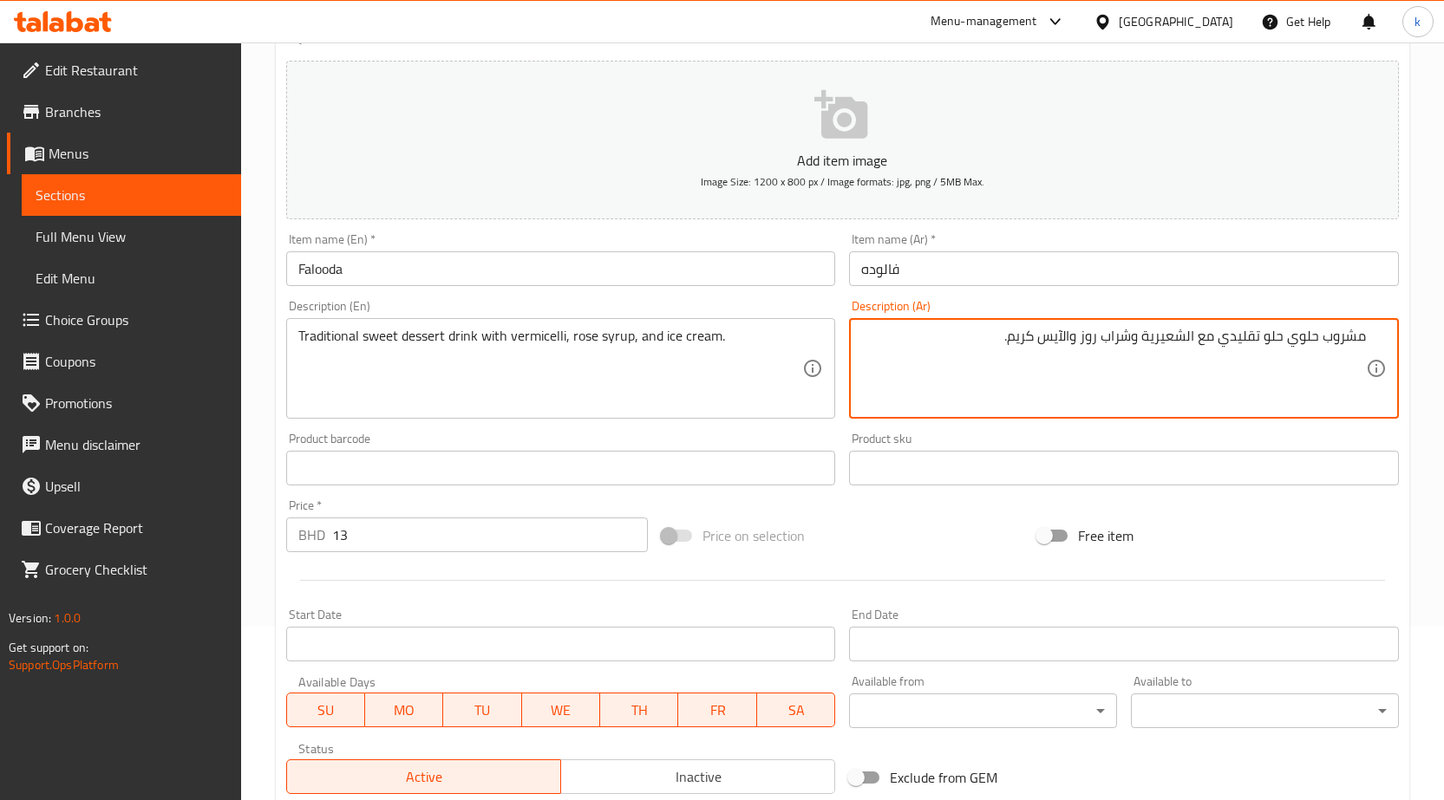
scroll to position [260, 0]
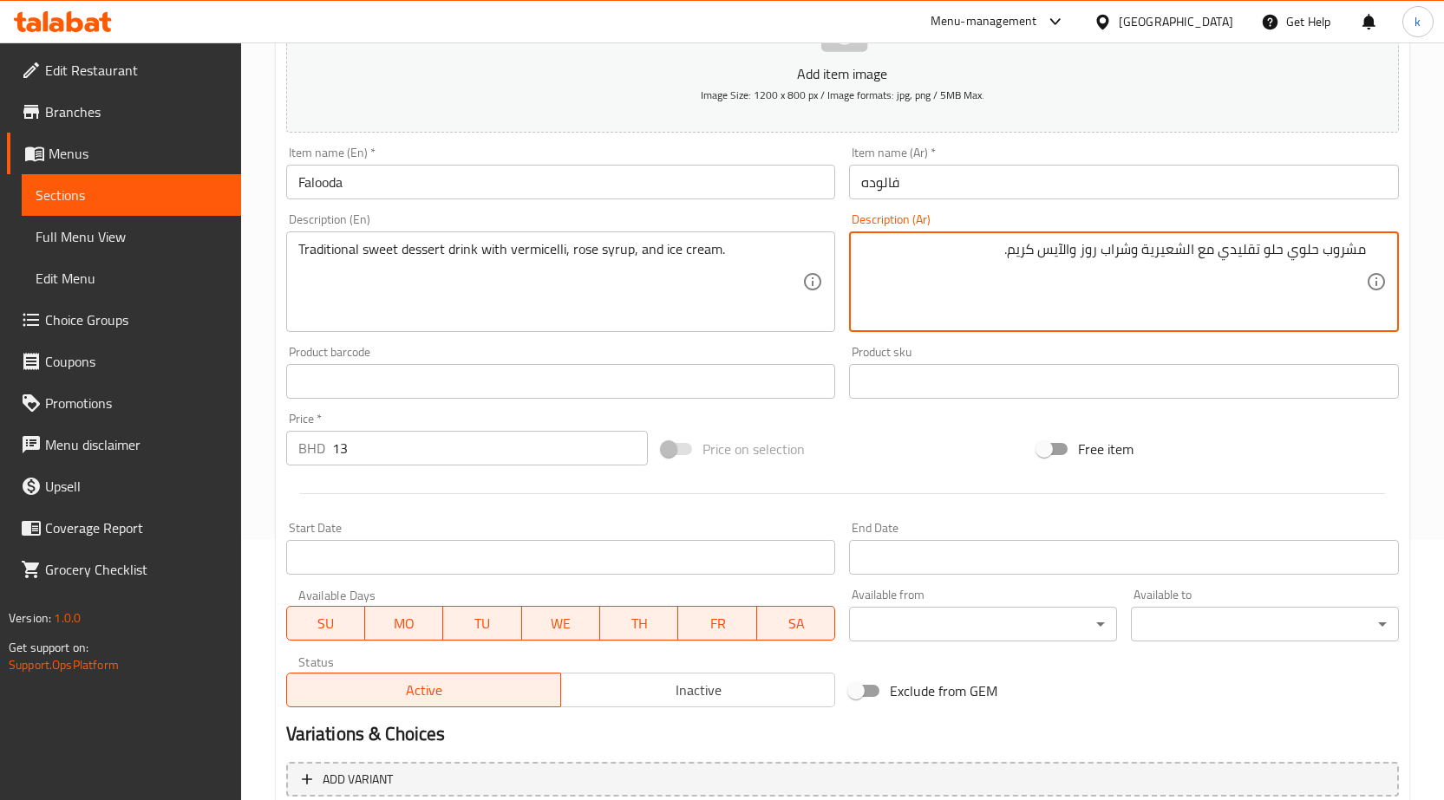
type textarea "مشروب حلوي حلو تقليدي مع الشعيرية وشراب روز والآيس كريم."
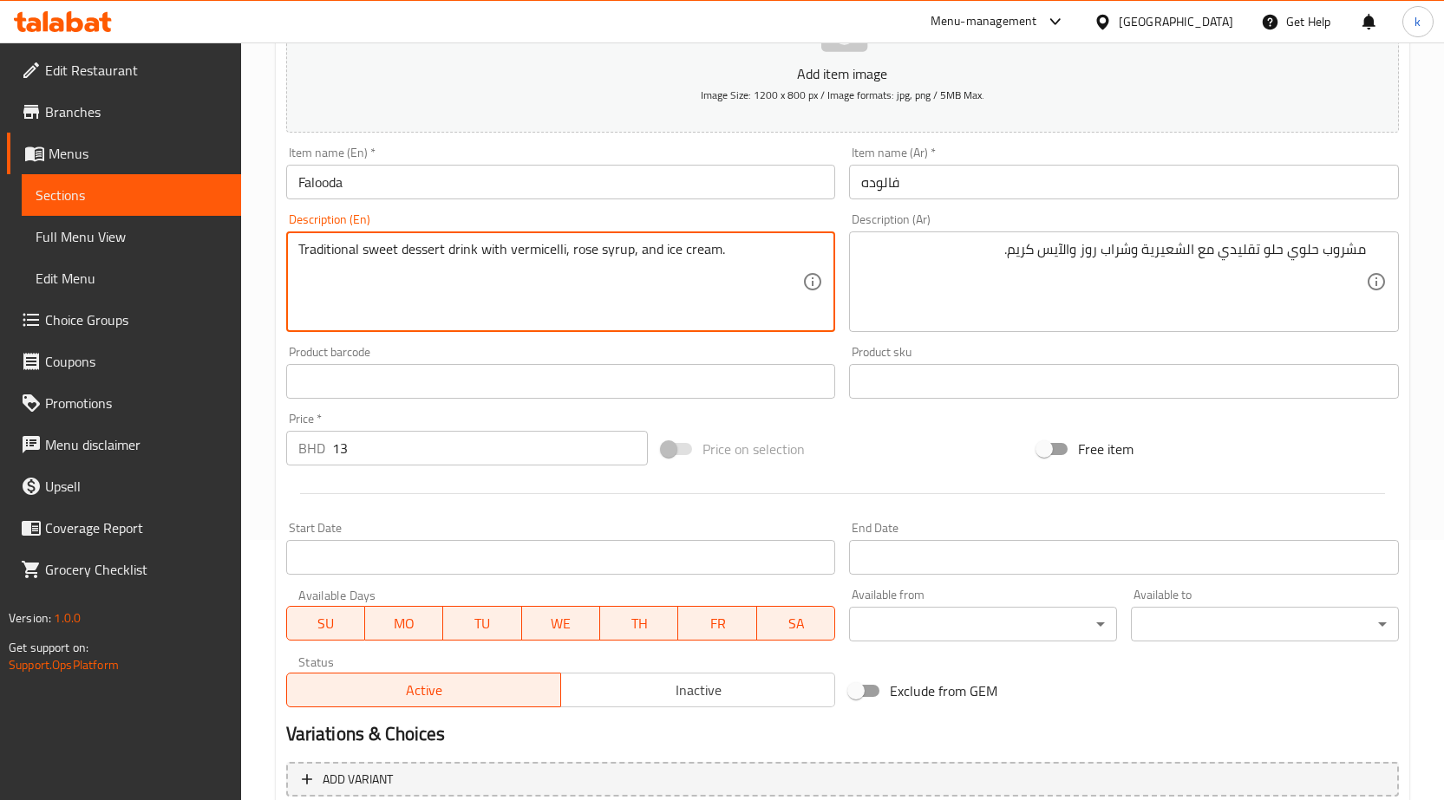
click at [541, 244] on textarea "Traditional sweet dessert drink with vermicelli, rose syrup, and ice cream." at bounding box center [550, 282] width 505 height 82
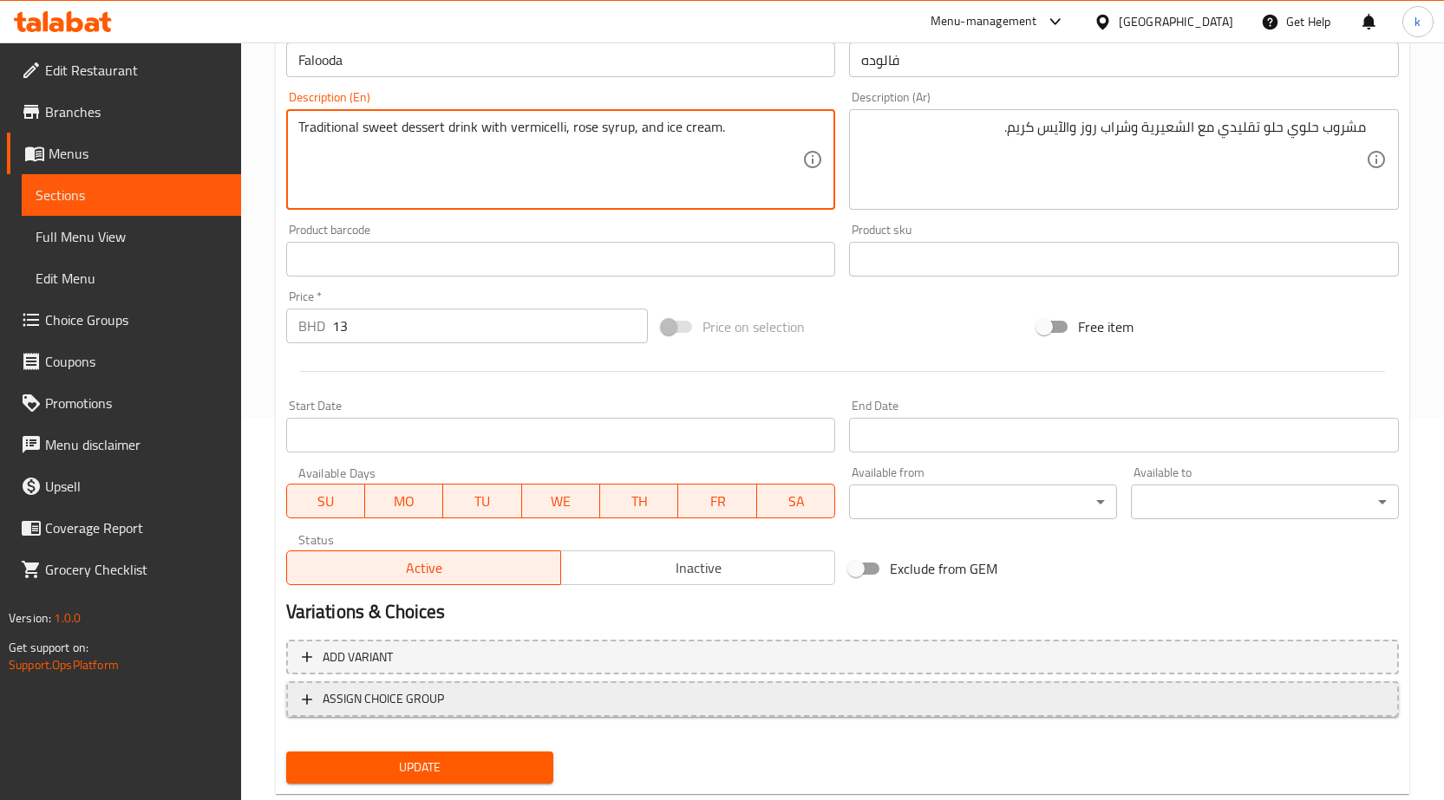
scroll to position [425, 0]
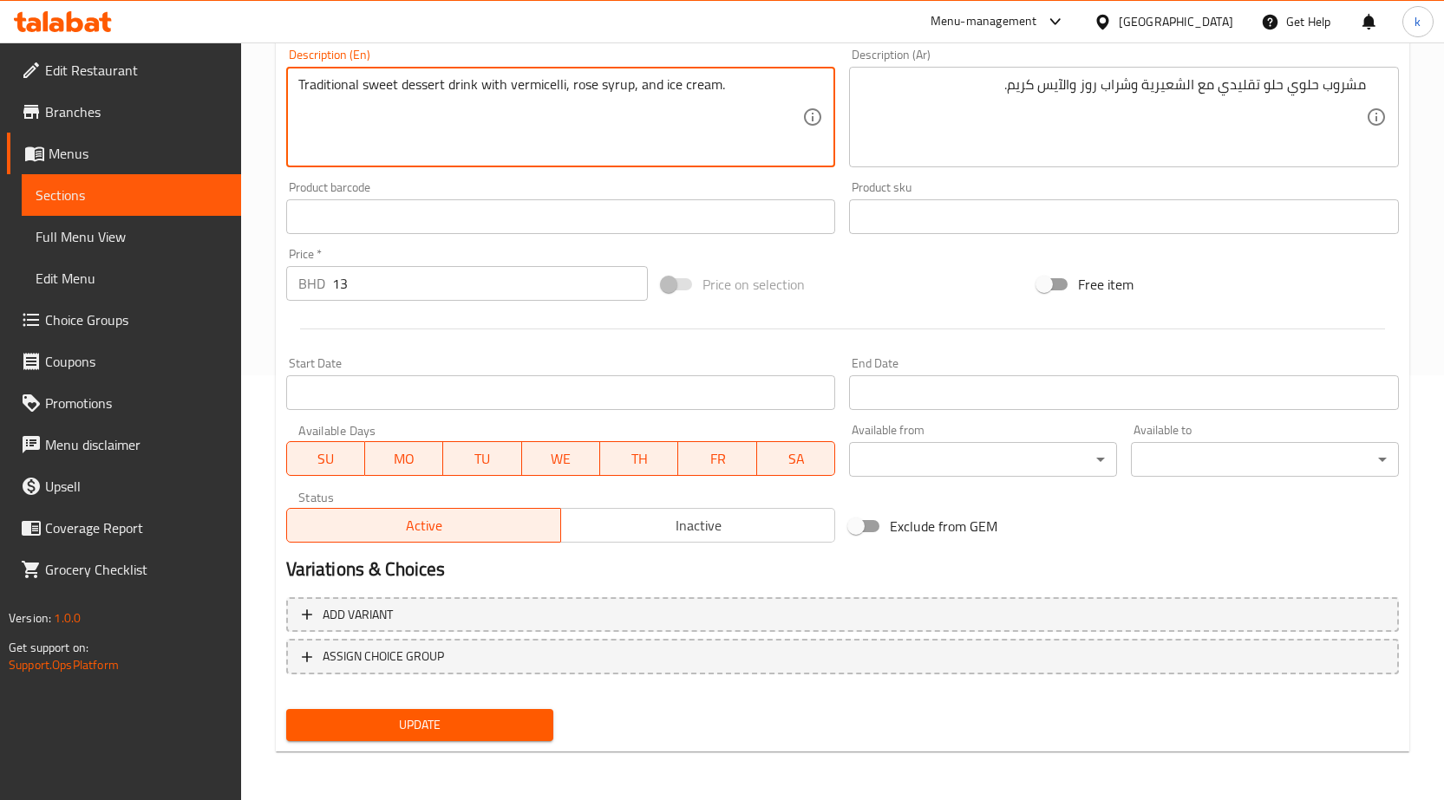
click at [465, 723] on span "Update" at bounding box center [420, 725] width 240 height 22
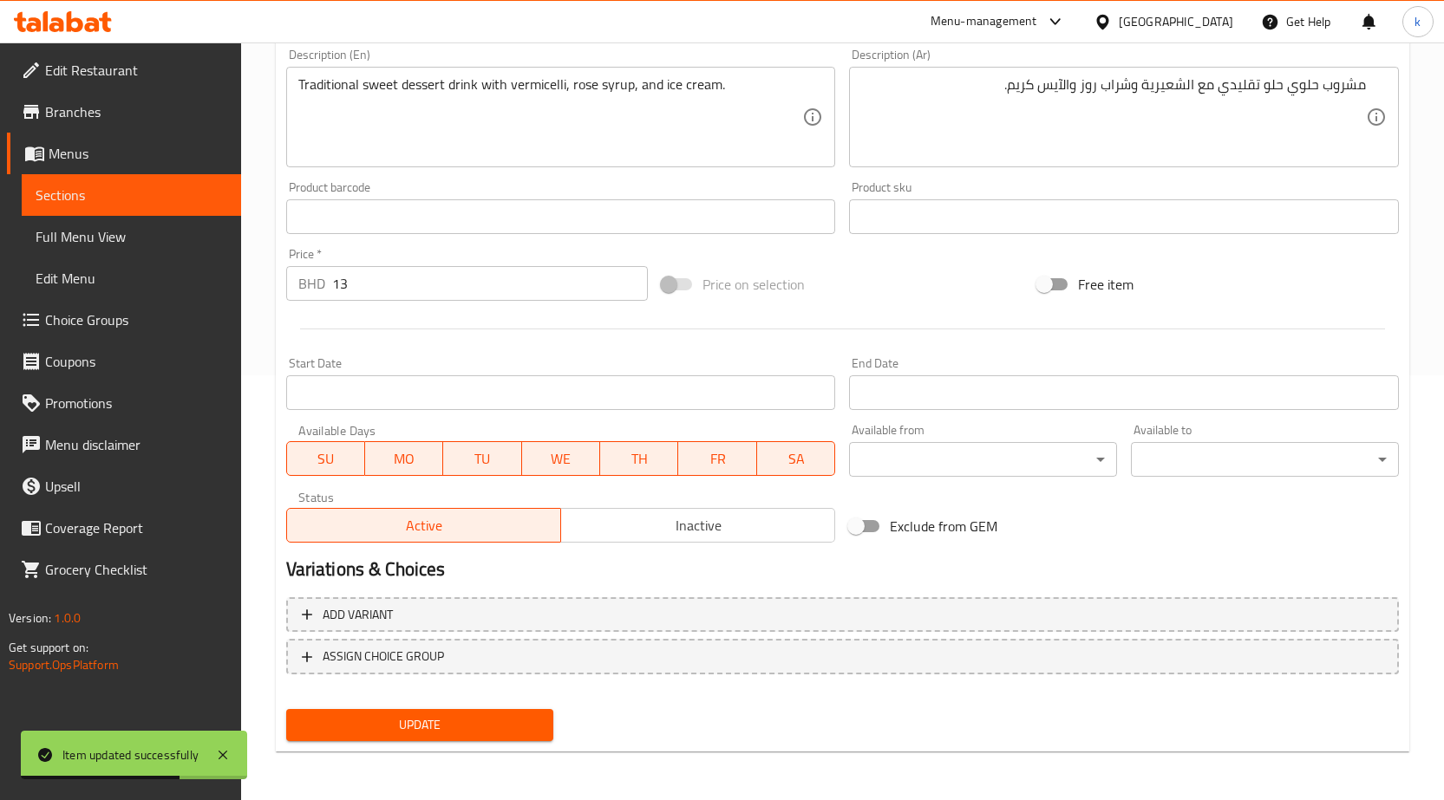
scroll to position [0, 0]
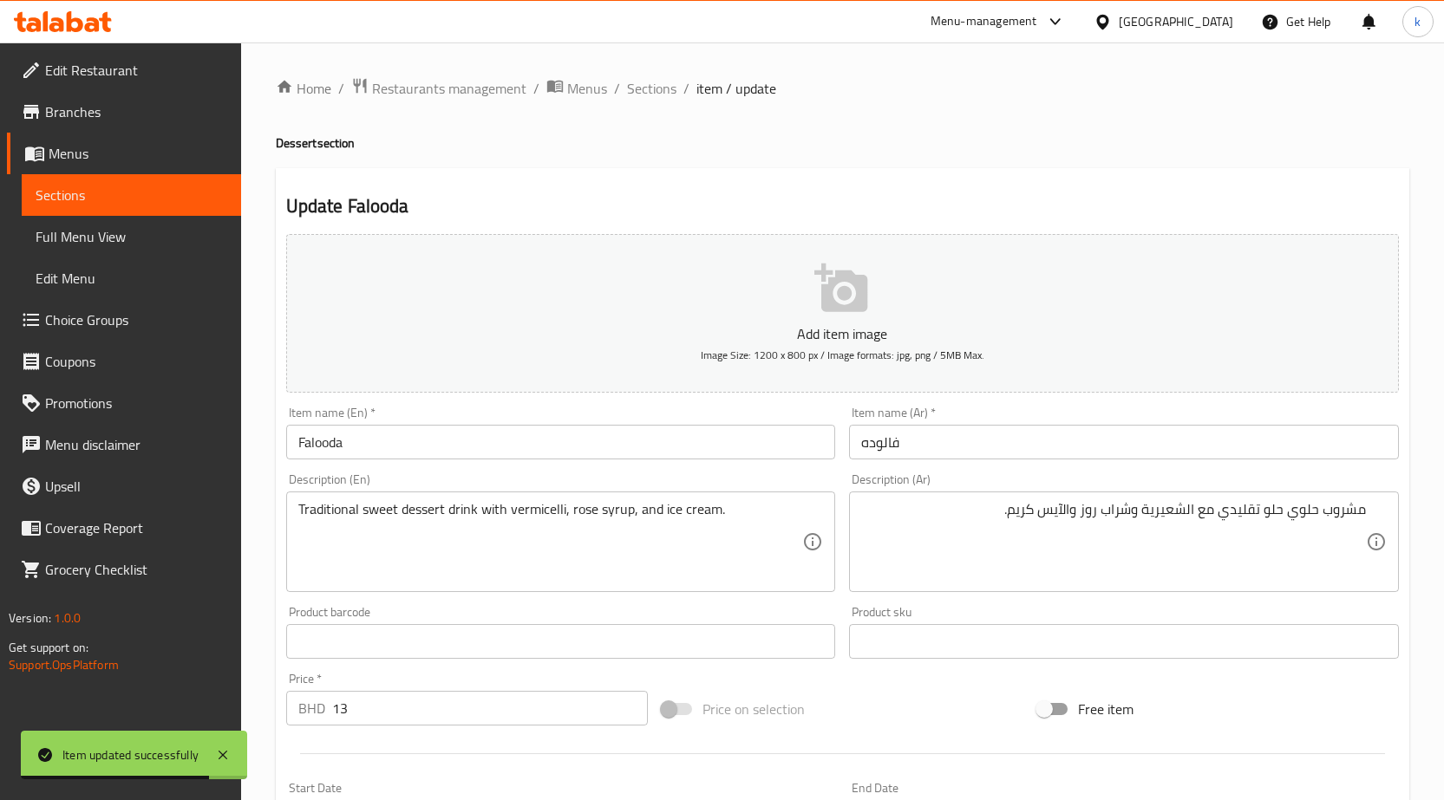
click at [109, 210] on link "Sections" at bounding box center [131, 195] width 219 height 42
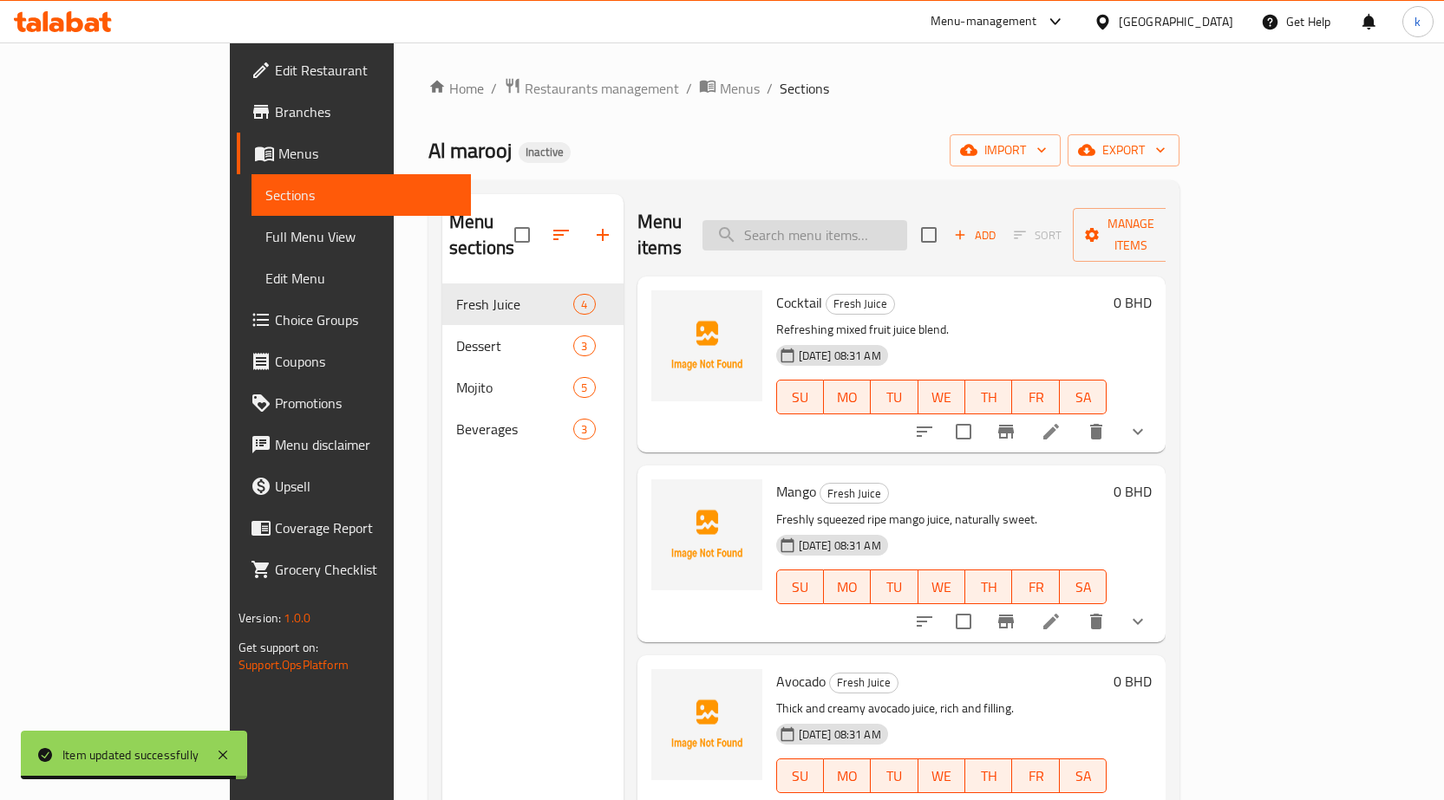
click at [907, 231] on input "search" at bounding box center [804, 235] width 205 height 30
click at [875, 220] on input "search" at bounding box center [804, 235] width 205 height 30
paste input "Fruit Salad"
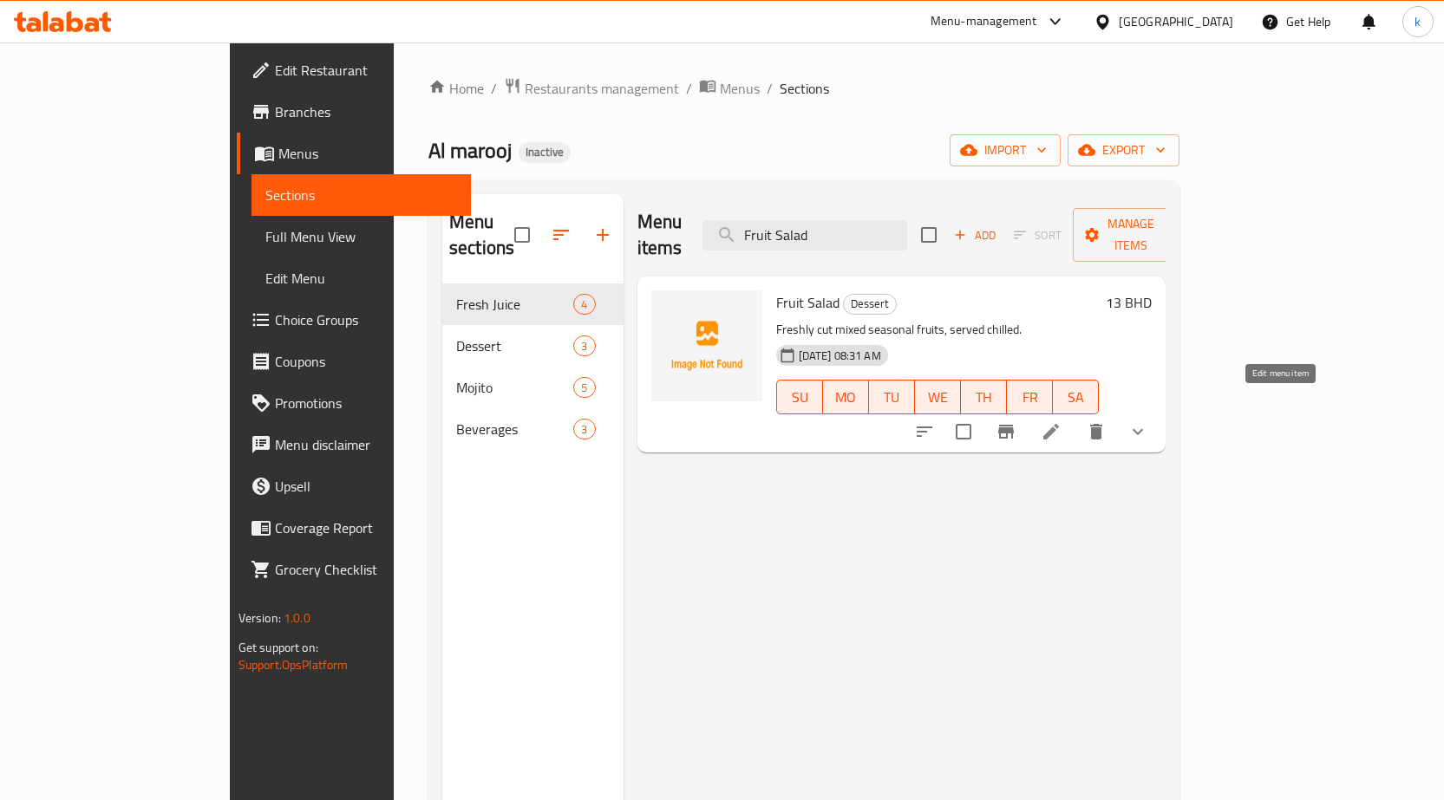
type input "Fruit Salad"
click at [1061, 421] on icon at bounding box center [1050, 431] width 21 height 21
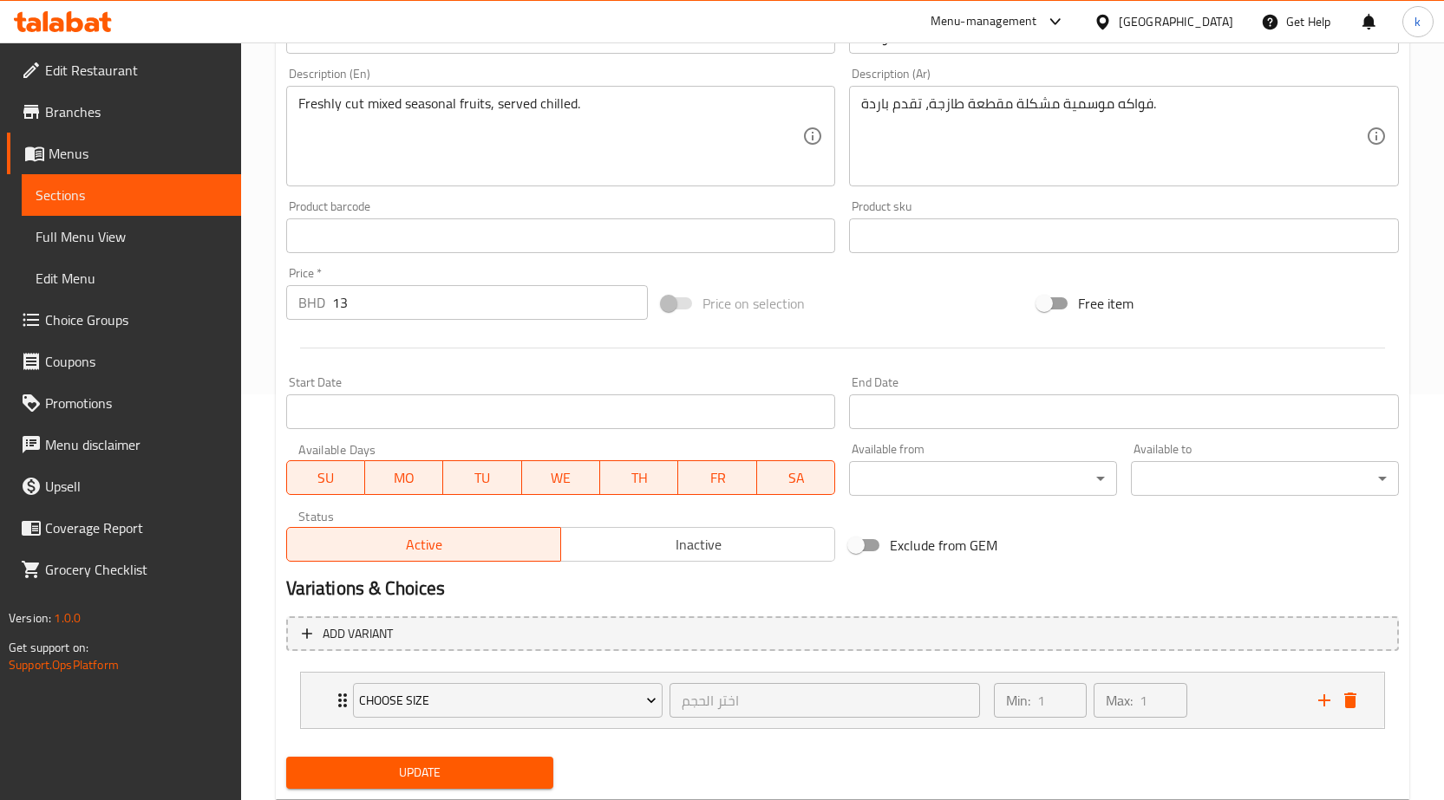
scroll to position [453, 0]
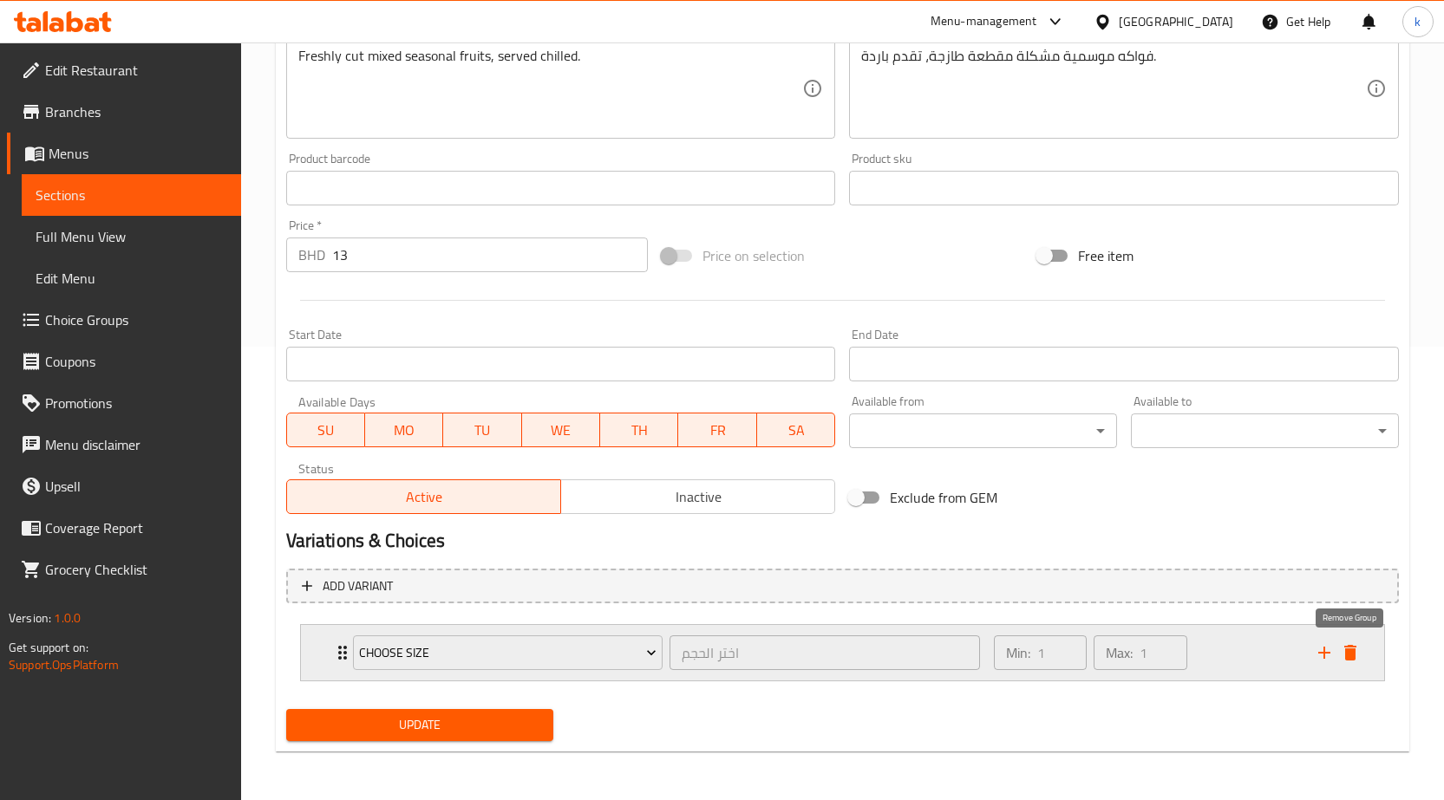
click at [1351, 653] on icon "delete" at bounding box center [1350, 653] width 12 height 16
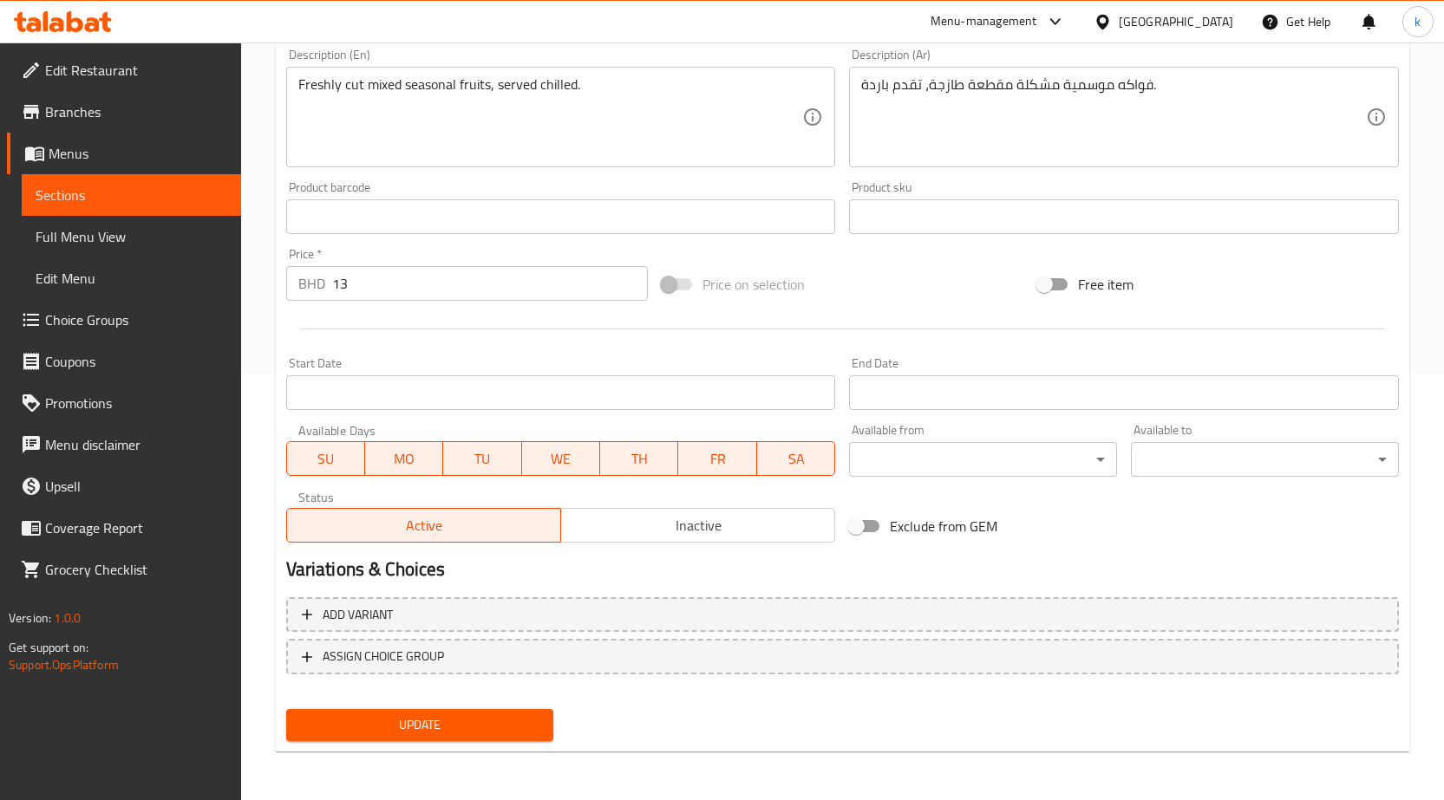
scroll to position [425, 0]
click at [477, 731] on span "Update" at bounding box center [420, 725] width 240 height 22
click at [90, 238] on span "Full Menu View" at bounding box center [132, 236] width 192 height 21
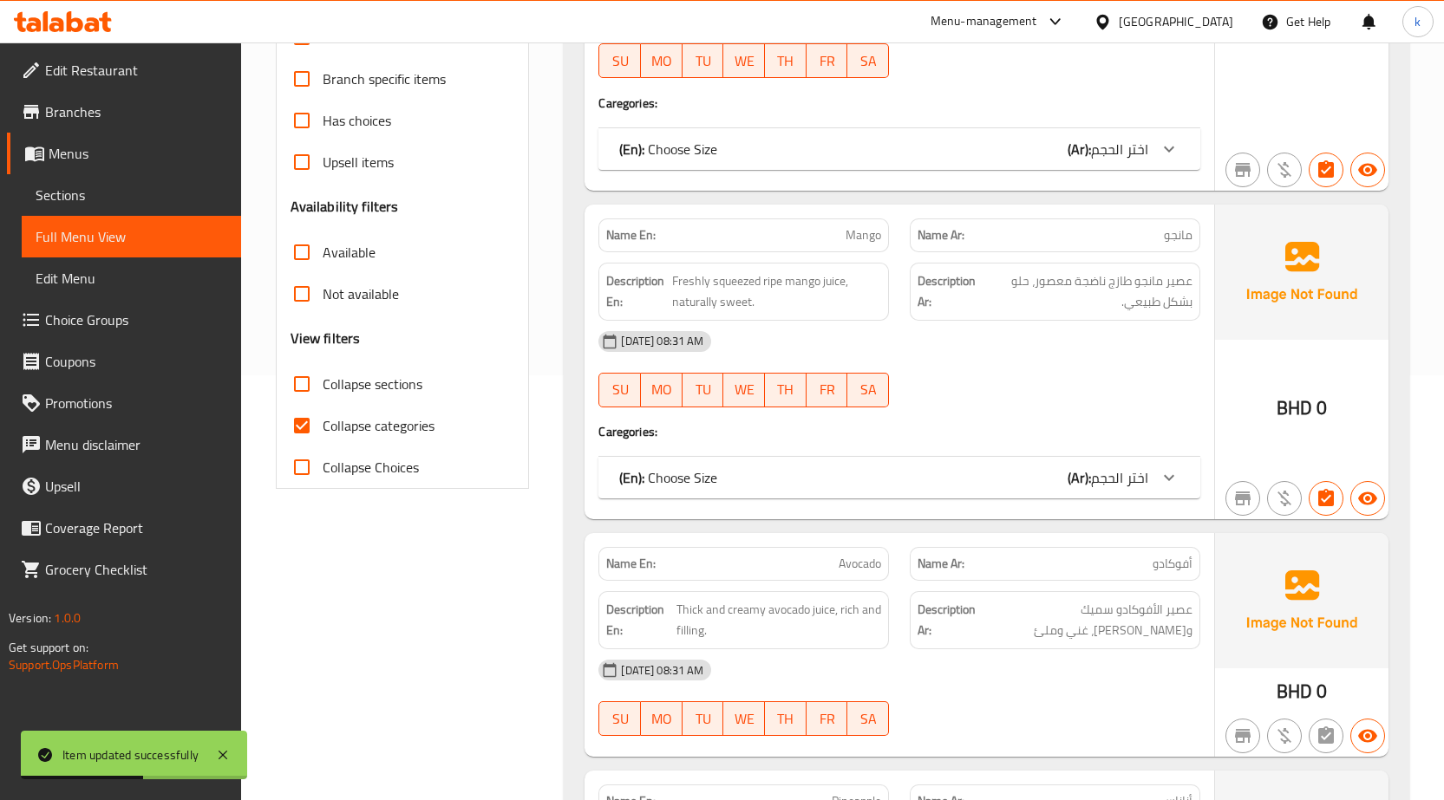
click at [80, 191] on span "Sections" at bounding box center [132, 195] width 192 height 21
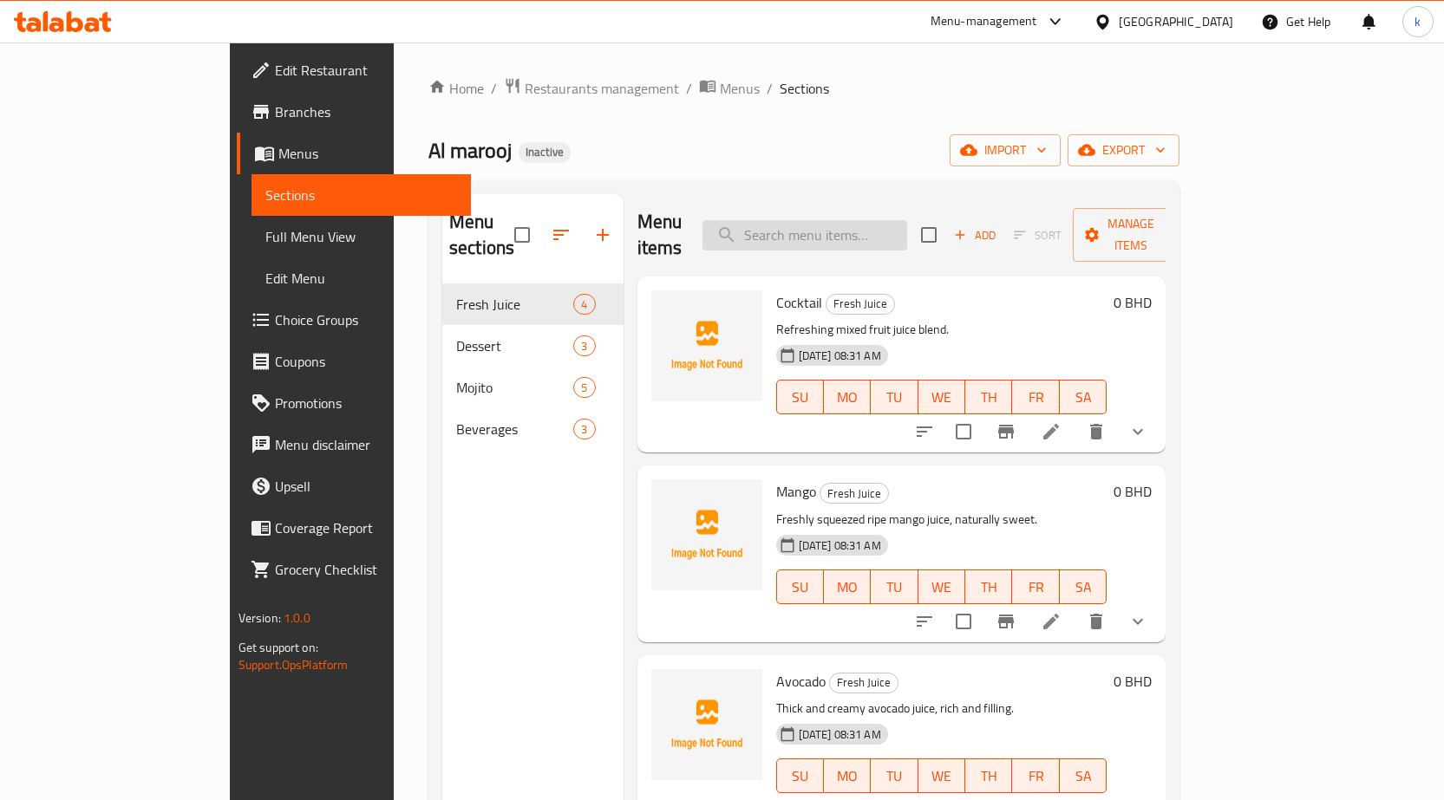
click at [892, 226] on input "search" at bounding box center [804, 235] width 205 height 30
paste input "Passion Fruit"
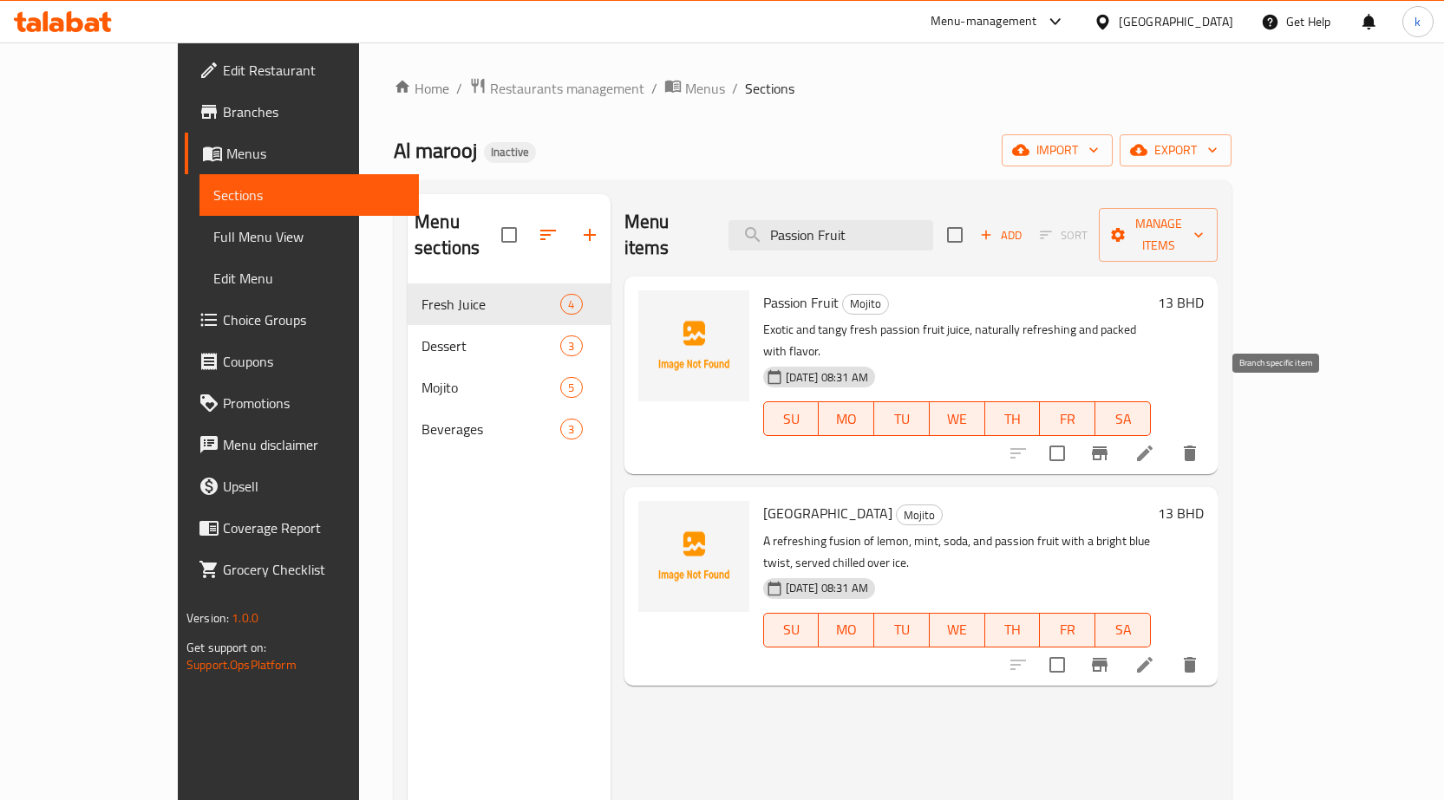
type input "Passion Fruit"
click at [1120, 433] on button "Branch-specific-item" at bounding box center [1100, 454] width 42 height 42
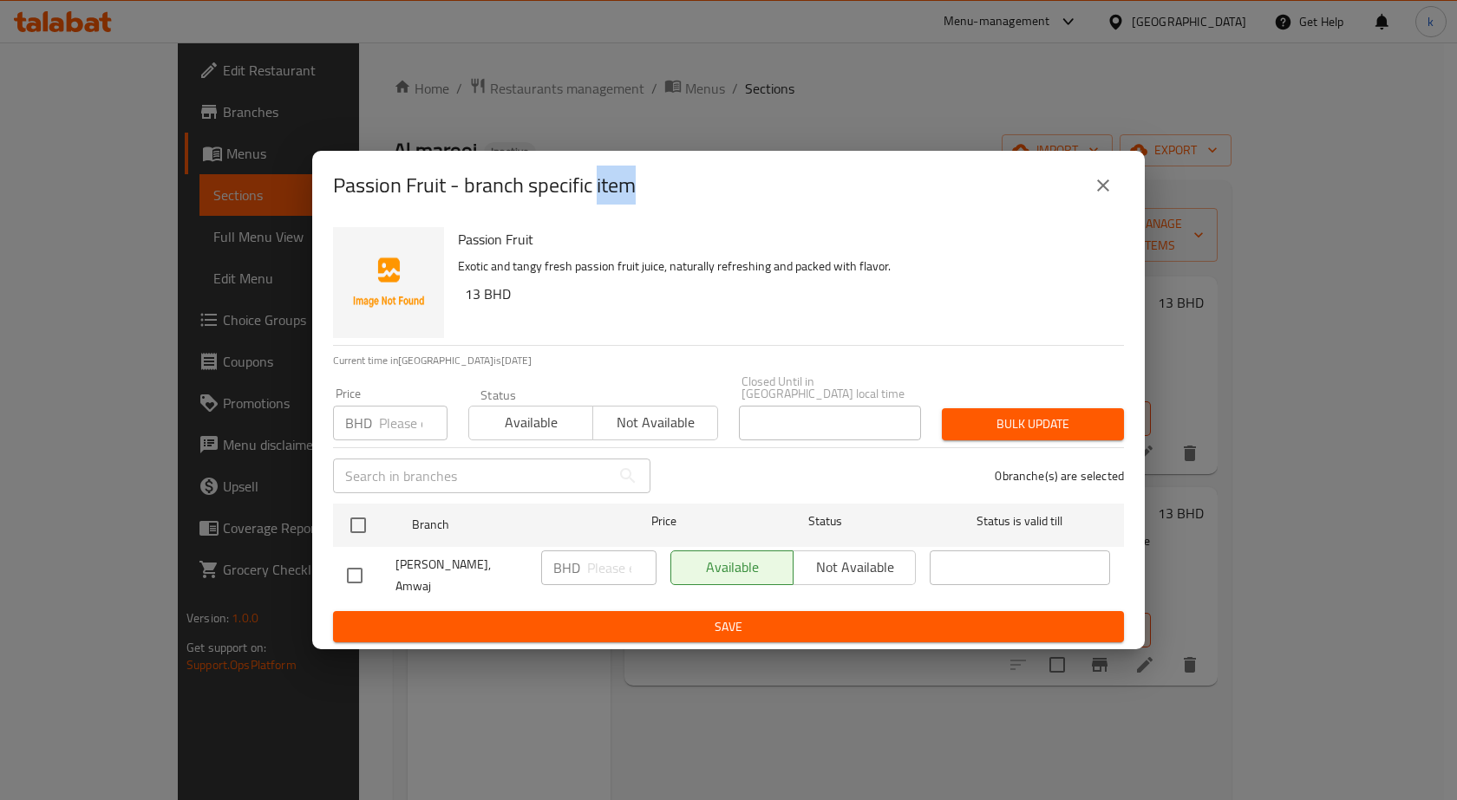
click at [1109, 187] on icon "close" at bounding box center [1102, 185] width 21 height 21
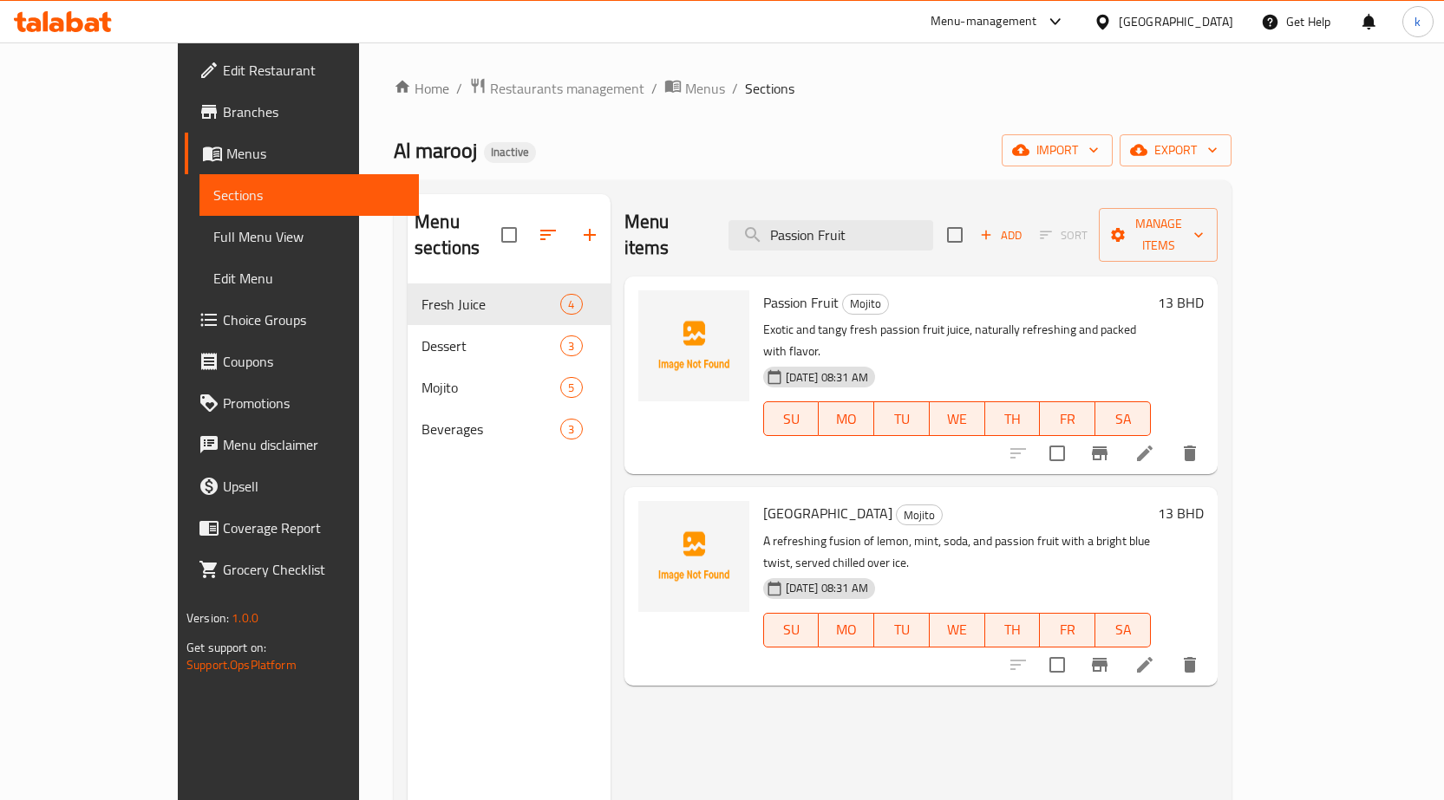
click at [1155, 443] on icon at bounding box center [1144, 453] width 21 height 21
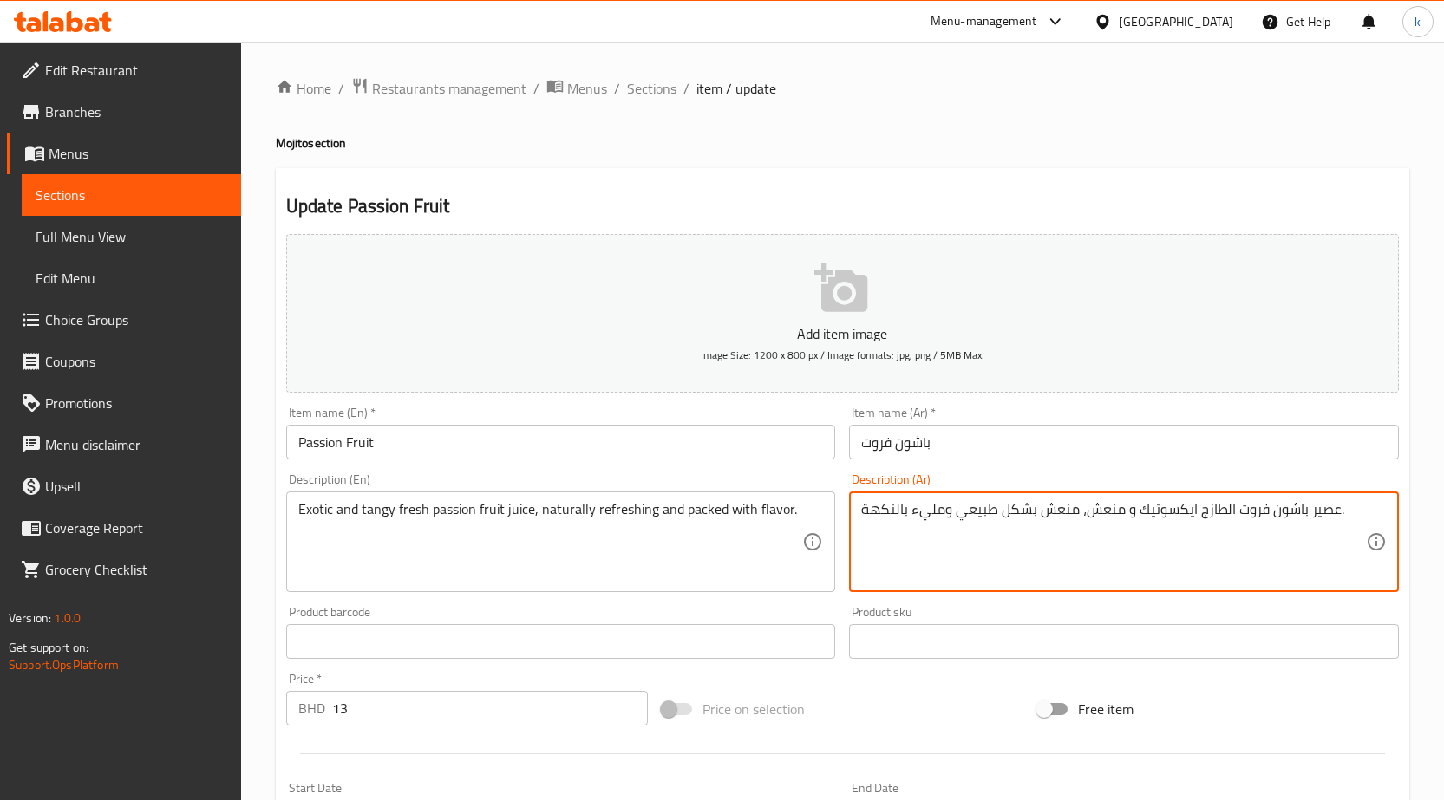
drag, startPoint x: 1083, startPoint y: 512, endPoint x: 1118, endPoint y: 505, distance: 35.2
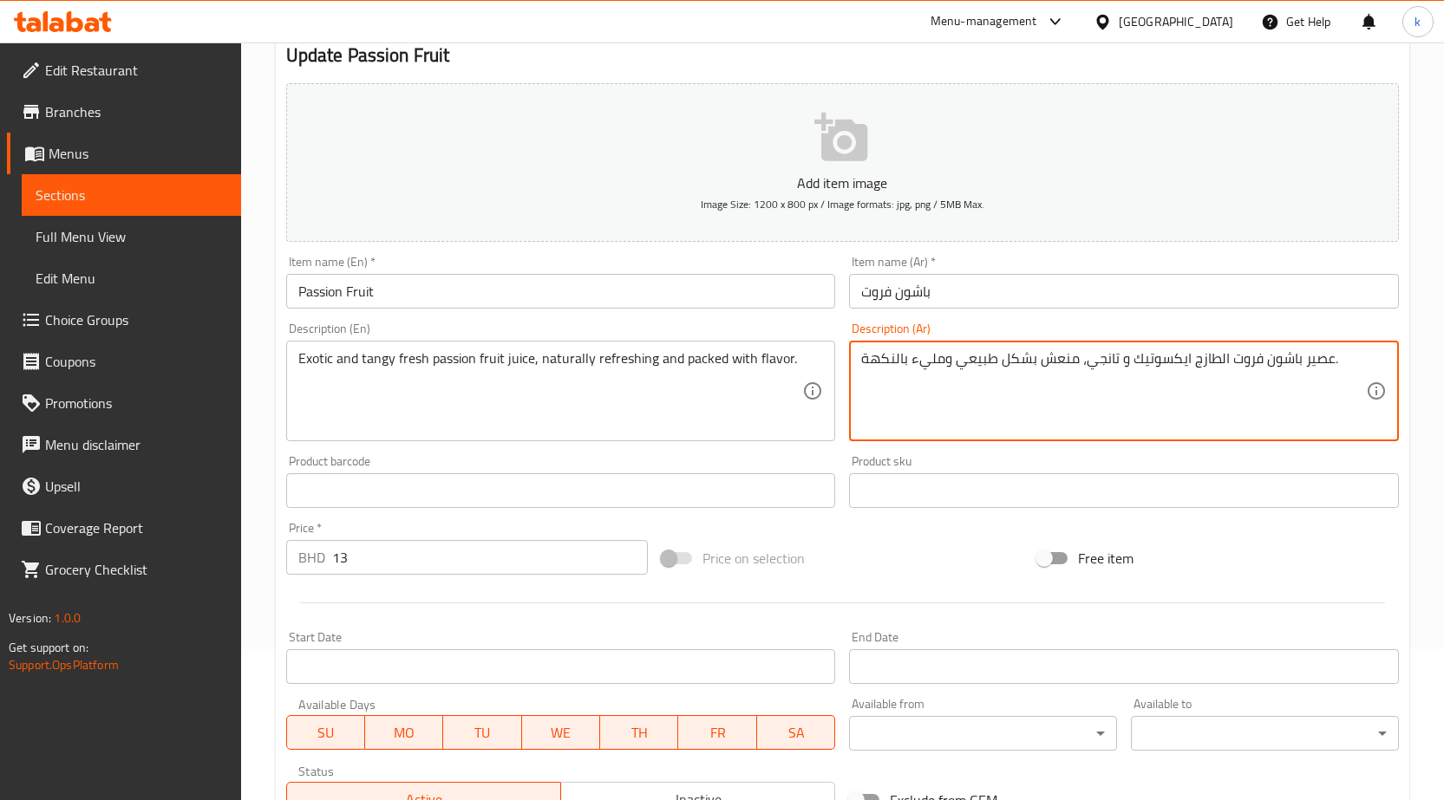
scroll to position [425, 0]
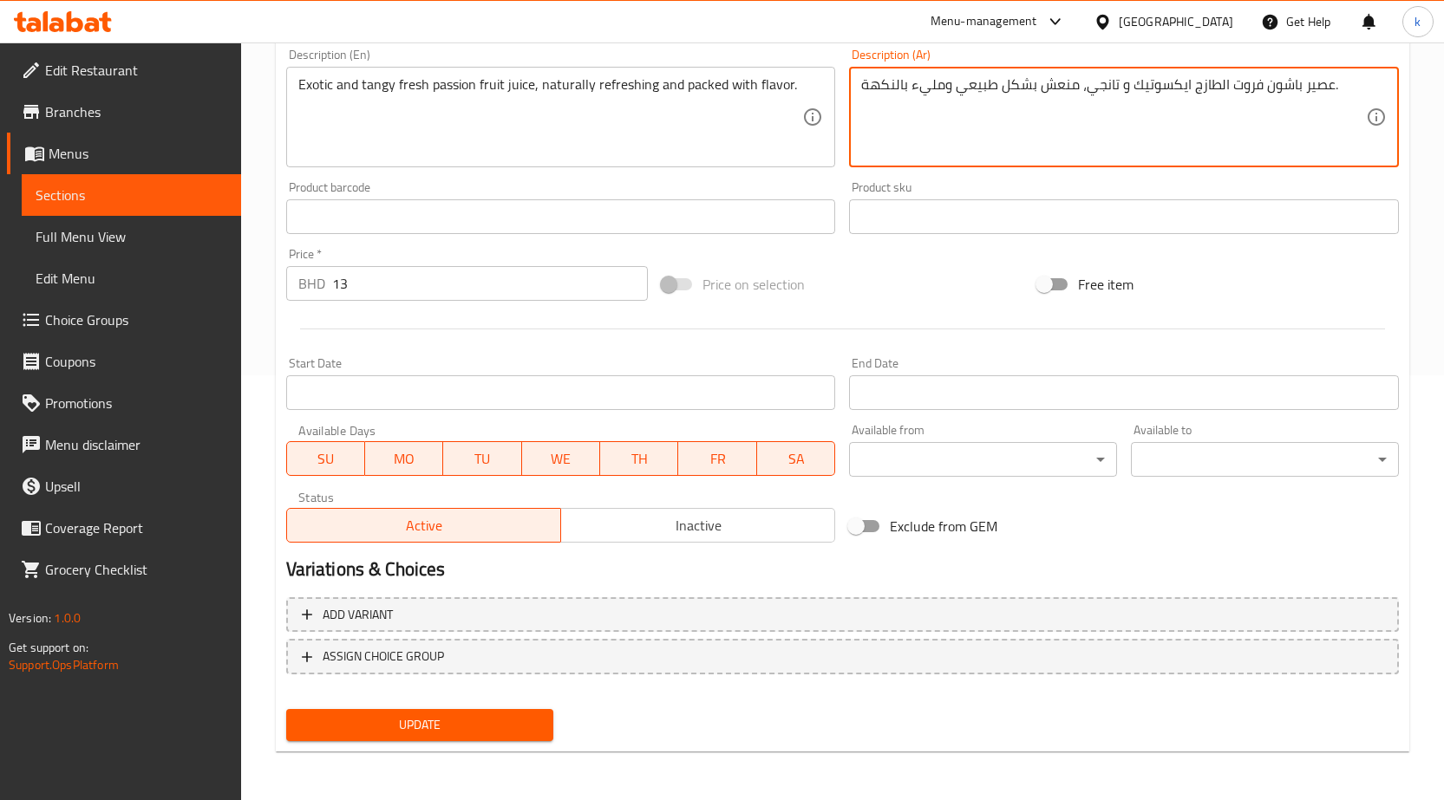
type textarea "عصير باشون فروت الطازج ايكسوتيك و تانجي، منعش بشكل طبيعي ومليء بالنكهة."
click at [540, 710] on button "Update" at bounding box center [420, 725] width 268 height 32
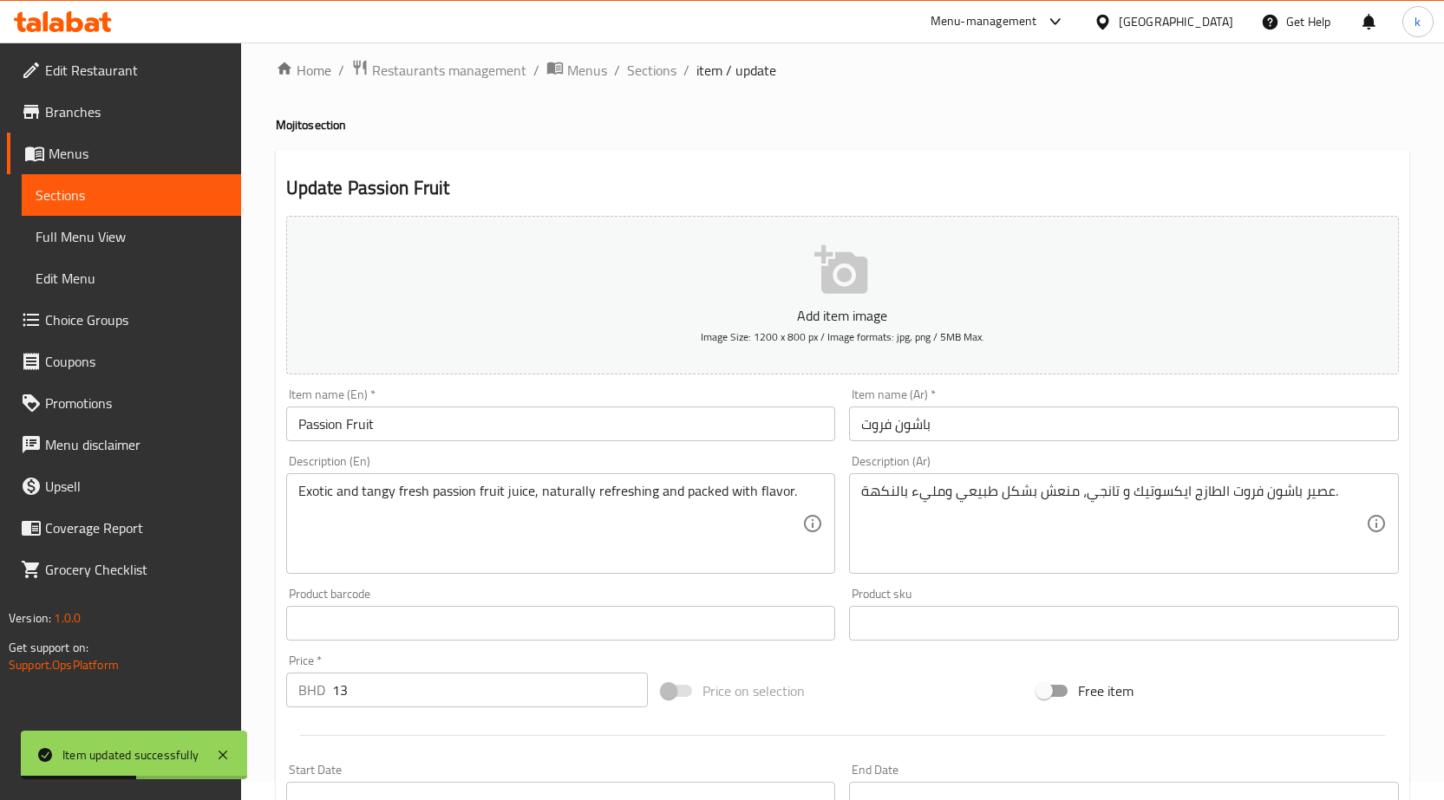
scroll to position [0, 0]
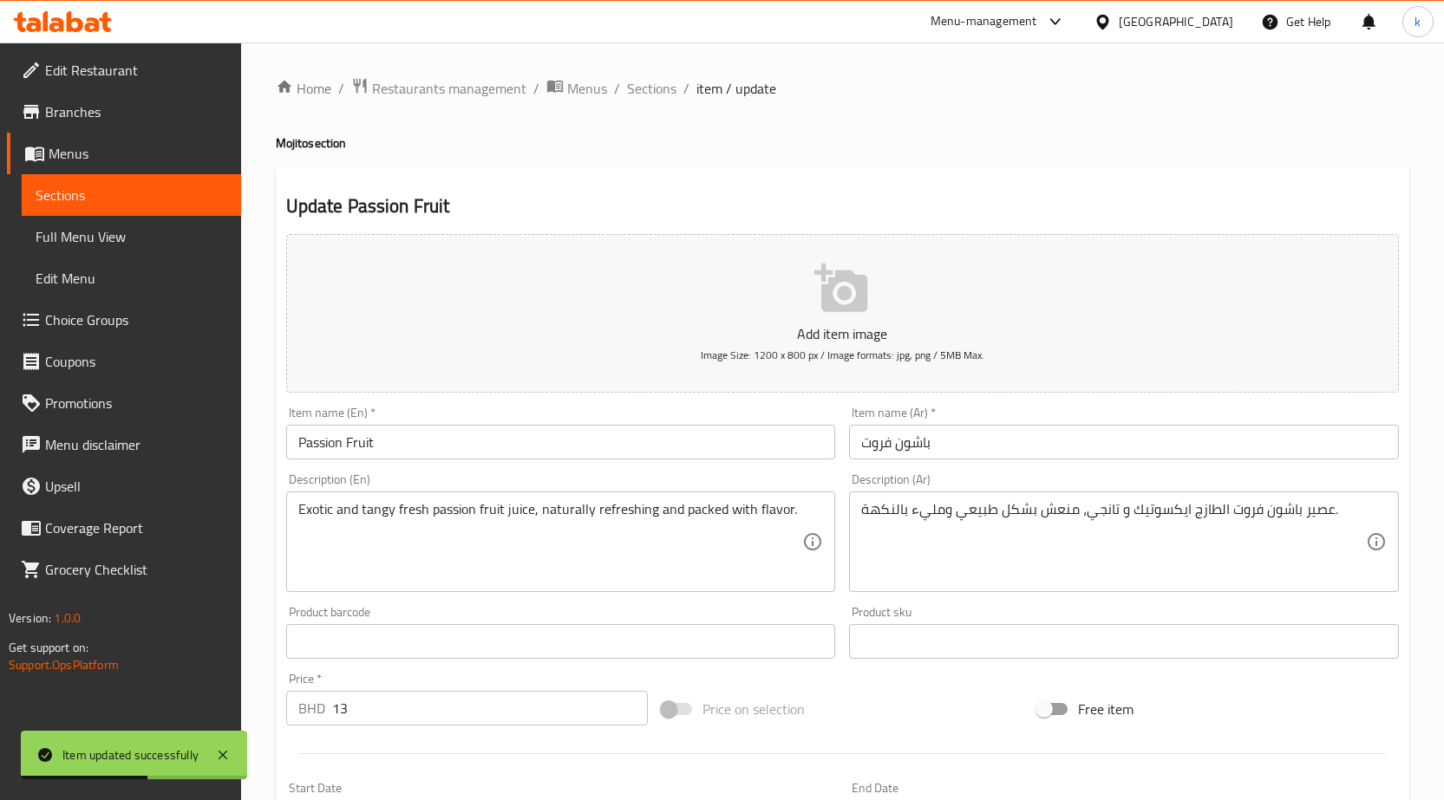
click at [168, 192] on span "Sections" at bounding box center [132, 195] width 192 height 21
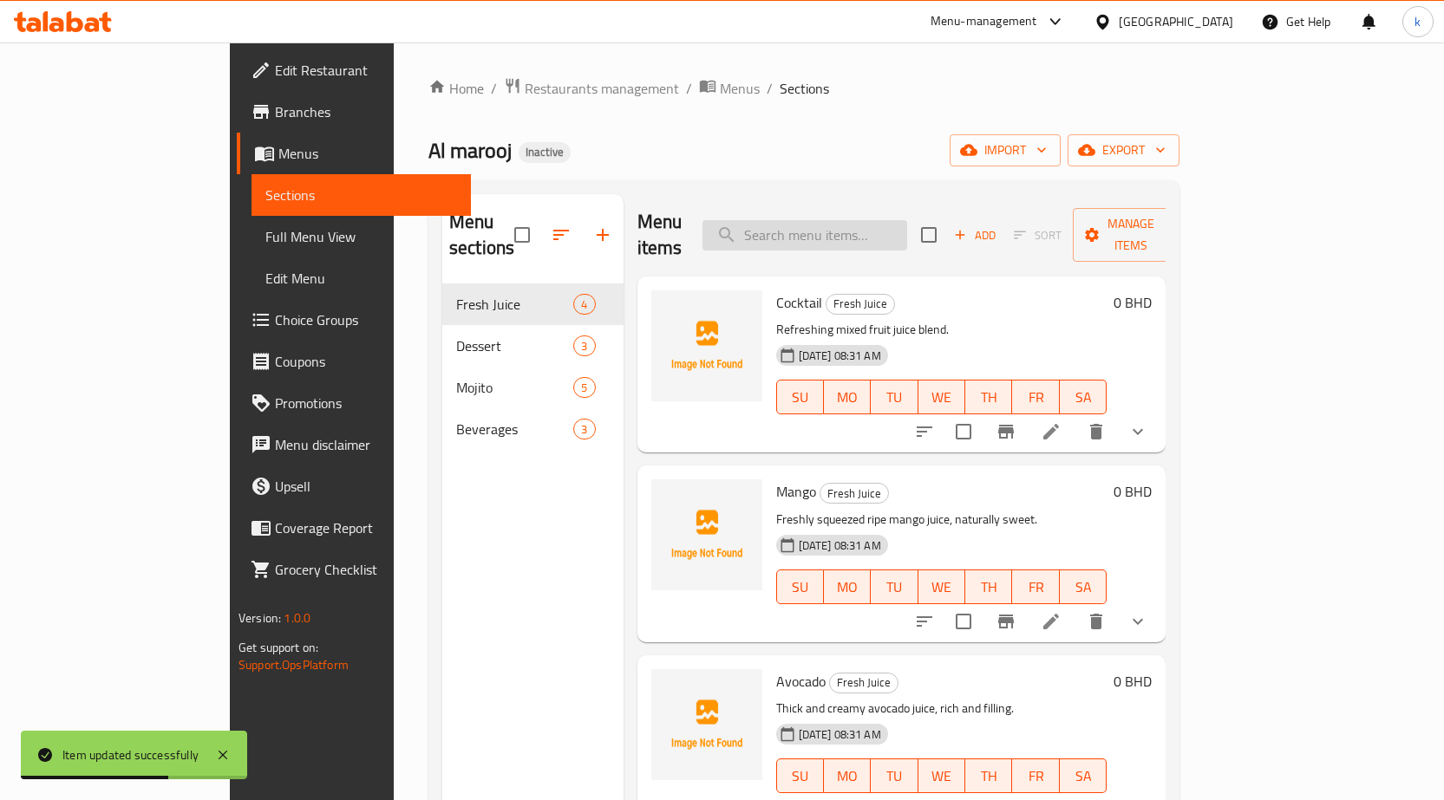
click at [877, 228] on input "search" at bounding box center [804, 235] width 205 height 30
paste input "Strawberry"
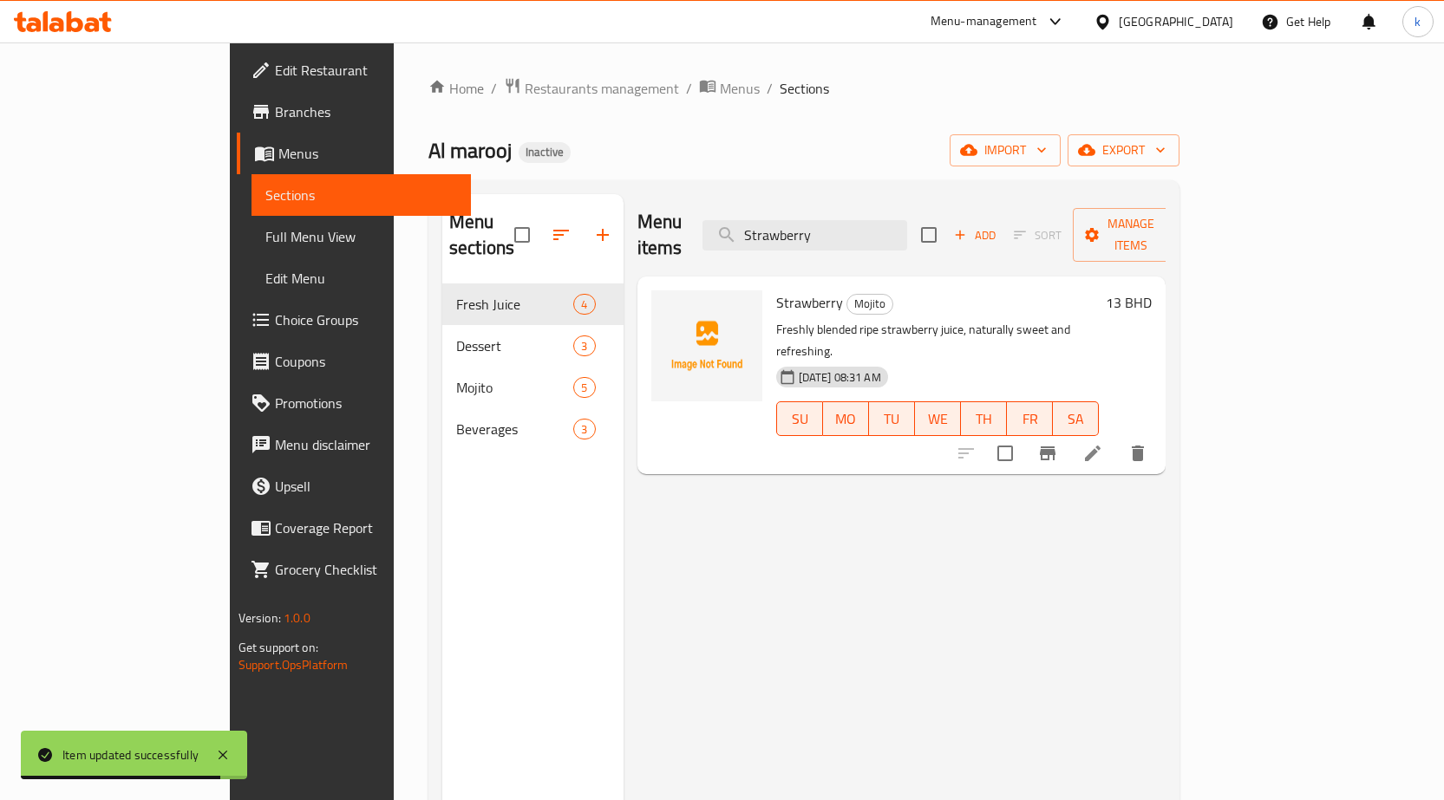
type input "Strawberry"
click at [1117, 438] on li at bounding box center [1092, 453] width 49 height 31
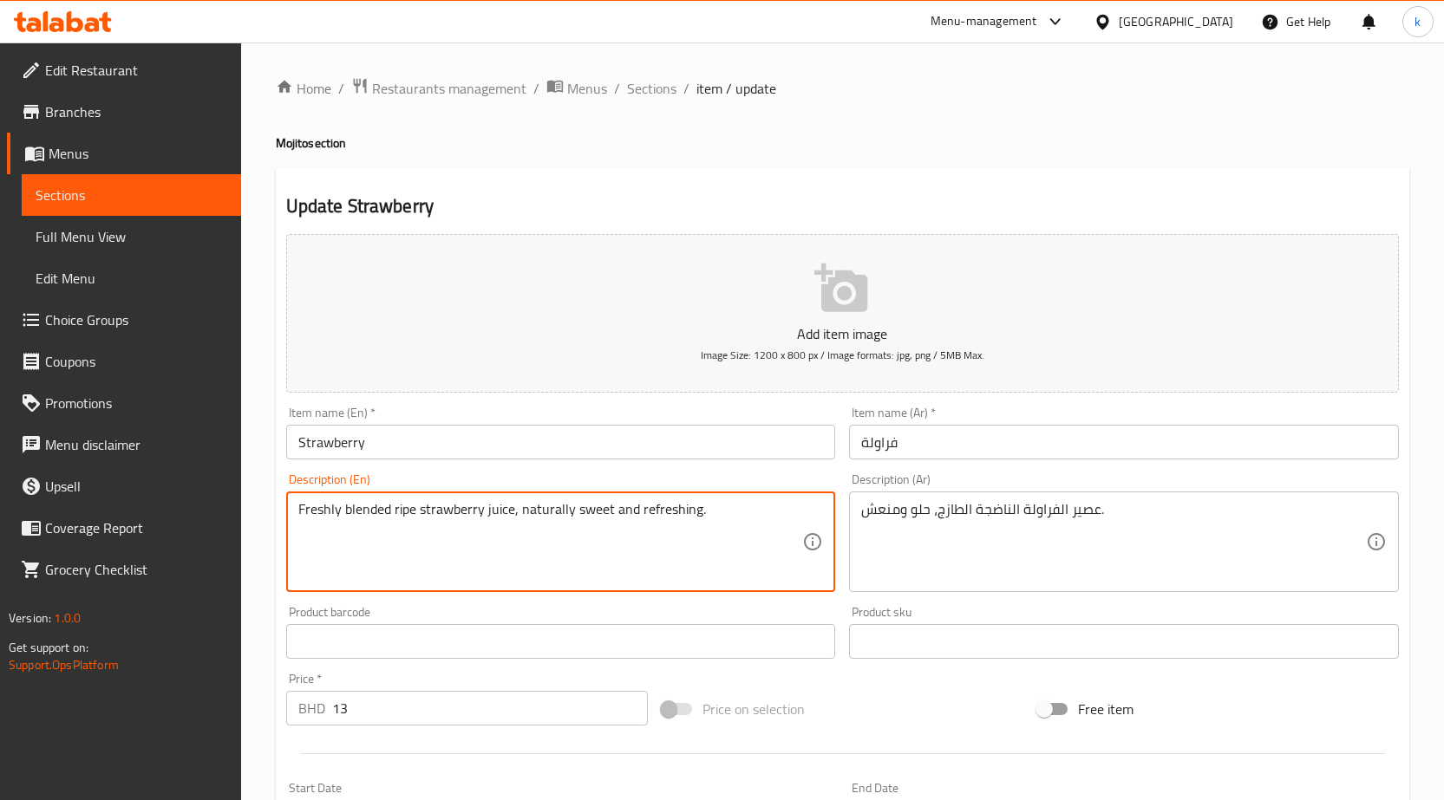
drag, startPoint x: 348, startPoint y: 513, endPoint x: 372, endPoint y: 511, distance: 24.4
drag, startPoint x: 341, startPoint y: 512, endPoint x: 387, endPoint y: 512, distance: 45.9
click at [387, 512] on textarea "Freshly blended ripe strawberry juice, naturally sweet and refreshing." at bounding box center [550, 542] width 505 height 82
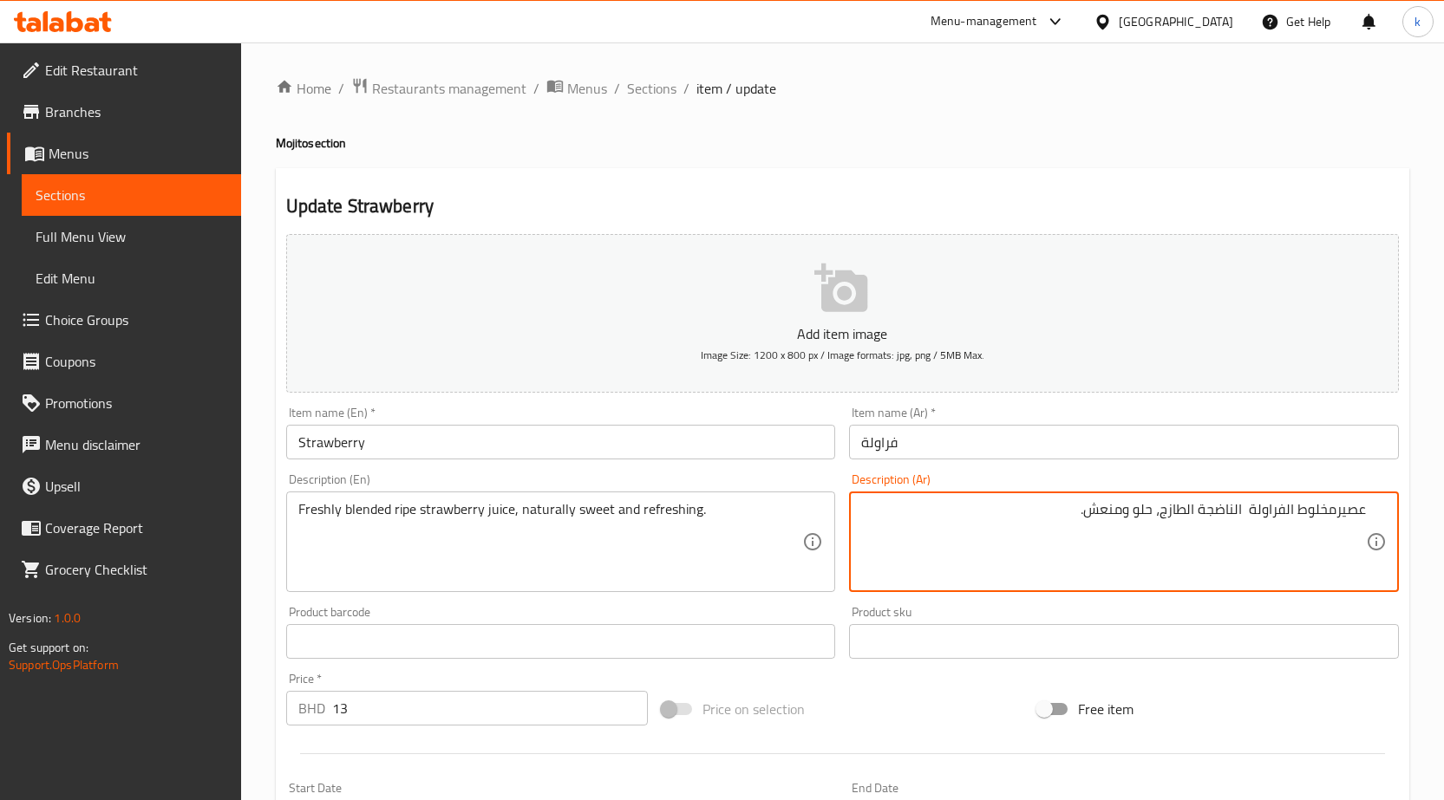
click at [1335, 518] on textarea "عصيرمخلوط الفراولة الناضجة الطازج، حلو ومنعش." at bounding box center [1113, 542] width 505 height 82
click at [1126, 505] on textarea "عصير مخلوط الفراولة الناضجة الطازج، حلو ومنعش." at bounding box center [1113, 542] width 505 height 82
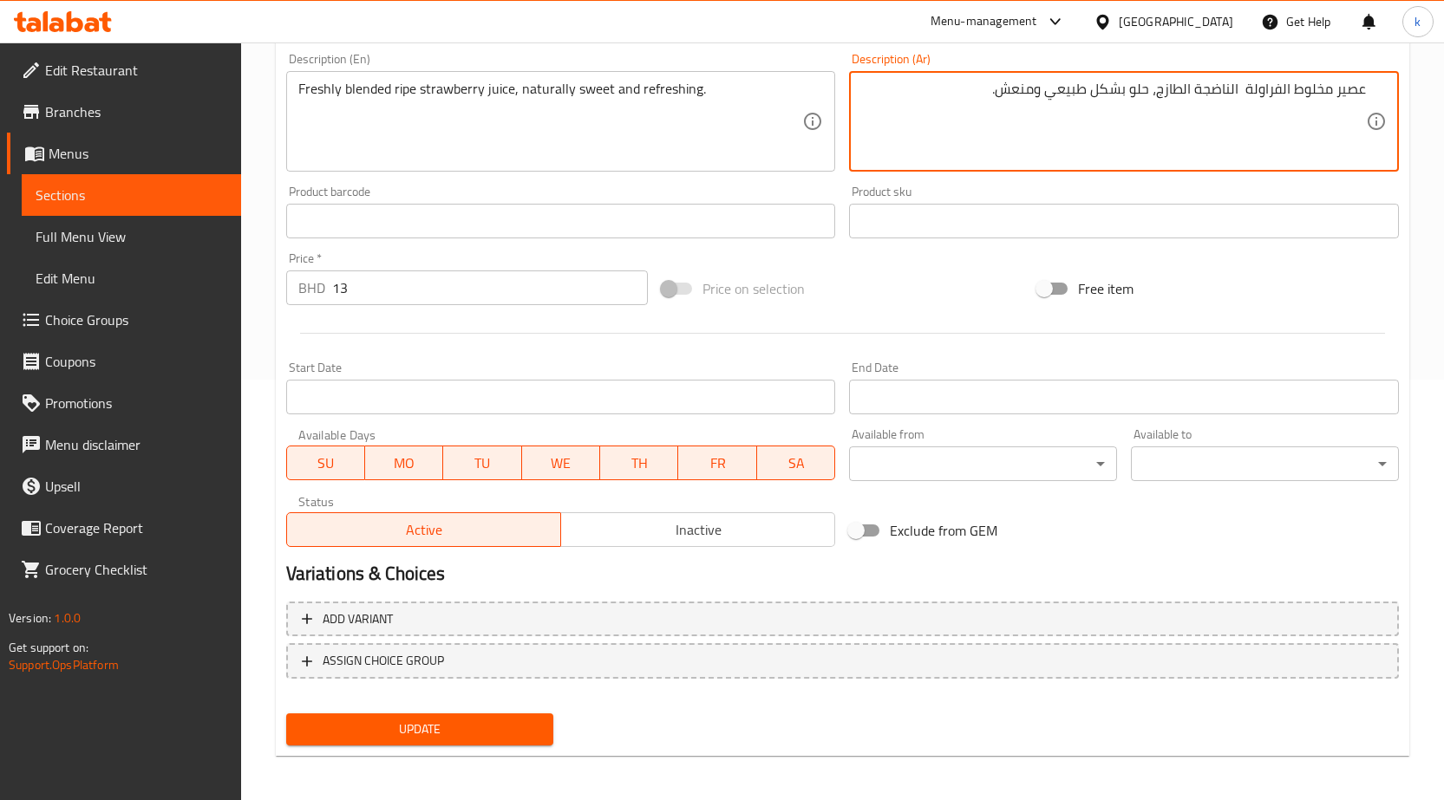
scroll to position [425, 0]
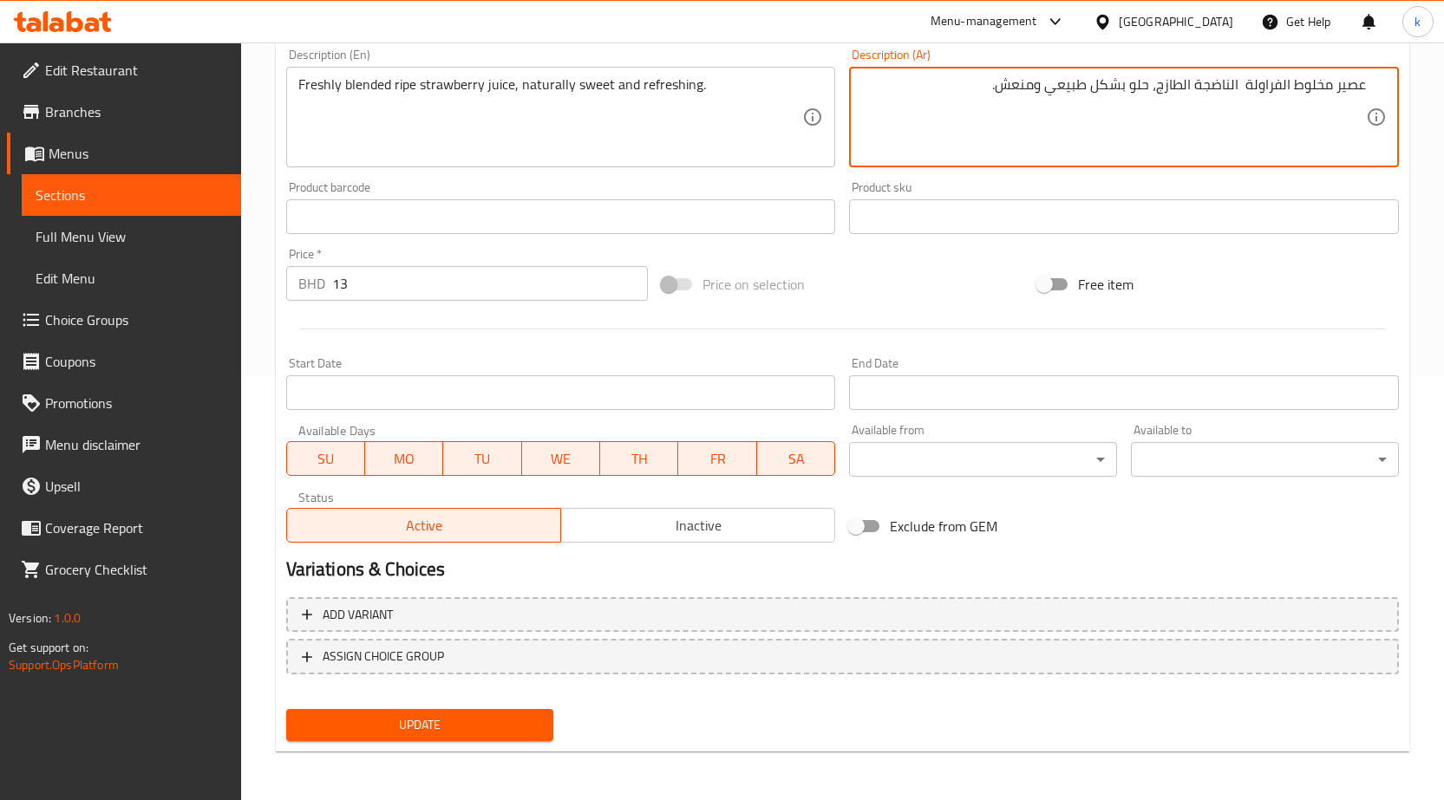
type textarea "عصير مخلوط الفراولة الناضجة الطازج، حلو بشكل طبيعي ومنعش."
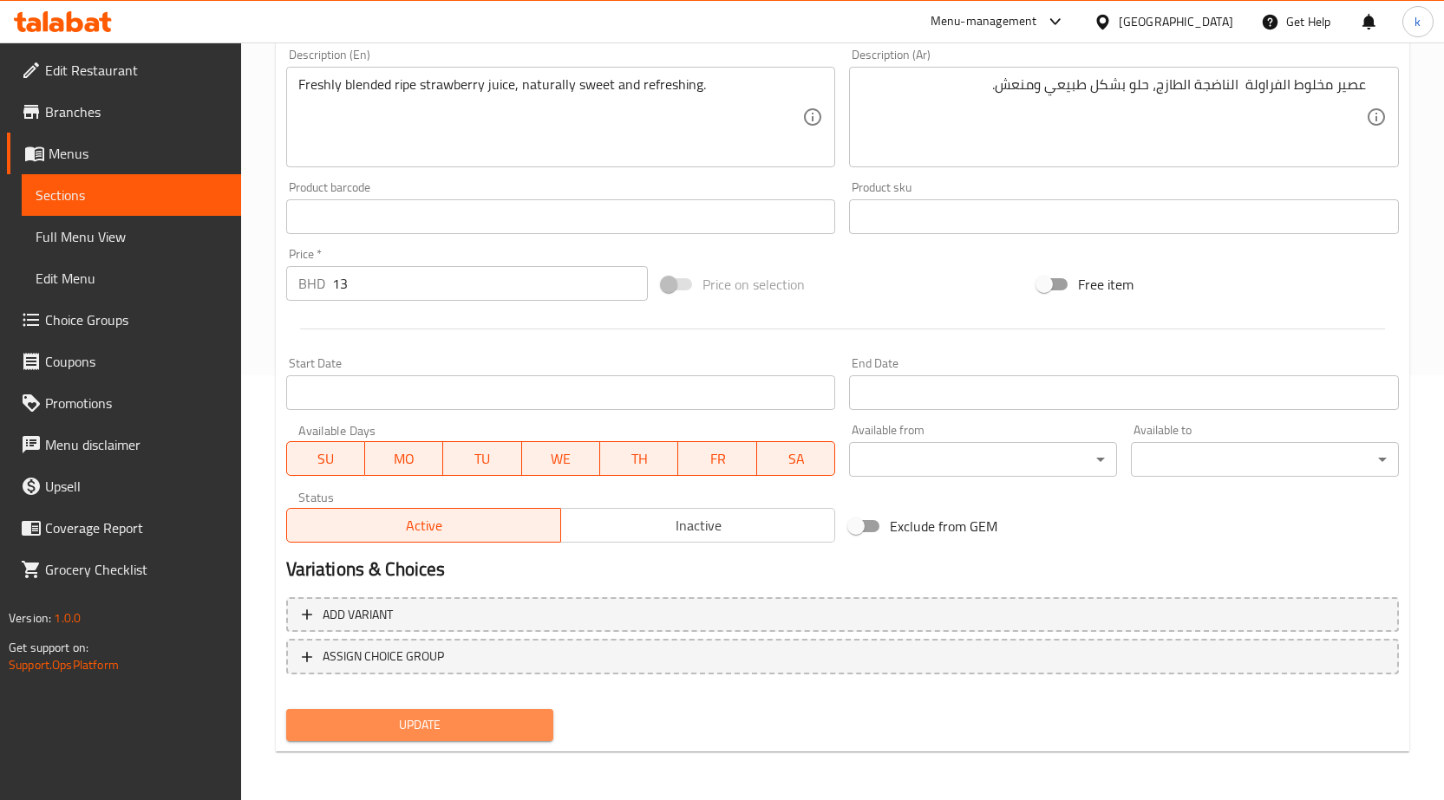
click at [512, 718] on span "Update" at bounding box center [420, 725] width 240 height 22
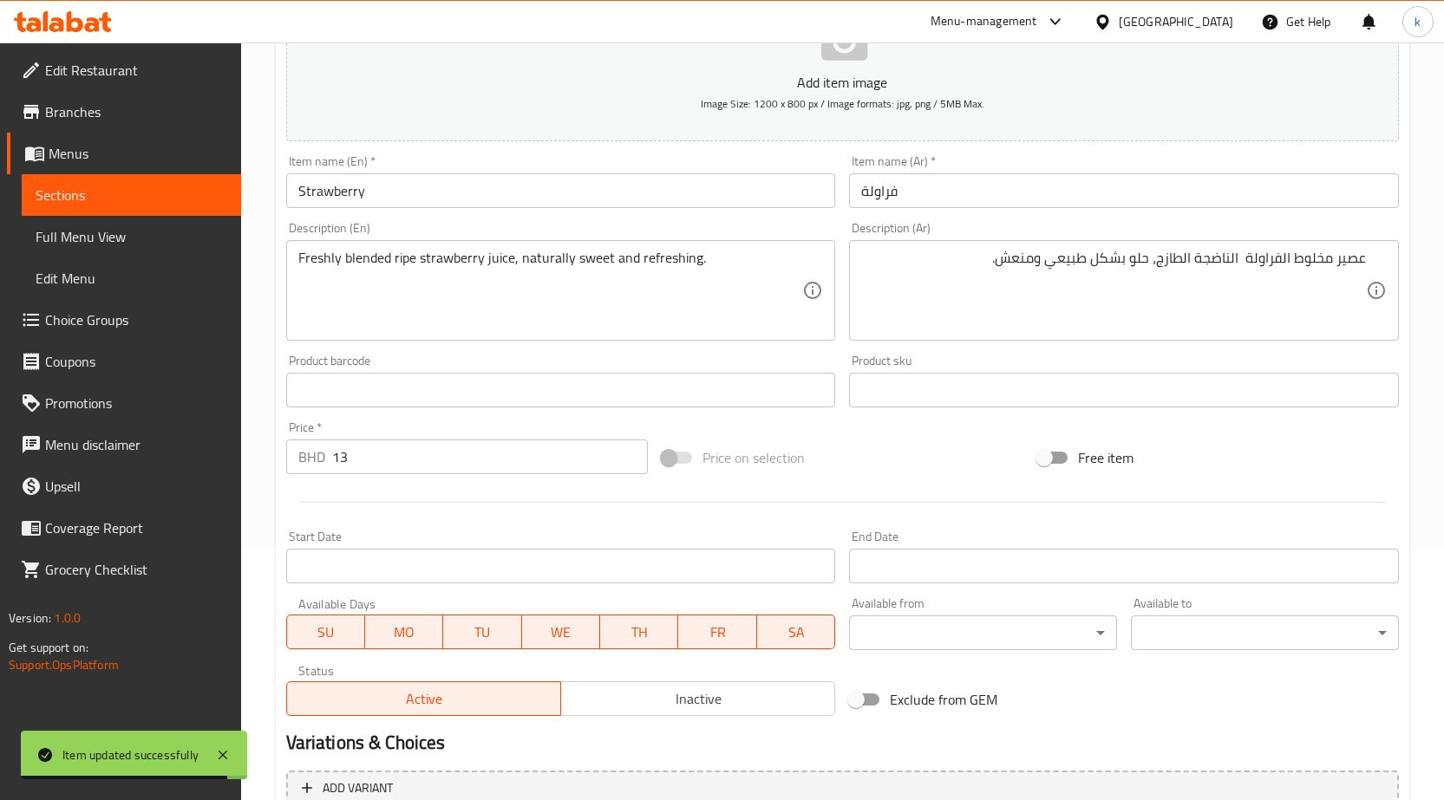
click at [124, 192] on span "Sections" at bounding box center [132, 195] width 192 height 21
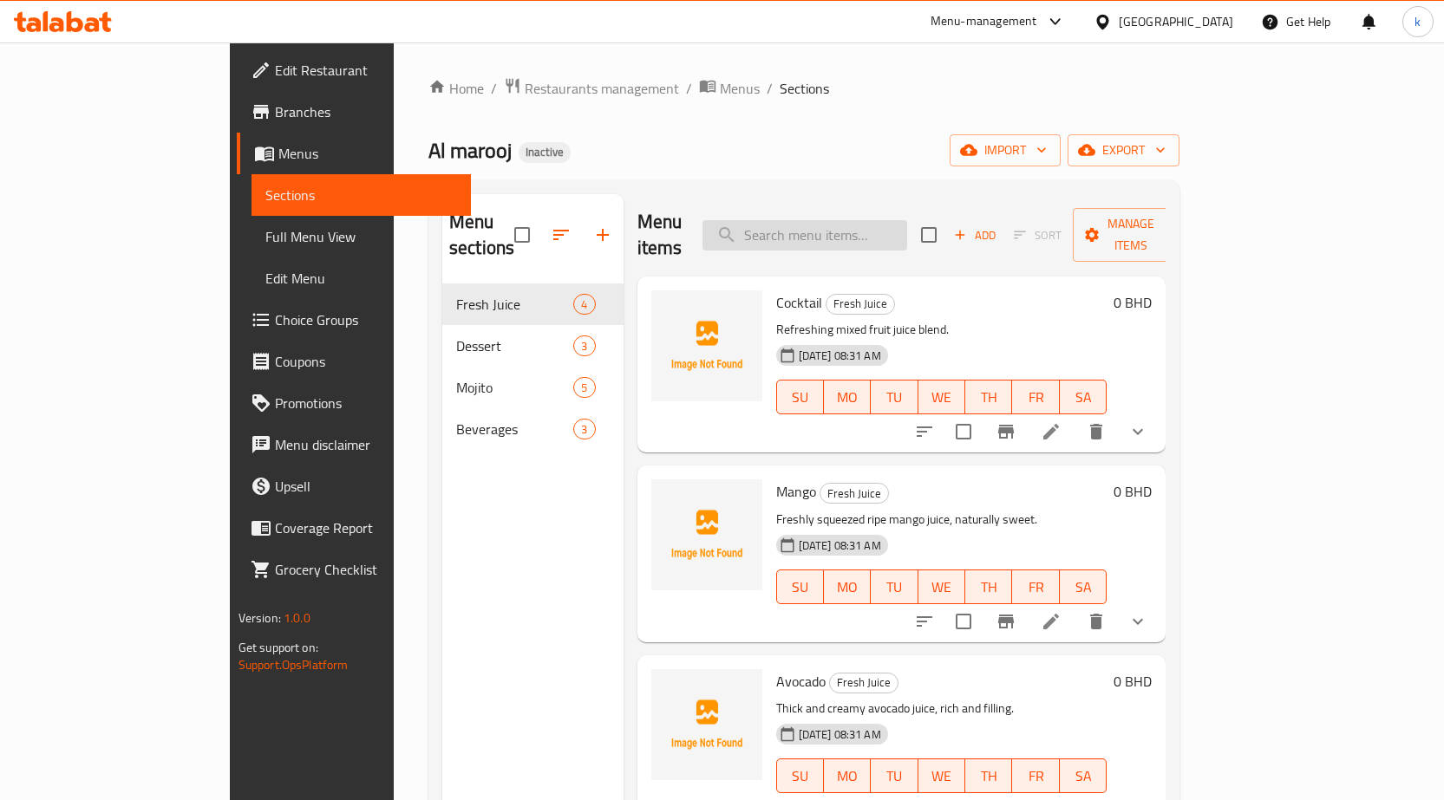
click at [907, 223] on input "search" at bounding box center [804, 235] width 205 height 30
paste input "[GEOGRAPHIC_DATA]"
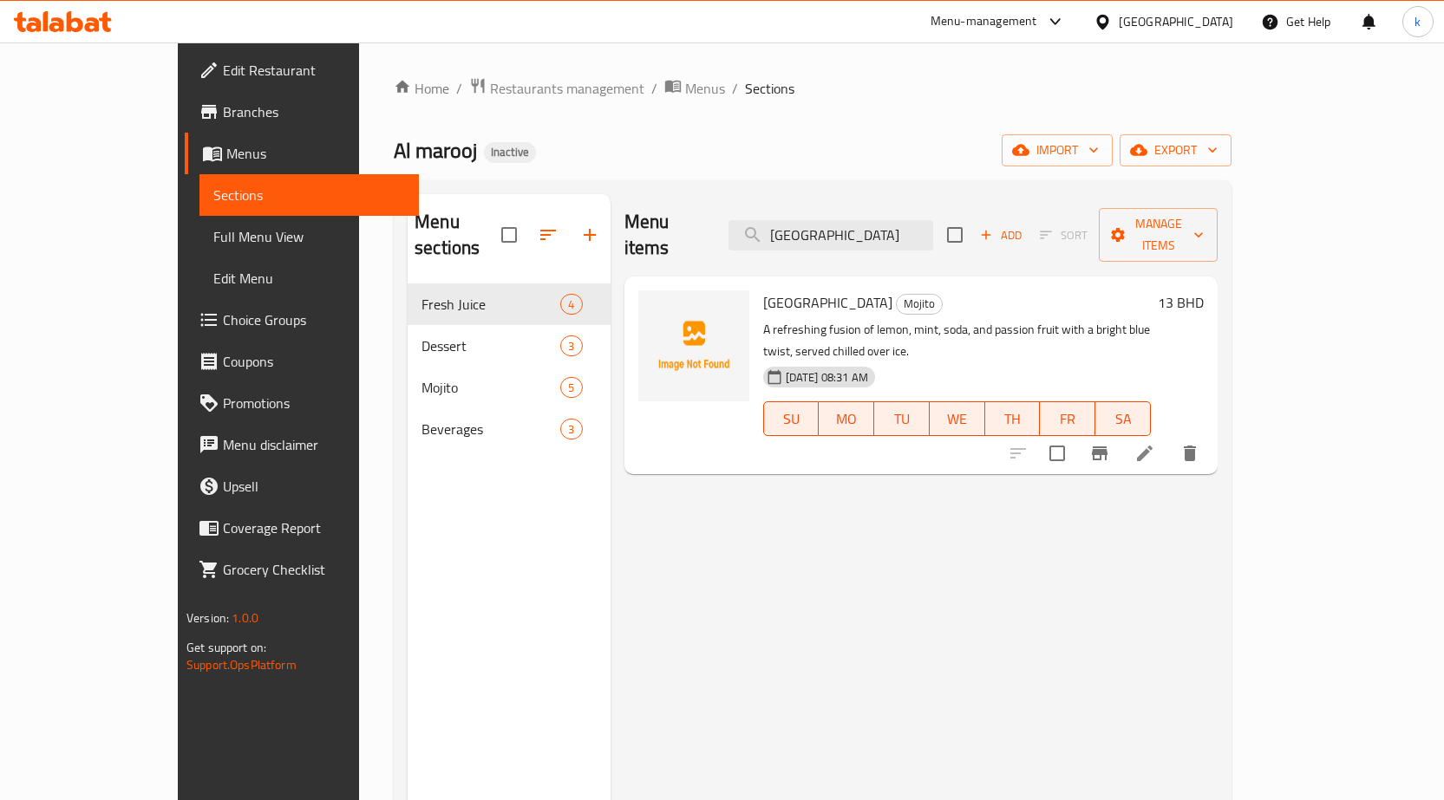
type input "[GEOGRAPHIC_DATA]"
click at [1152, 446] on icon at bounding box center [1145, 454] width 16 height 16
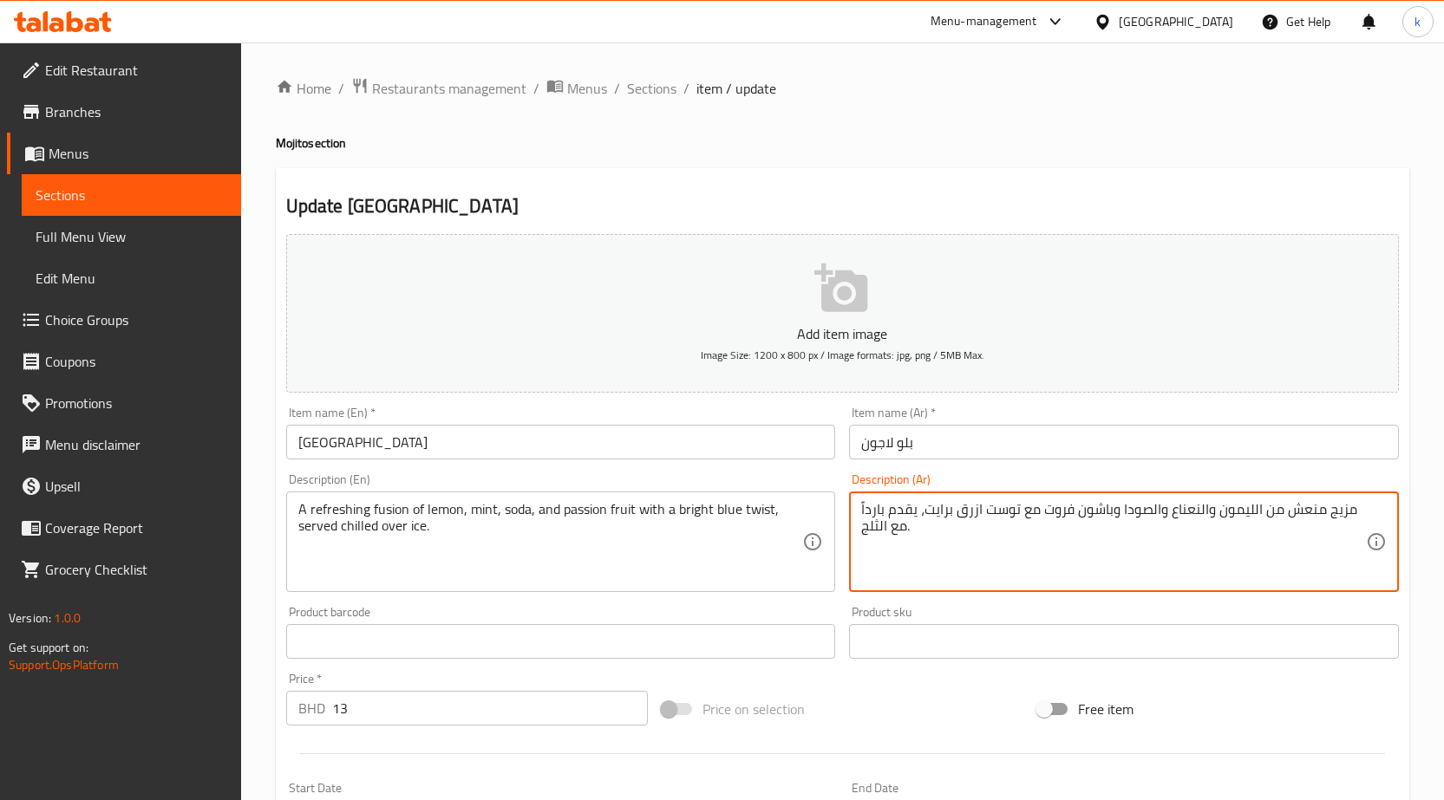
drag, startPoint x: 1326, startPoint y: 511, endPoint x: 1346, endPoint y: 510, distance: 20.0
click at [1349, 509] on textarea "مزيج منعش من الليمون والنعناع والصودا وباشون فروت مع توست ازرق برايت، يقدم بارد…" at bounding box center [1113, 542] width 505 height 82
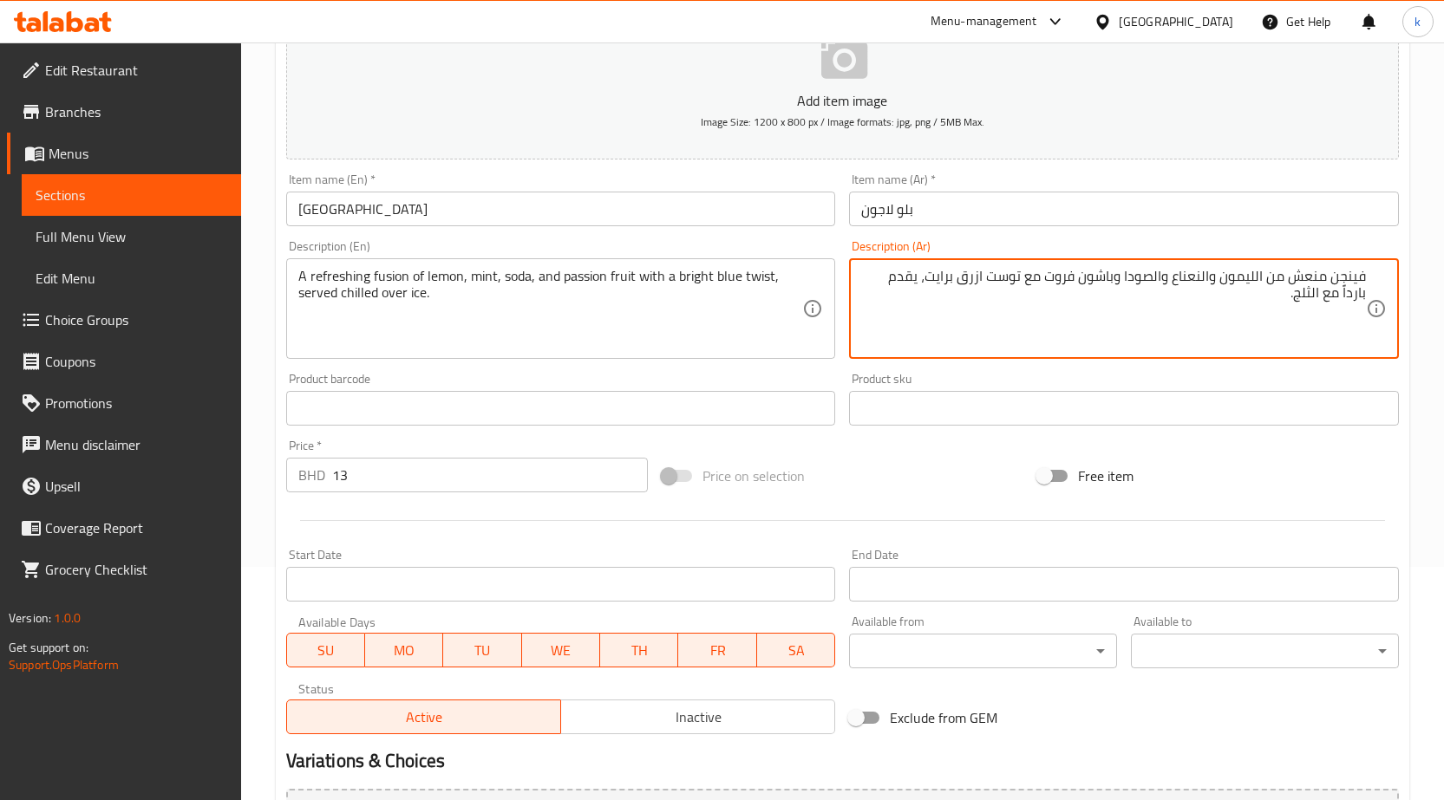
scroll to position [425, 0]
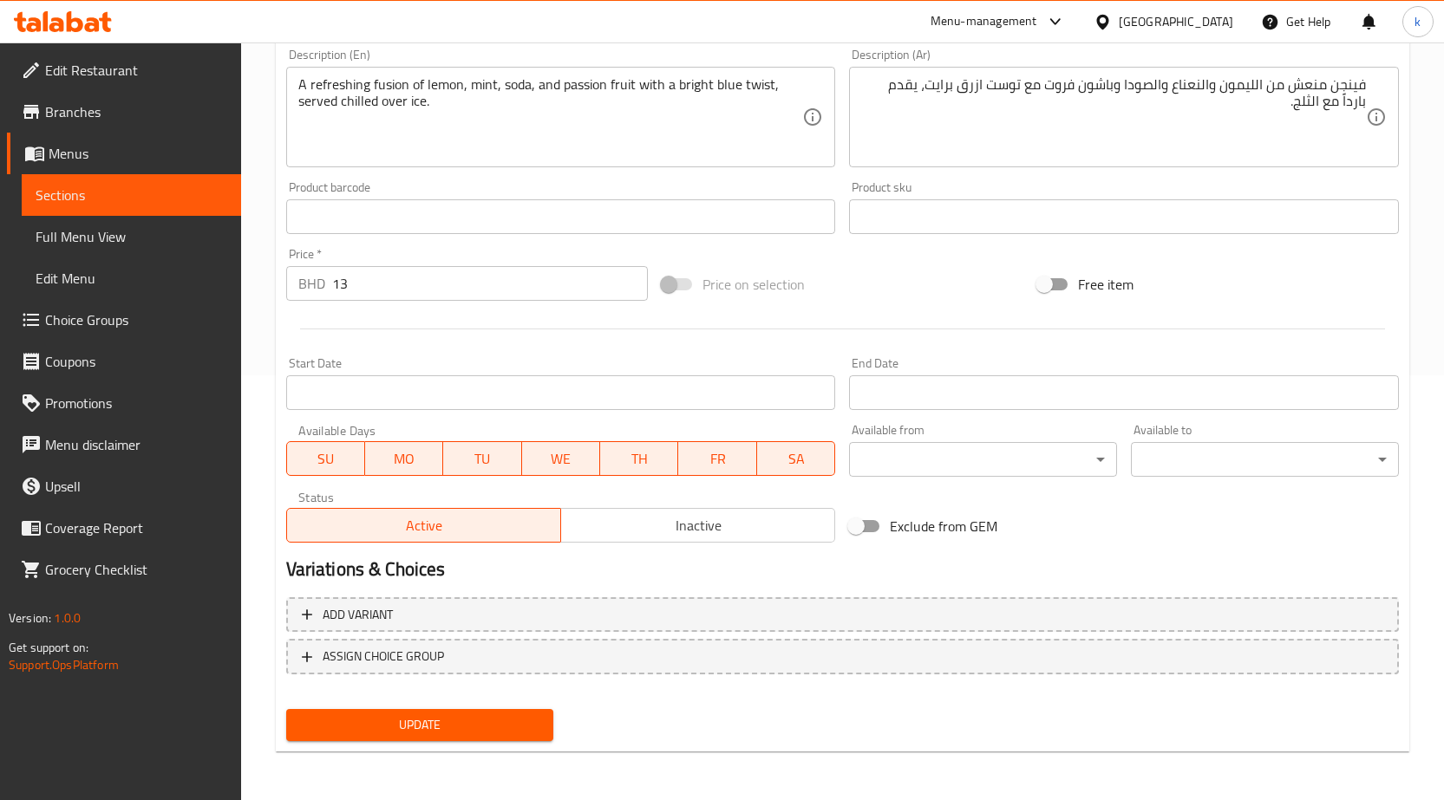
click at [1339, 75] on div "فينجن منعش من الليمون والنعناع والصودا وباشون فروت مع توست ازرق برايت، يقدم بار…" at bounding box center [1124, 117] width 550 height 101
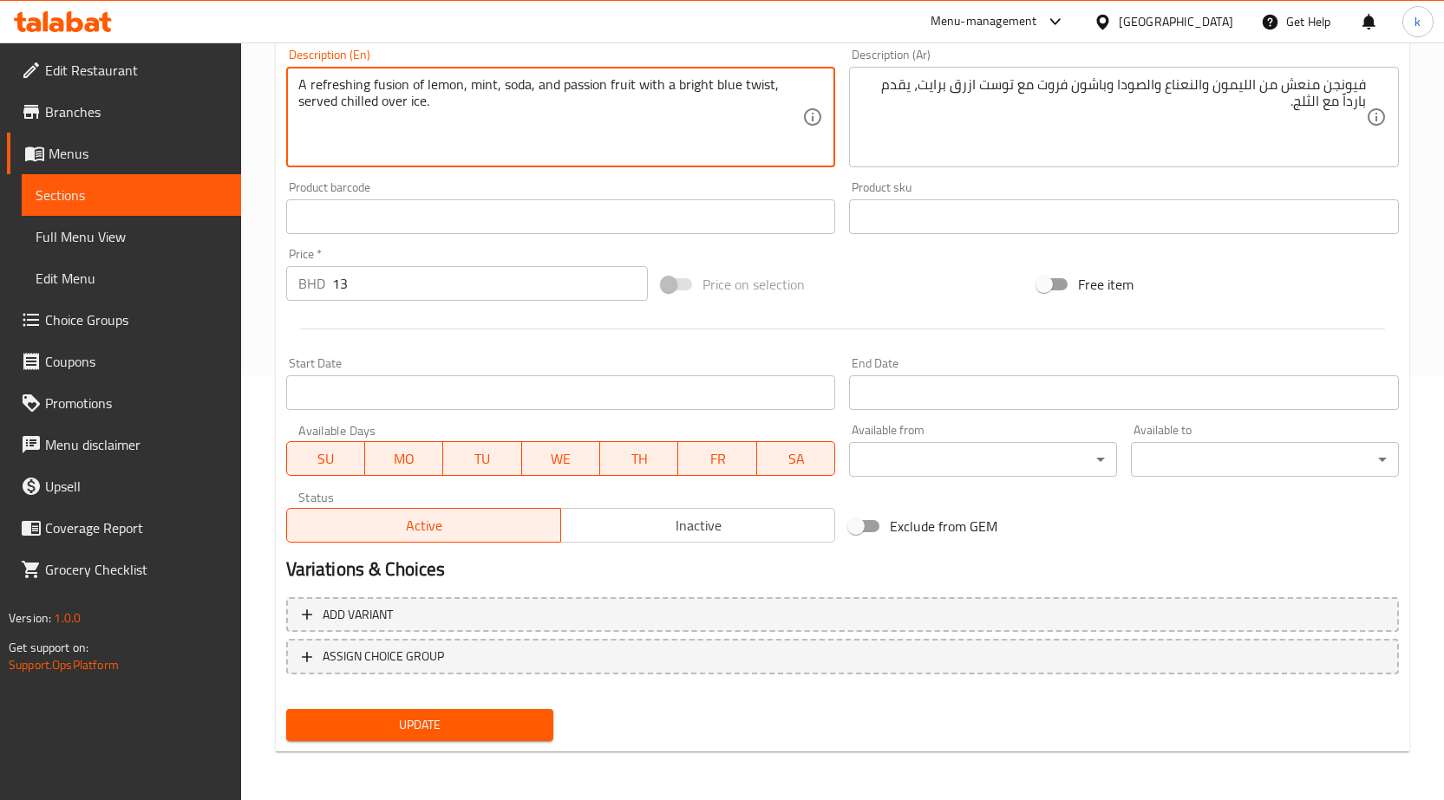
click at [402, 88] on textarea "A refreshing fusion of lemon, mint, soda, and passion fruit with a bright blue …" at bounding box center [550, 117] width 505 height 82
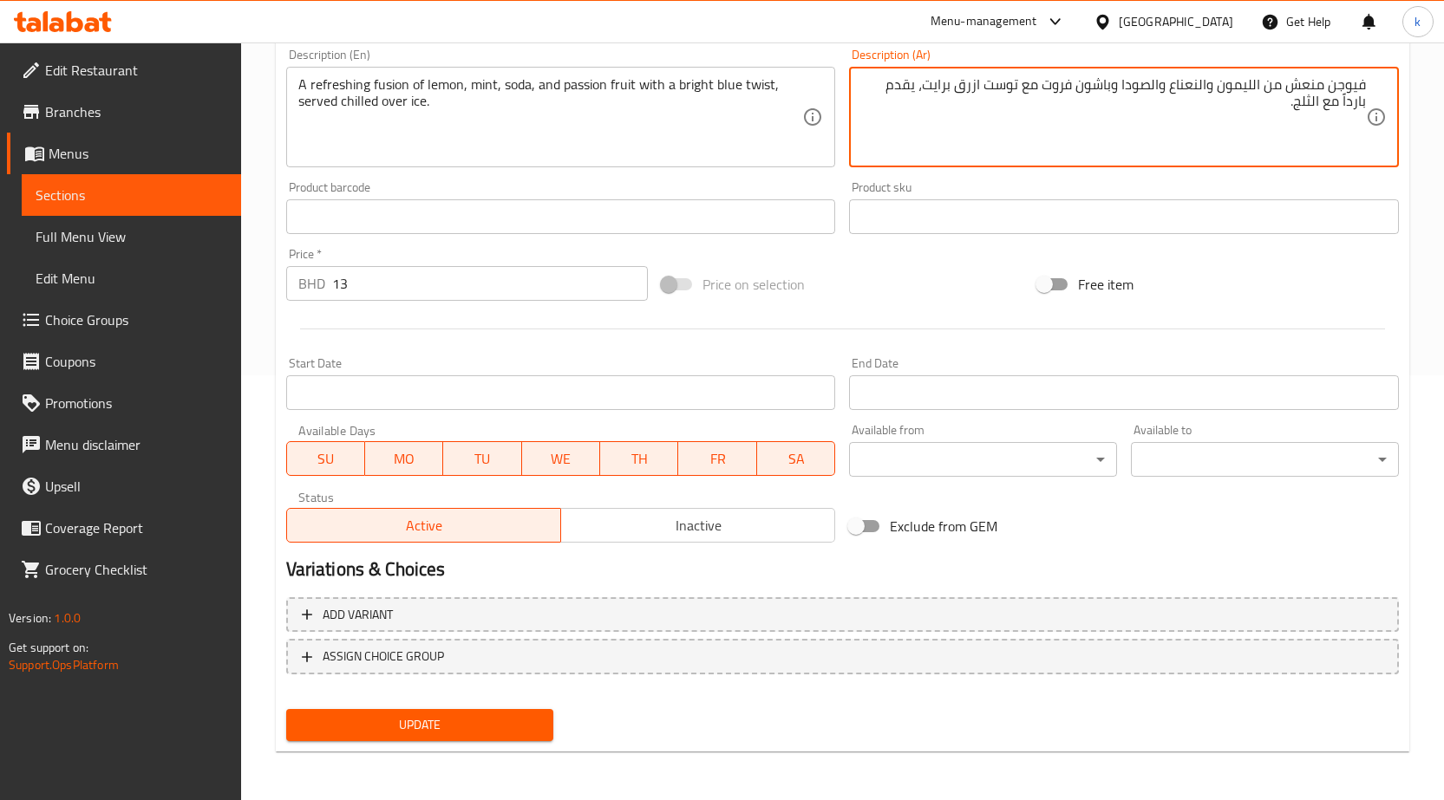
click at [1340, 82] on textarea "فيوجن منعش من الليمون والنعناع والصودا وباشون فروت مع توست ازرق برايت، يقدم بار…" at bounding box center [1113, 117] width 505 height 82
click at [1307, 107] on textarea "فيوجن منعش من الليمون والنعناع والصودا وباشون فروت مع توست ازرق برايت، يقدم بار…" at bounding box center [1113, 117] width 505 height 82
click at [1202, 91] on textarea "فيوجن منعش من الليمون والنعناع والصودا وباشون فروت مع توست ازرق برايت، يقدم بار…" at bounding box center [1113, 117] width 505 height 82
click at [1003, 87] on textarea "فيوجن منعش من الليمون والنعناع والصودا وباشون فروت مع توست ازرق برايت، يقدم بار…" at bounding box center [1113, 117] width 505 height 82
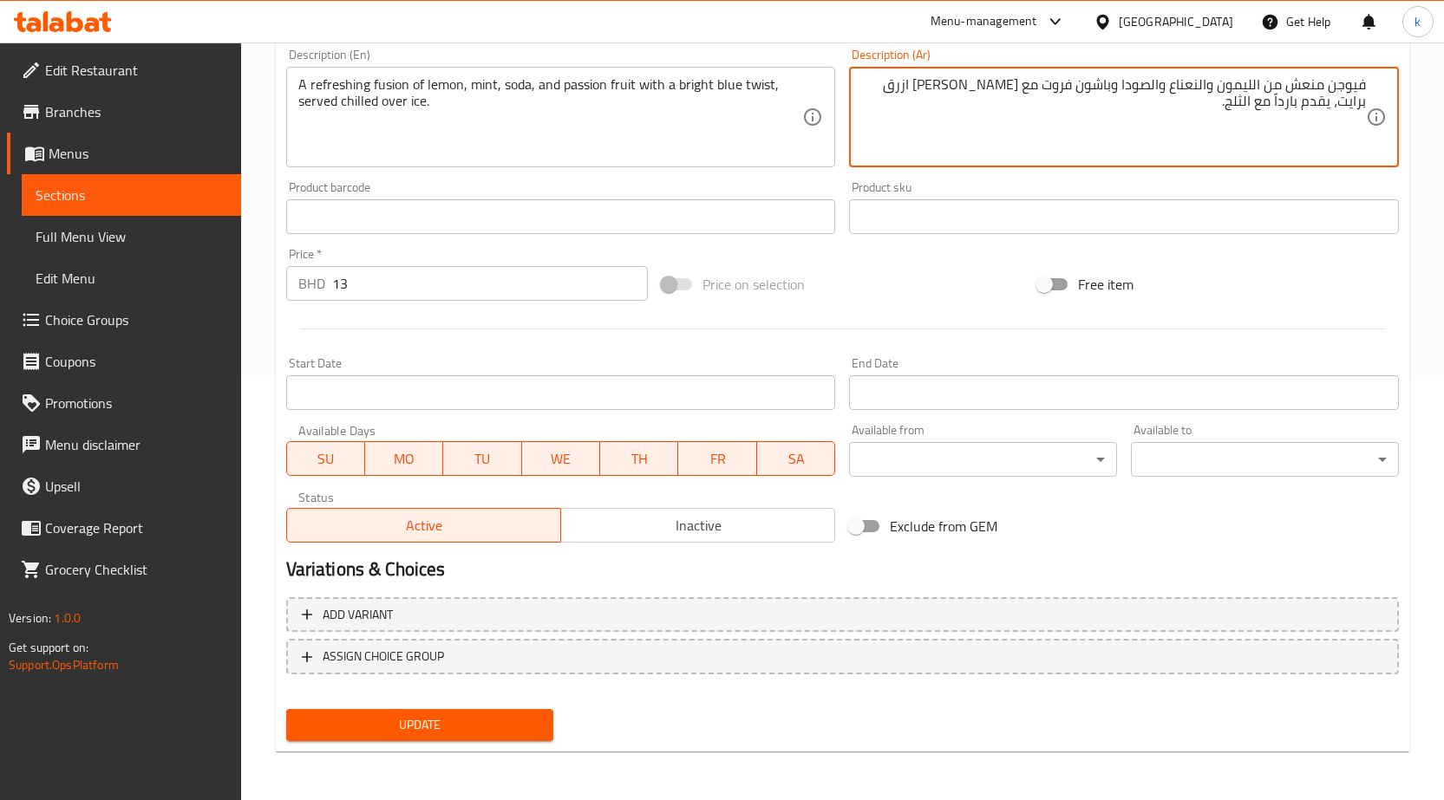
click at [960, 81] on textarea "فيوجن منعش من الليمون والنعناع والصودا وباشون فروت مع تويست ازرق برايت، يقدم با…" at bounding box center [1113, 117] width 505 height 82
type textarea "فيوجن منعش من الليمون والنعناع والصودا وباشون فروت مع تويست بلو برايت، يقدم بار…"
click at [429, 723] on span "Update" at bounding box center [420, 725] width 240 height 22
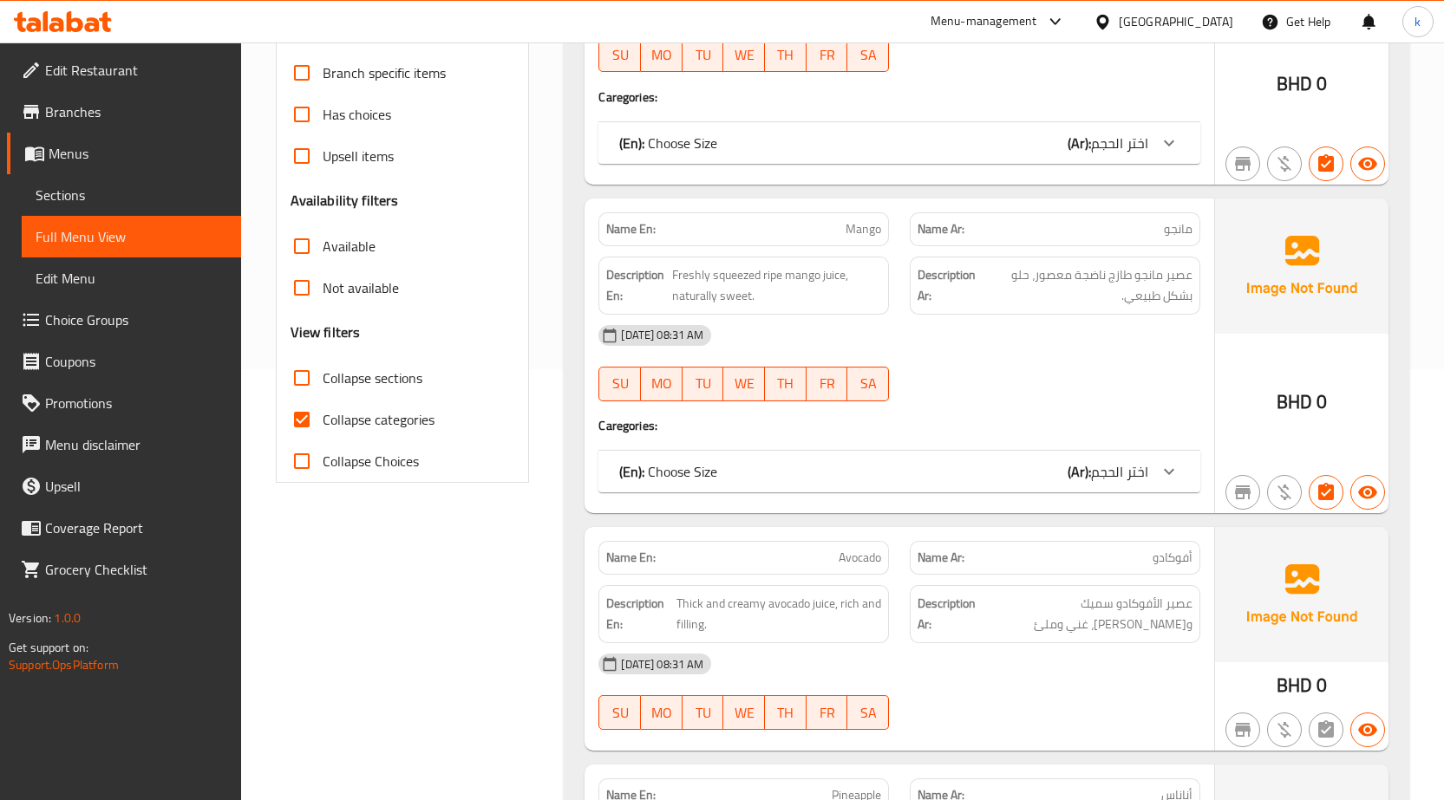
scroll to position [258, 0]
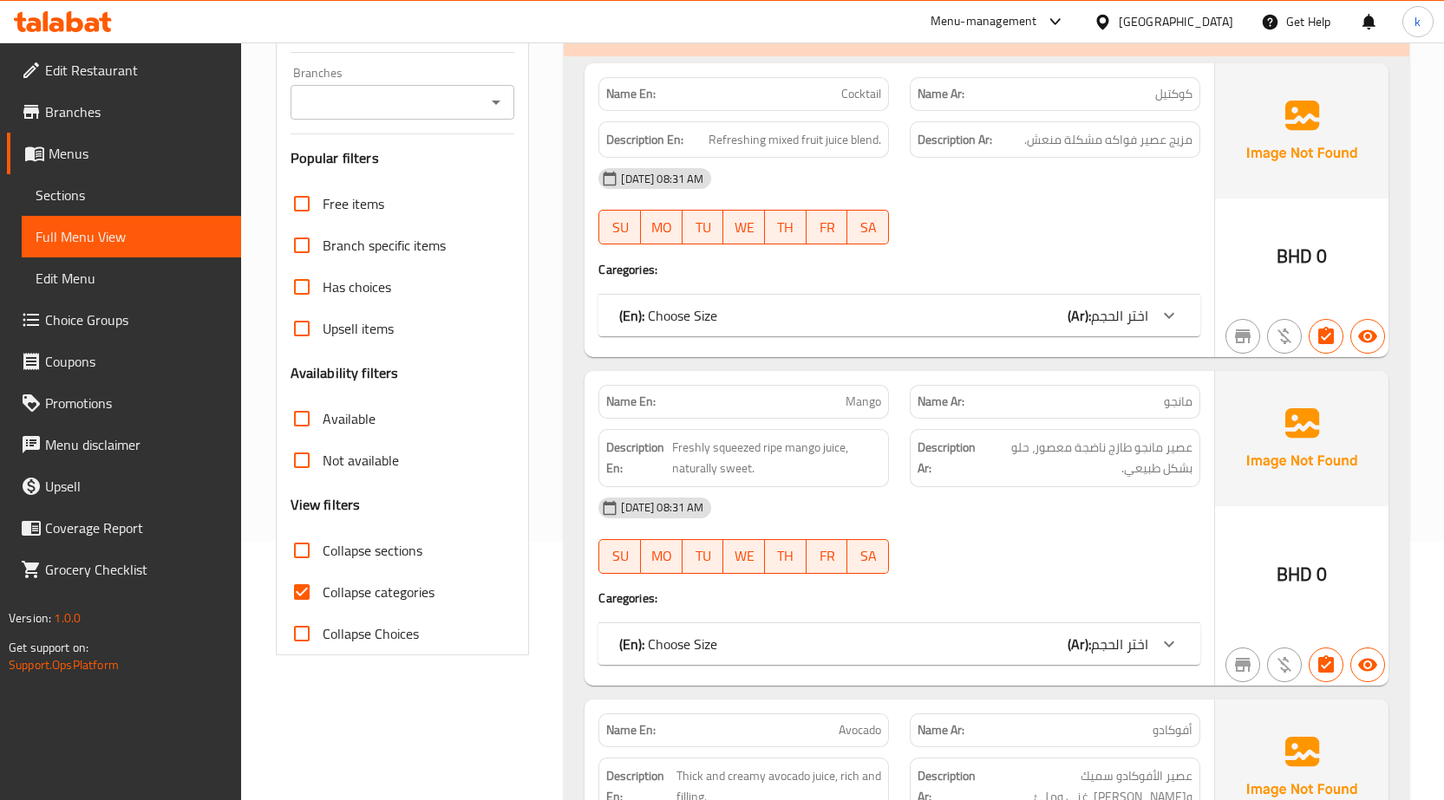
click at [385, 584] on span "Collapse categories" at bounding box center [379, 592] width 112 height 21
click at [323, 584] on input "Collapse categories" at bounding box center [302, 592] width 42 height 42
checkbox input "false"
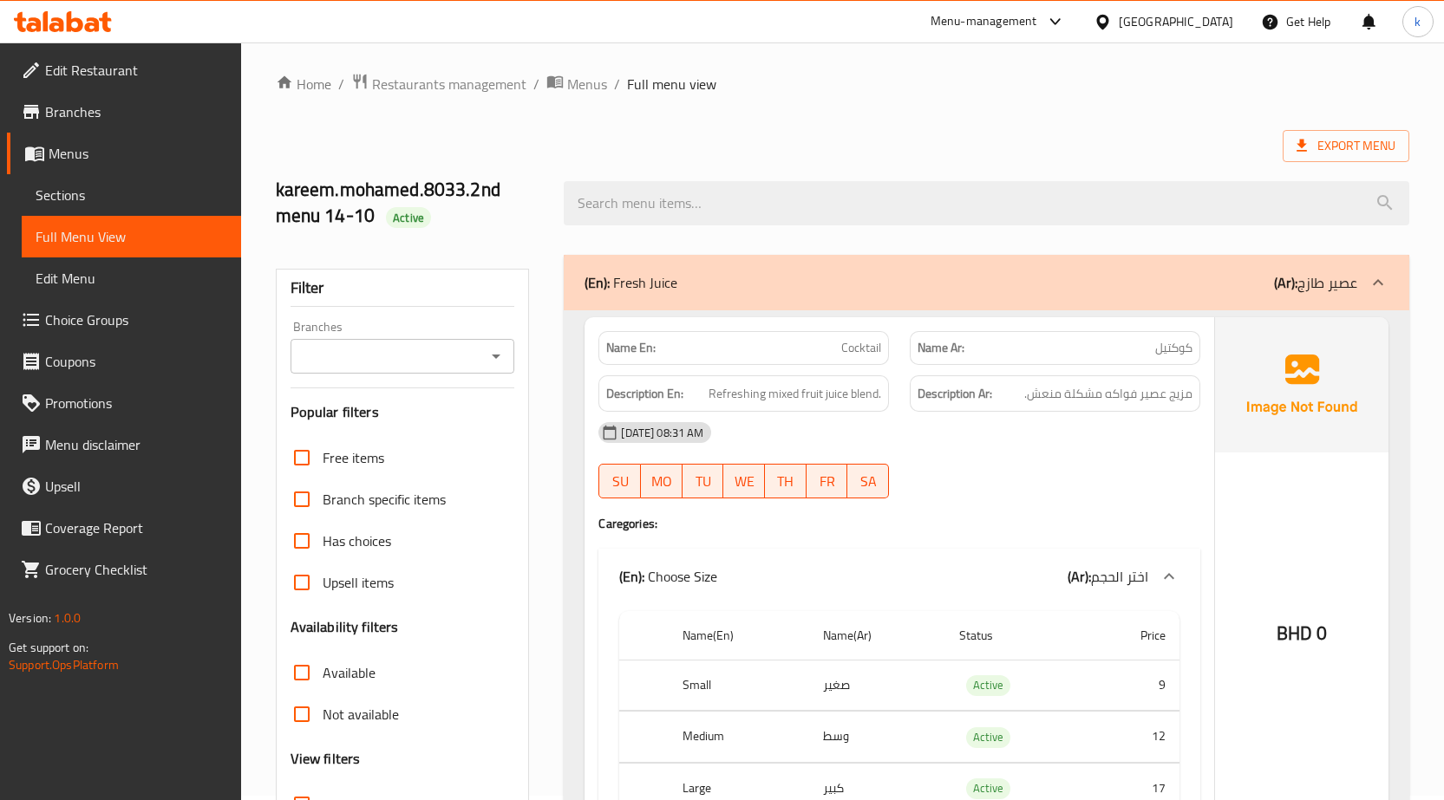
scroll to position [0, 0]
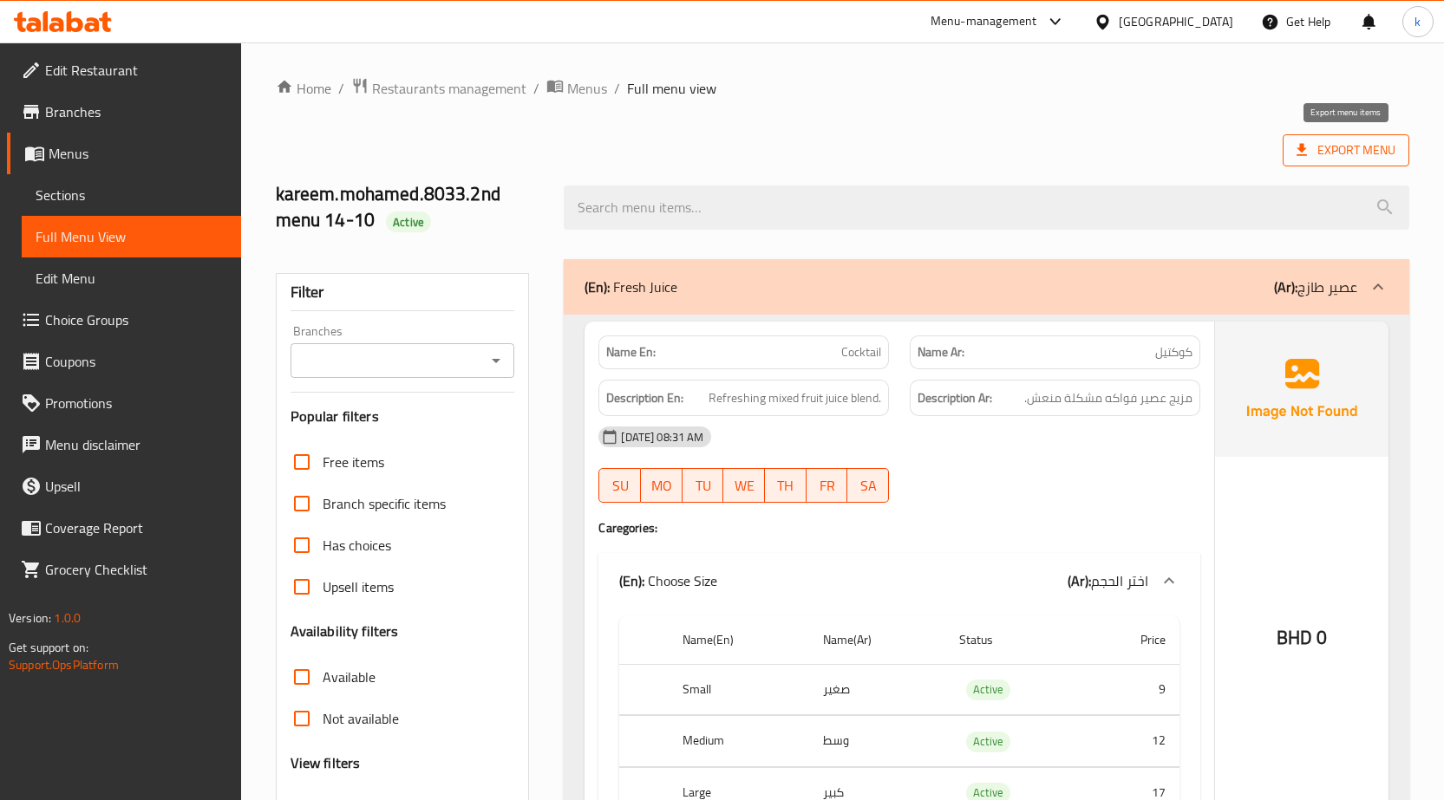
click at [1340, 136] on span "Export Menu" at bounding box center [1345, 150] width 127 height 32
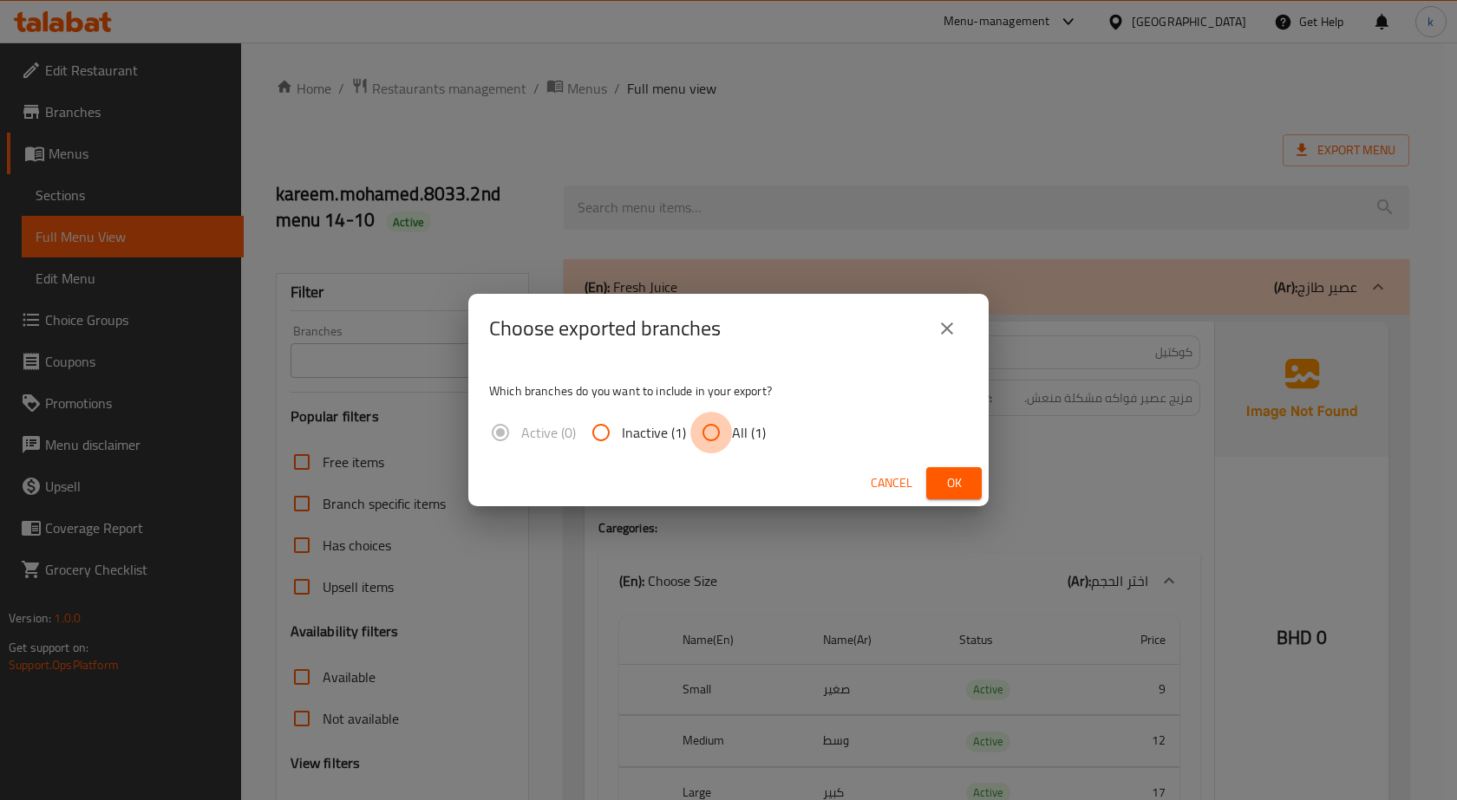
click at [717, 432] on input "All (1)" at bounding box center [711, 433] width 42 height 42
radio input "true"
click at [968, 494] on button "Ok" at bounding box center [953, 483] width 55 height 32
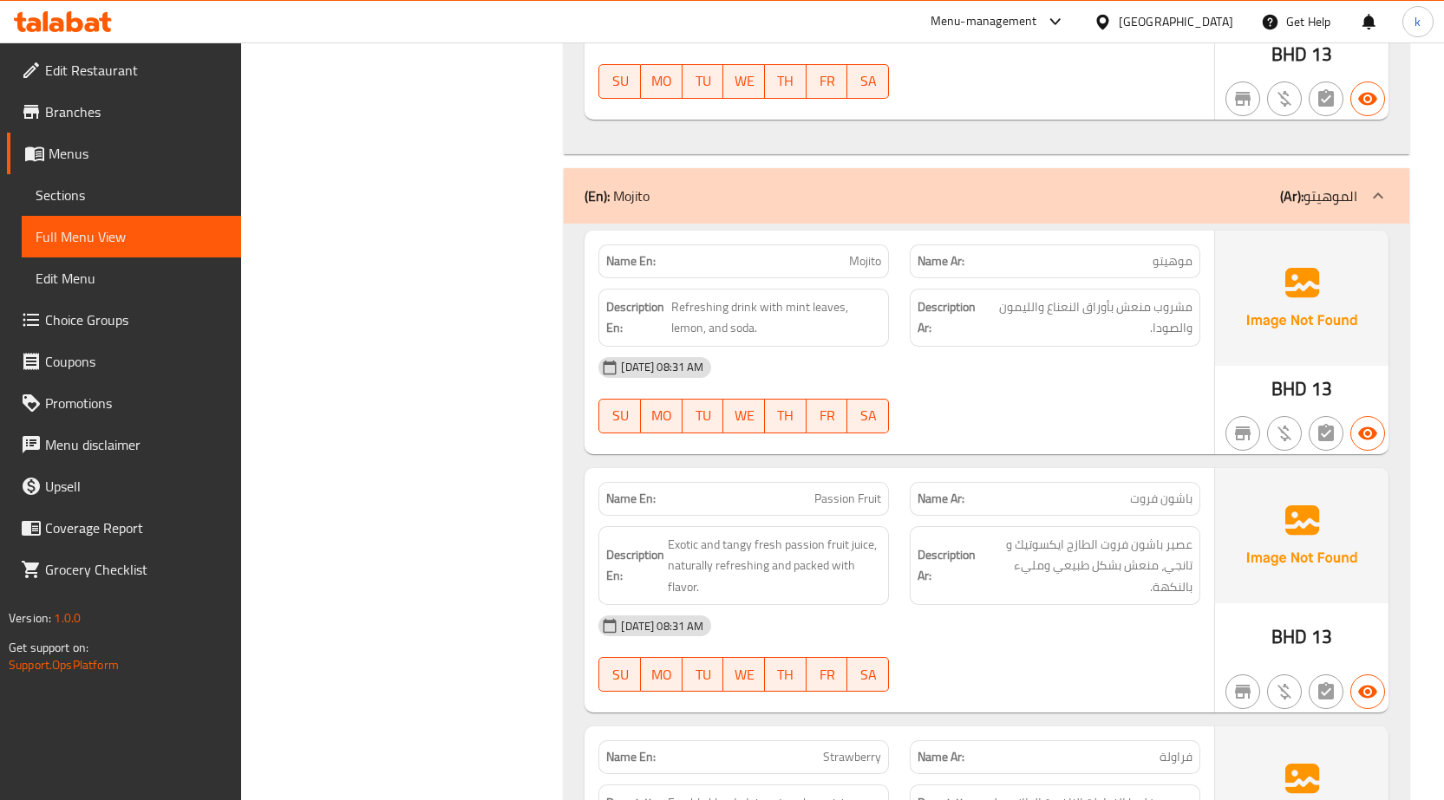
scroll to position [3034, 0]
